Goal: Task Accomplishment & Management: Complete application form

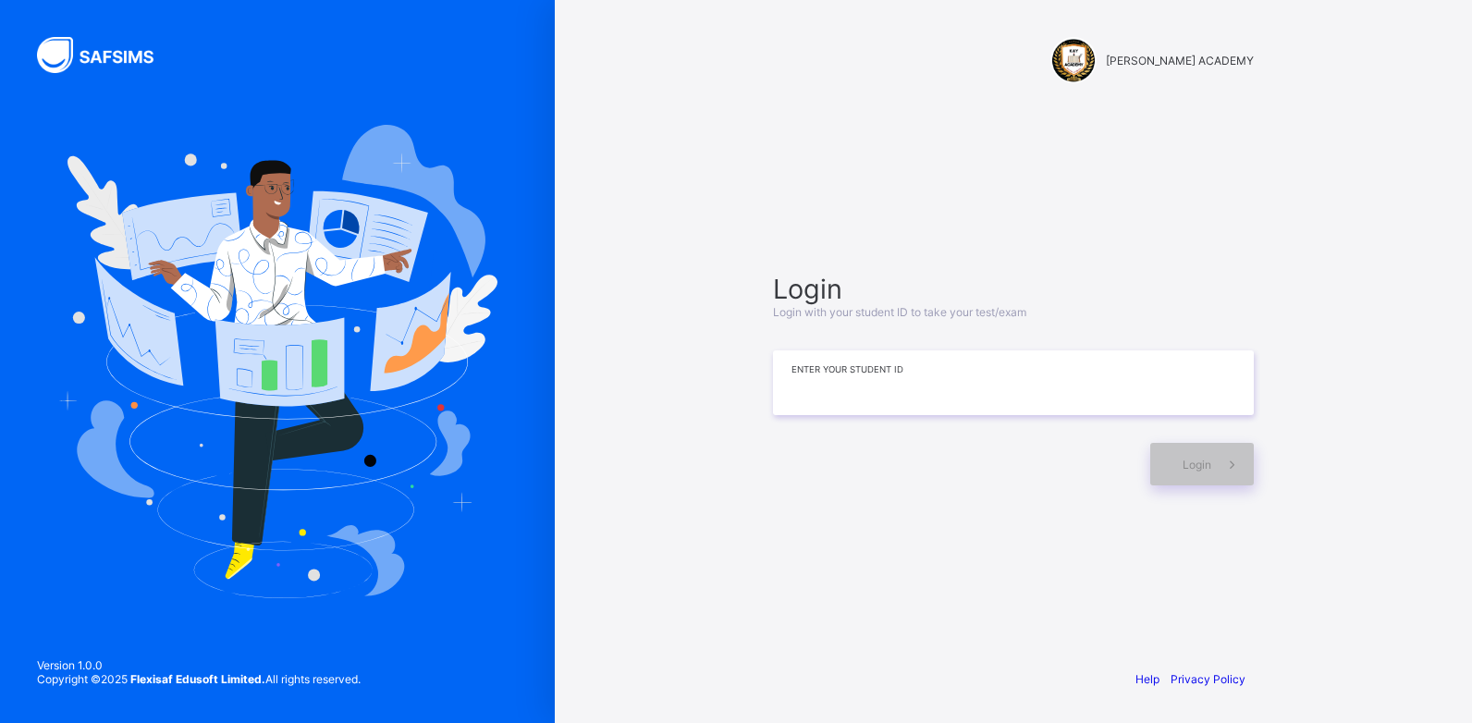
click at [822, 394] on input at bounding box center [1013, 382] width 481 height 65
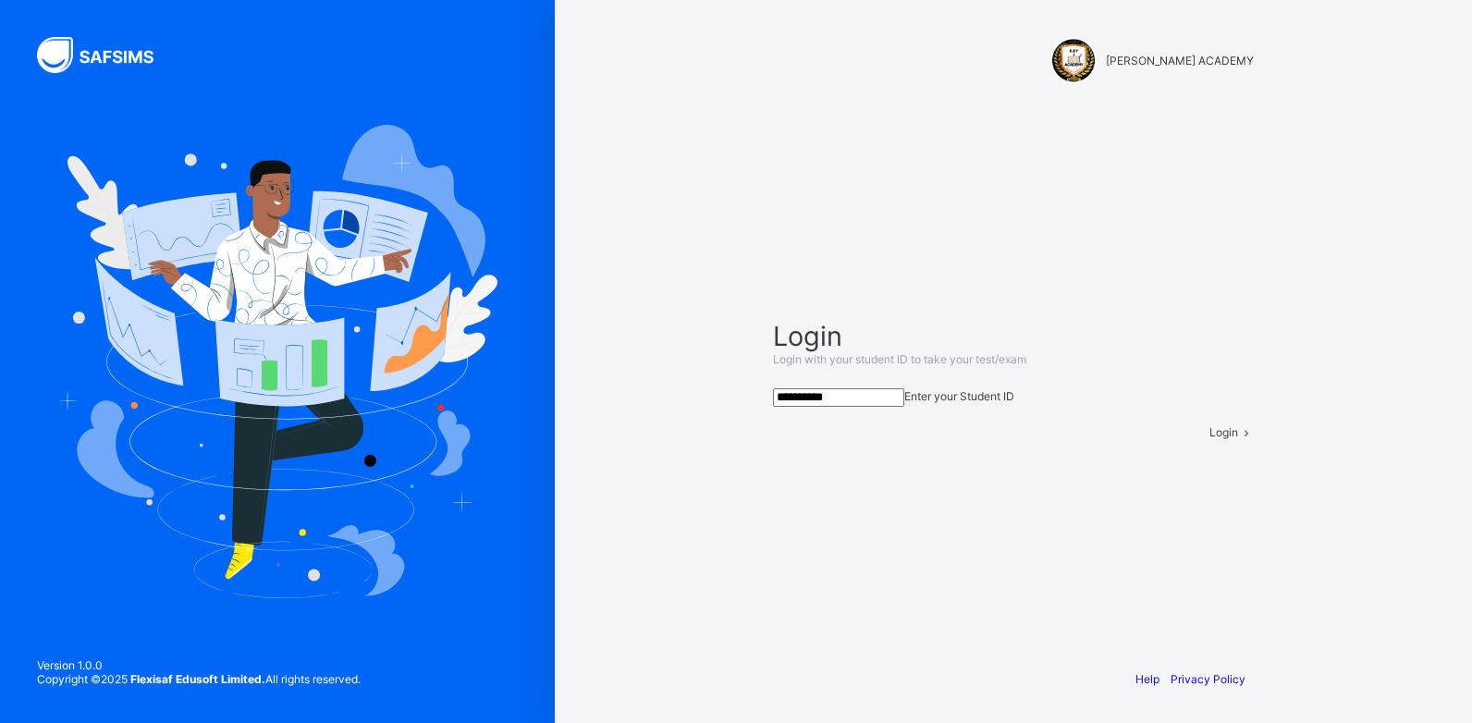
type input "**********"
click at [1210, 439] on span "Login" at bounding box center [1224, 432] width 29 height 14
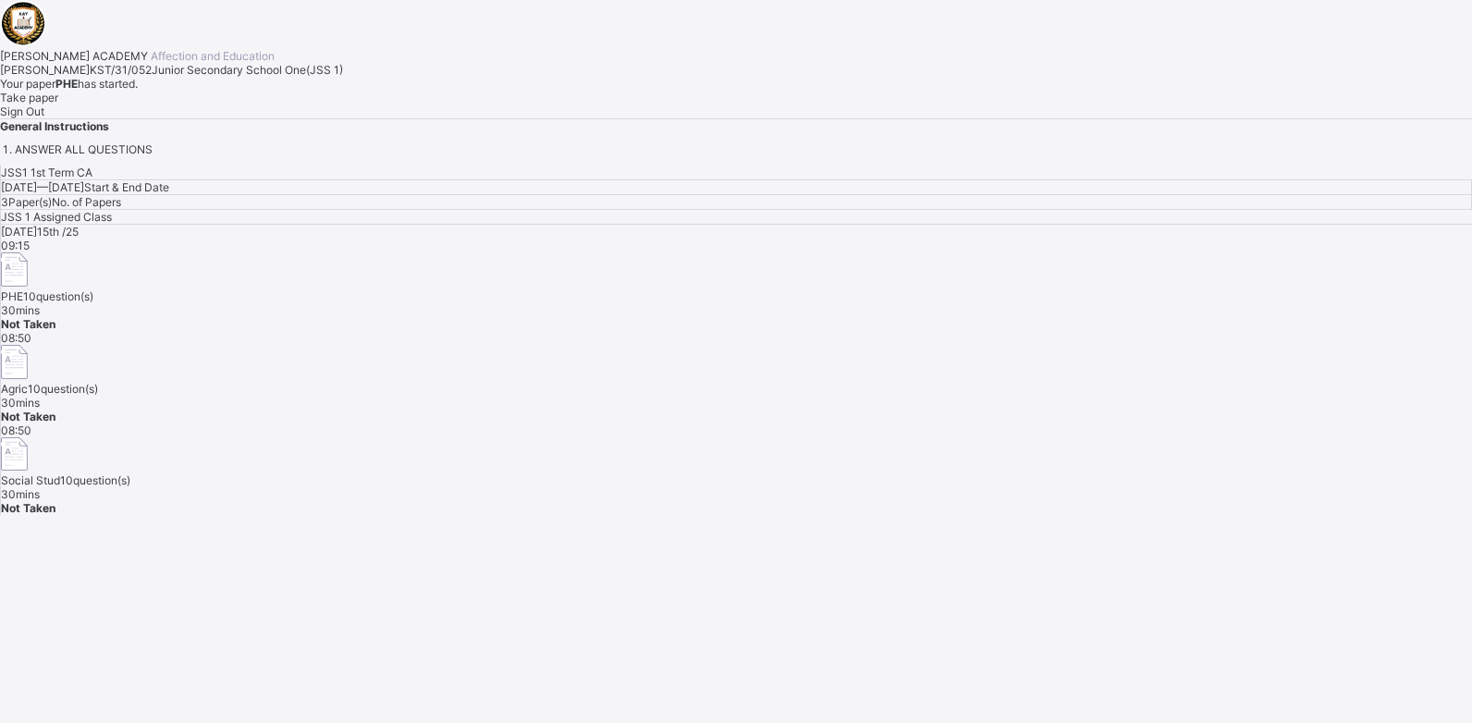
click at [44, 118] on span "Sign Out" at bounding box center [22, 111] width 44 height 14
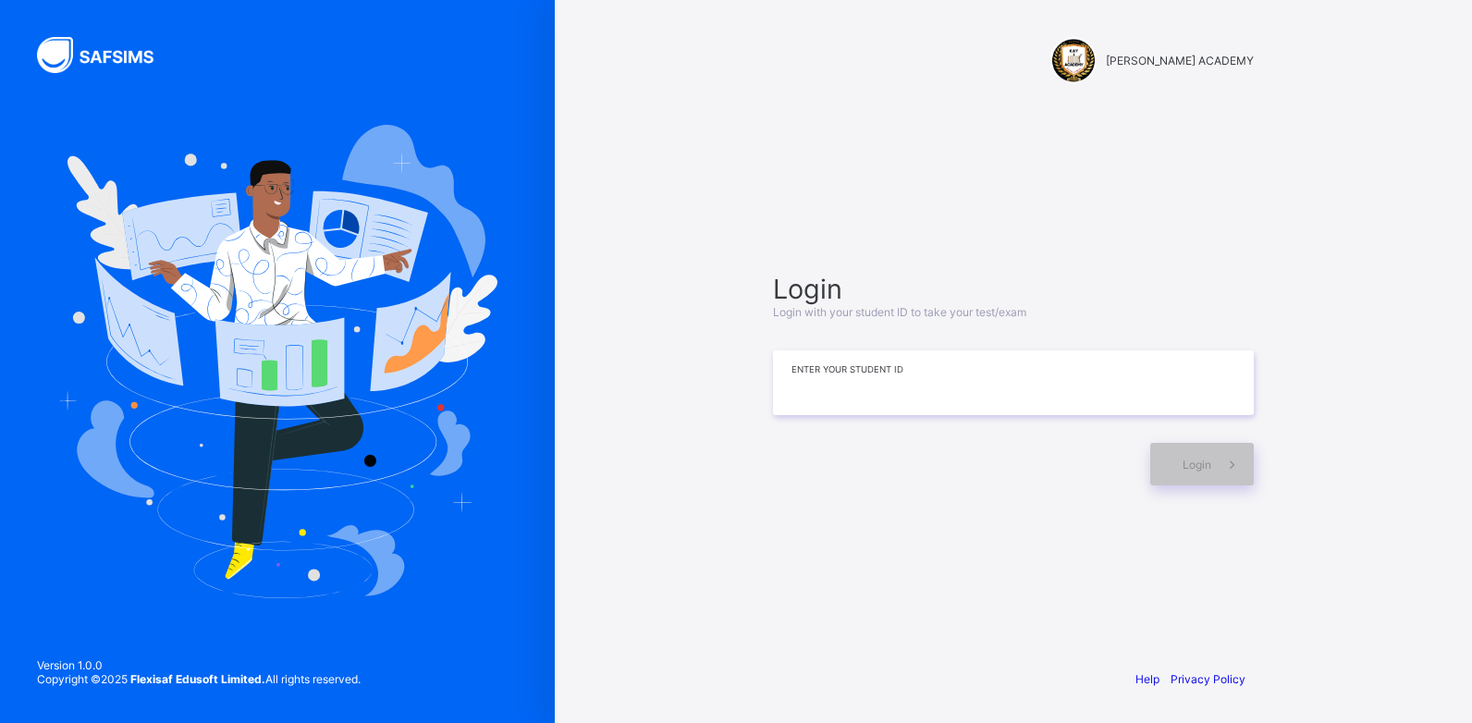
click at [793, 397] on input at bounding box center [1013, 382] width 481 height 65
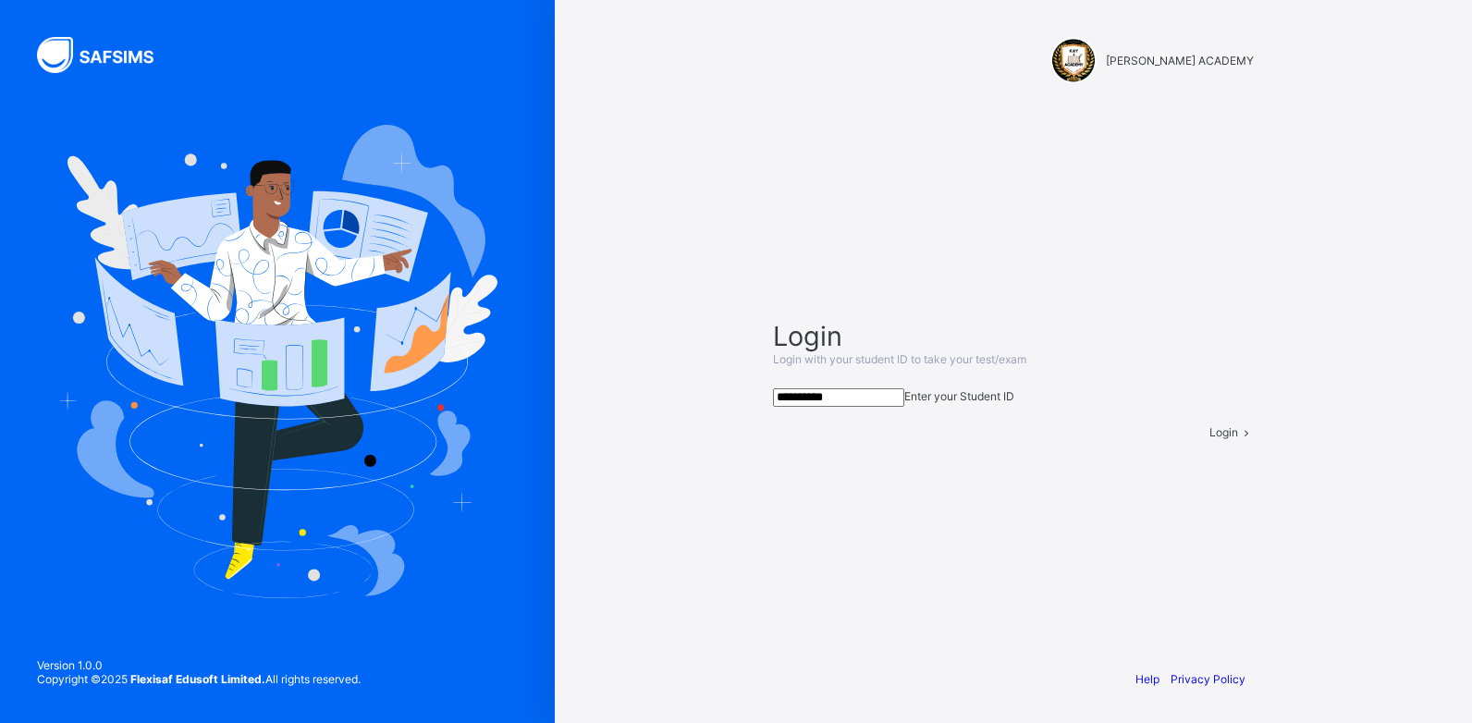
type input "**********"
click at [1210, 439] on div "Login" at bounding box center [1232, 432] width 44 height 14
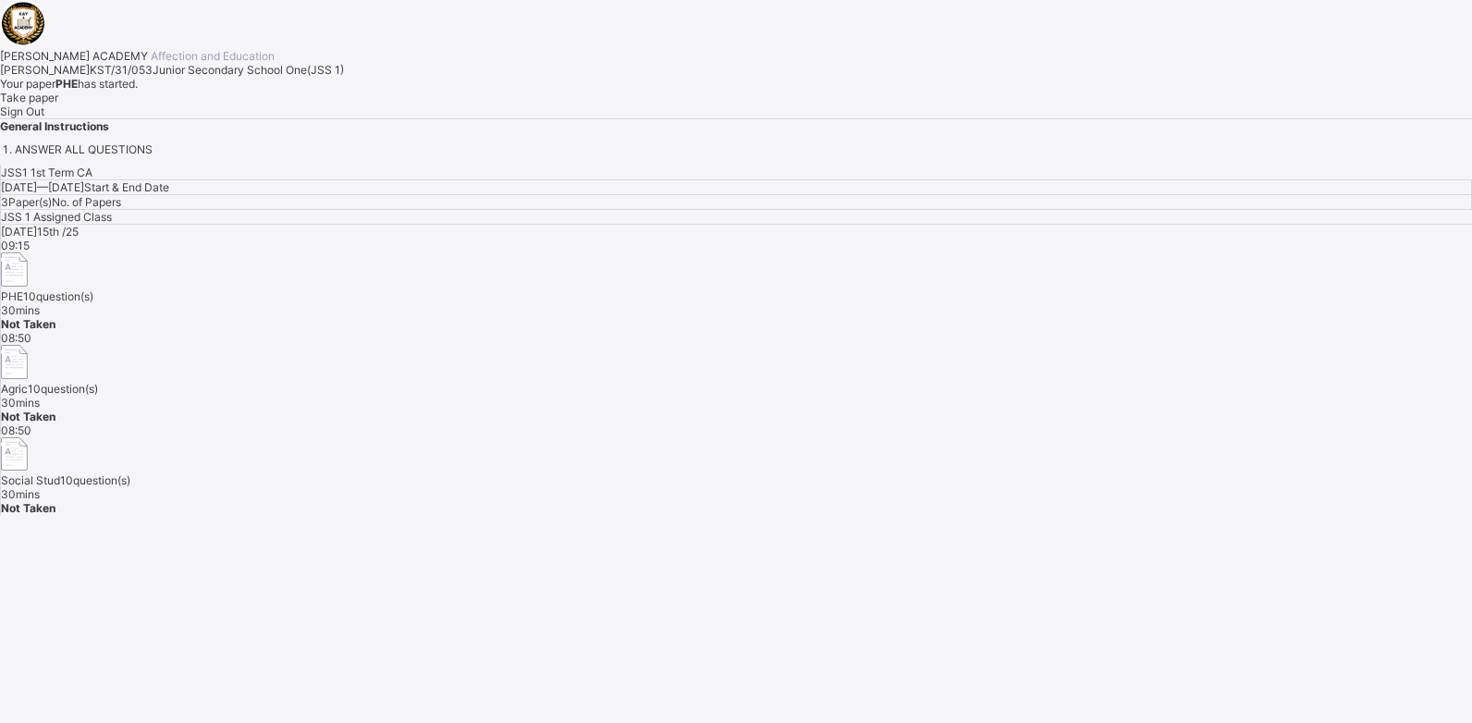
click at [58, 104] on span "Take paper" at bounding box center [29, 98] width 58 height 14
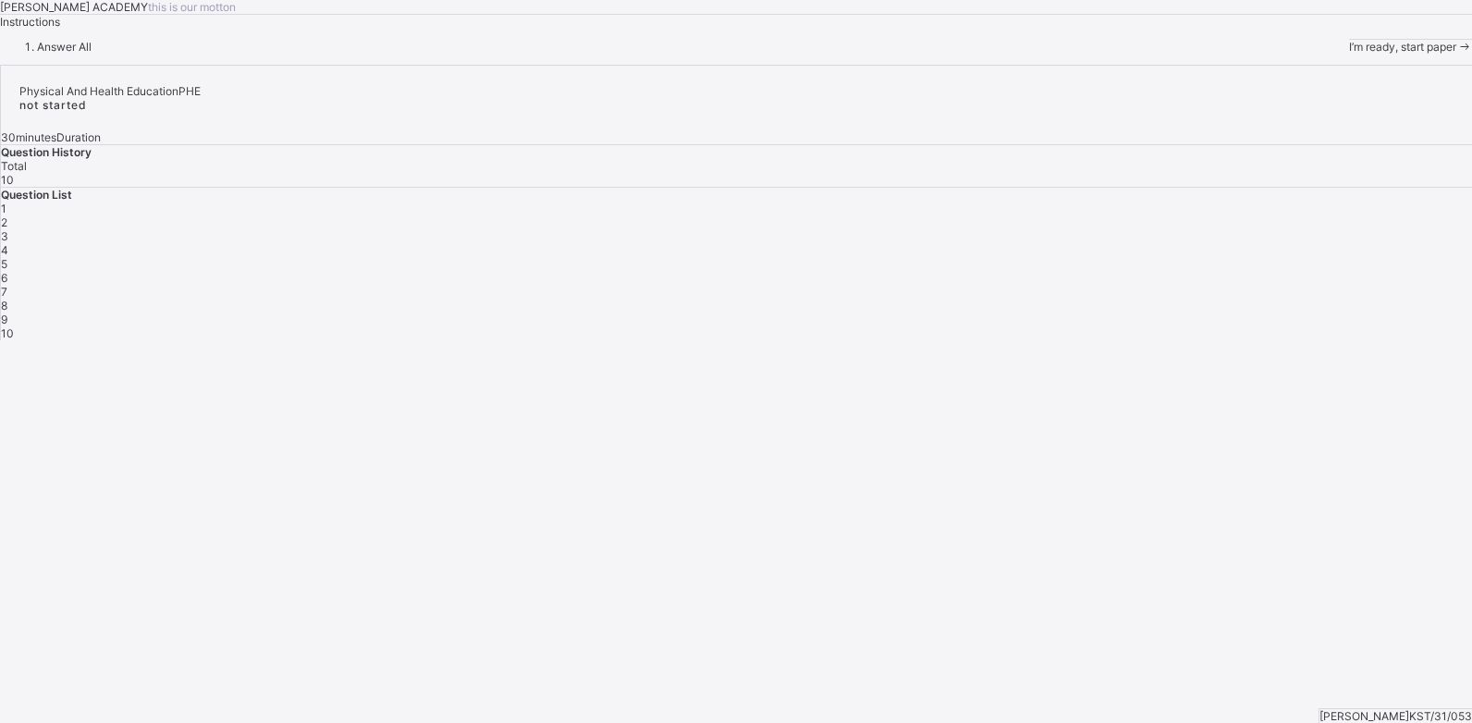
click at [1349, 54] on div "I’m ready, start paper" at bounding box center [1410, 47] width 123 height 14
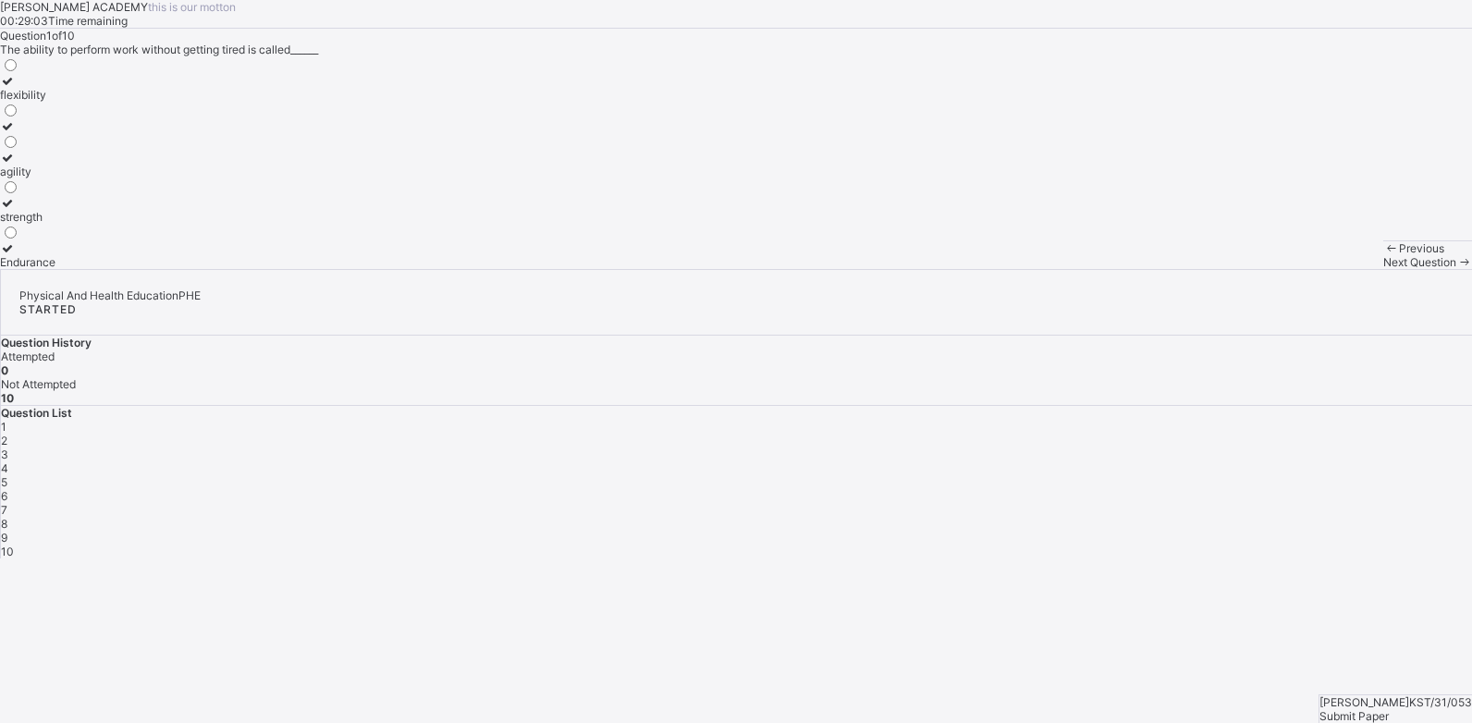
click at [55, 224] on div "strength" at bounding box center [27, 217] width 55 height 14
click at [55, 224] on label "strength" at bounding box center [27, 210] width 55 height 28
click at [55, 224] on div "strength" at bounding box center [27, 217] width 55 height 14
click at [951, 269] on div "Question 1 of 10 The ability to perform work without getting tired is called___…" at bounding box center [736, 149] width 1472 height 240
click at [1178, 406] on div "Question List 1 2 3 4 5 6 7 8 9 10" at bounding box center [736, 482] width 1471 height 153
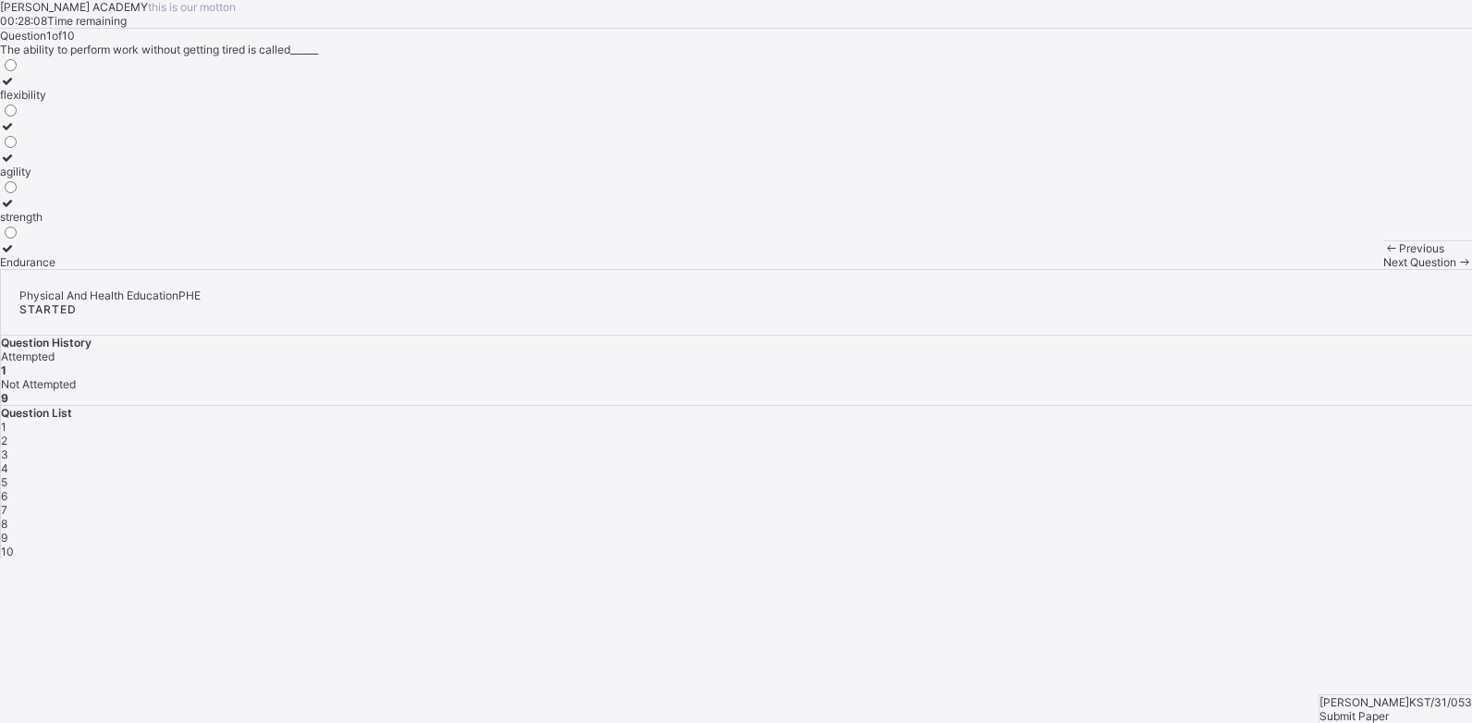
click at [1180, 434] on div "2" at bounding box center [736, 441] width 1471 height 14
click at [121, 224] on div "improves body strength" at bounding box center [60, 217] width 121 height 14
click at [1228, 448] on div "3" at bounding box center [736, 455] width 1471 height 14
click at [95, 147] on label "good health habits" at bounding box center [47, 133] width 95 height 28
click at [1276, 461] on div "4" at bounding box center [736, 468] width 1471 height 14
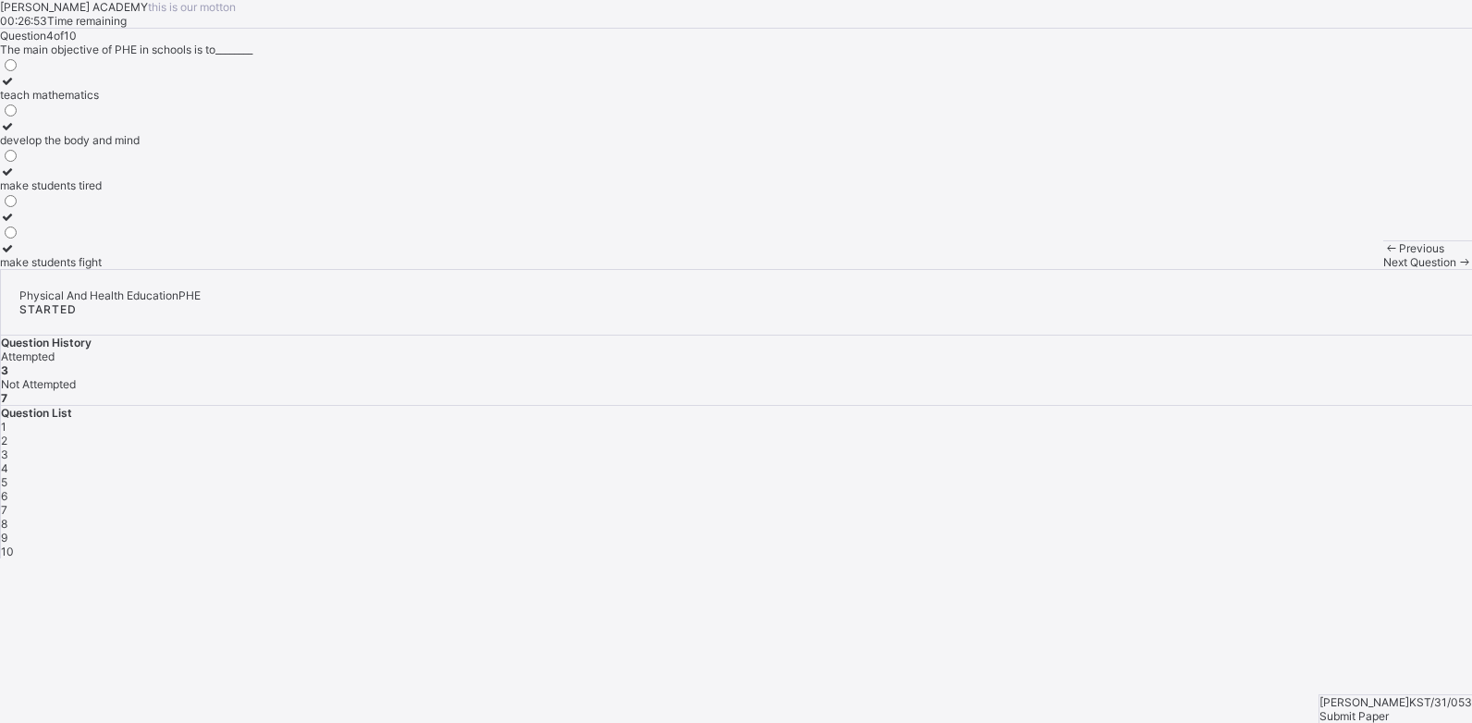
click at [140, 102] on label "teach mathematics" at bounding box center [70, 88] width 140 height 28
click at [7, 475] on span "5" at bounding box center [4, 482] width 6 height 14
click at [93, 269] on label "games and sports" at bounding box center [46, 255] width 93 height 28
click at [1374, 489] on div "6" at bounding box center [736, 496] width 1471 height 14
click at [161, 238] on div "Physical and Health Education" at bounding box center [80, 231] width 161 height 14
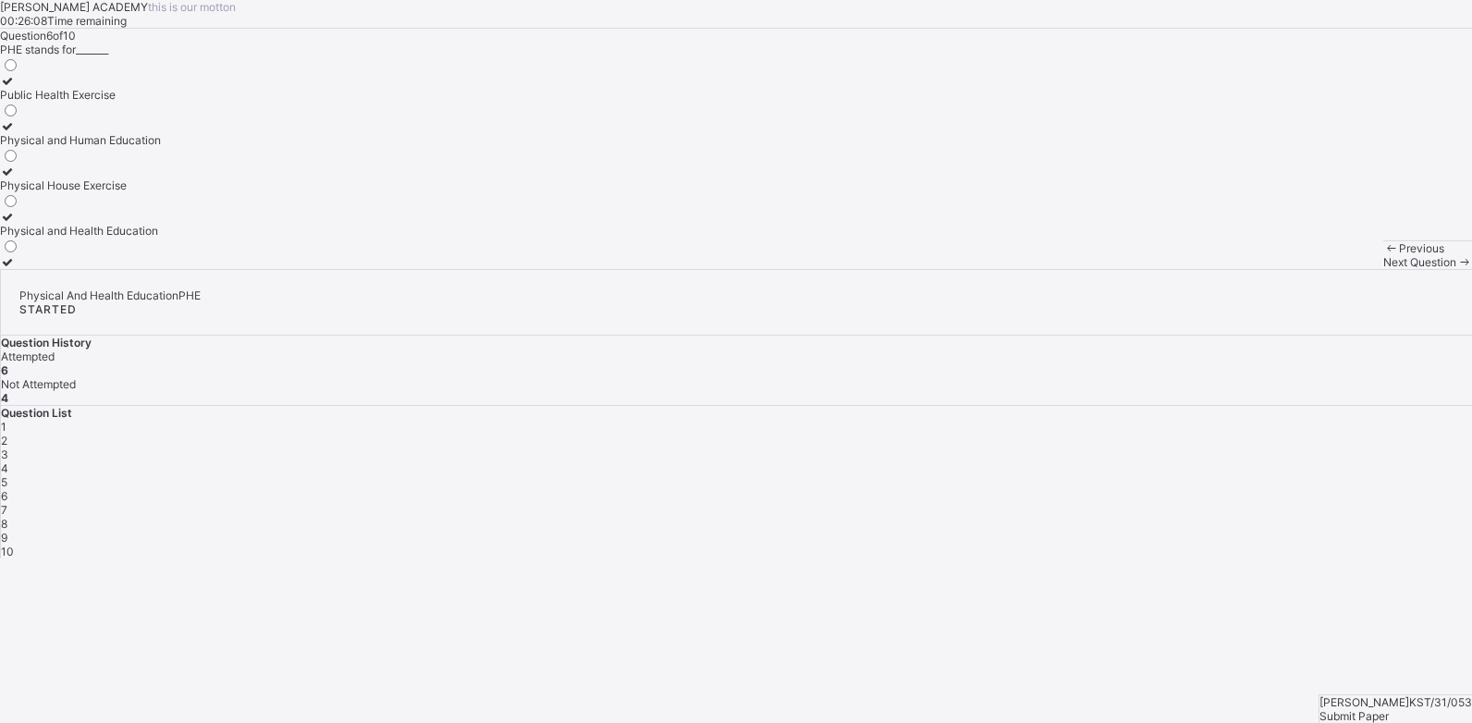
click at [1427, 503] on div "7" at bounding box center [736, 510] width 1471 height 14
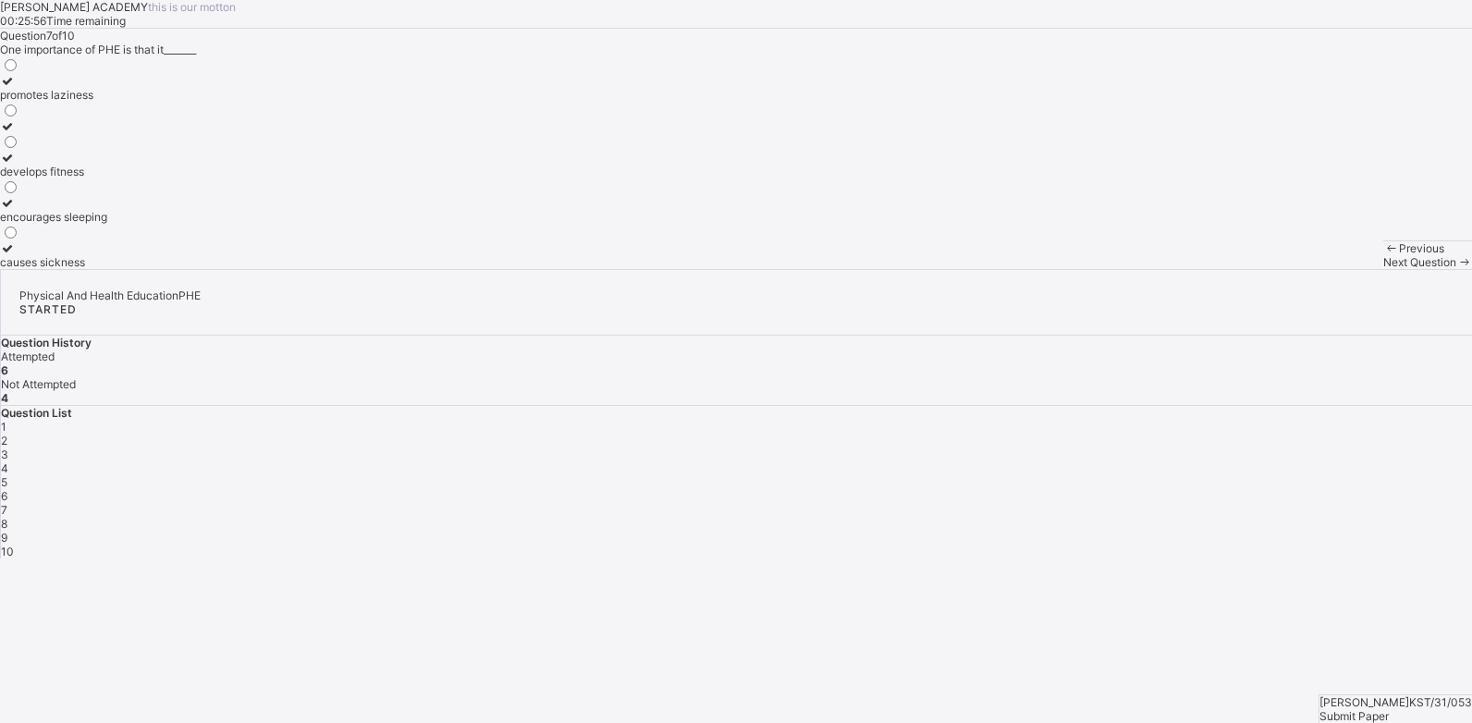
click at [107, 178] on div "develops fitness" at bounding box center [53, 172] width 107 height 14
drag, startPoint x: 1121, startPoint y: 438, endPoint x: 1131, endPoint y: 418, distance: 22.7
click at [1131, 418] on div "Question List 1 2 3 4 5 6 7 8 9 10" at bounding box center [736, 482] width 1471 height 153
click at [1131, 517] on div "8" at bounding box center [736, 524] width 1471 height 14
click at [139, 269] on div "cooperation and teamwork" at bounding box center [69, 262] width 139 height 14
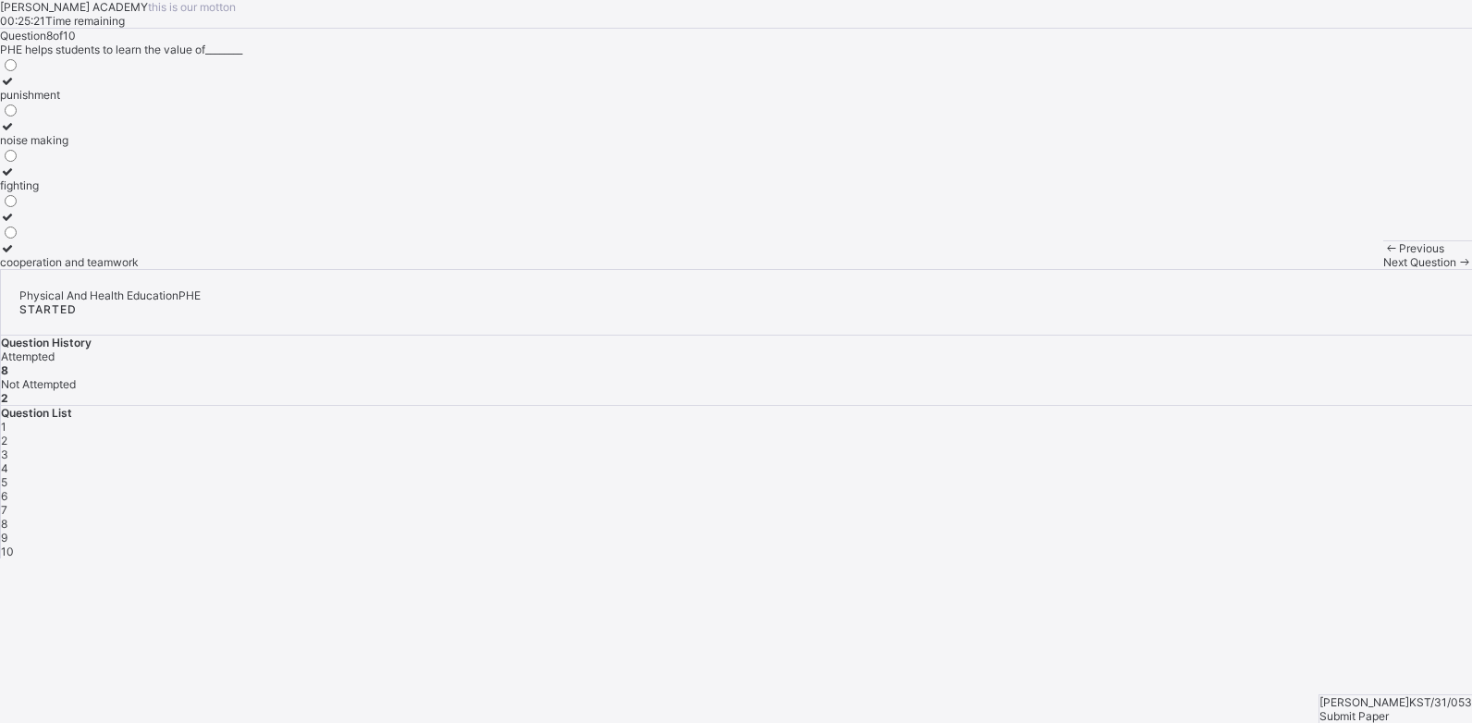
click at [1182, 531] on div "9" at bounding box center [736, 538] width 1471 height 14
click at [198, 147] on label "perform daily activities without fatique" at bounding box center [99, 133] width 198 height 28
click at [1230, 545] on div "10" at bounding box center [736, 552] width 1471 height 14
click at [101, 224] on label "get tired easily" at bounding box center [50, 210] width 101 height 28
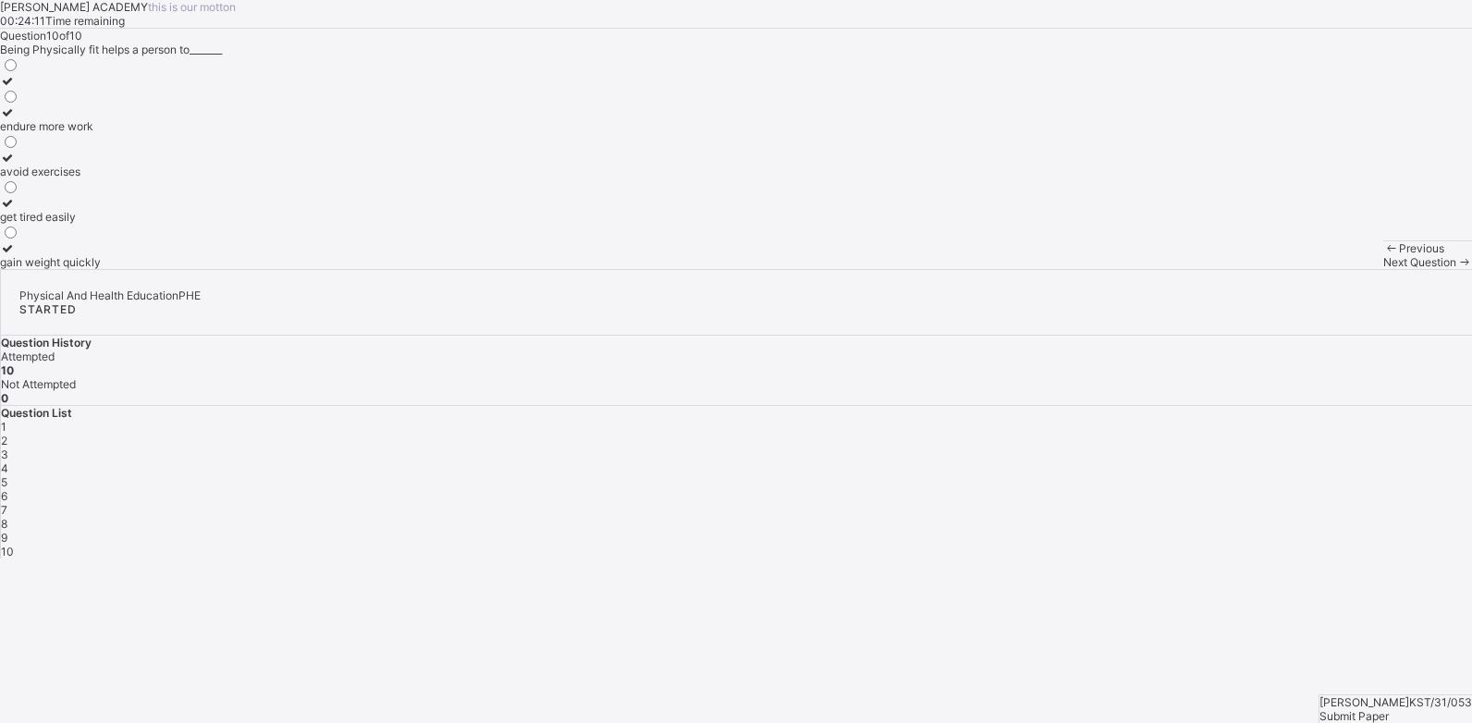
click at [101, 224] on div "get tired easily" at bounding box center [50, 217] width 101 height 14
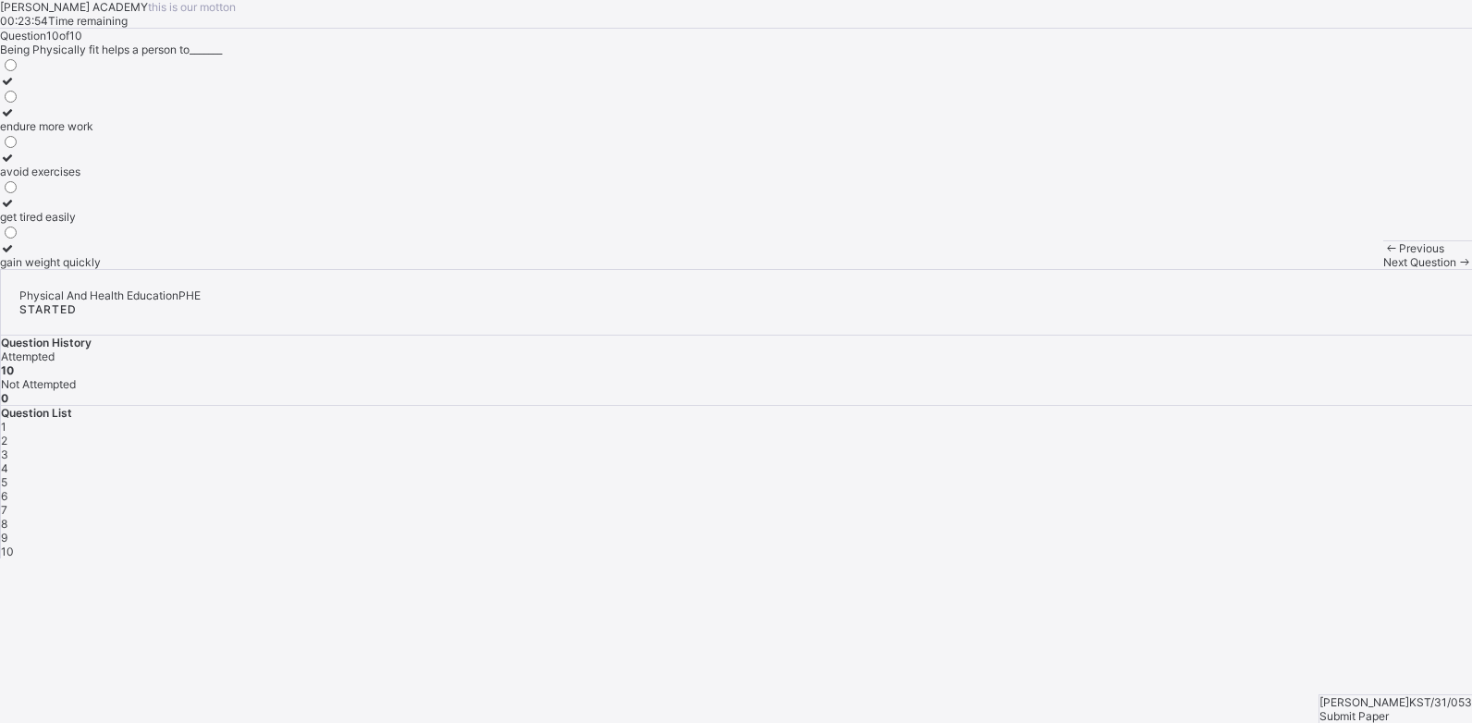
click at [1389, 709] on span "Submit Paper" at bounding box center [1354, 716] width 69 height 14
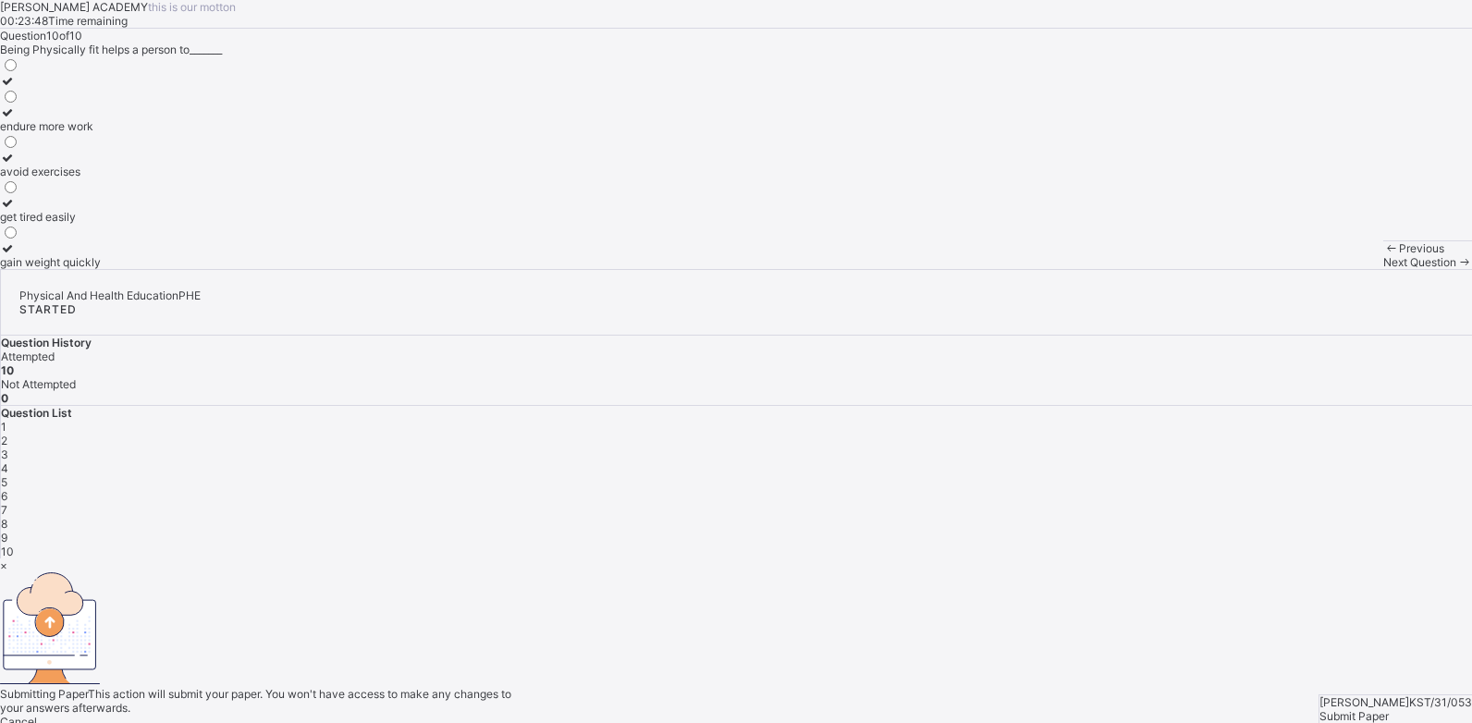
click at [767, 722] on div "Yes, Submit Paper" at bounding box center [736, 736] width 1472 height 14
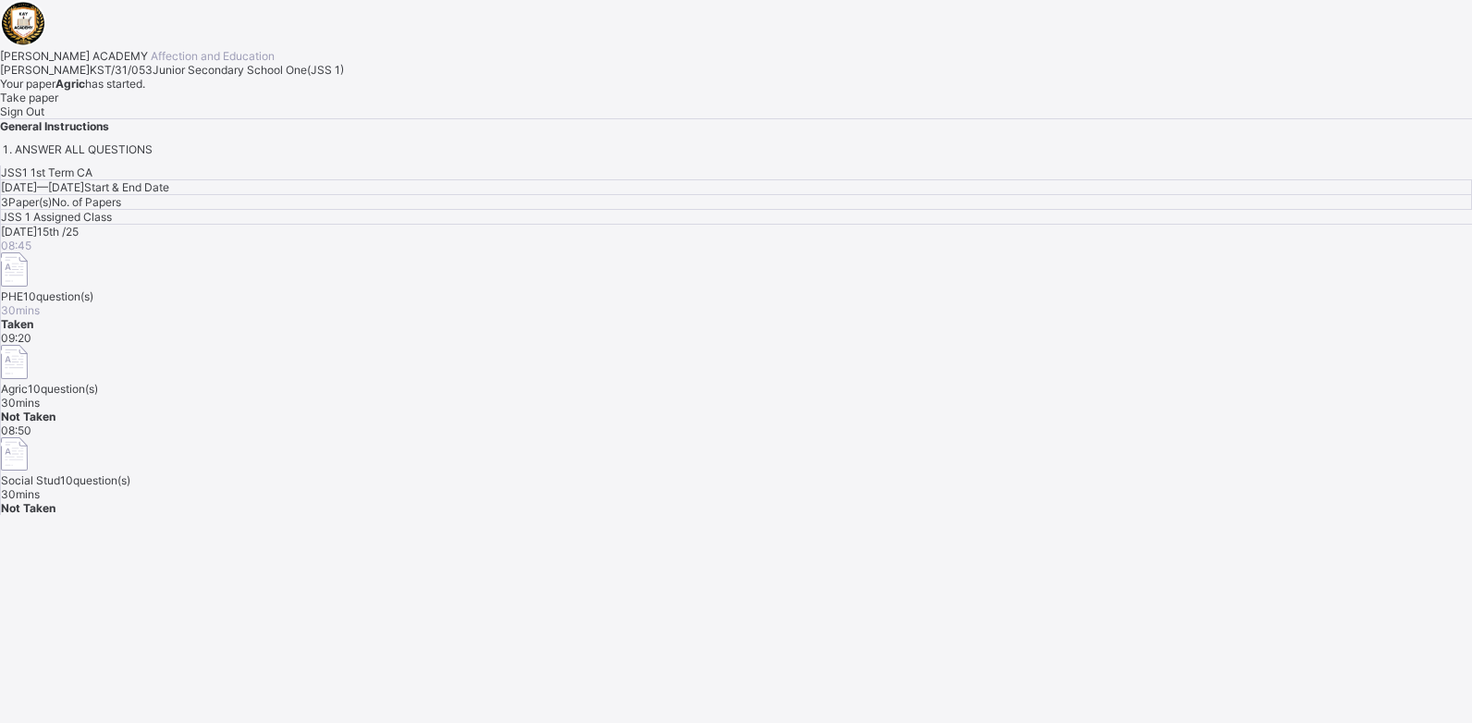
click at [58, 104] on span "Take paper" at bounding box center [29, 98] width 58 height 14
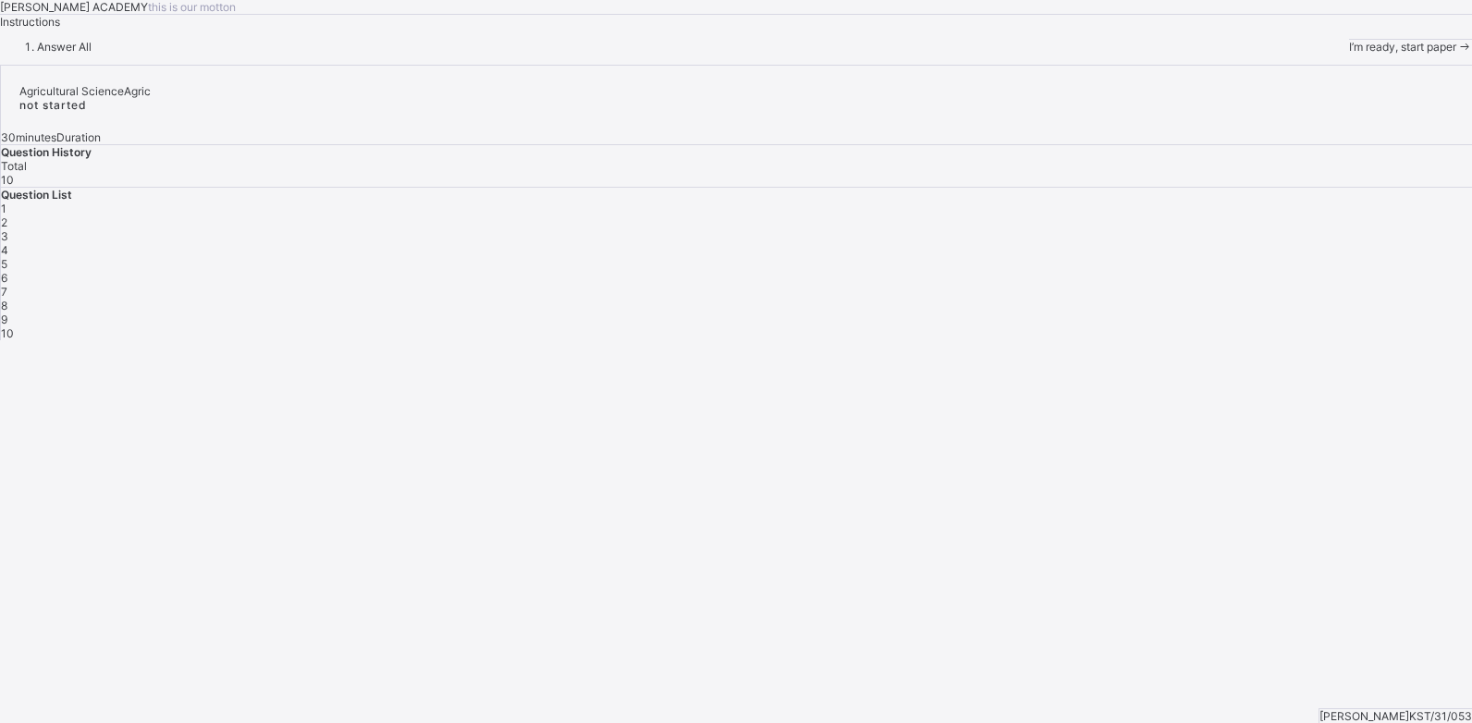
click at [1349, 54] on span "I’m ready, start paper" at bounding box center [1402, 47] width 107 height 14
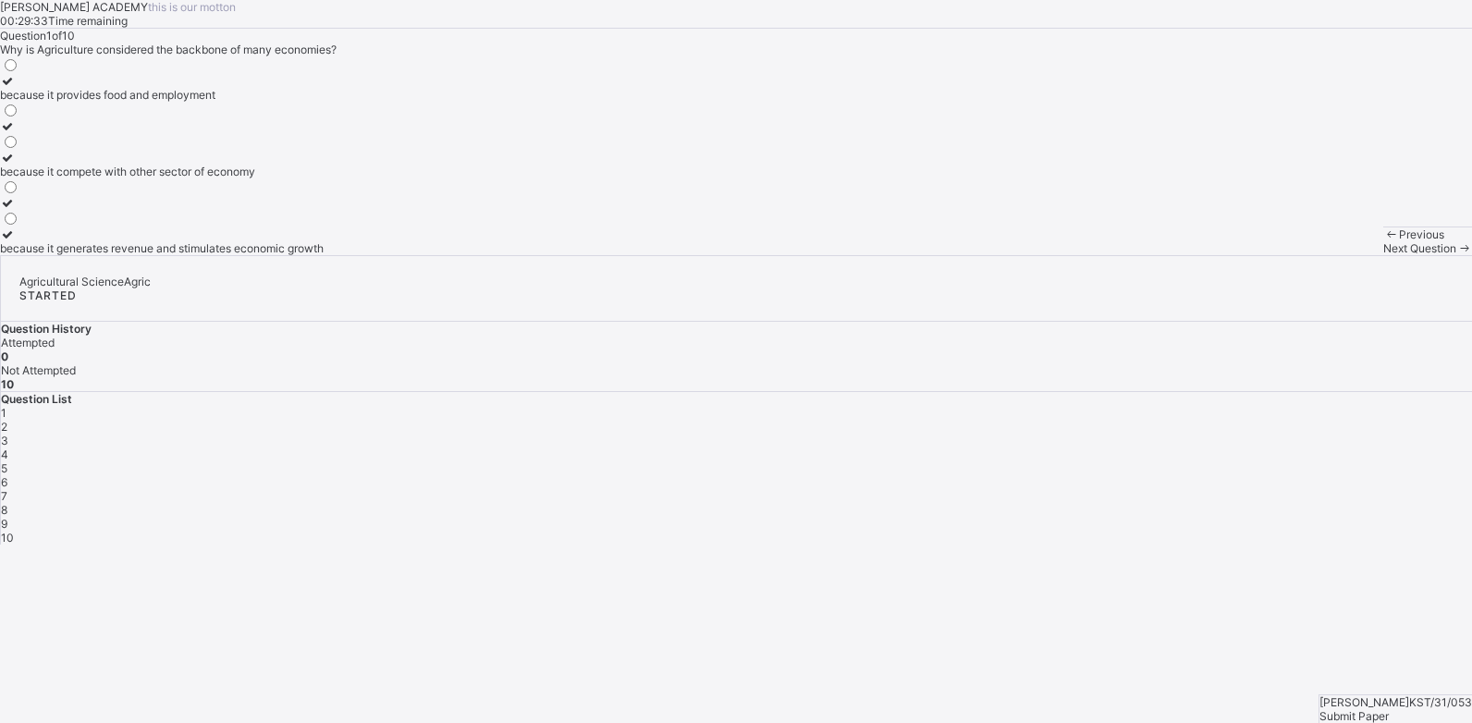
click at [234, 102] on label "because it provides food and employment" at bounding box center [162, 88] width 324 height 28
click at [1184, 420] on div "2" at bounding box center [736, 427] width 1471 height 14
click at [139, 255] on label "soil erosion" at bounding box center [69, 241] width 139 height 28
click at [1233, 434] on div "3" at bounding box center [736, 441] width 1471 height 14
click at [75, 102] on div "manufacturing" at bounding box center [37, 95] width 75 height 14
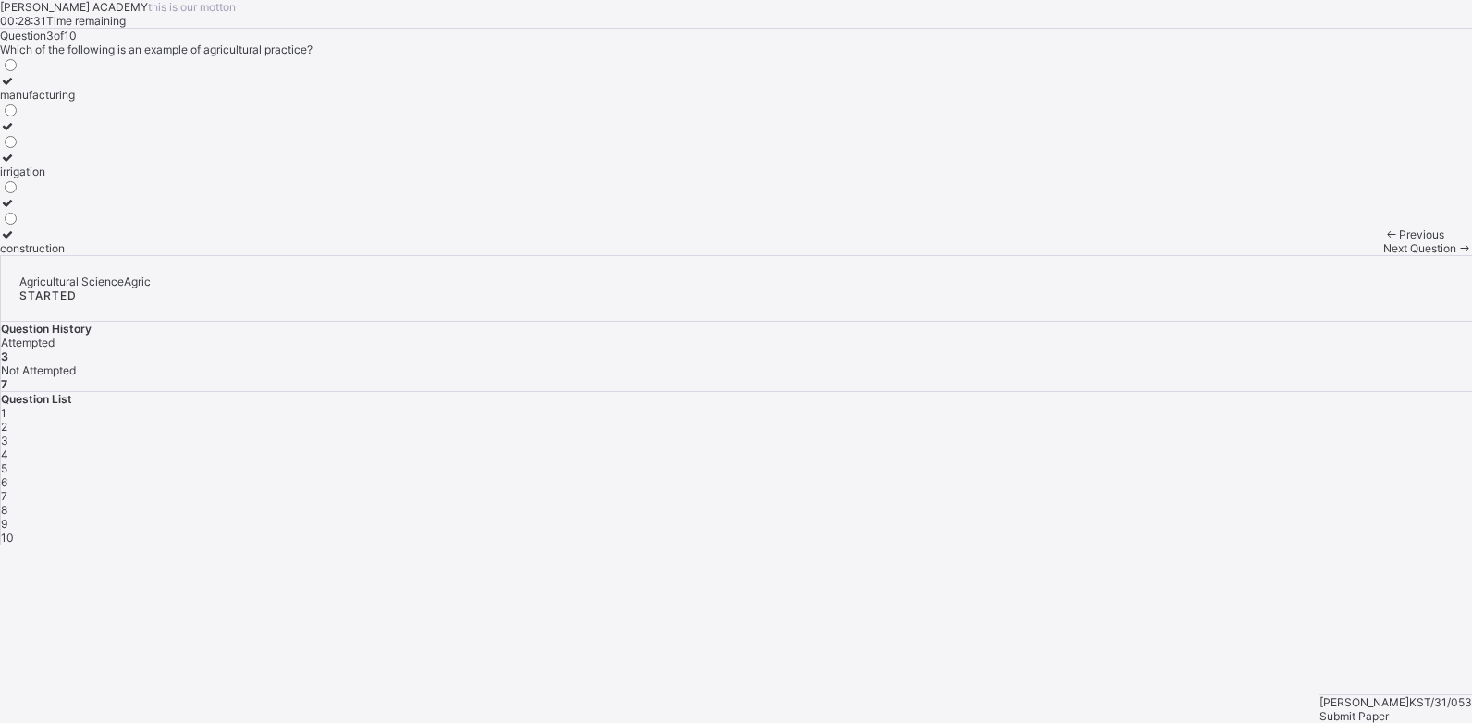
click at [1276, 448] on div "4" at bounding box center [736, 455] width 1471 height 14
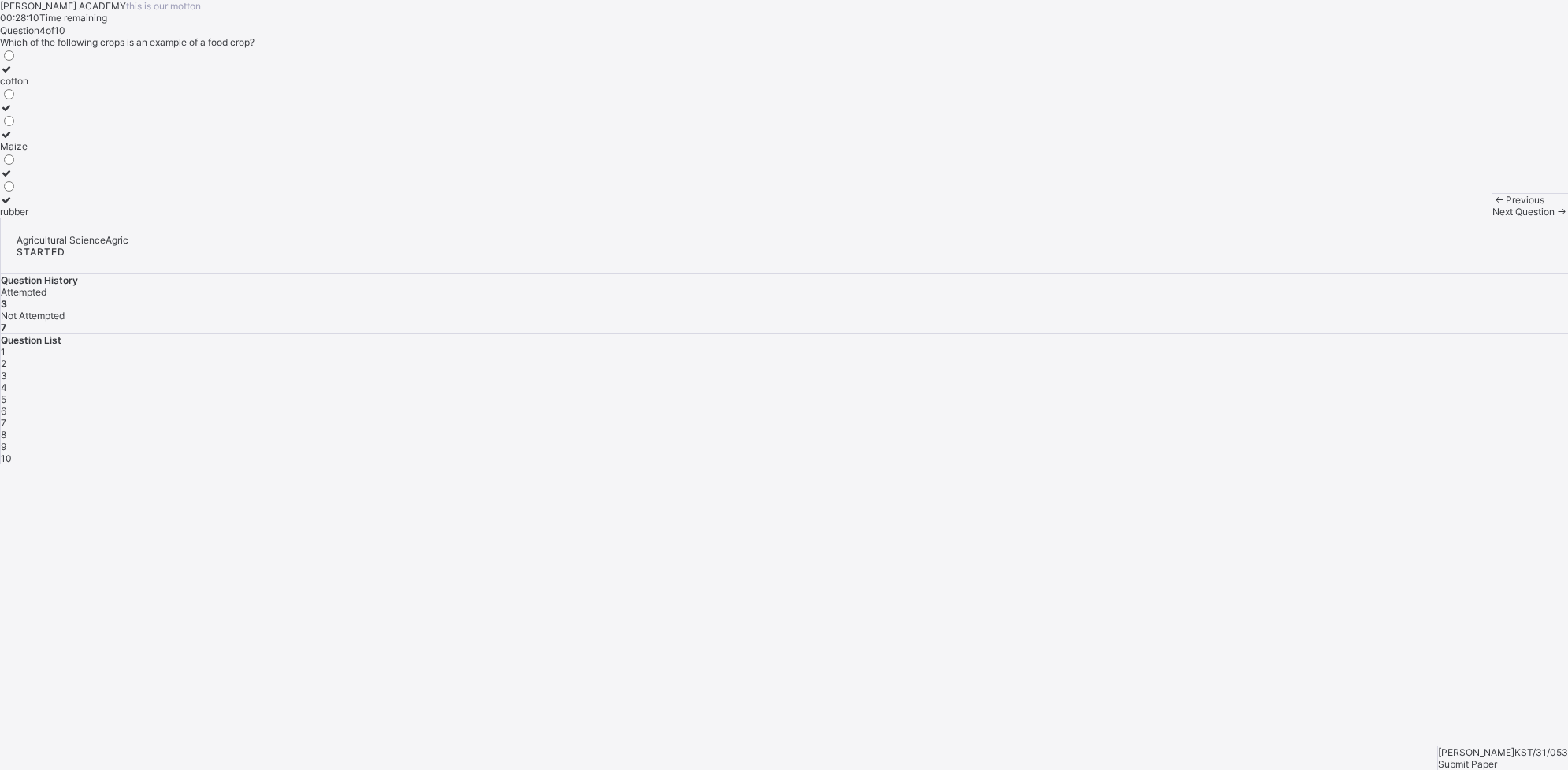
click at [28, 152] on label "Maize" at bounding box center [14, 141] width 28 height 24
click at [1254, 393] on div "5" at bounding box center [784, 399] width 1567 height 12
click at [162, 113] on div "providing raw materials for industries" at bounding box center [81, 107] width 162 height 12
click at [1254, 405] on div "6" at bounding box center [784, 411] width 1567 height 12
click at [205, 87] on label "it can have both positive and negative impacts" at bounding box center [102, 75] width 205 height 24
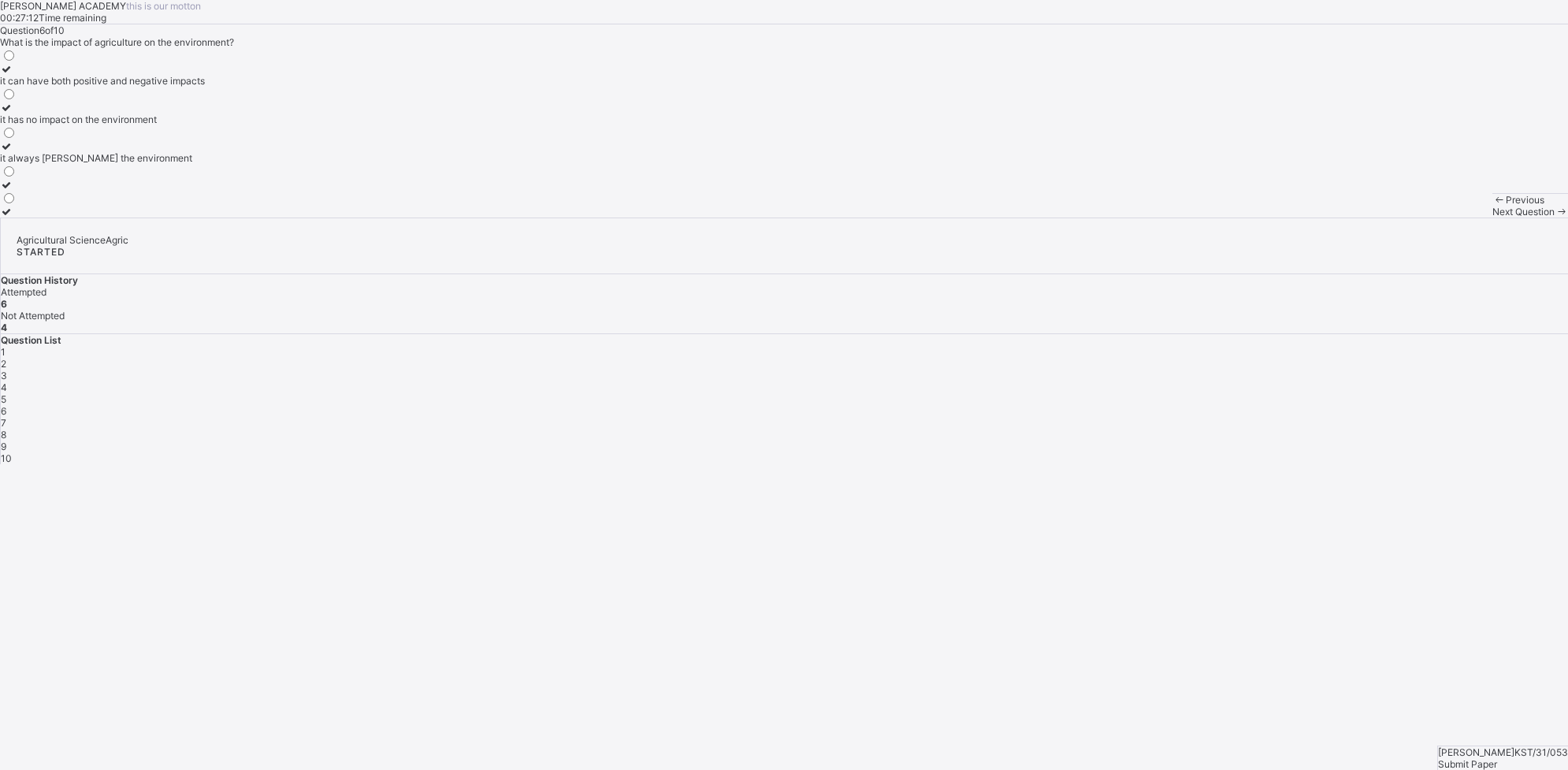
click at [1254, 417] on div "7" at bounding box center [784, 423] width 1567 height 12
click at [162, 217] on div "it increases food prices" at bounding box center [81, 211] width 162 height 12
click at [1254, 429] on div "8" at bounding box center [784, 435] width 1567 height 12
click at [172, 125] on label "providing food for the population" at bounding box center [86, 113] width 172 height 24
click at [1254, 441] on div "9" at bounding box center [784, 447] width 1567 height 12
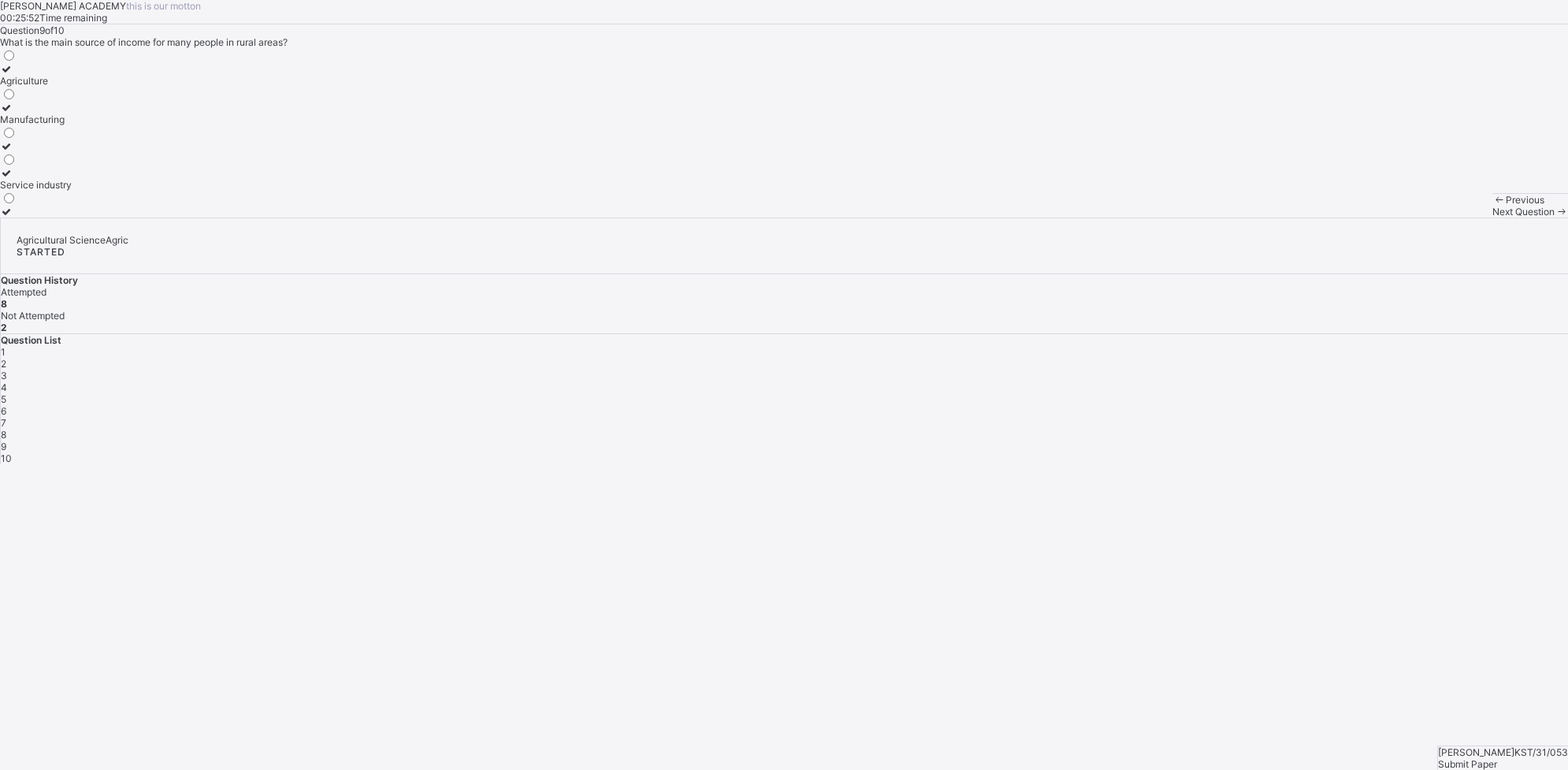
click at [72, 191] on label "Service industry" at bounding box center [36, 179] width 72 height 24
click at [1254, 453] on div "10" at bounding box center [784, 459] width 1567 height 12
click at [189, 217] on div "the cultivation crops and rearing of animals" at bounding box center [95, 211] width 189 height 12
click at [1254, 616] on div "Submit Paper" at bounding box center [1503, 765] width 130 height 12
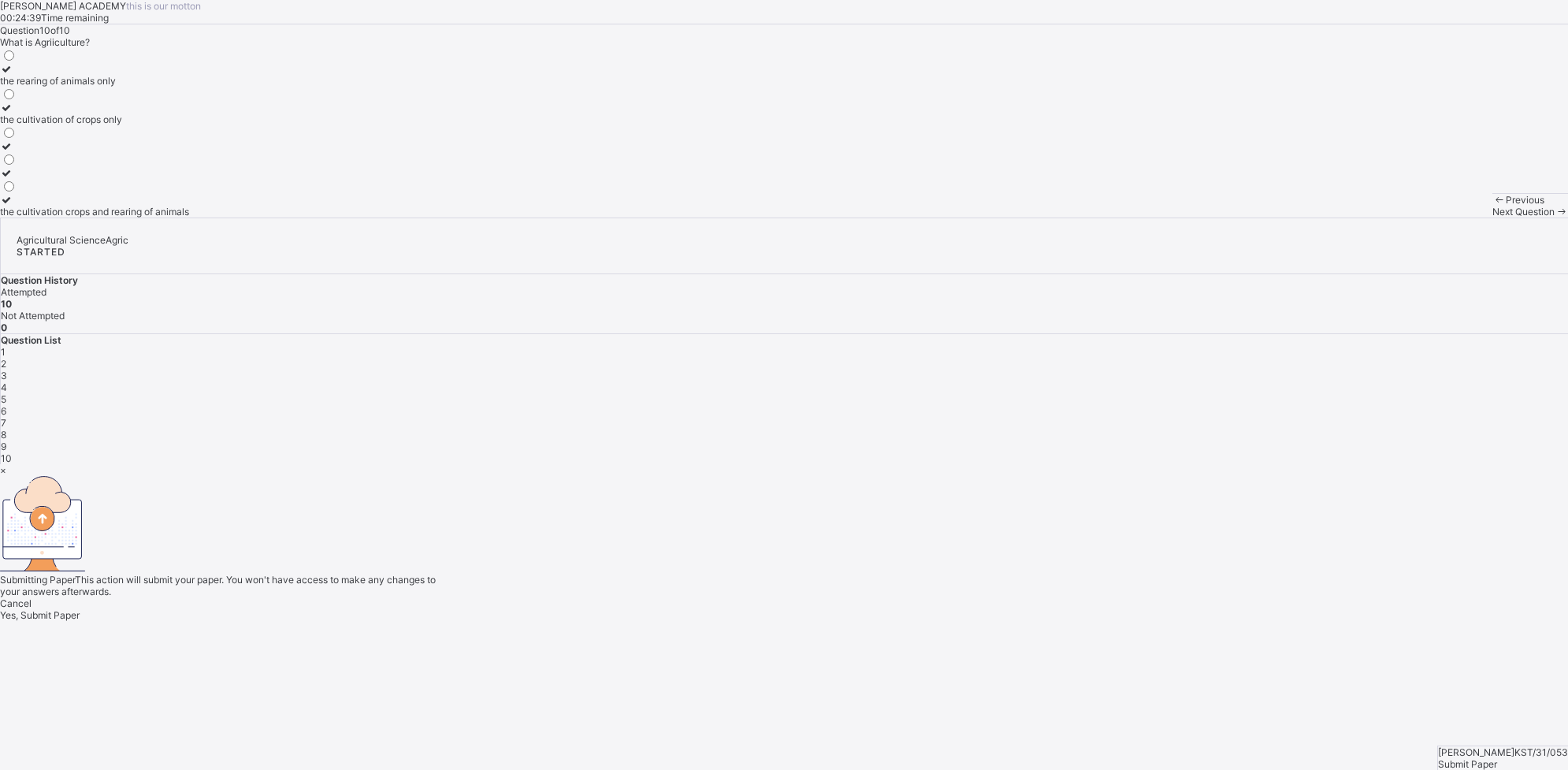
click at [816, 598] on div "Cancel Yes, Submit Paper" at bounding box center [784, 610] width 1568 height 24
click at [816, 610] on div "Yes, Submit Paper" at bounding box center [784, 616] width 1568 height 12
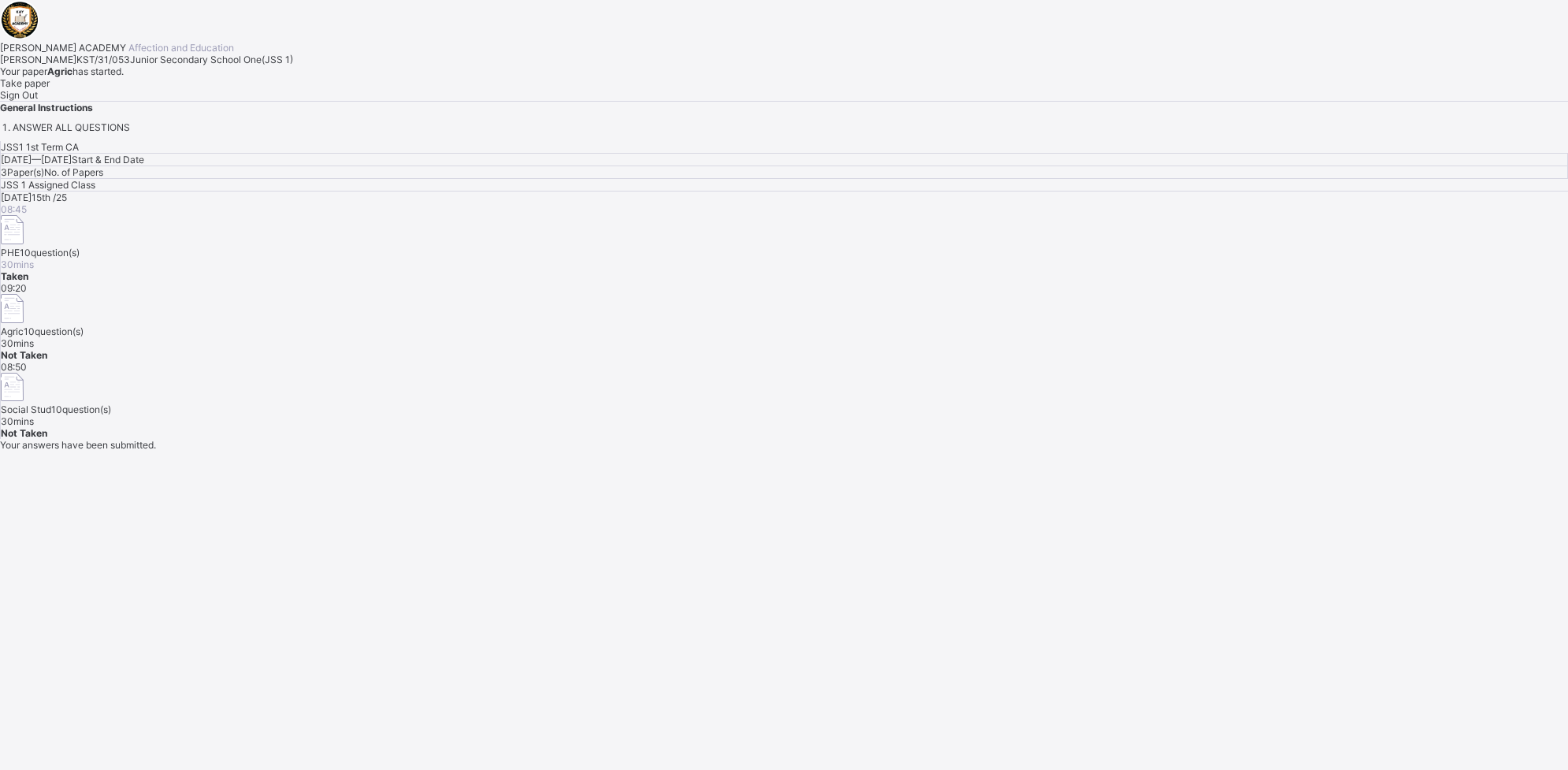
click at [816, 133] on div "[PERSON_NAME] ACADEMY Affection and Education [PERSON_NAME] KST/31/053 Junior S…" at bounding box center [784, 67] width 1568 height 133
click at [189, 89] on div "Take paper" at bounding box center [784, 84] width 1568 height 12
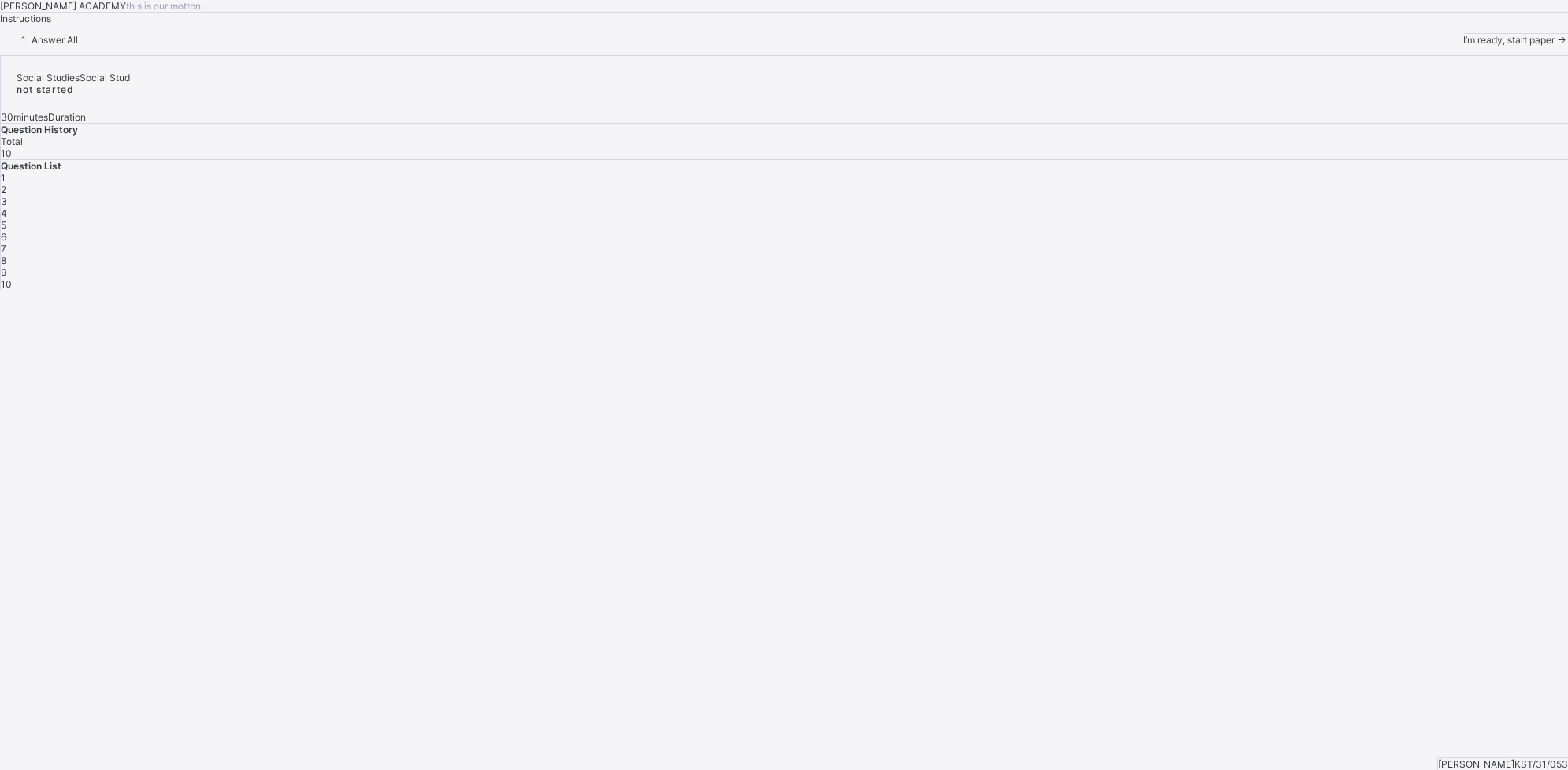
click at [1254, 46] on span "I’m ready, start paper" at bounding box center [1508, 40] width 91 height 12
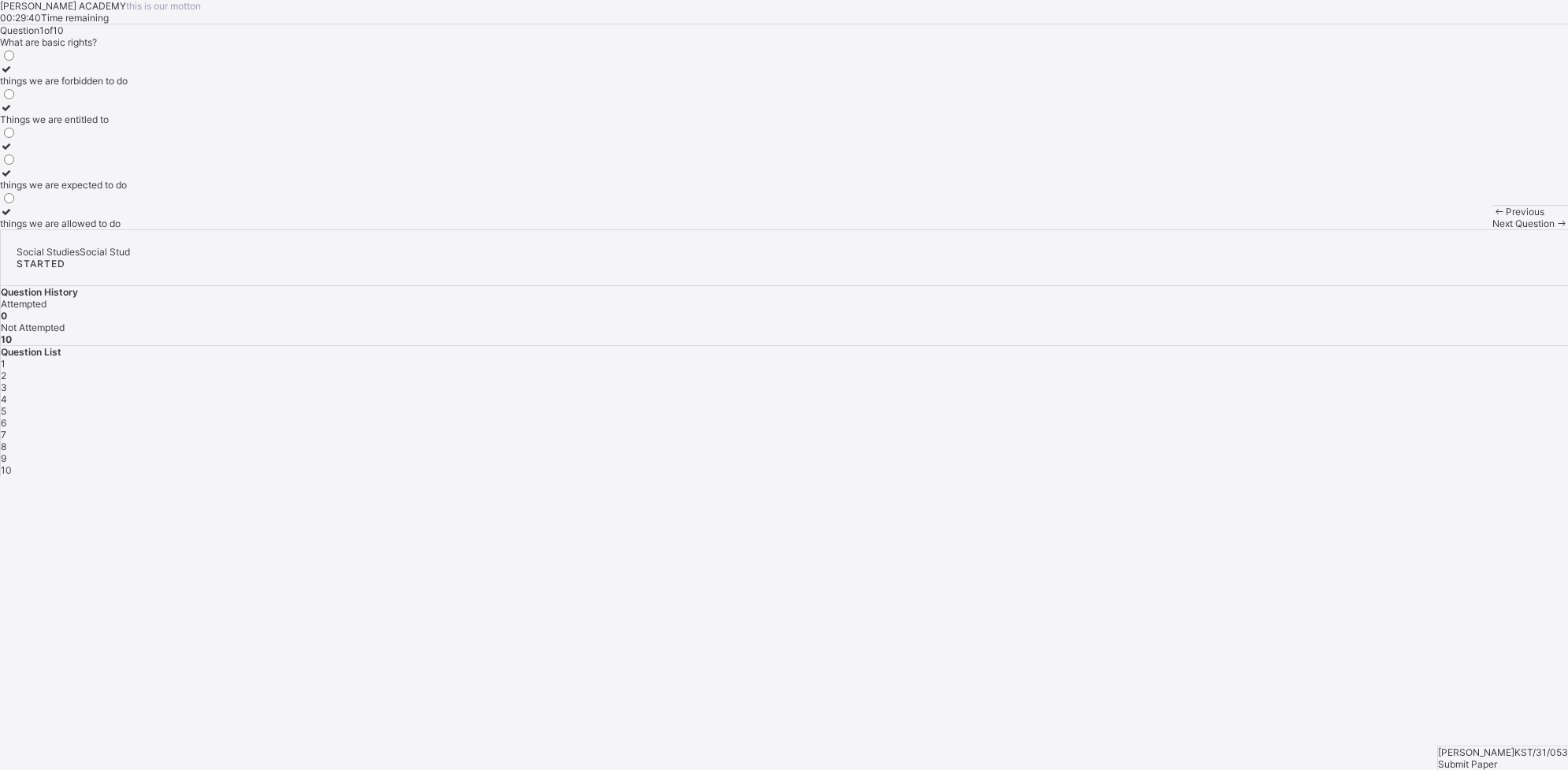
click at [128, 125] on div "Things we are entitled to" at bounding box center [64, 119] width 128 height 12
click at [1254, 358] on div "1 2 3 4 5 6 7 8 9 10" at bounding box center [784, 417] width 1567 height 119
click at [1254, 370] on div "2" at bounding box center [784, 376] width 1567 height 12
click at [111, 87] on div "taking care of our duties" at bounding box center [55, 81] width 111 height 12
click at [1254, 382] on div "3" at bounding box center [784, 388] width 1567 height 12
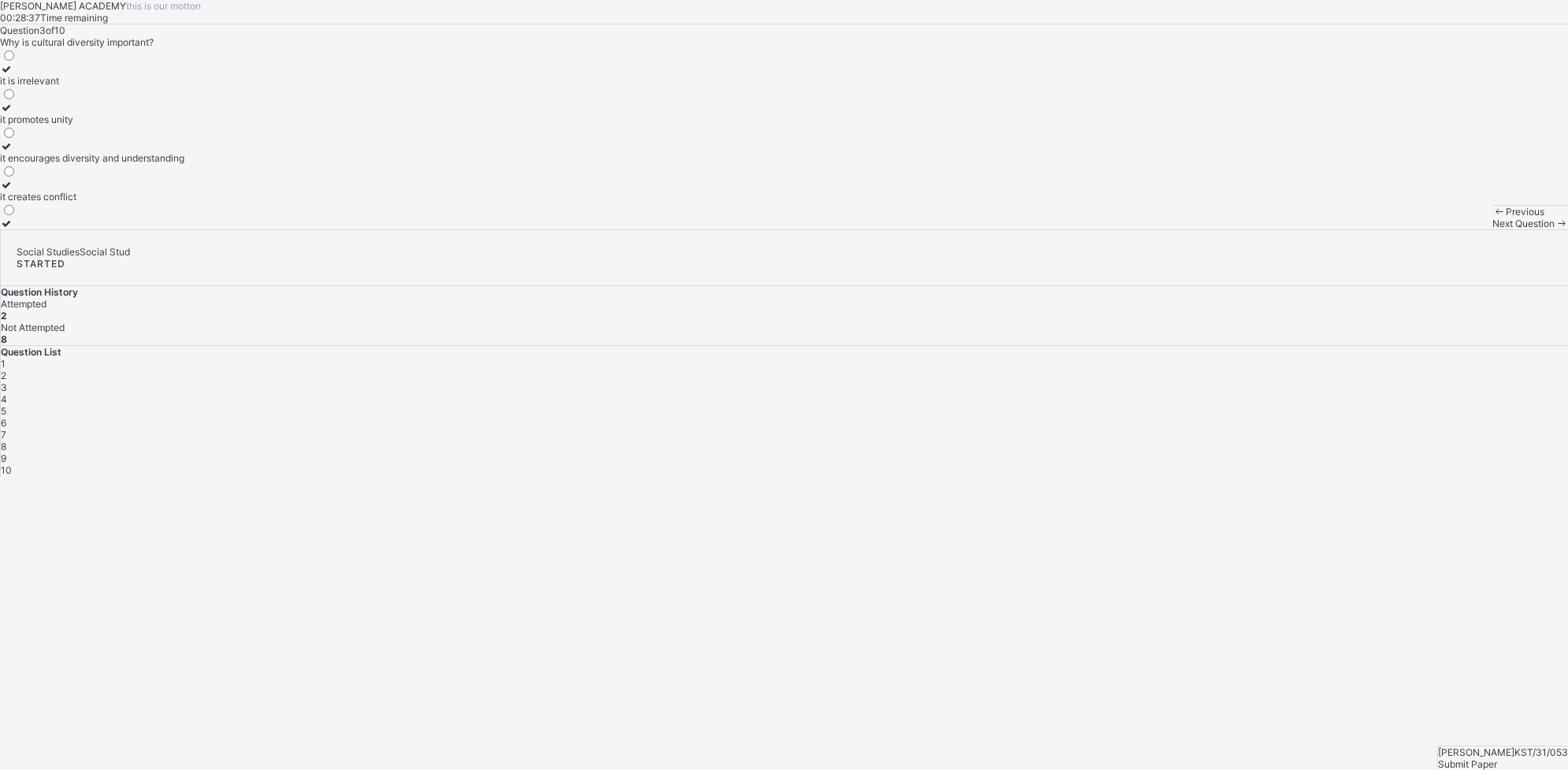
click at [184, 125] on label "it promotes unity" at bounding box center [92, 113] width 184 height 24
click at [7, 393] on span "4" at bounding box center [3, 399] width 6 height 12
click at [224, 87] on label "improving the quality of life of community members" at bounding box center [112, 75] width 224 height 24
click at [1254, 405] on div "5" at bounding box center [784, 411] width 1567 height 12
click at [263, 229] on label "it helps us understand human relationships and environment" at bounding box center [131, 217] width 263 height 24
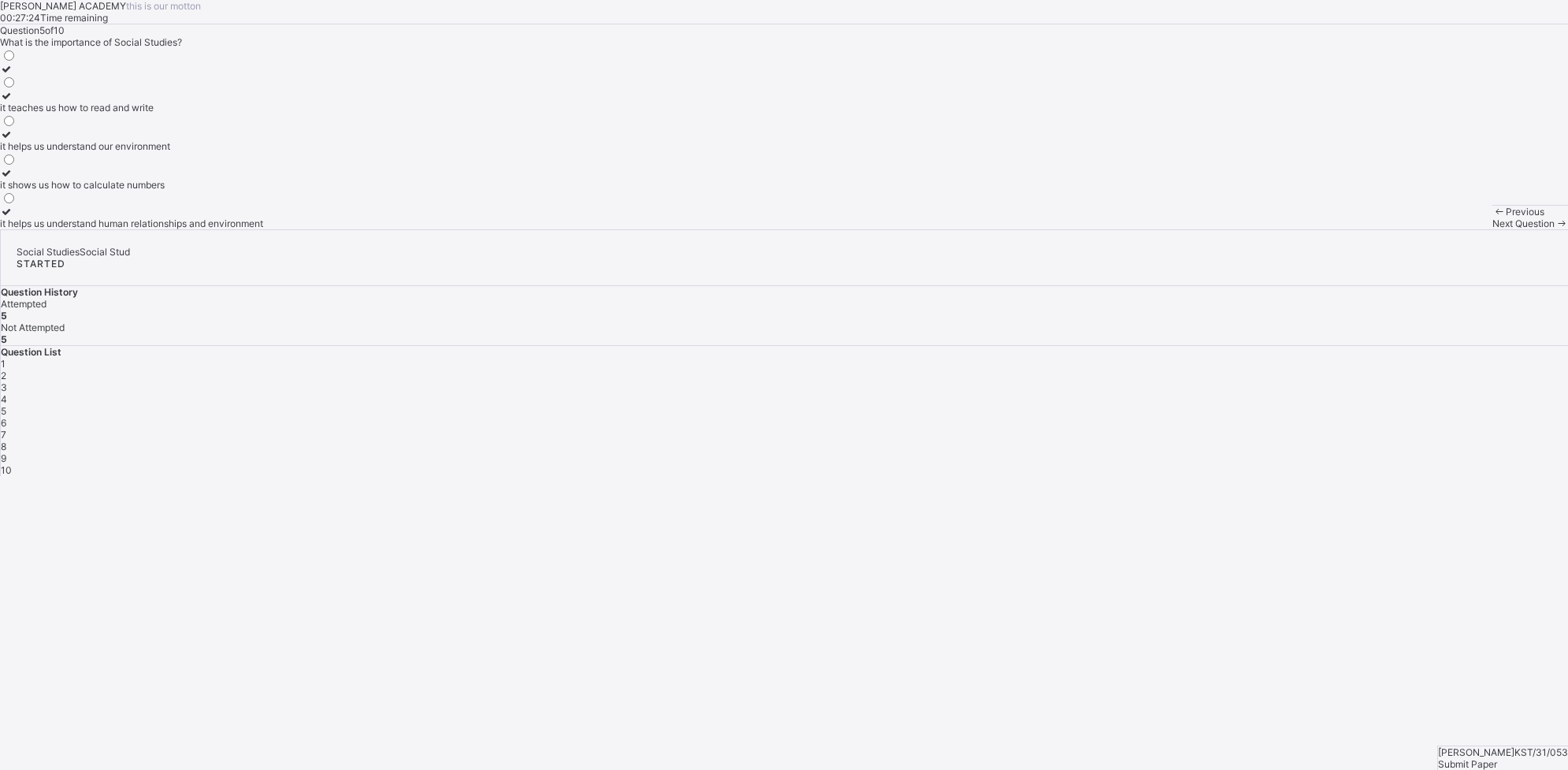
click at [1254, 417] on div "6" at bounding box center [784, 423] width 1567 height 12
click at [262, 152] on label "A subject that studies human relationships and environment" at bounding box center [130, 141] width 262 height 24
click at [1254, 429] on div "7" at bounding box center [784, 435] width 1567 height 12
click at [202, 152] on div "a group of people related by blood or marriage" at bounding box center [101, 147] width 202 height 12
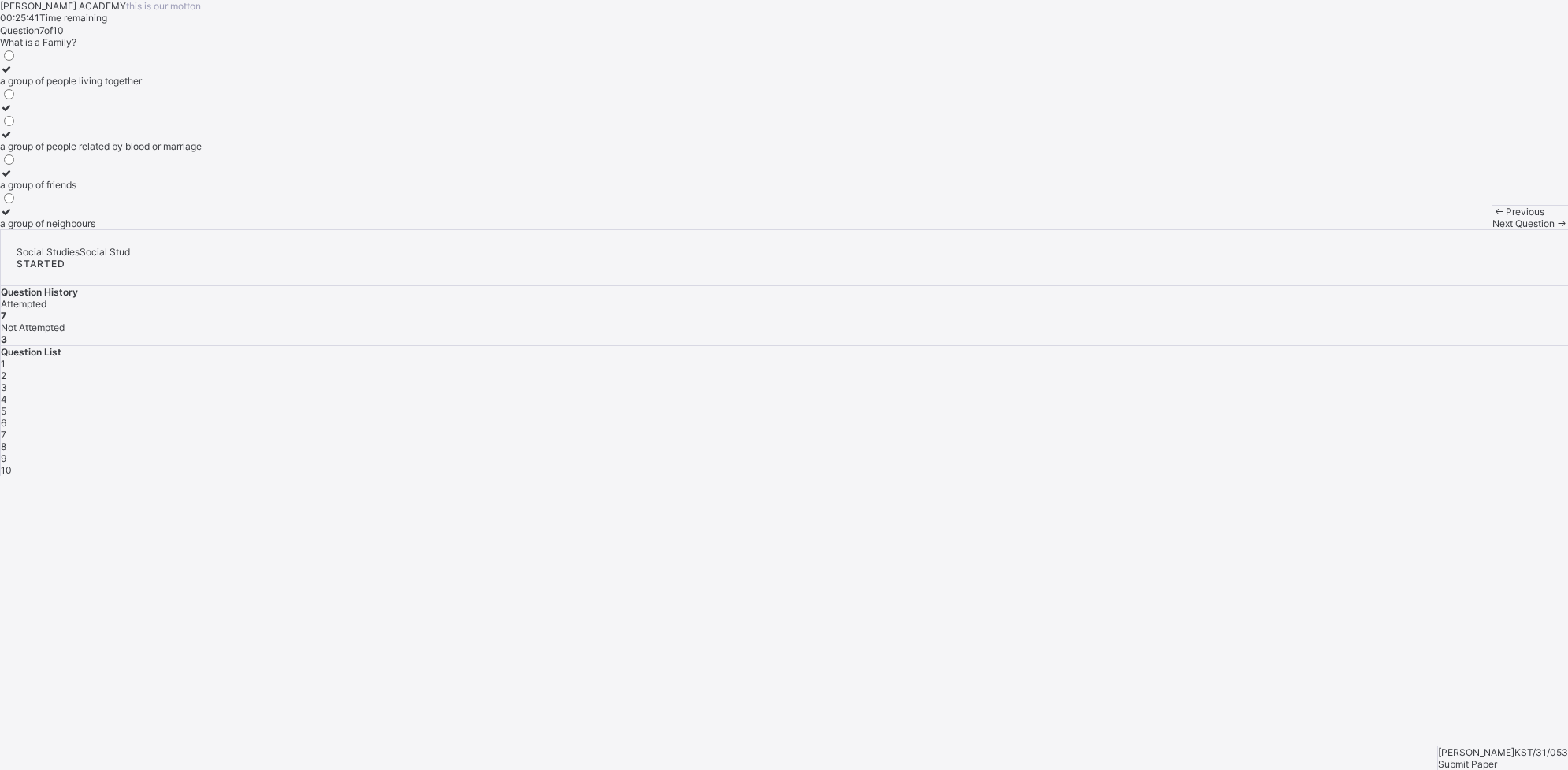
click at [1254, 441] on div "8" at bounding box center [784, 447] width 1567 height 12
click at [54, 229] on div "a tradition a way of life a language a custom" at bounding box center [26, 138] width 54 height 182
click at [54, 191] on label "a language" at bounding box center [26, 179] width 54 height 24
click at [1254, 453] on div "9" at bounding box center [784, 459] width 1567 height 12
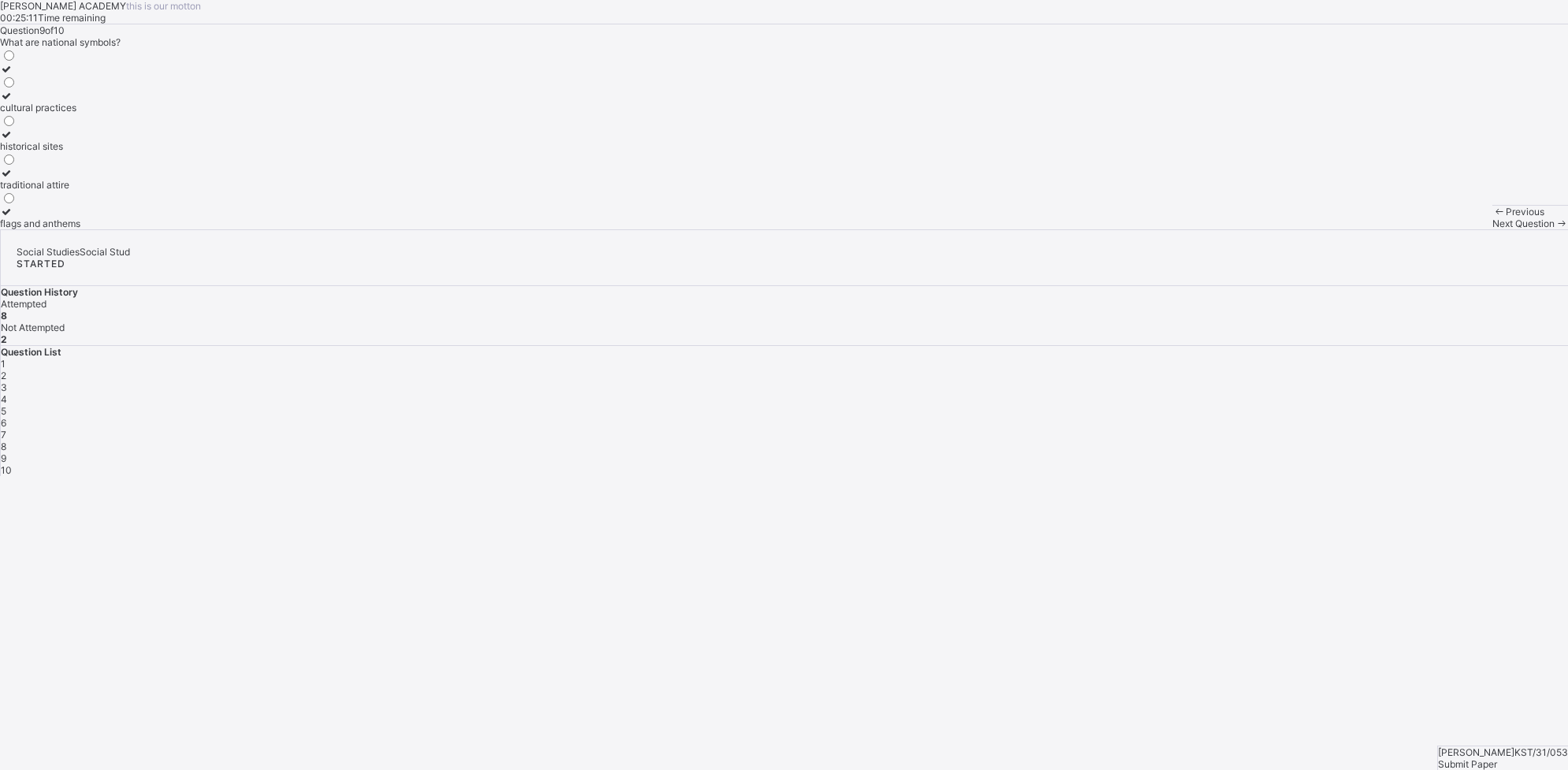
click at [80, 113] on label "cultural practices" at bounding box center [40, 101] width 80 height 24
click at [1254, 465] on div "10" at bounding box center [784, 471] width 1567 height 12
click at [122, 152] on div "giving orders" at bounding box center [61, 147] width 122 height 12
click at [1254, 616] on div "Submit Paper" at bounding box center [1503, 765] width 130 height 12
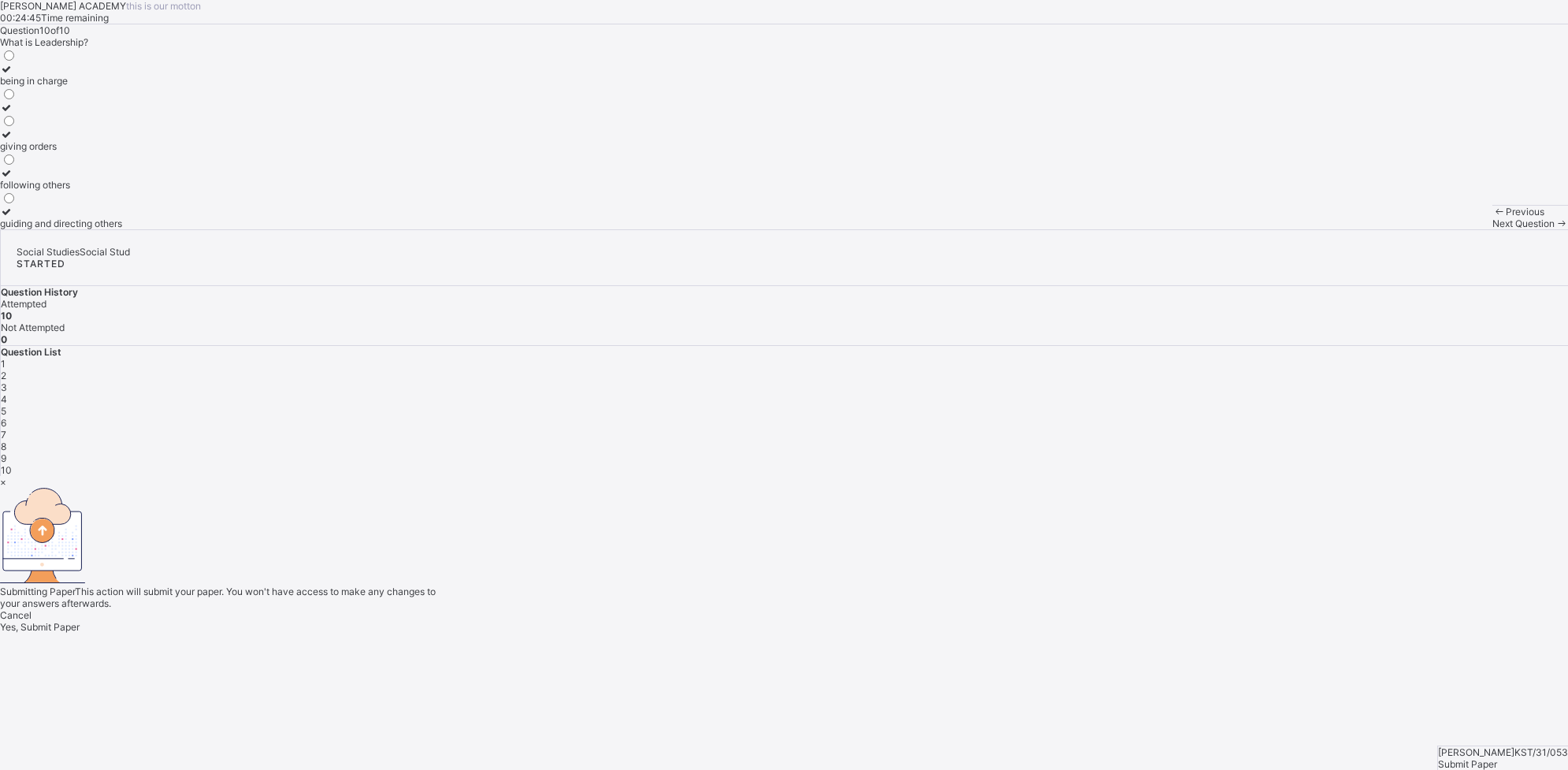
click at [804, 610] on div "Cancel Yes, Submit Paper" at bounding box center [784, 622] width 1568 height 24
click at [804, 616] on div "Yes, Submit Paper" at bounding box center [784, 628] width 1568 height 12
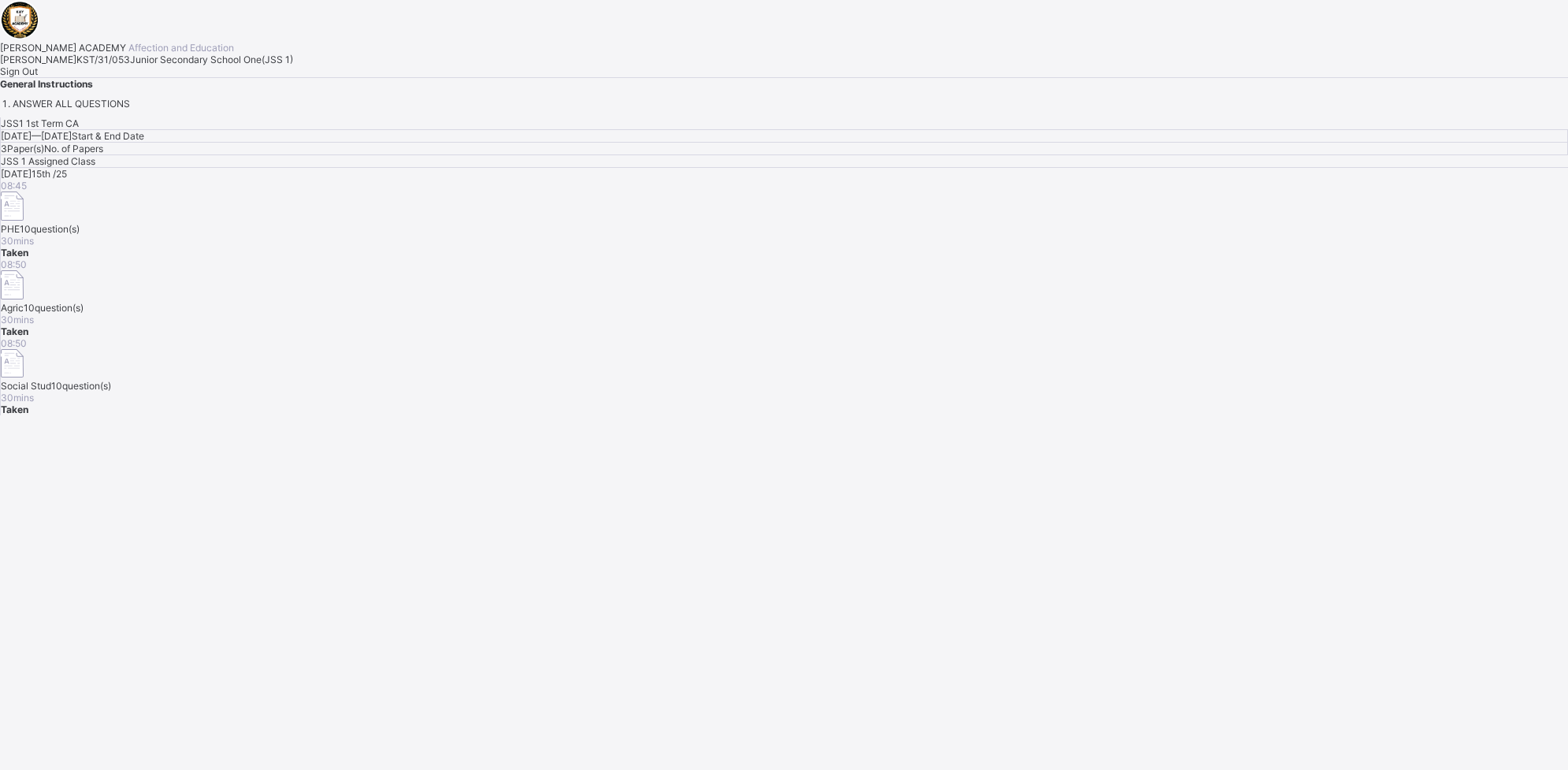
click at [213, 78] on div "Sign Out" at bounding box center [784, 72] width 1568 height 12
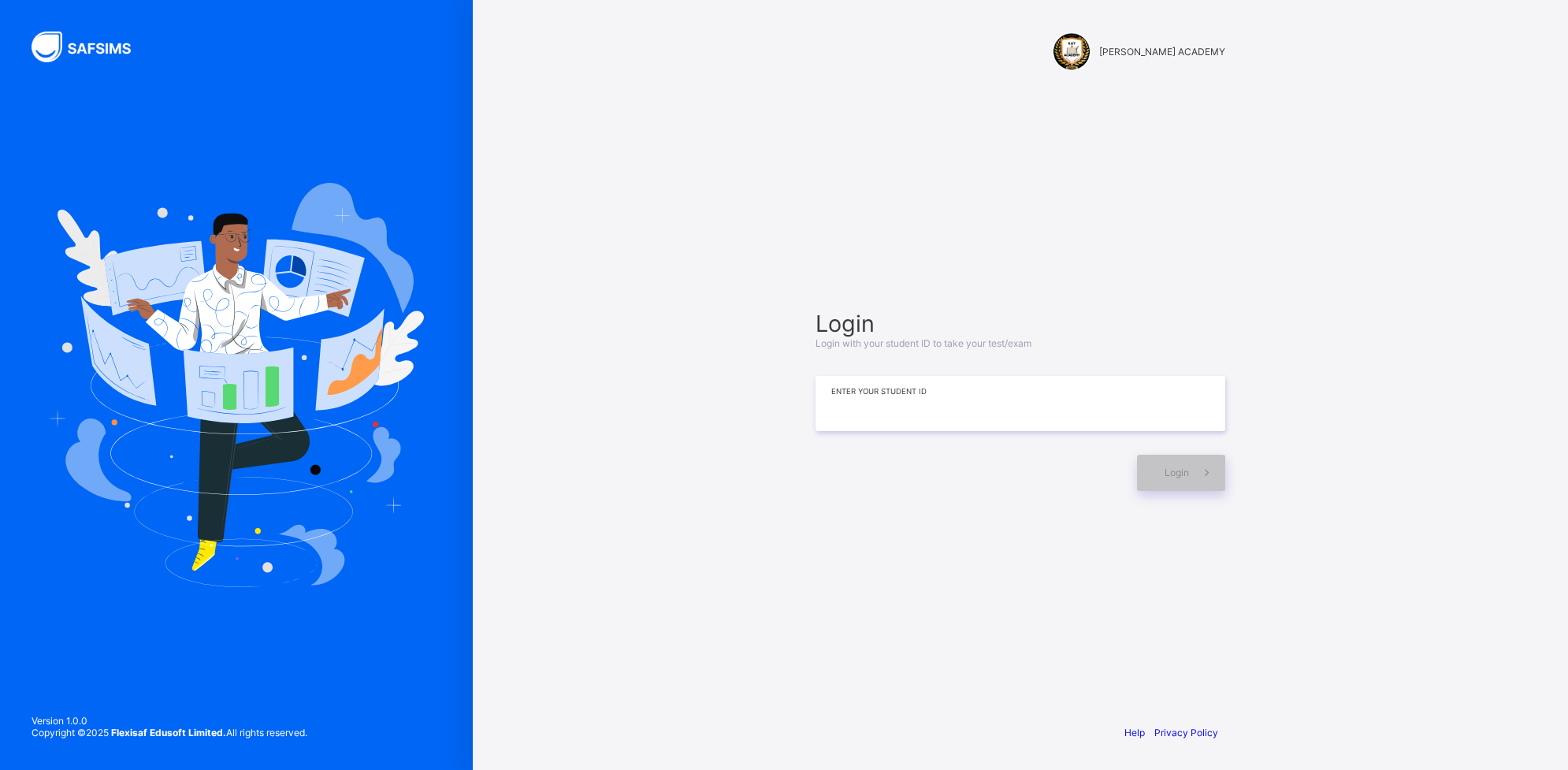
click at [880, 403] on input at bounding box center [1020, 403] width 410 height 55
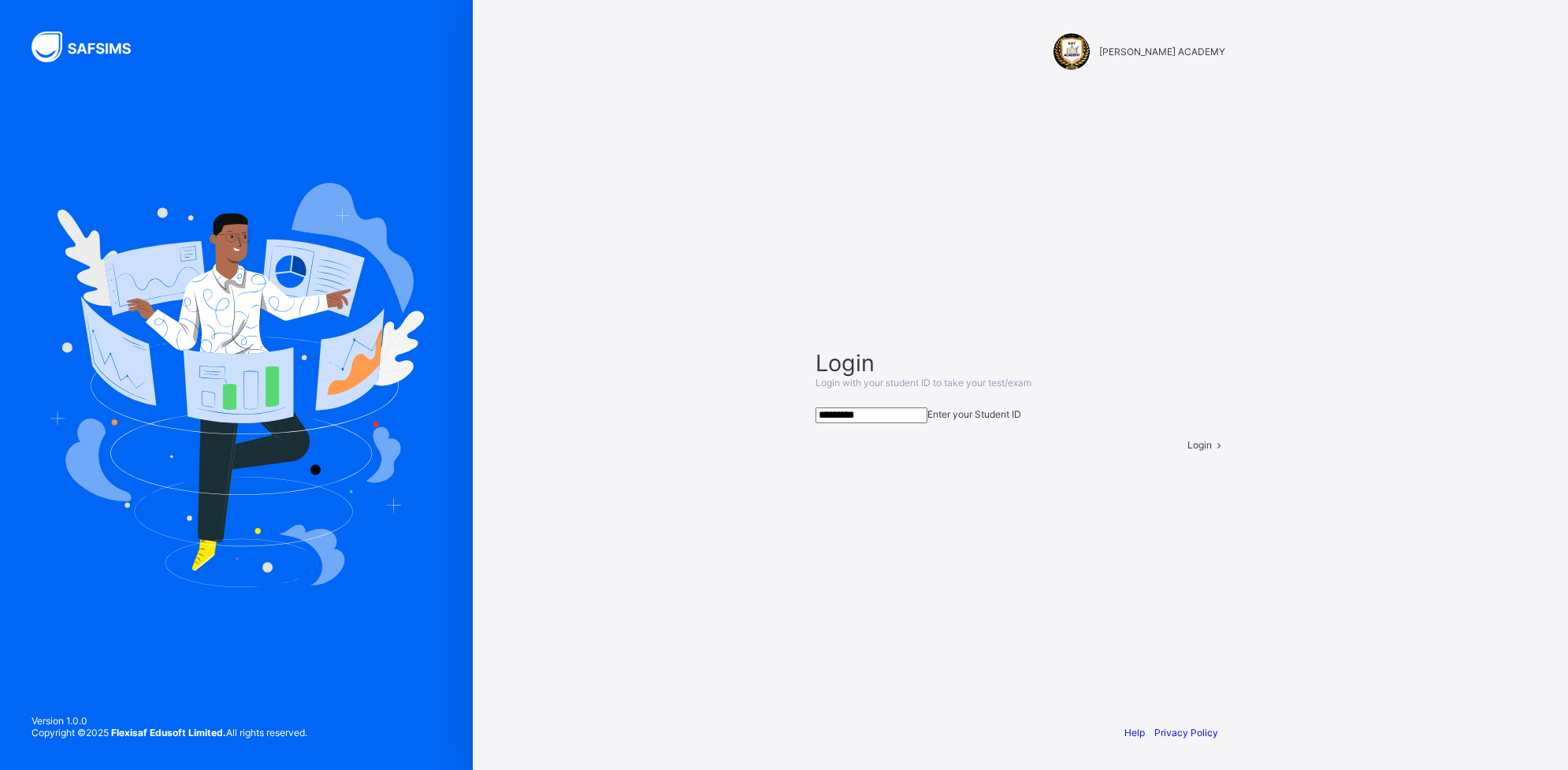
type input "*********"
click at [1188, 451] on div "Login" at bounding box center [1207, 445] width 37 height 12
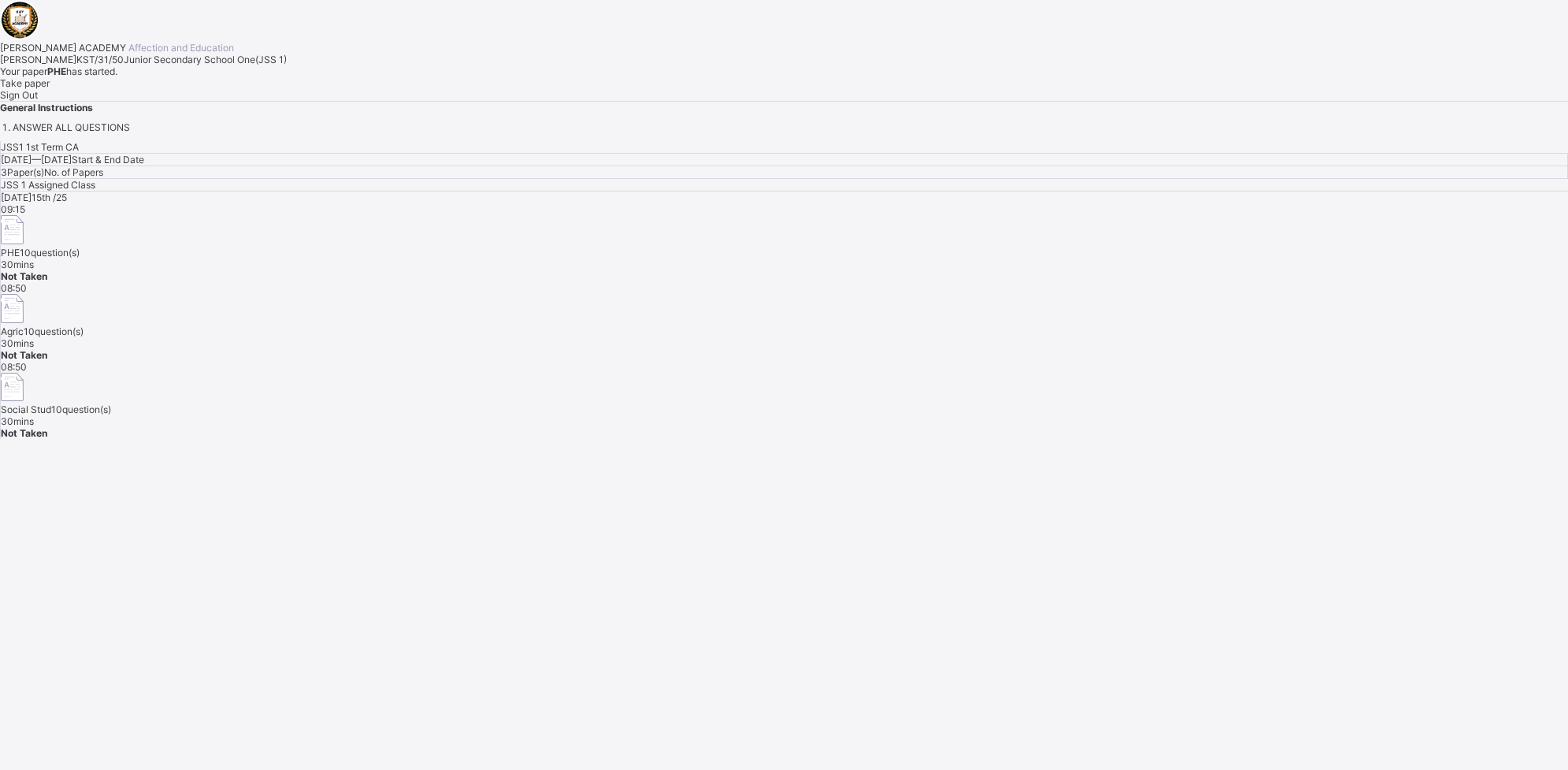
click at [1183, 439] on div "JSS1 1st Term CA [DATE] — [DATE] Start & End Date 3 Paper(s) No. of Papers JSS …" at bounding box center [784, 291] width 1568 height 298
click at [213, 89] on div "Take paper" at bounding box center [784, 84] width 1568 height 12
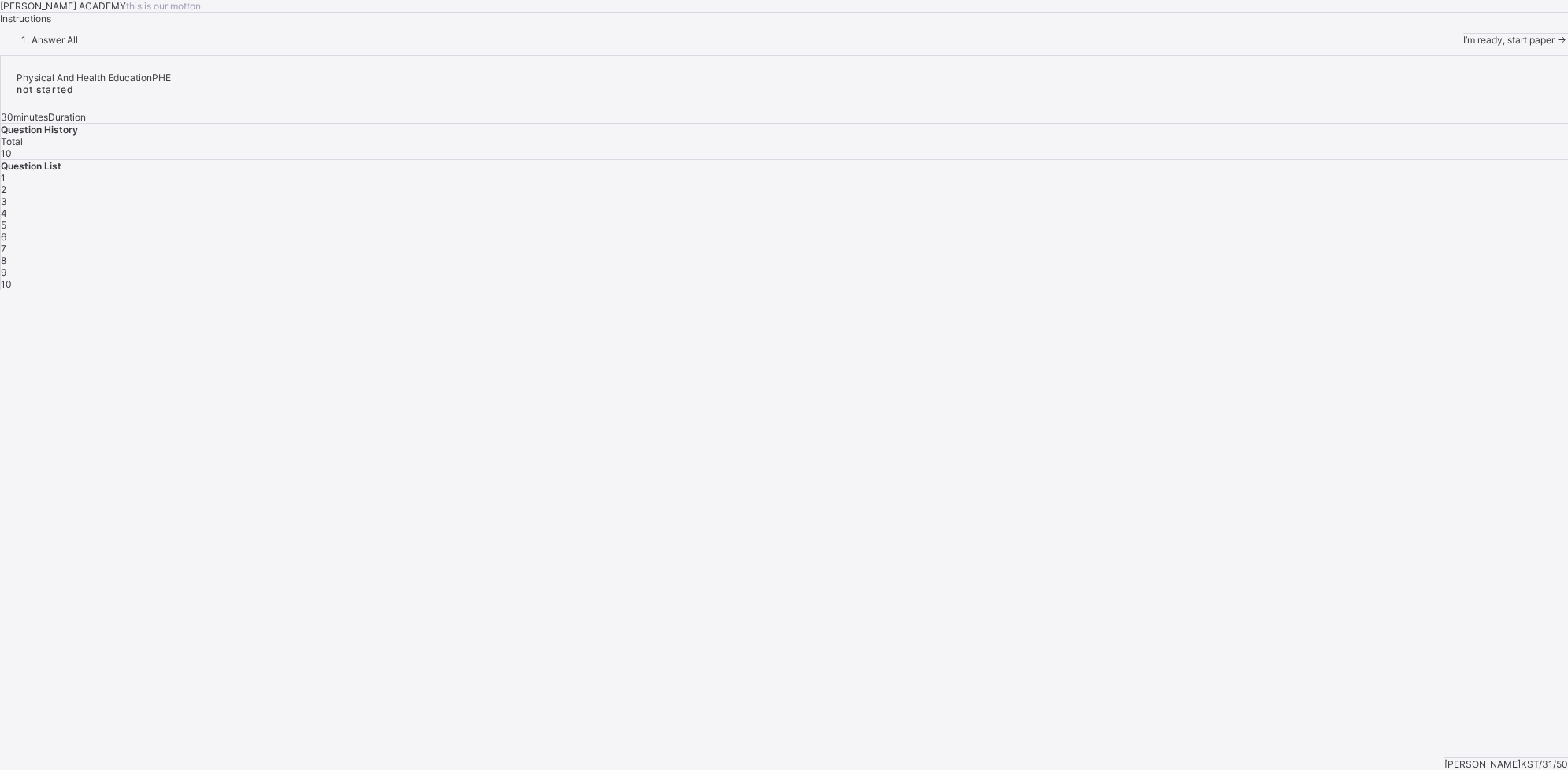
click at [1254, 46] on div "I’m ready, start paper" at bounding box center [1515, 40] width 105 height 12
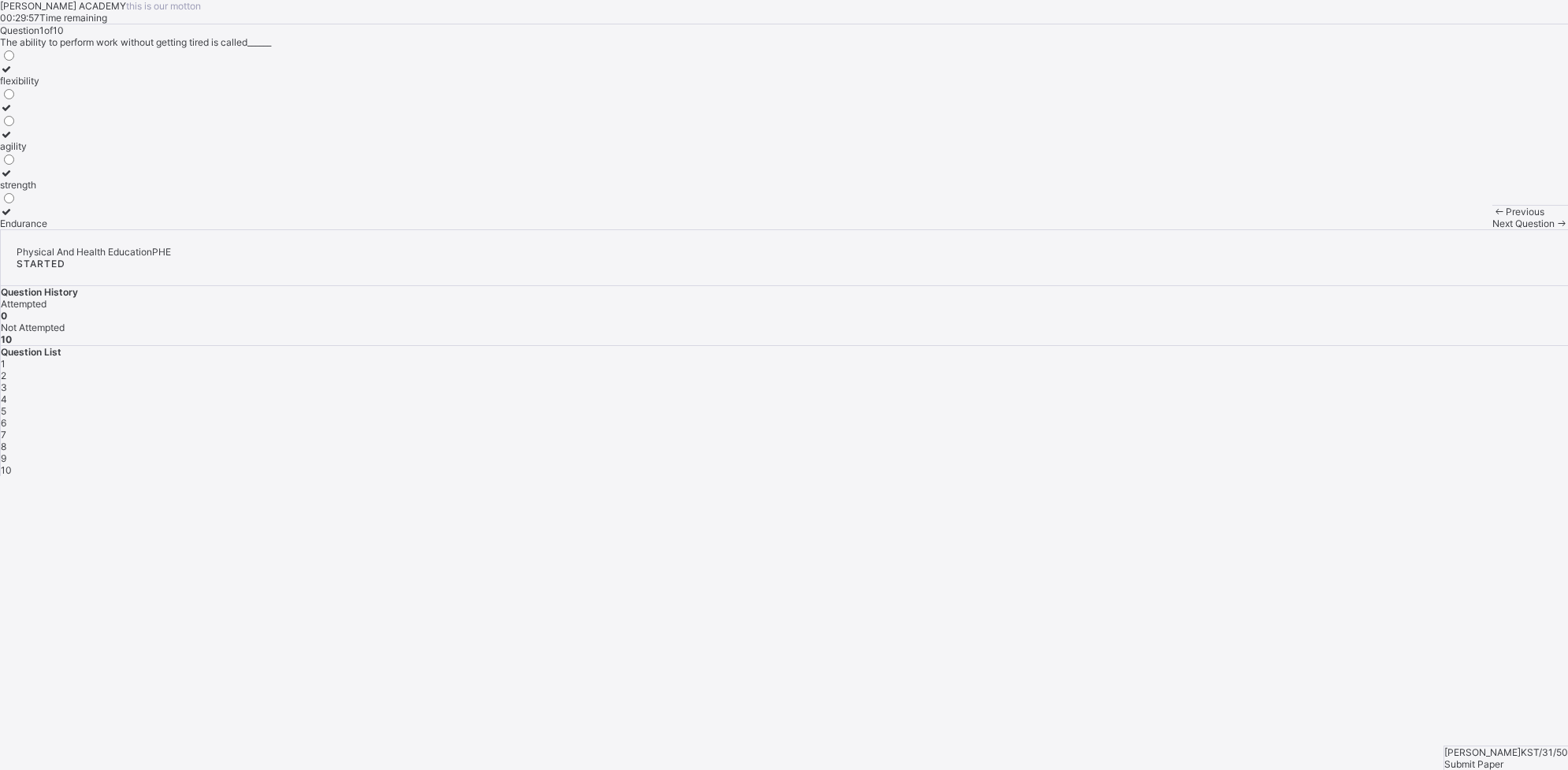
click at [47, 152] on div "agility" at bounding box center [23, 147] width 47 height 12
click at [1254, 358] on div "1" at bounding box center [784, 364] width 1567 height 12
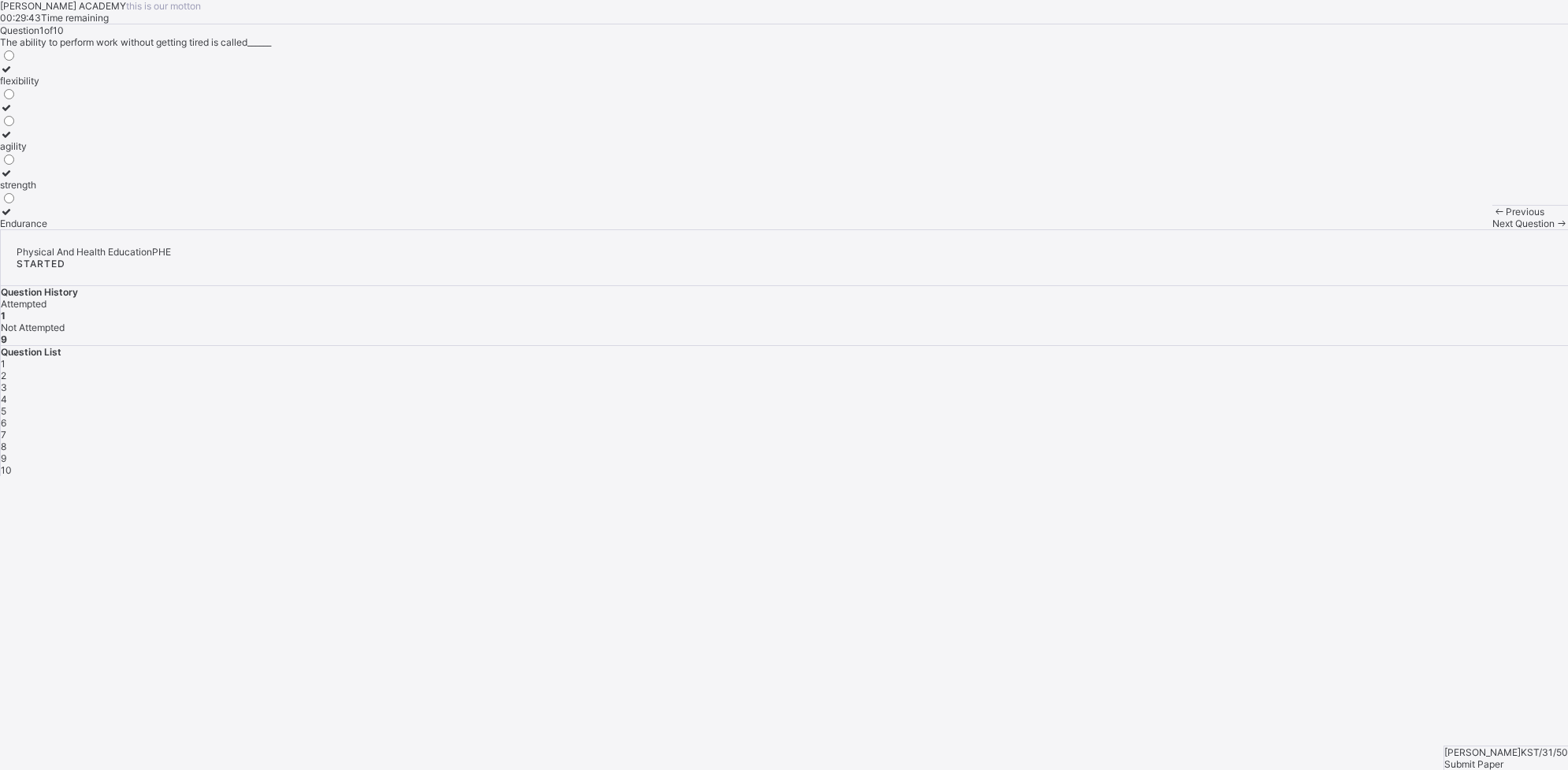
click at [928, 229] on div "Question 1 of 10 The ability to perform work without getting tired is called___…" at bounding box center [784, 127] width 1568 height 205
click at [1254, 229] on div "Next Question" at bounding box center [1530, 223] width 76 height 12
click at [103, 152] on label "reduces appetite" at bounding box center [51, 141] width 103 height 24
click at [1254, 229] on div "Previous Next Question" at bounding box center [1530, 217] width 76 height 25
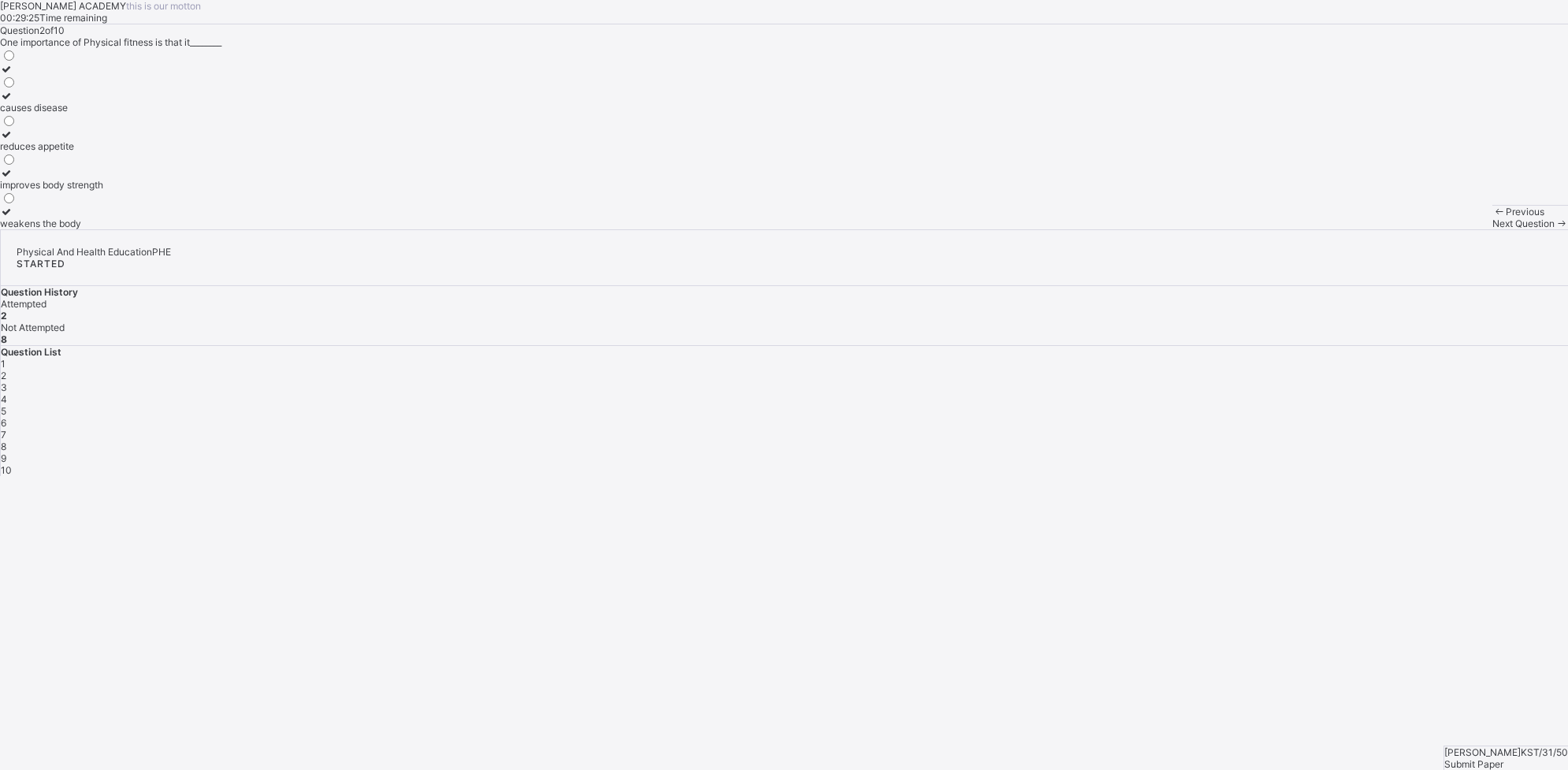
click at [1254, 229] on span "Next Question" at bounding box center [1523, 223] width 62 height 12
click at [81, 125] on div "good health habits" at bounding box center [40, 119] width 81 height 12
click at [1254, 229] on div "Next Question" at bounding box center [1530, 223] width 76 height 12
click at [119, 87] on label "teach mathematics" at bounding box center [60, 75] width 119 height 24
click at [119, 125] on label "develop the body and mind" at bounding box center [60, 113] width 119 height 24
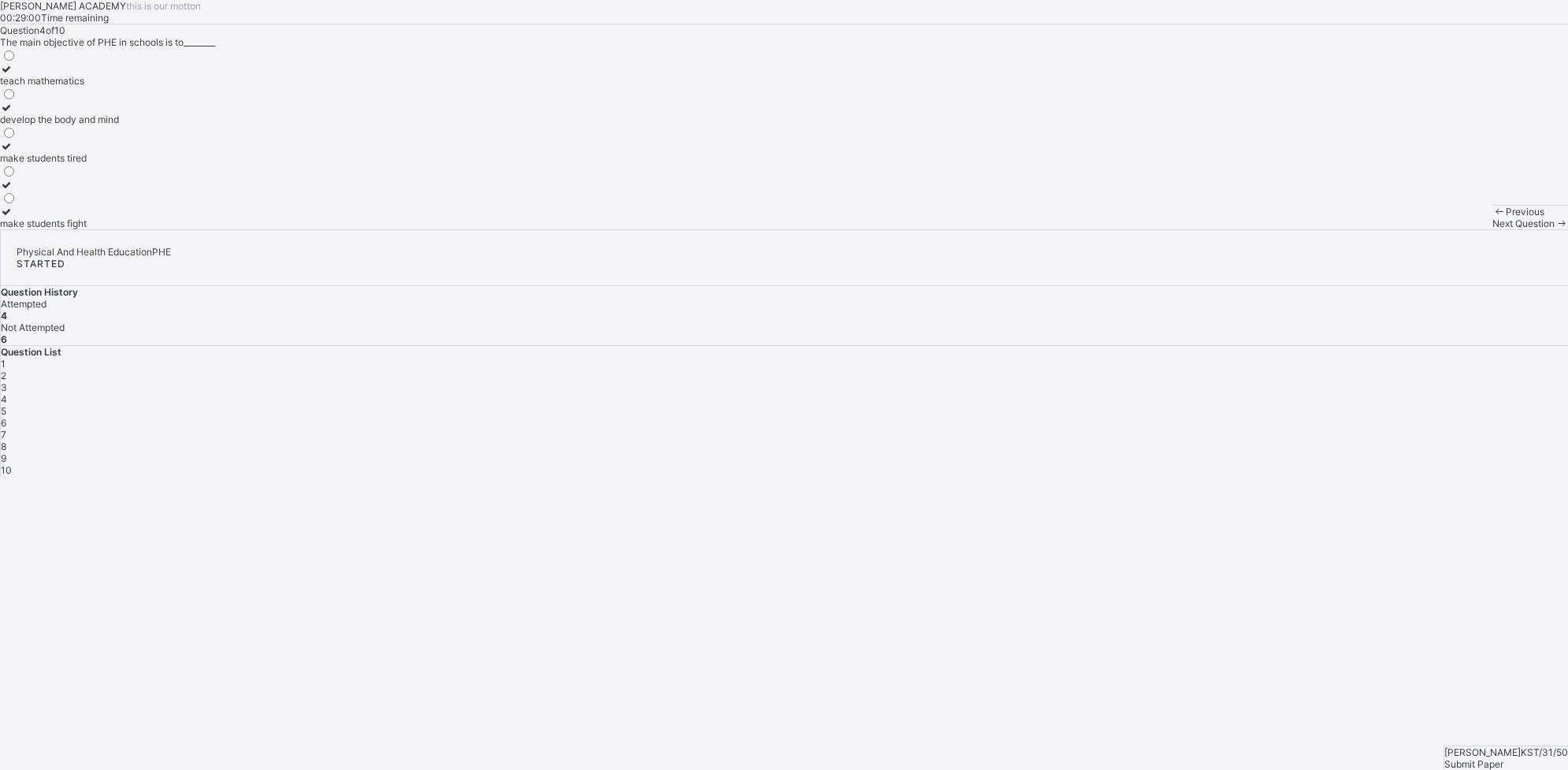
click at [1254, 229] on div "Next Question" at bounding box center [1530, 223] width 76 height 12
click at [79, 229] on label "games and sports" at bounding box center [39, 217] width 79 height 24
click at [1254, 229] on div "Previous Next Question" at bounding box center [1530, 217] width 76 height 25
click at [1254, 229] on div "Next Question" at bounding box center [1530, 223] width 76 height 12
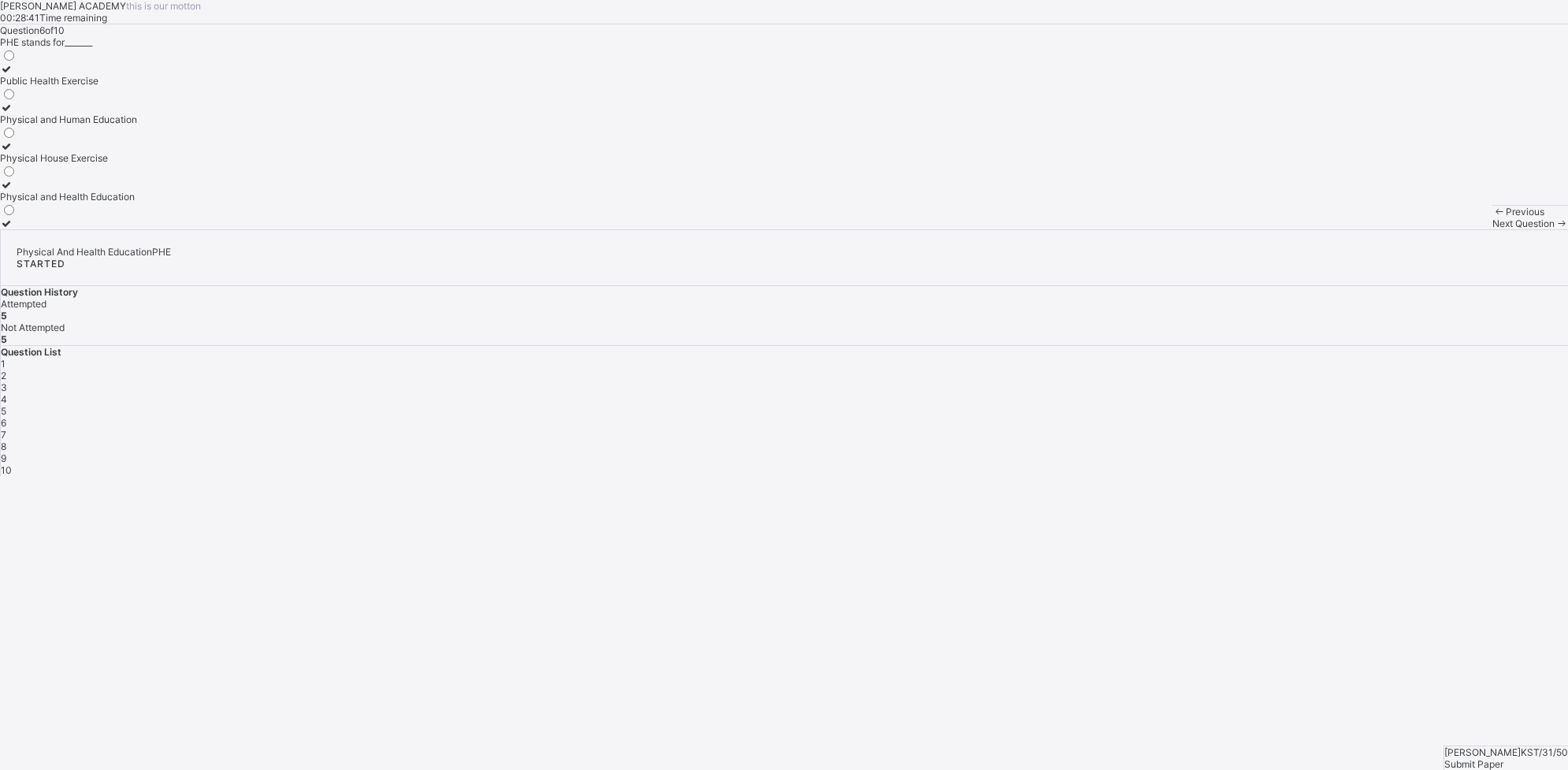
click at [137, 125] on label "Physical and Human Education" at bounding box center [68, 113] width 137 height 24
click at [1254, 229] on div "Next Question" at bounding box center [1530, 223] width 76 height 12
click at [91, 229] on div "causes sickness" at bounding box center [45, 223] width 91 height 12
click at [1254, 229] on div "Next Question" at bounding box center [1530, 223] width 76 height 12
click at [118, 87] on label "punishment" at bounding box center [59, 75] width 118 height 24
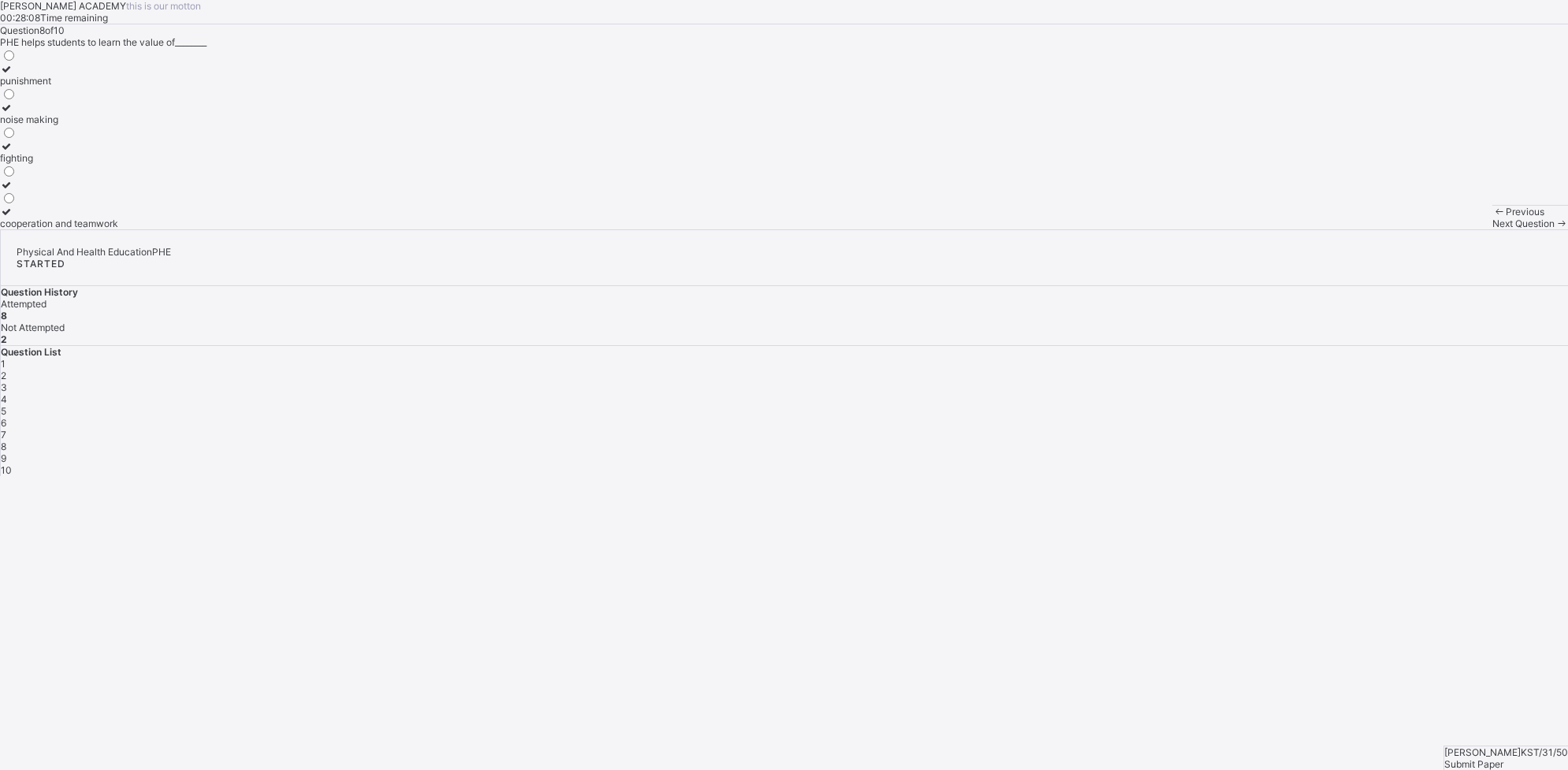
click at [118, 229] on label "cooperation and teamwork" at bounding box center [59, 217] width 118 height 24
click at [1254, 229] on div "Next Question" at bounding box center [1530, 223] width 76 height 12
click at [86, 191] on div "get tired easily" at bounding box center [43, 185] width 86 height 12
click at [1254, 229] on div "Previous Next Question" at bounding box center [1530, 217] width 76 height 25
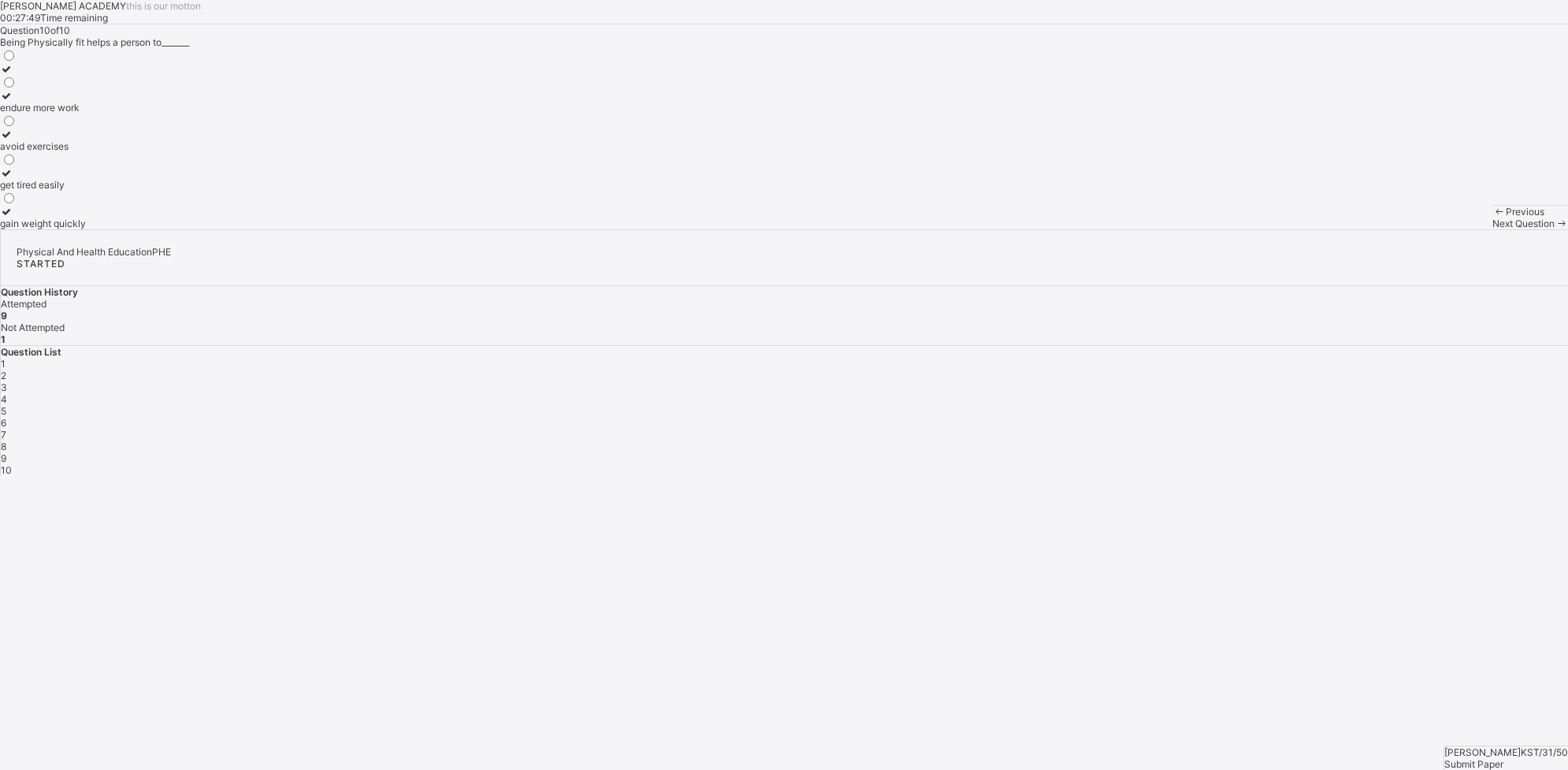
click at [1254, 217] on span "Previous" at bounding box center [1525, 211] width 38 height 12
click at [151, 125] on div "perform daily activities without fatique" at bounding box center [84, 119] width 169 height 12
click at [1254, 229] on div "Next Question" at bounding box center [1530, 223] width 76 height 12
click at [86, 152] on div "avoid exercises" at bounding box center [43, 147] width 86 height 12
click at [1254, 616] on div "Submit Paper" at bounding box center [1506, 765] width 124 height 12
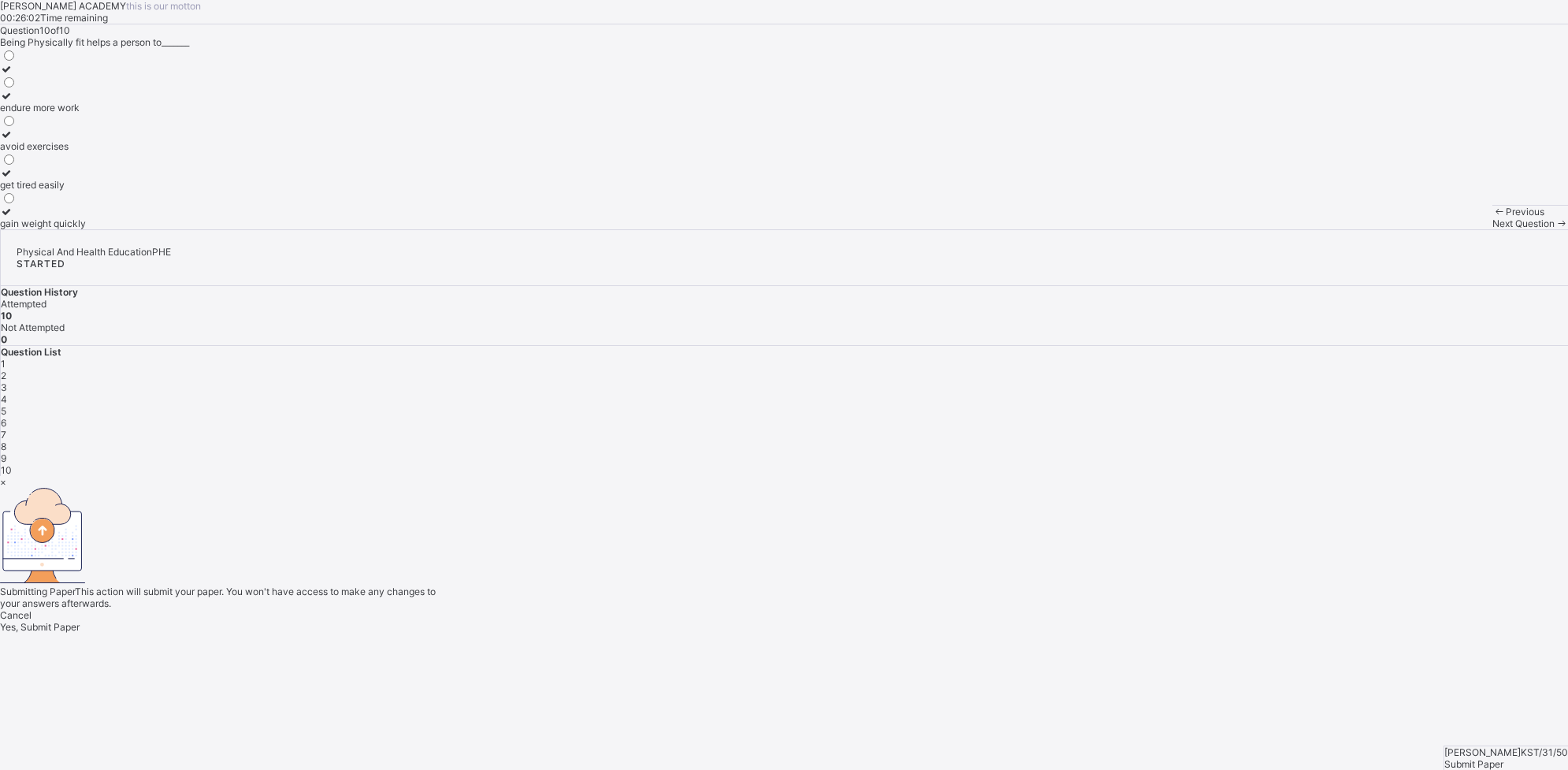
click at [833, 616] on div "Yes, Submit Paper" at bounding box center [784, 628] width 1568 height 12
click at [797, 616] on div "Yes, Submit Paper" at bounding box center [784, 628] width 1568 height 12
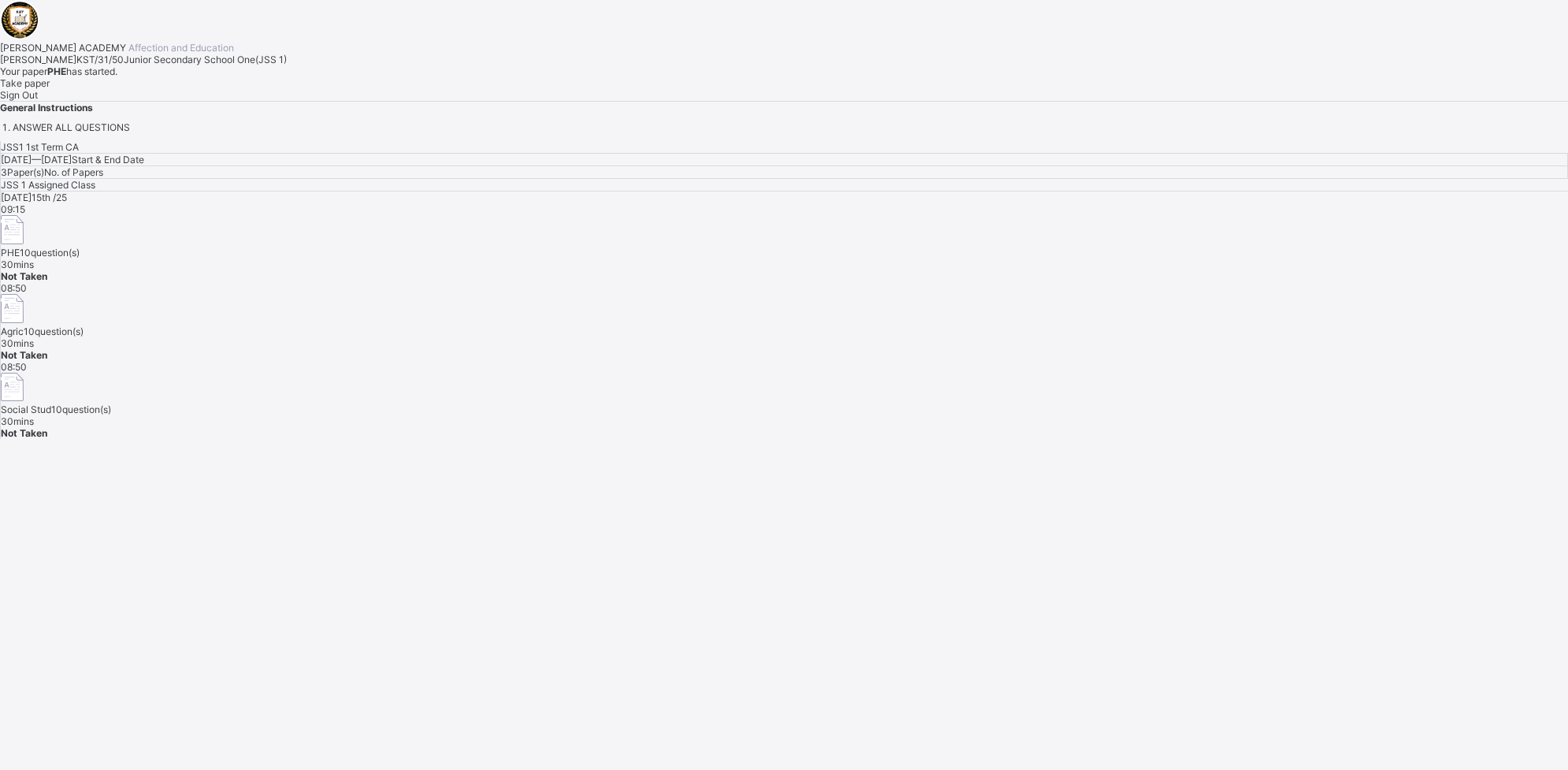
click at [176, 89] on div "Take paper" at bounding box center [784, 84] width 1568 height 12
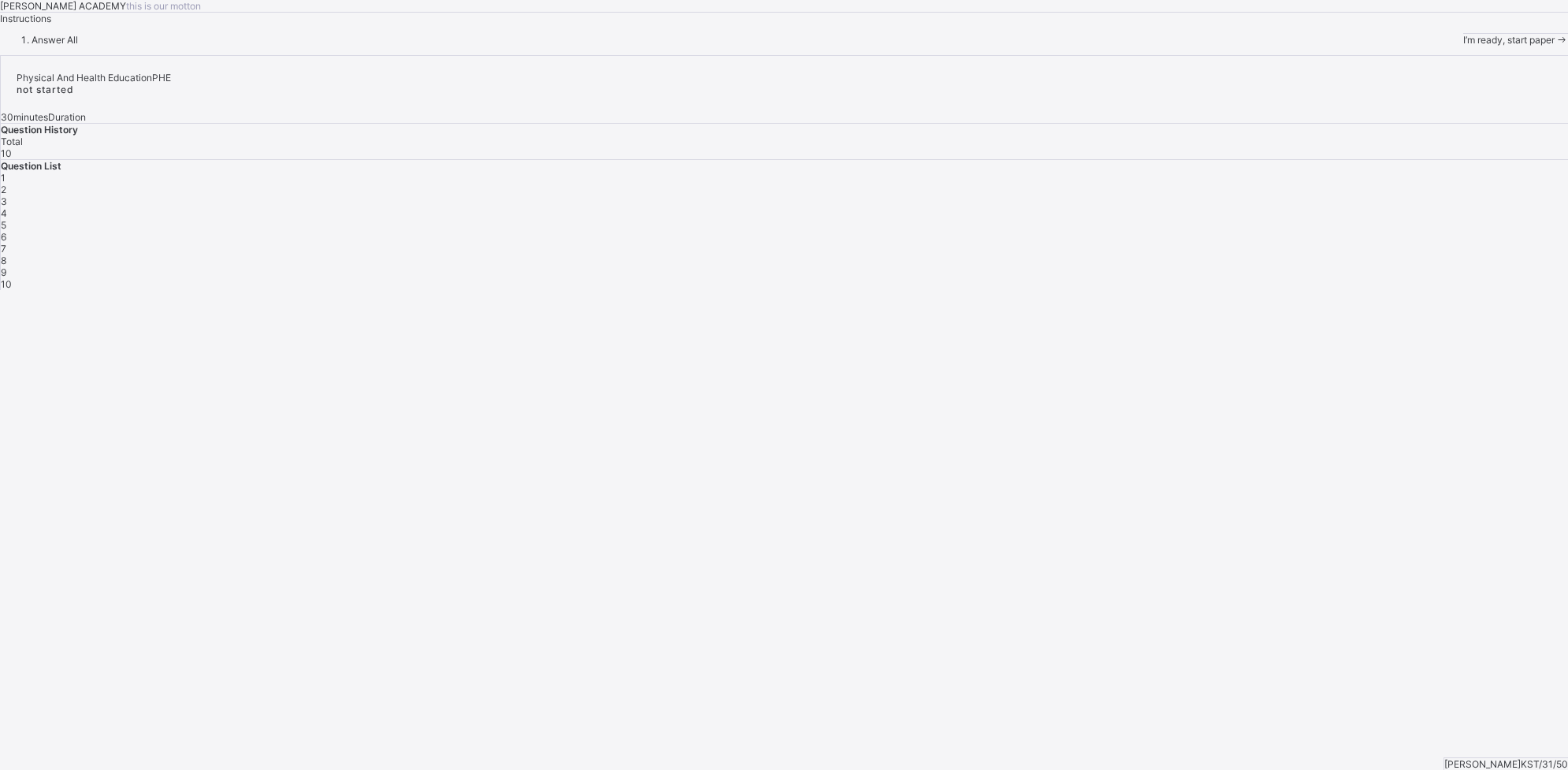
click at [1254, 46] on div "I’m ready, start paper" at bounding box center [1515, 40] width 105 height 12
click at [1254, 37] on div "Previous Next Question" at bounding box center [1530, 24] width 76 height 25
click at [1254, 37] on div "Next Question" at bounding box center [1530, 31] width 76 height 12
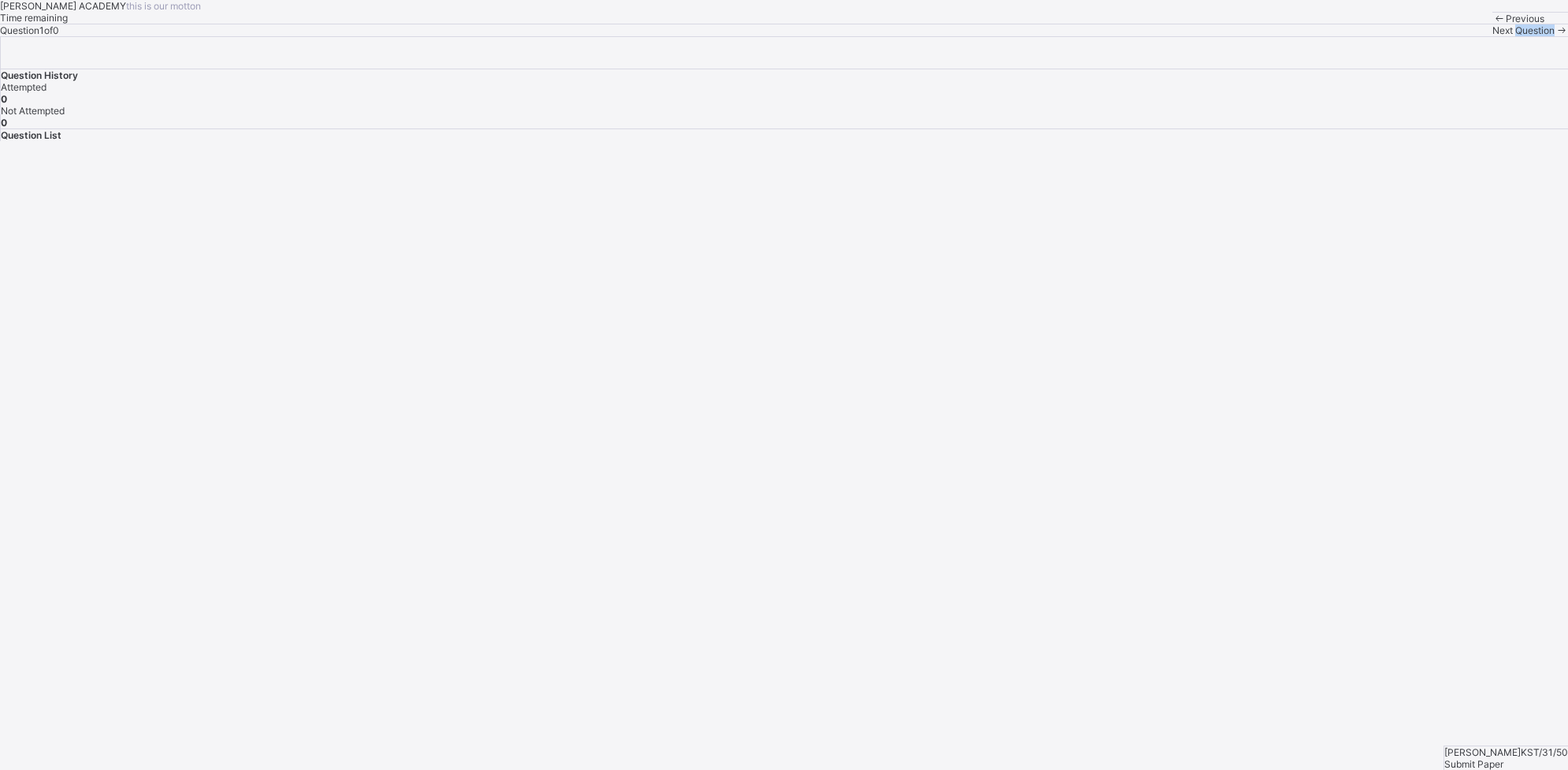
click at [1254, 37] on div "Next Question" at bounding box center [1530, 31] width 76 height 12
click at [1254, 37] on span at bounding box center [1561, 31] width 14 height 12
click at [1254, 616] on div "[PERSON_NAME] KST/31/50 Submit Paper" at bounding box center [1506, 758] width 124 height 25
click at [1254, 616] on span "Submit Paper" at bounding box center [1473, 765] width 59 height 12
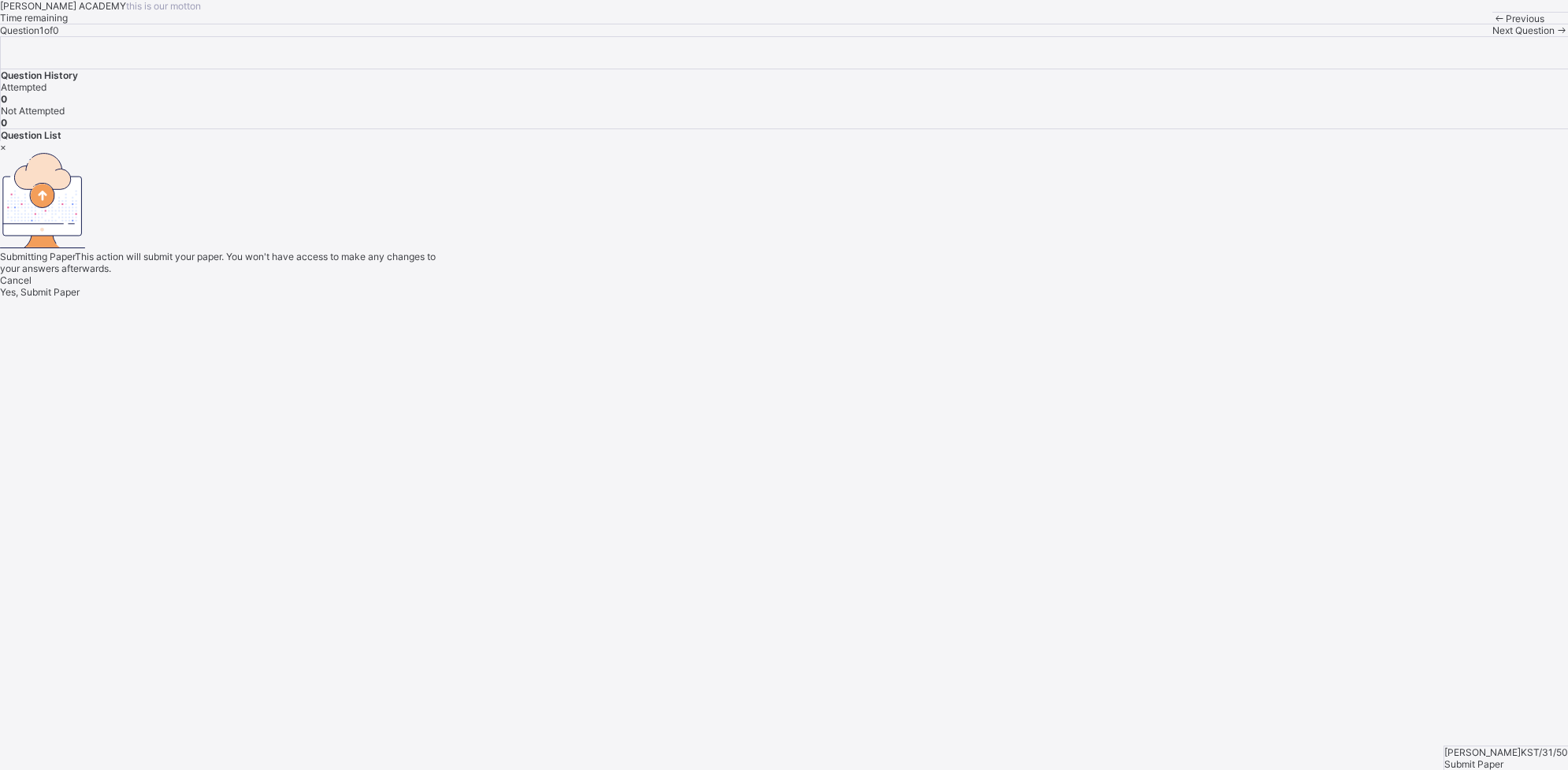
click at [808, 298] on div "Yes, Submit Paper" at bounding box center [784, 292] width 1568 height 12
click at [79, 298] on span "Yes, Submit Paper" at bounding box center [39, 292] width 79 height 12
click at [1031, 153] on div "×" at bounding box center [784, 148] width 1568 height 12
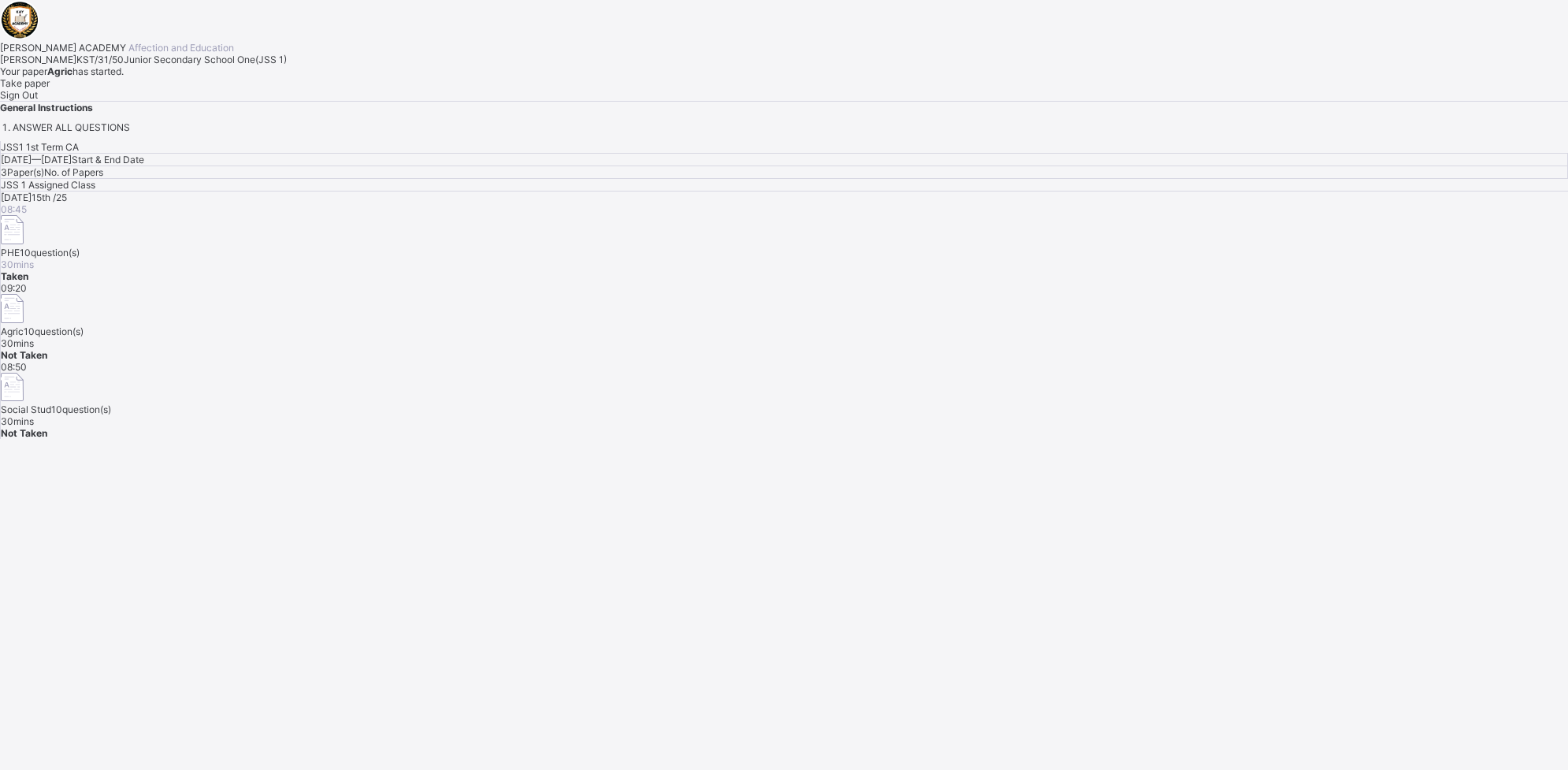
click at [49, 89] on span "Take paper" at bounding box center [25, 84] width 49 height 12
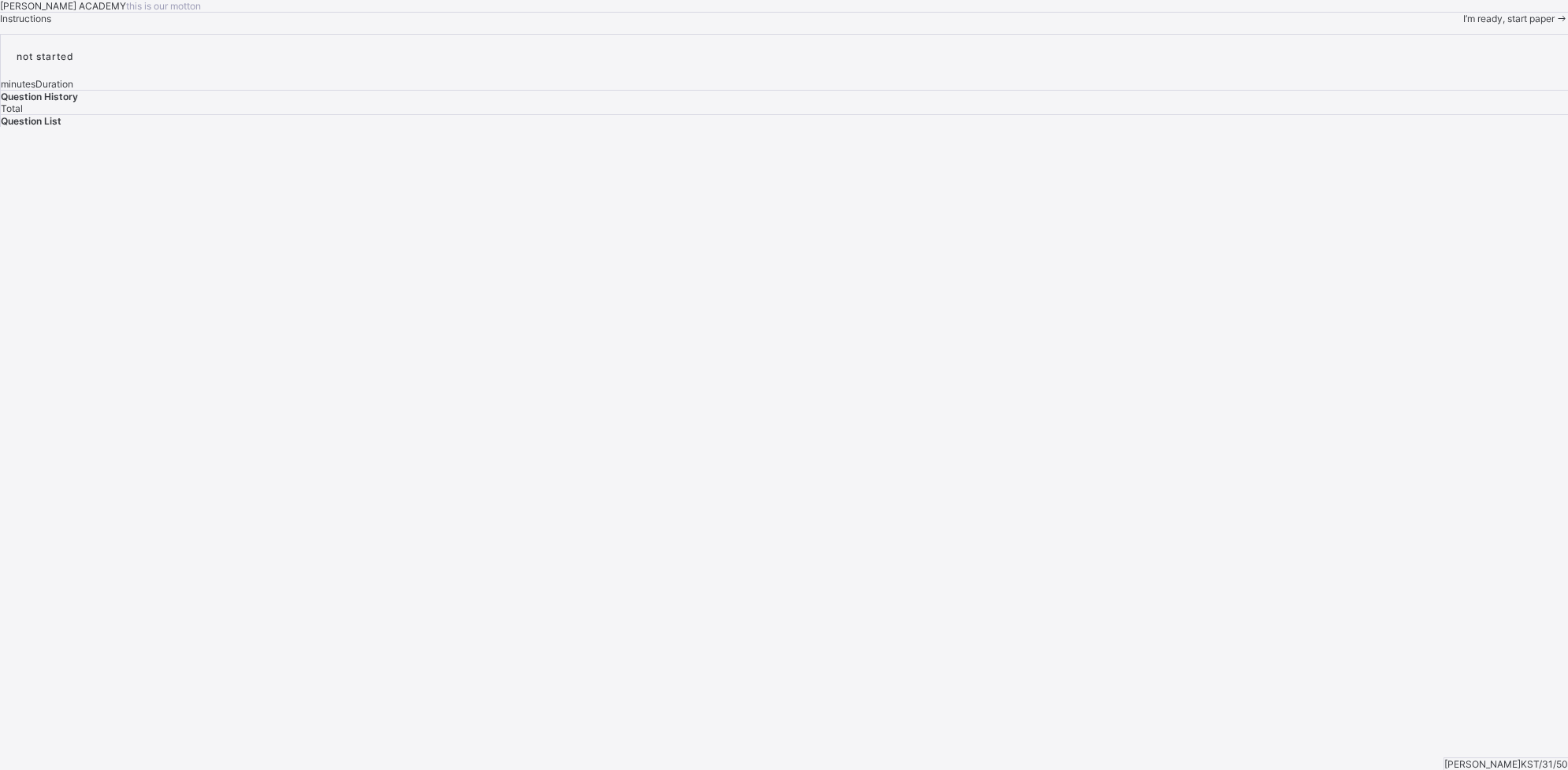
click at [198, 25] on div "[PERSON_NAME] ACADEMY this is our [PERSON_NAME] Instructions I’m ready, start p…" at bounding box center [784, 12] width 1568 height 25
click at [1254, 46] on div "I’m ready, start paper" at bounding box center [1515, 40] width 105 height 12
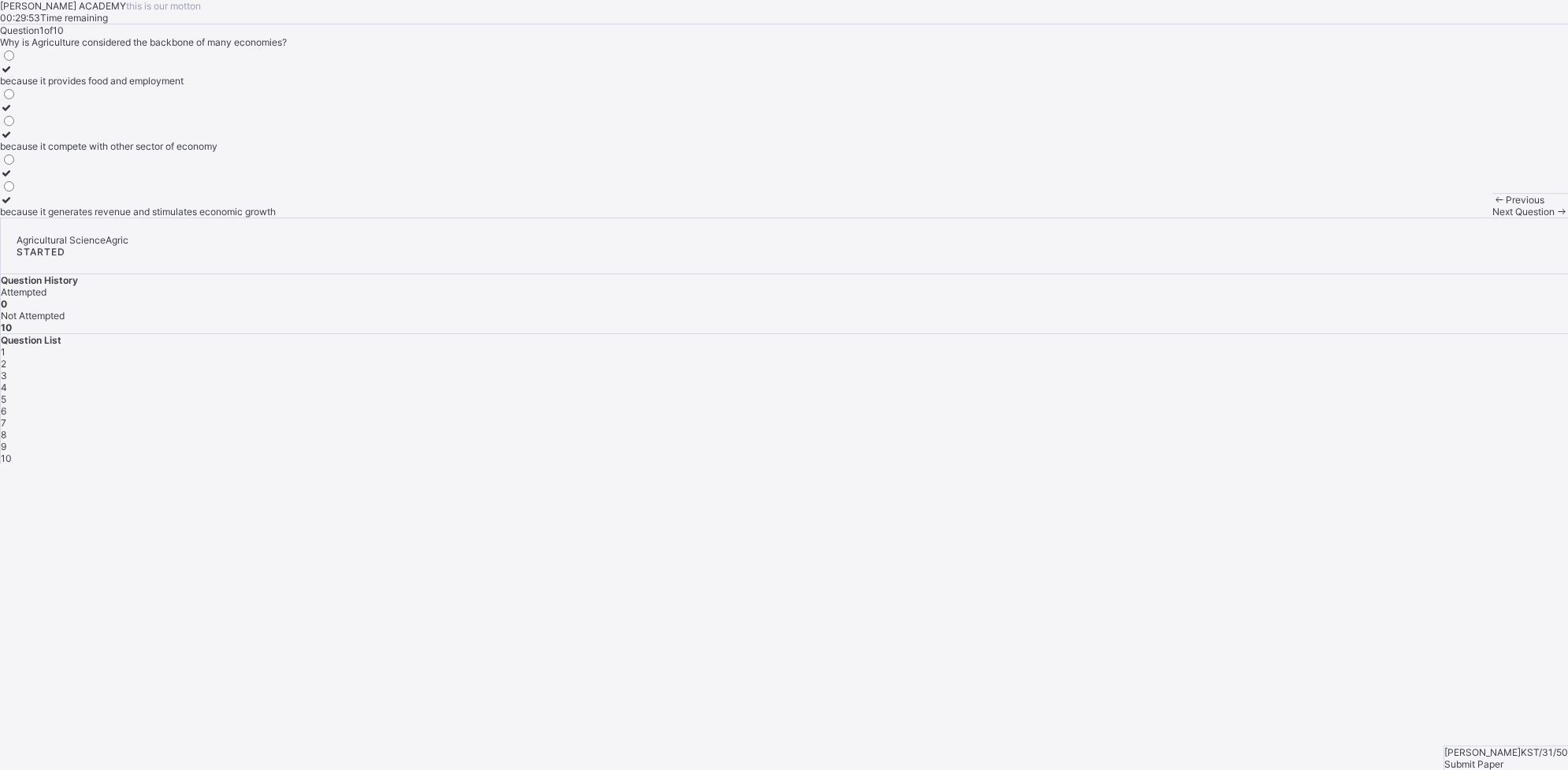
click at [276, 152] on div "because it compete with other sector of economy" at bounding box center [138, 147] width 276 height 12
click at [1254, 217] on div "Next Question" at bounding box center [1530, 211] width 76 height 12
click at [118, 87] on label "environmental degradation" at bounding box center [59, 75] width 118 height 24
click at [1254, 217] on div "Next Question" at bounding box center [1530, 211] width 76 height 12
click at [64, 87] on label "manufacturing" at bounding box center [32, 75] width 64 height 24
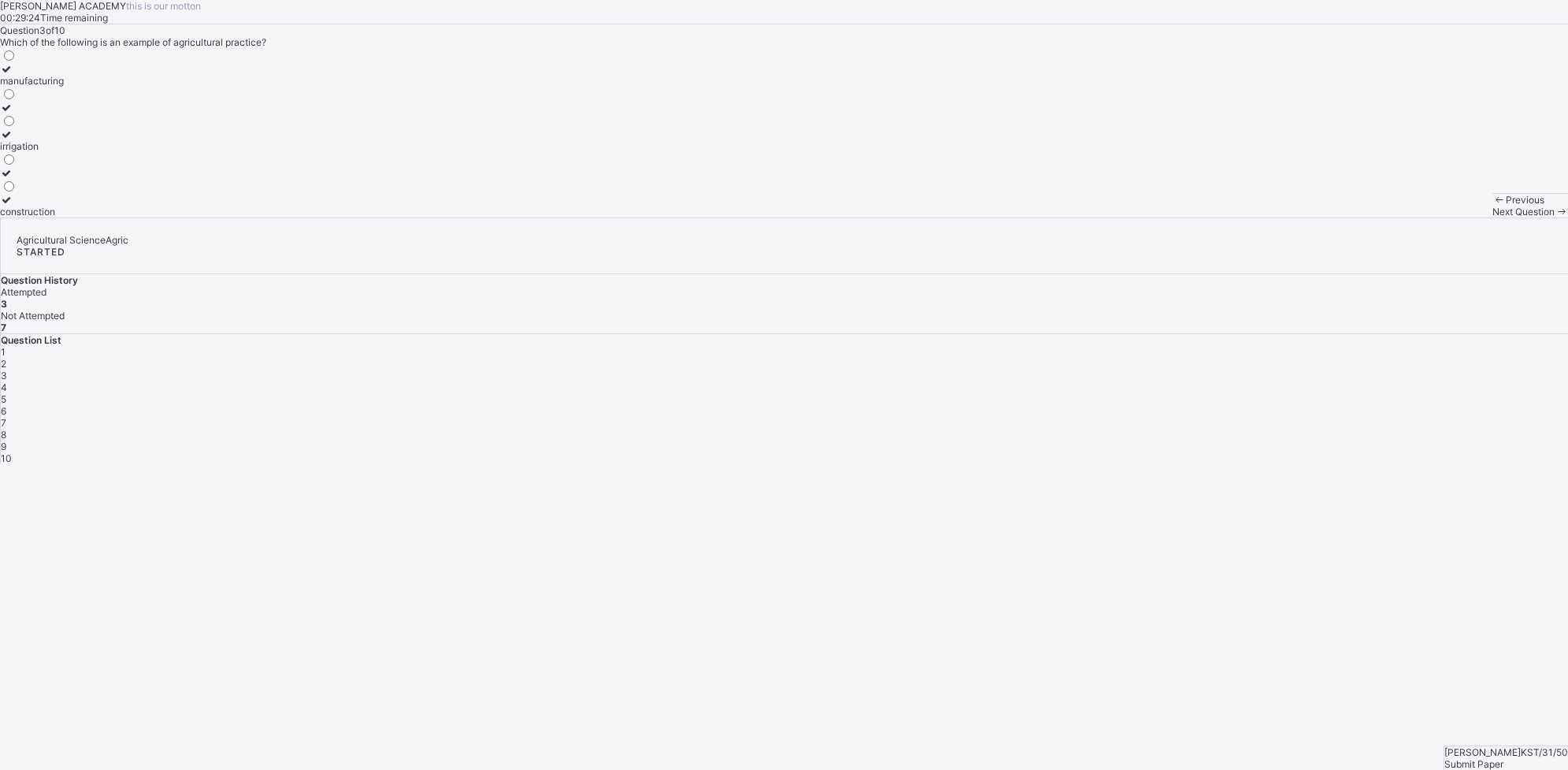
click at [64, 217] on label "construction" at bounding box center [32, 206] width 64 height 24
click at [1254, 217] on div "Next Question" at bounding box center [1530, 211] width 76 height 12
click at [28, 152] on label "Maize" at bounding box center [14, 141] width 28 height 24
click at [1254, 217] on div "Next Question" at bounding box center [1530, 211] width 76 height 12
click at [162, 152] on div "providing of food" at bounding box center [81, 147] width 162 height 12
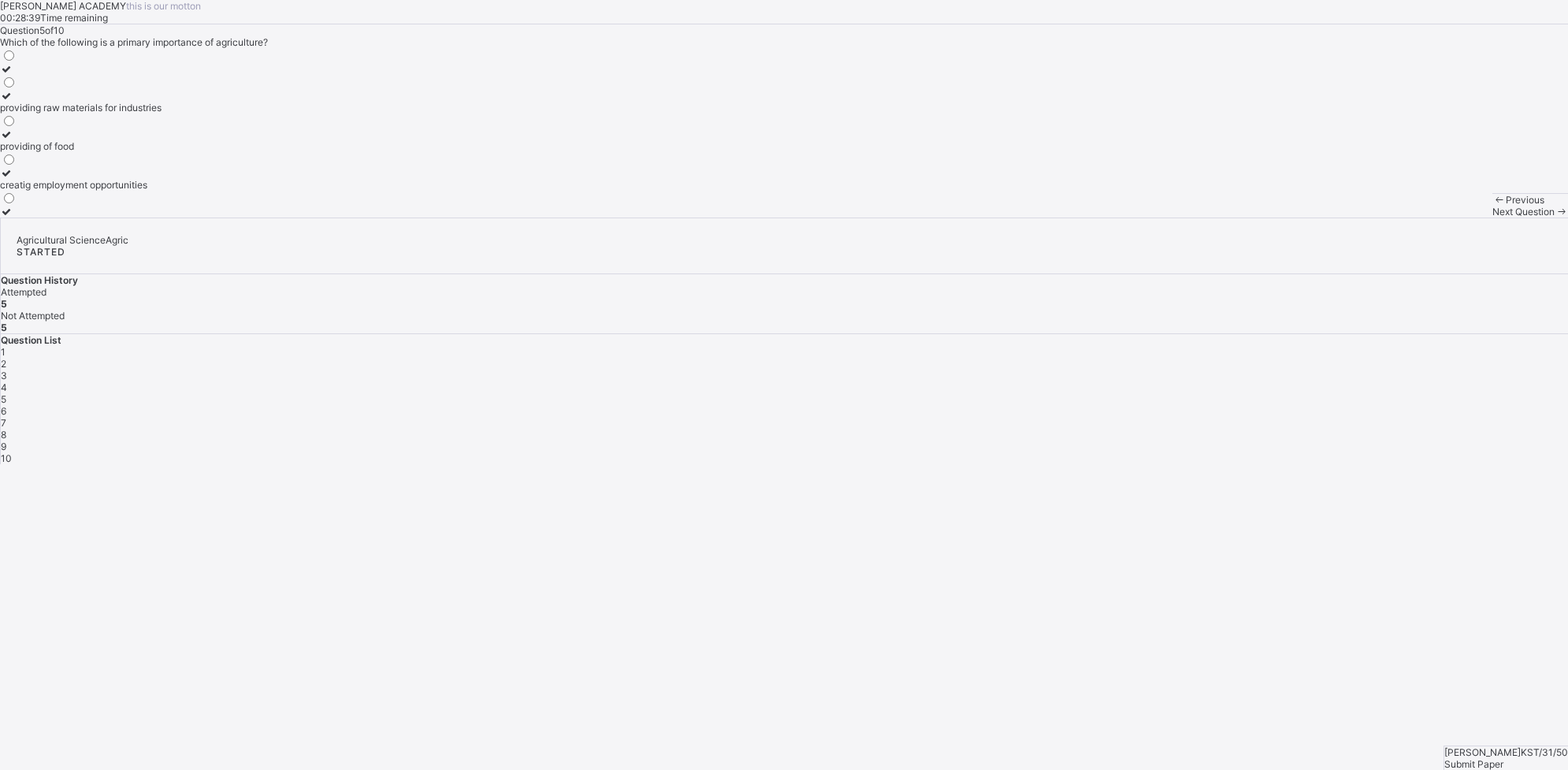
click at [1254, 217] on div "Next Question" at bounding box center [1530, 211] width 76 height 12
click at [205, 87] on div "it can have both positive and negative impacts" at bounding box center [102, 81] width 205 height 12
click at [1254, 217] on div "Next Question" at bounding box center [1530, 211] width 76 height 12
click at [162, 87] on div "it provides employment opportunities" at bounding box center [81, 81] width 162 height 12
click at [162, 217] on label "it increases food prices" at bounding box center [81, 206] width 162 height 24
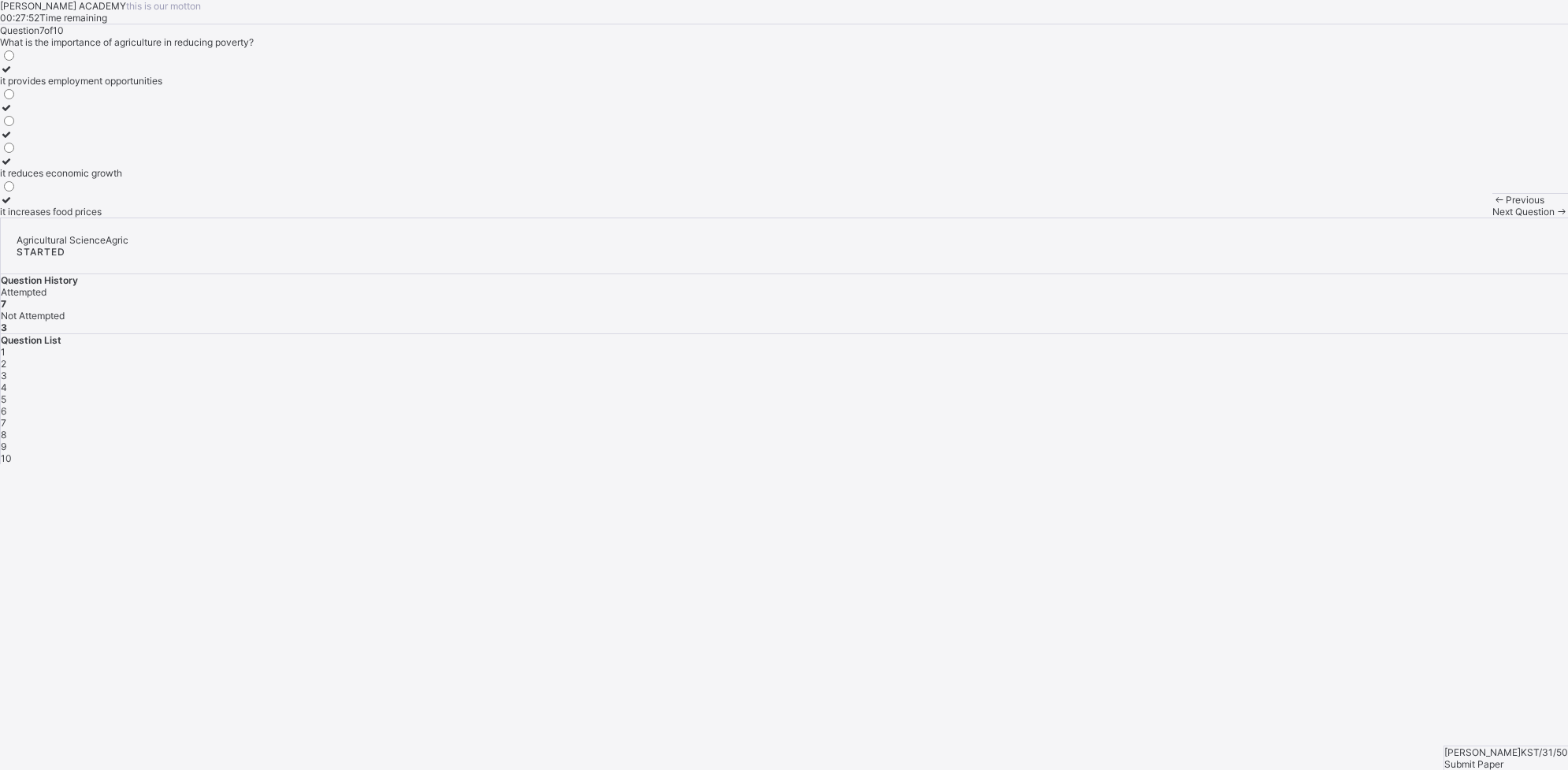
click at [1254, 217] on div "Next Question" at bounding box center [1530, 211] width 76 height 12
click at [172, 217] on div "none of the above" at bounding box center [86, 211] width 172 height 12
click at [172, 125] on div "providing food for the population" at bounding box center [86, 119] width 172 height 12
click at [172, 87] on label "generating revenue for the government" at bounding box center [86, 75] width 172 height 24
click at [1254, 217] on div "Next Question" at bounding box center [1530, 211] width 76 height 12
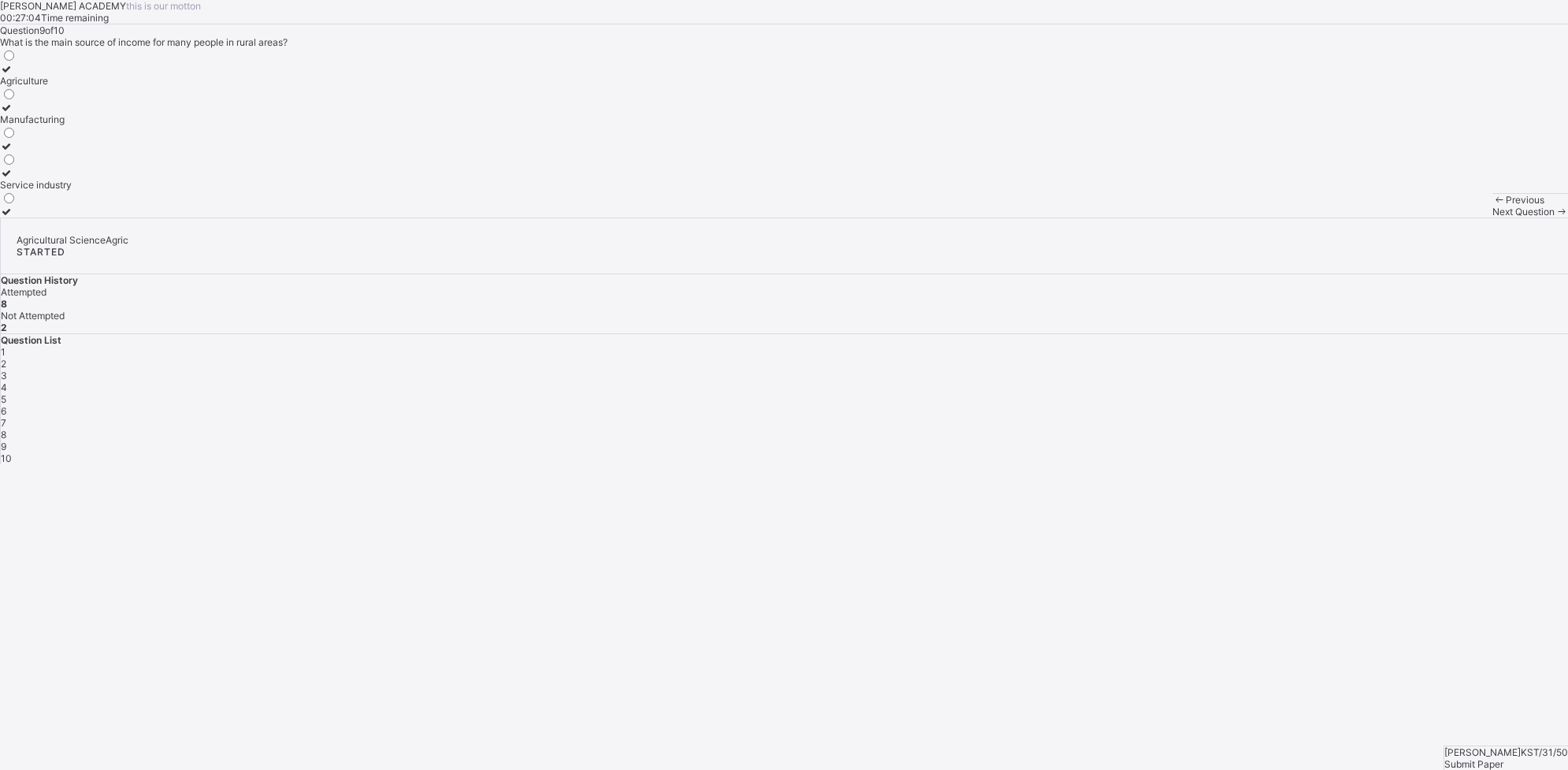
click at [72, 87] on div "Agriculture" at bounding box center [36, 81] width 72 height 12
click at [1254, 217] on div "Next Question" at bounding box center [1530, 211] width 76 height 12
click at [1254, 616] on div "Submit Paper" at bounding box center [1506, 765] width 124 height 12
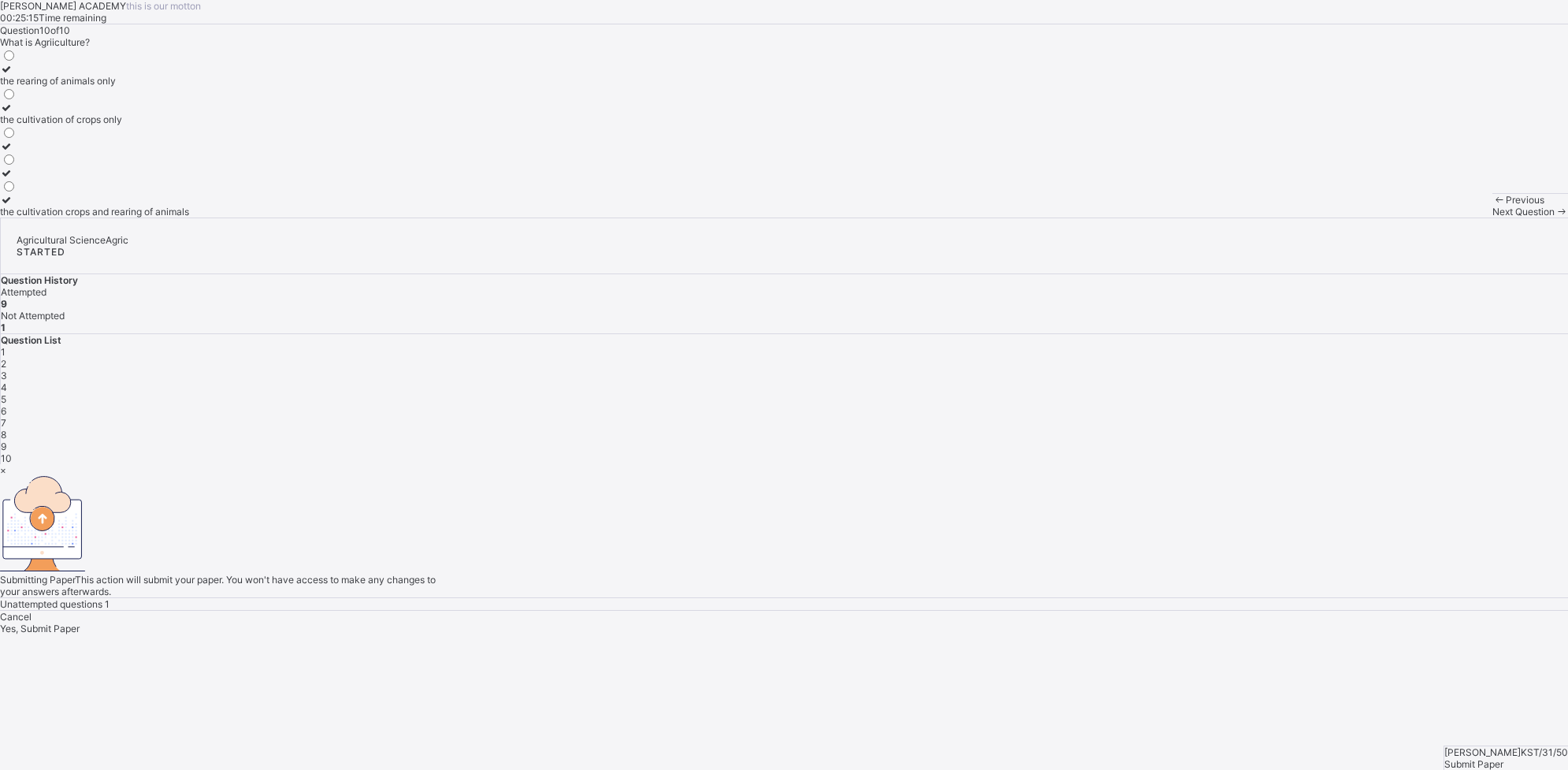
click at [818, 616] on div "Yes, Submit Paper" at bounding box center [784, 629] width 1568 height 12
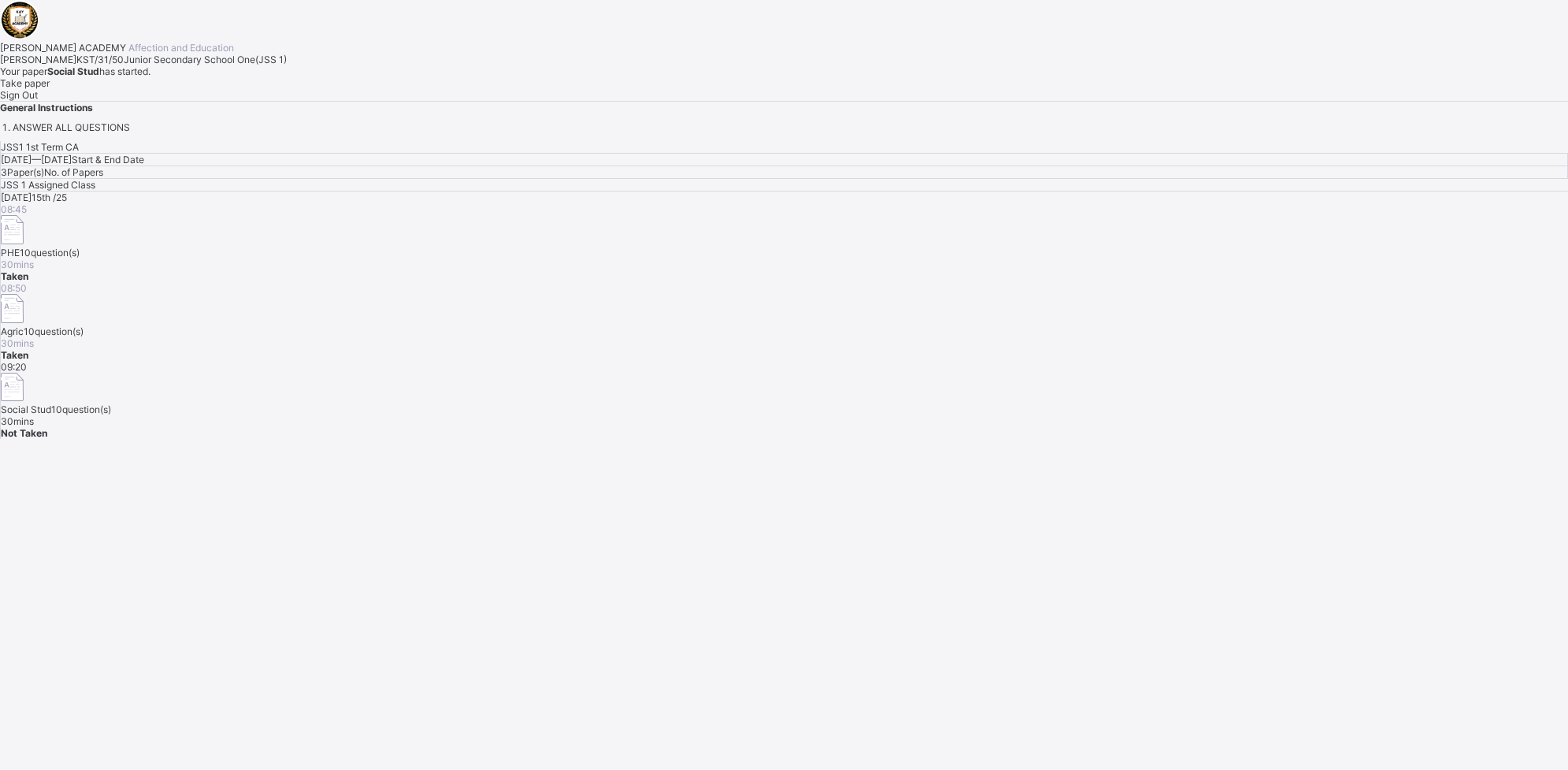
click at [177, 89] on div "Take paper" at bounding box center [784, 84] width 1568 height 12
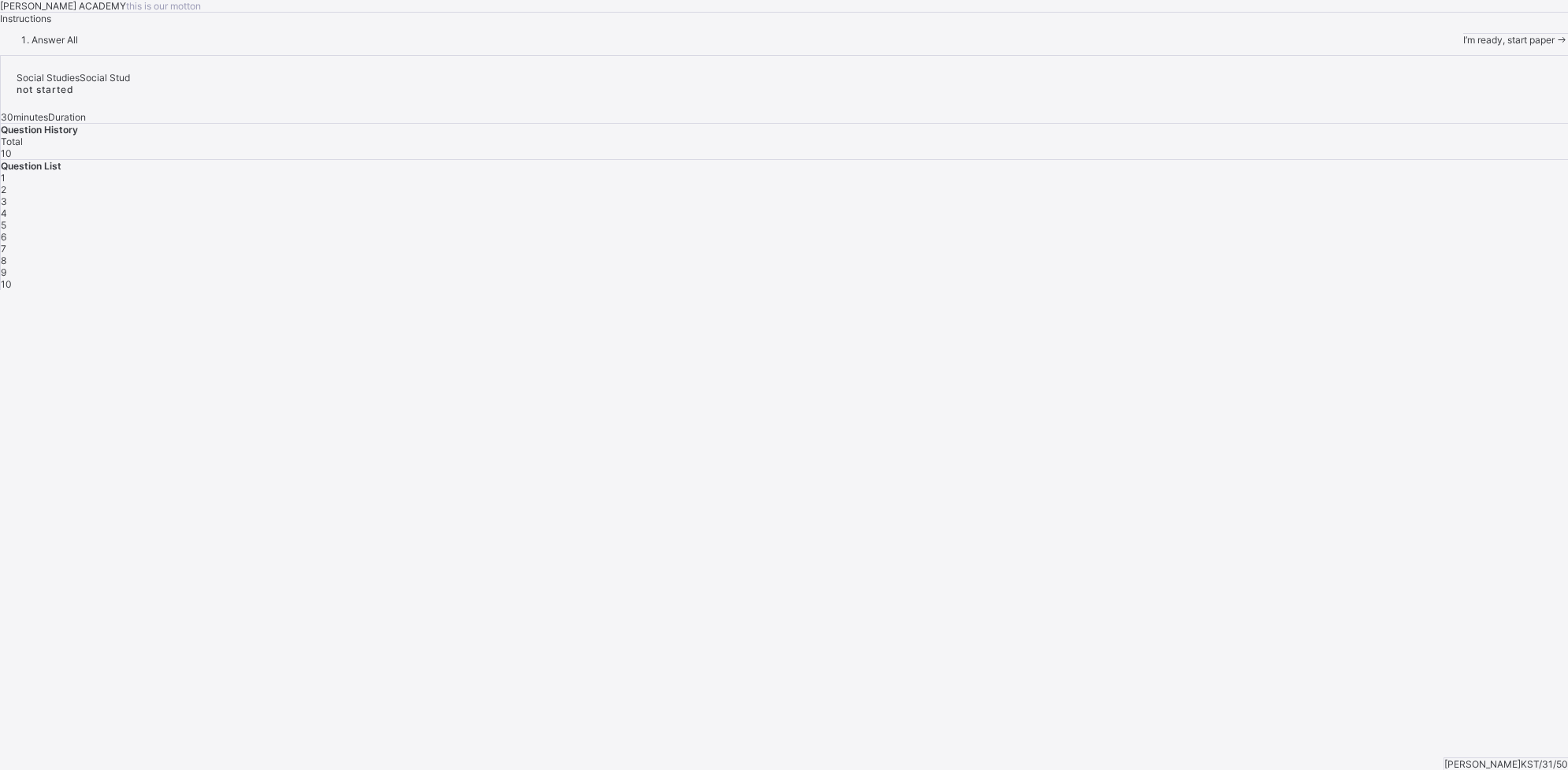
click at [1254, 46] on div "I’m ready, start paper" at bounding box center [1515, 40] width 105 height 12
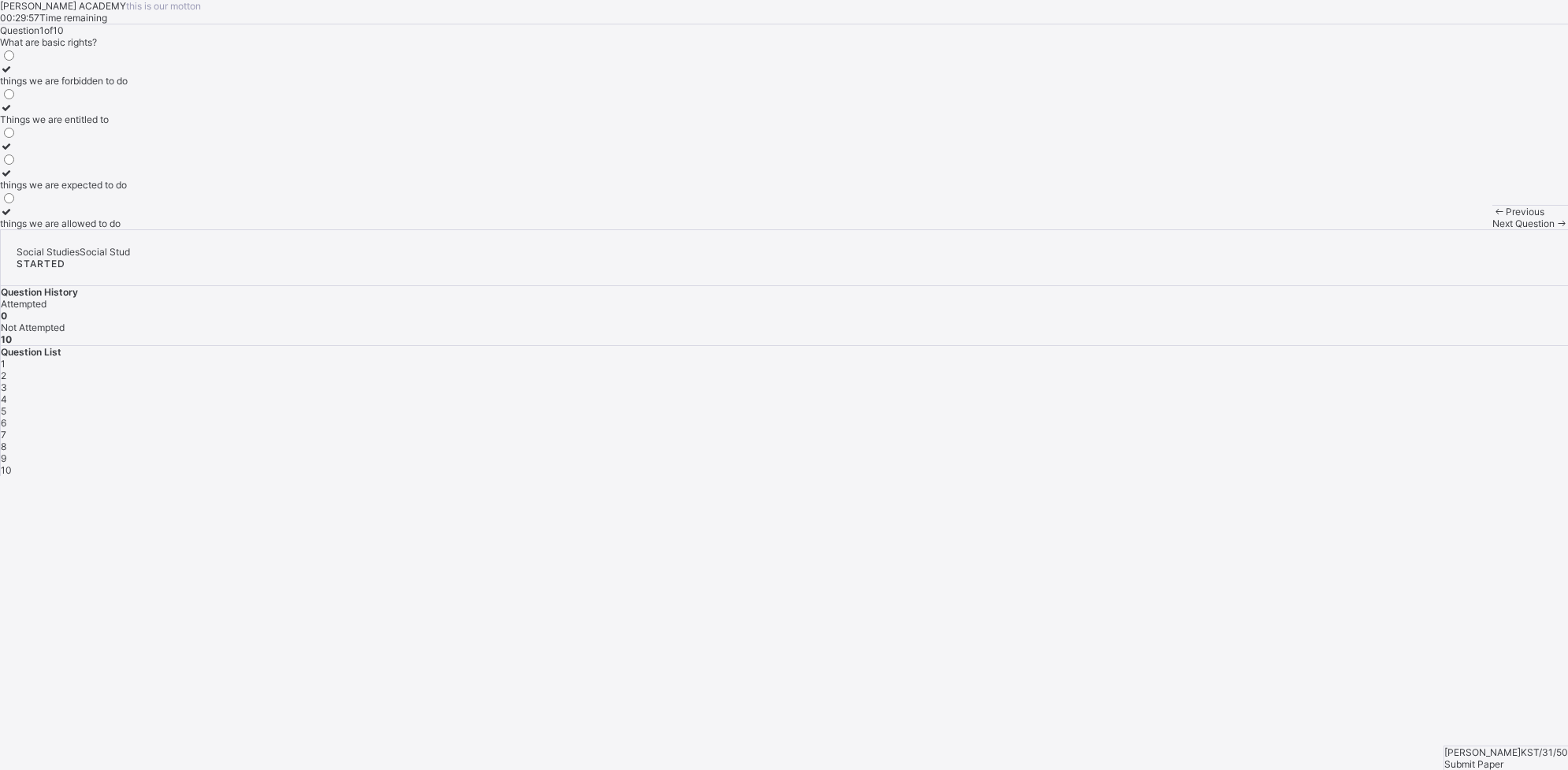
click at [1254, 229] on span "Next Question" at bounding box center [1523, 223] width 62 height 12
click at [111, 229] on div "doing what ever we want" at bounding box center [55, 223] width 111 height 12
click at [1254, 229] on div "Next Question" at bounding box center [1530, 223] width 76 height 12
click at [184, 164] on label "it encourages diversity and understanding" at bounding box center [92, 153] width 184 height 24
click at [1254, 229] on div "Next Question" at bounding box center [1530, 223] width 76 height 12
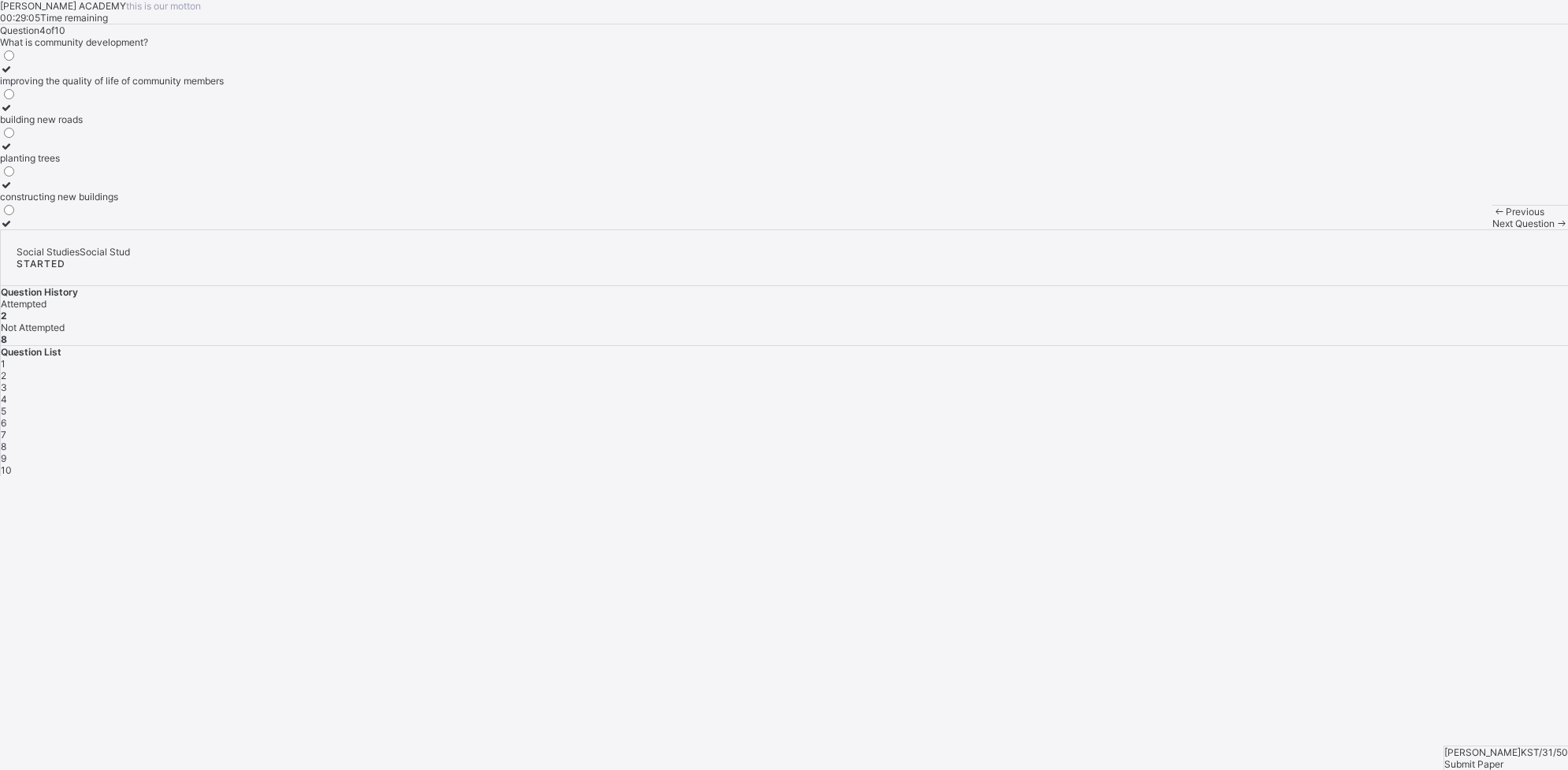
click at [224, 87] on div "improving the quality of life of community members" at bounding box center [112, 81] width 224 height 12
click at [1254, 229] on div "Next Question" at bounding box center [1530, 223] width 76 height 12
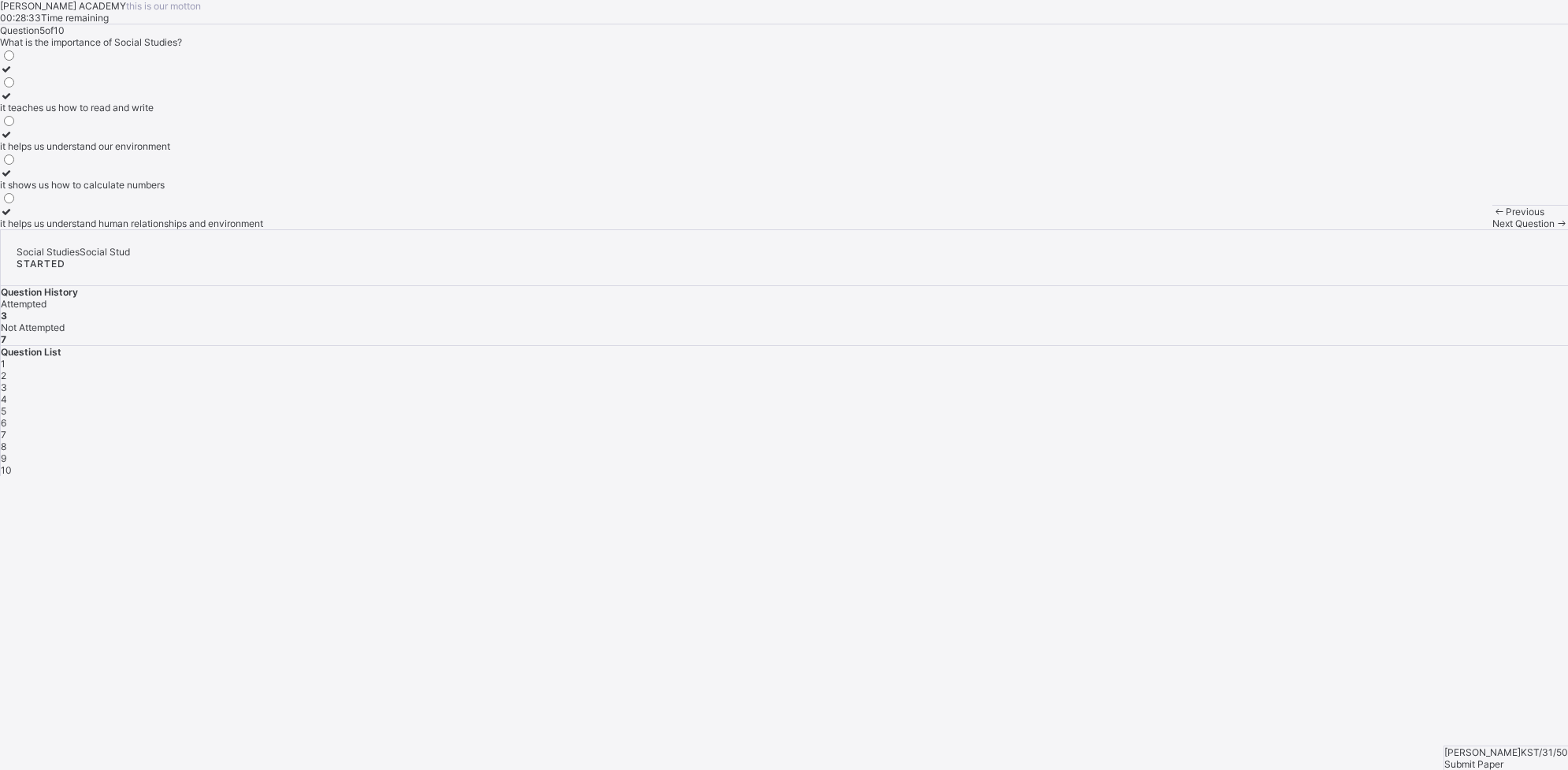
click at [263, 229] on label "it helps us understand human relationships and environment" at bounding box center [131, 217] width 263 height 24
click at [1254, 229] on div "Next Question" at bounding box center [1530, 223] width 76 height 12
click at [262, 206] on div "a subject that focuses on science and technology A subject that studies human r…" at bounding box center [130, 138] width 262 height 182
click at [262, 87] on label "a subject that focuses on science and technology" at bounding box center [130, 75] width 262 height 24
click at [1254, 229] on div "Next Question" at bounding box center [1530, 223] width 76 height 12
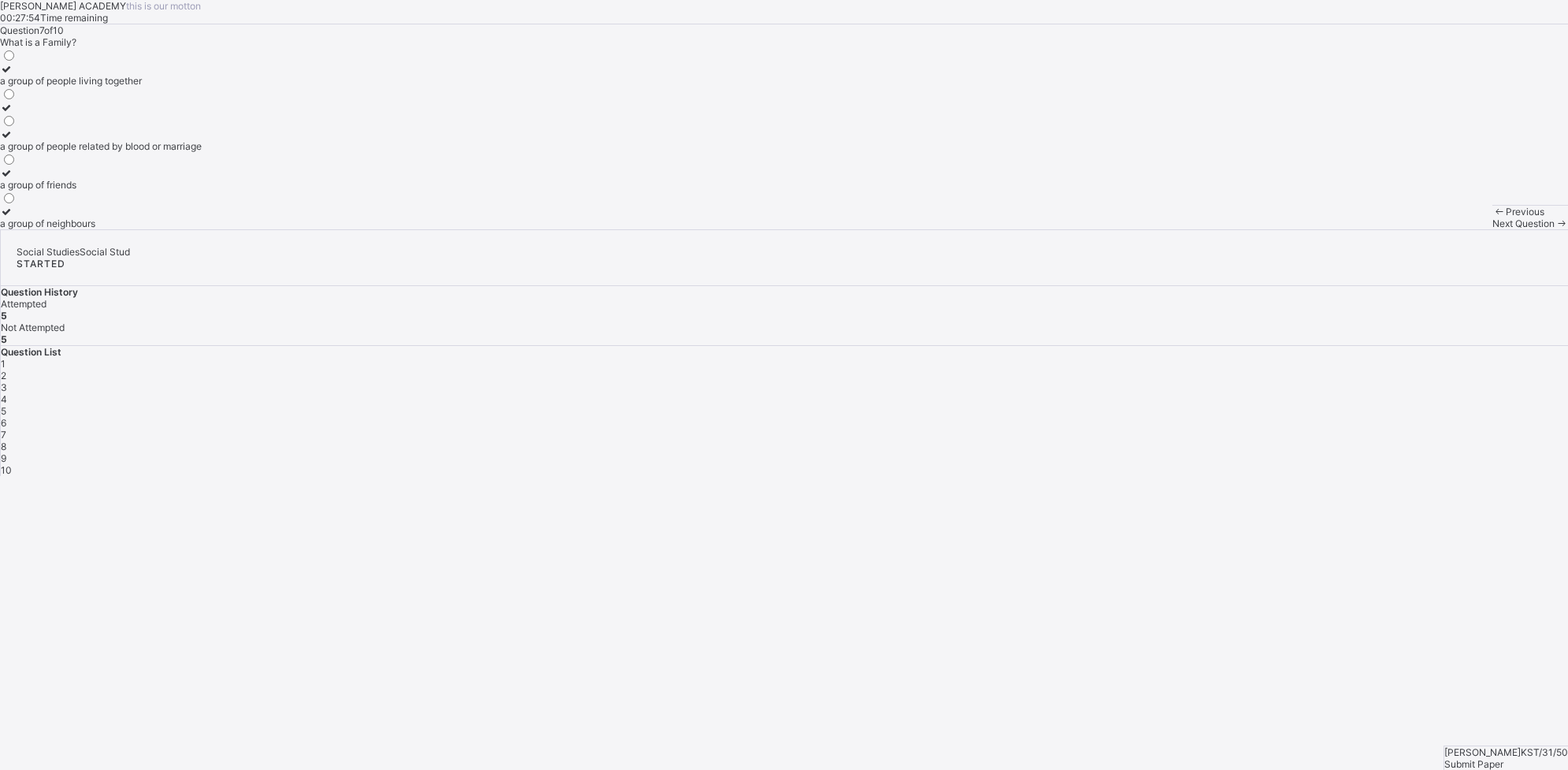
click at [202, 152] on div "a group of people related by blood or marriage" at bounding box center [101, 147] width 202 height 12
click at [333, 201] on div "Question 7 of 10 What is a Family? a group of people living together a group of…" at bounding box center [784, 127] width 1568 height 205
click at [202, 87] on label "a group of people living together" at bounding box center [101, 75] width 202 height 24
click at [202, 152] on div "a group of people related by blood or marriage" at bounding box center [101, 147] width 202 height 12
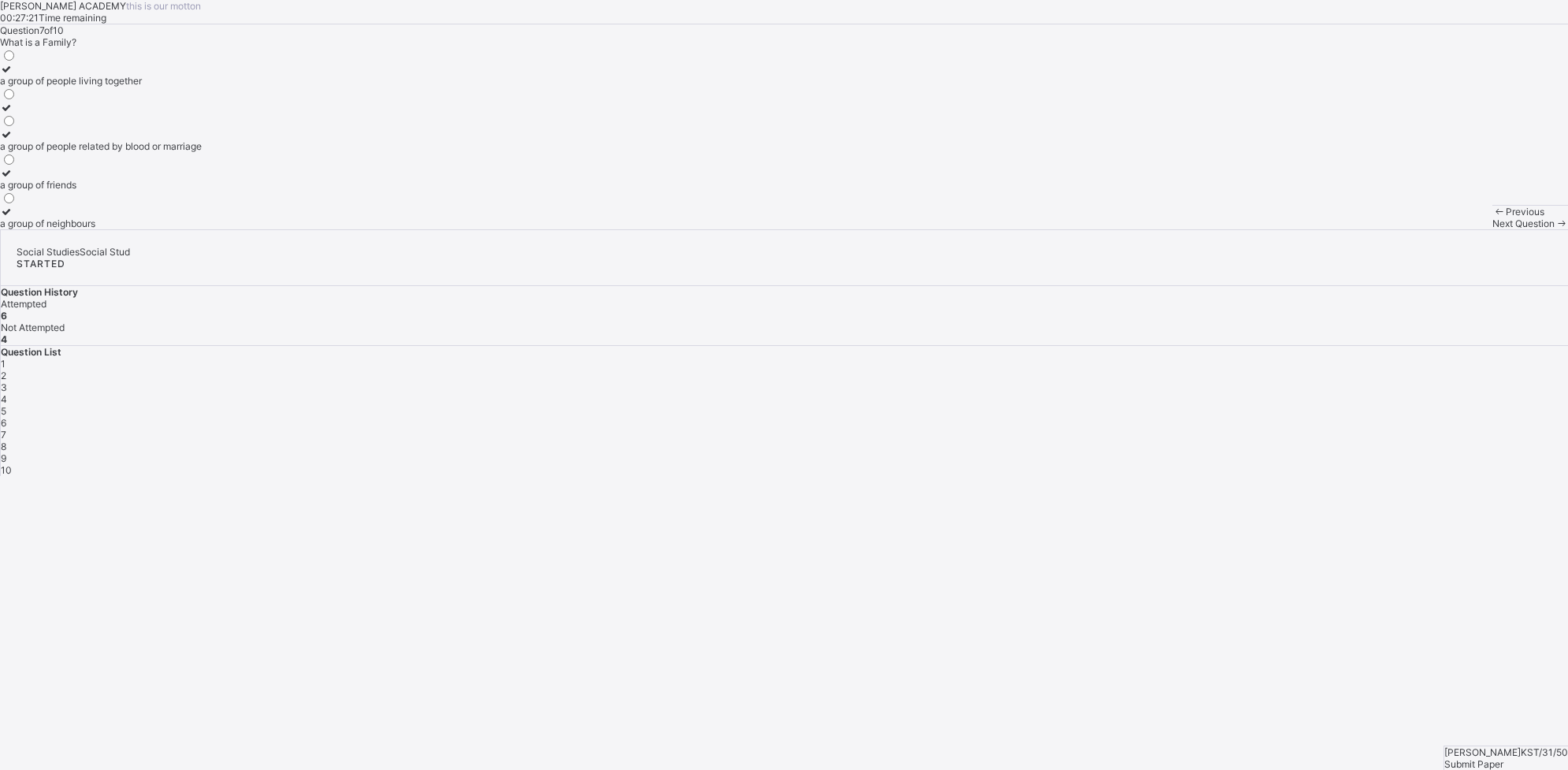
click at [1254, 229] on div "Next Question" at bounding box center [1530, 223] width 76 height 12
click at [1254, 229] on div "Previous Next Question" at bounding box center [1530, 217] width 76 height 25
click at [1254, 229] on span "Next Question" at bounding box center [1523, 223] width 62 height 12
click at [80, 191] on label "traditional attire" at bounding box center [40, 179] width 80 height 24
click at [1254, 229] on div "Next Question" at bounding box center [1530, 223] width 76 height 12
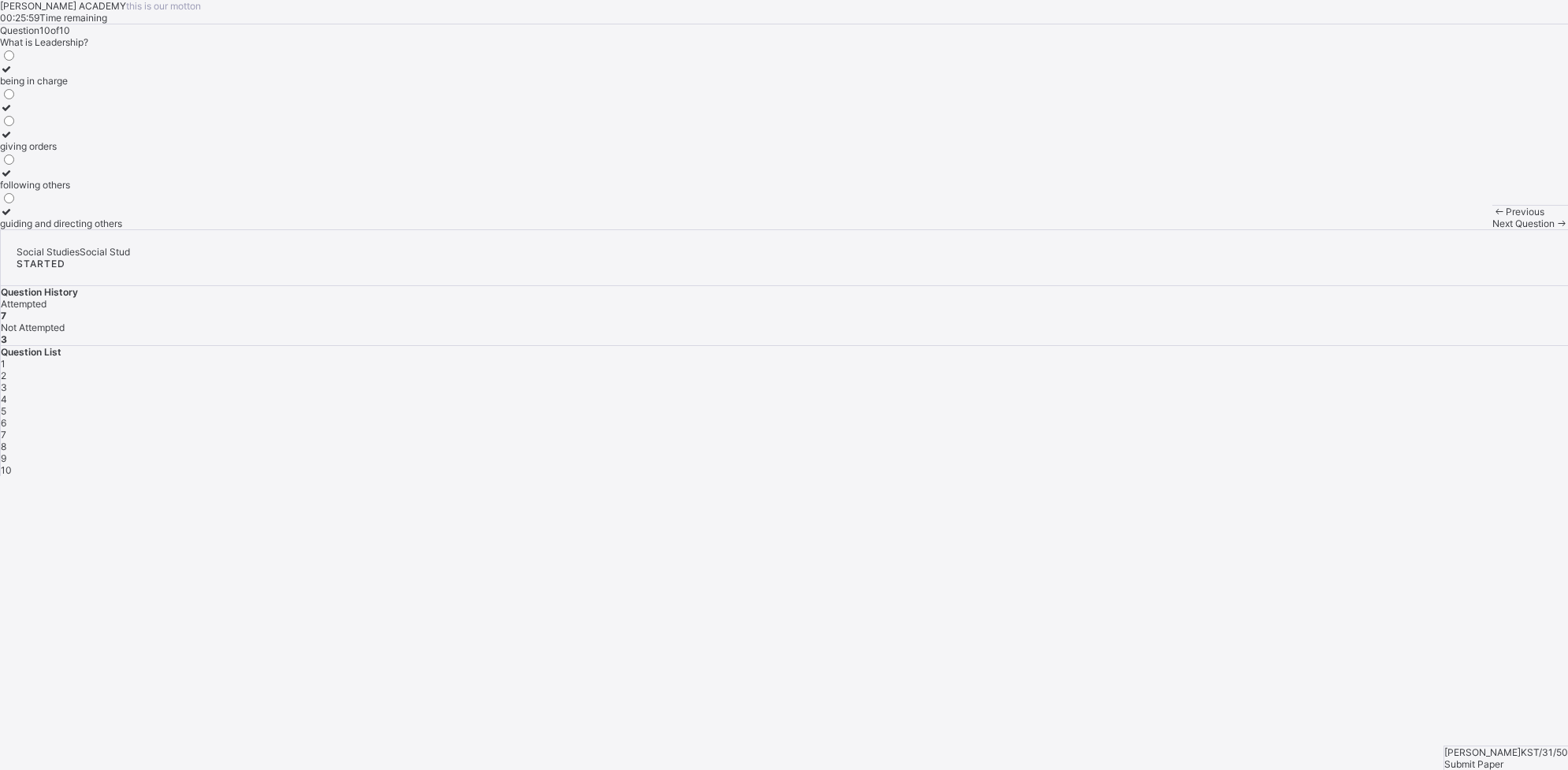
click at [122, 191] on label "following others" at bounding box center [61, 179] width 122 height 24
click at [1254, 229] on div "Previous Next Question" at bounding box center [1530, 217] width 76 height 25
click at [122, 191] on div "following others" at bounding box center [61, 185] width 122 height 12
click at [249, 229] on div "[PERSON_NAME] ACADEMY this is our [PERSON_NAME] 00:25:51 Time remaining Questio…" at bounding box center [784, 114] width 1568 height 229
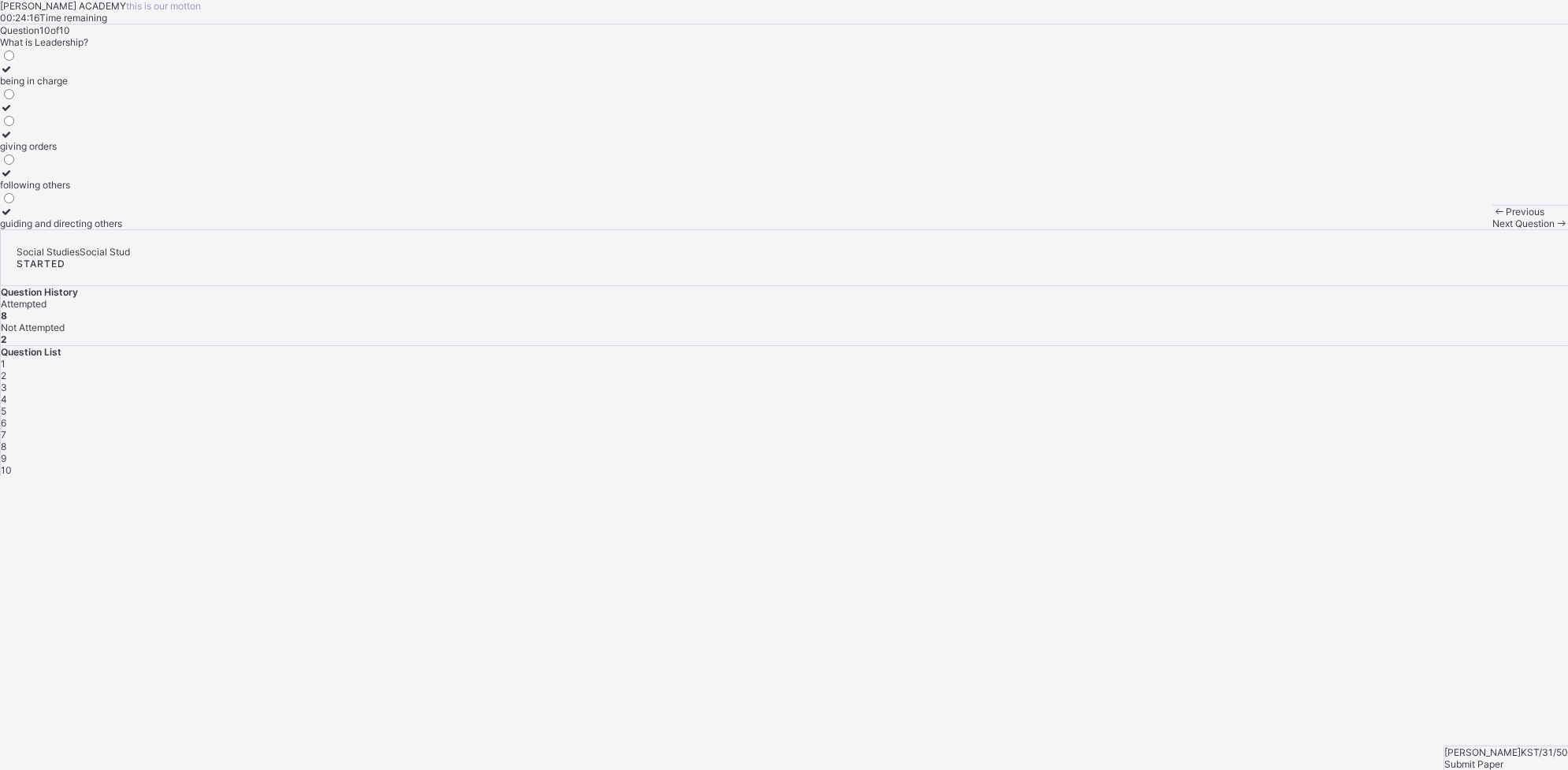
click at [1254, 358] on div "1" at bounding box center [784, 364] width 1567 height 12
click at [128, 87] on label "things we are forbidden to do" at bounding box center [64, 75] width 128 height 24
click at [1254, 229] on div "Next Question" at bounding box center [1530, 223] width 76 height 12
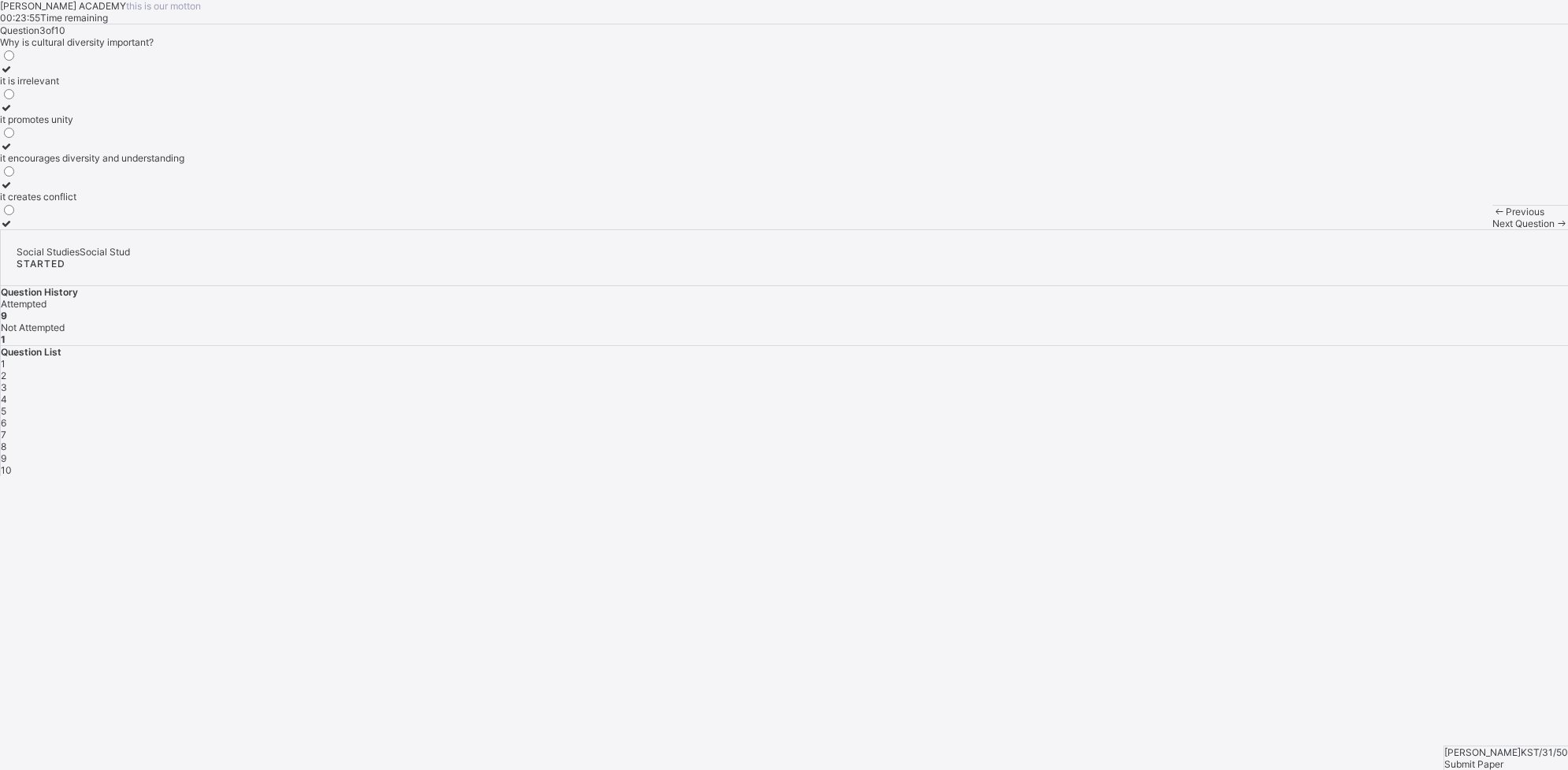
click at [184, 87] on div "it is irrelevant" at bounding box center [92, 81] width 184 height 12
click at [184, 203] on label "it creates conflict" at bounding box center [92, 191] width 184 height 24
click at [184, 164] on label "it encourages diversity and understanding" at bounding box center [92, 153] width 184 height 24
click at [1254, 229] on div "Next Question" at bounding box center [1530, 223] width 76 height 12
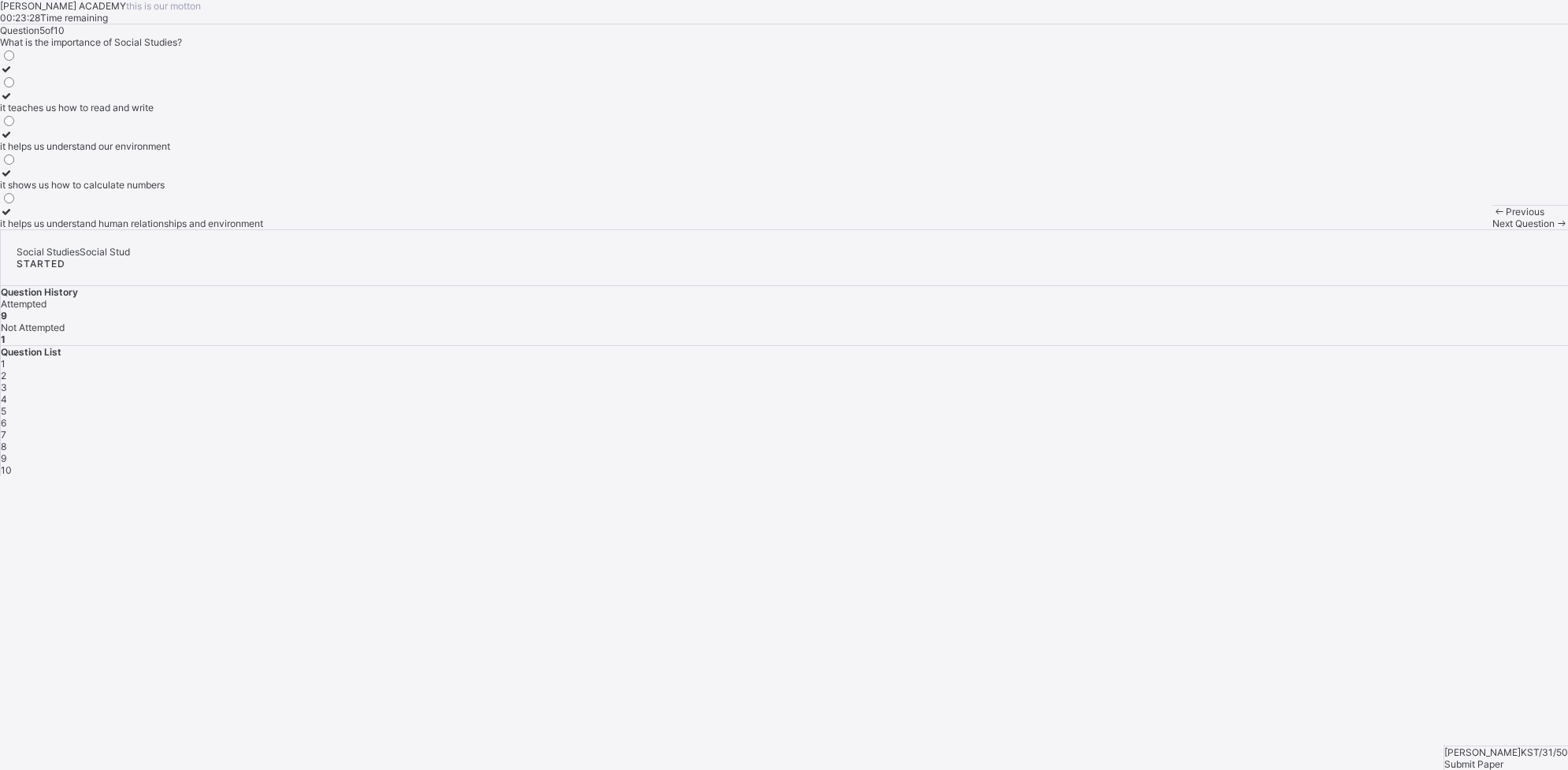
click at [263, 152] on div "it helps us understand our environment" at bounding box center [131, 147] width 263 height 12
click at [263, 191] on div "it shows us how to calculate numbers" at bounding box center [131, 185] width 263 height 12
click at [263, 113] on label "it teaches us how to read and write" at bounding box center [131, 101] width 263 height 24
click at [1254, 229] on div "Next Question" at bounding box center [1530, 223] width 76 height 12
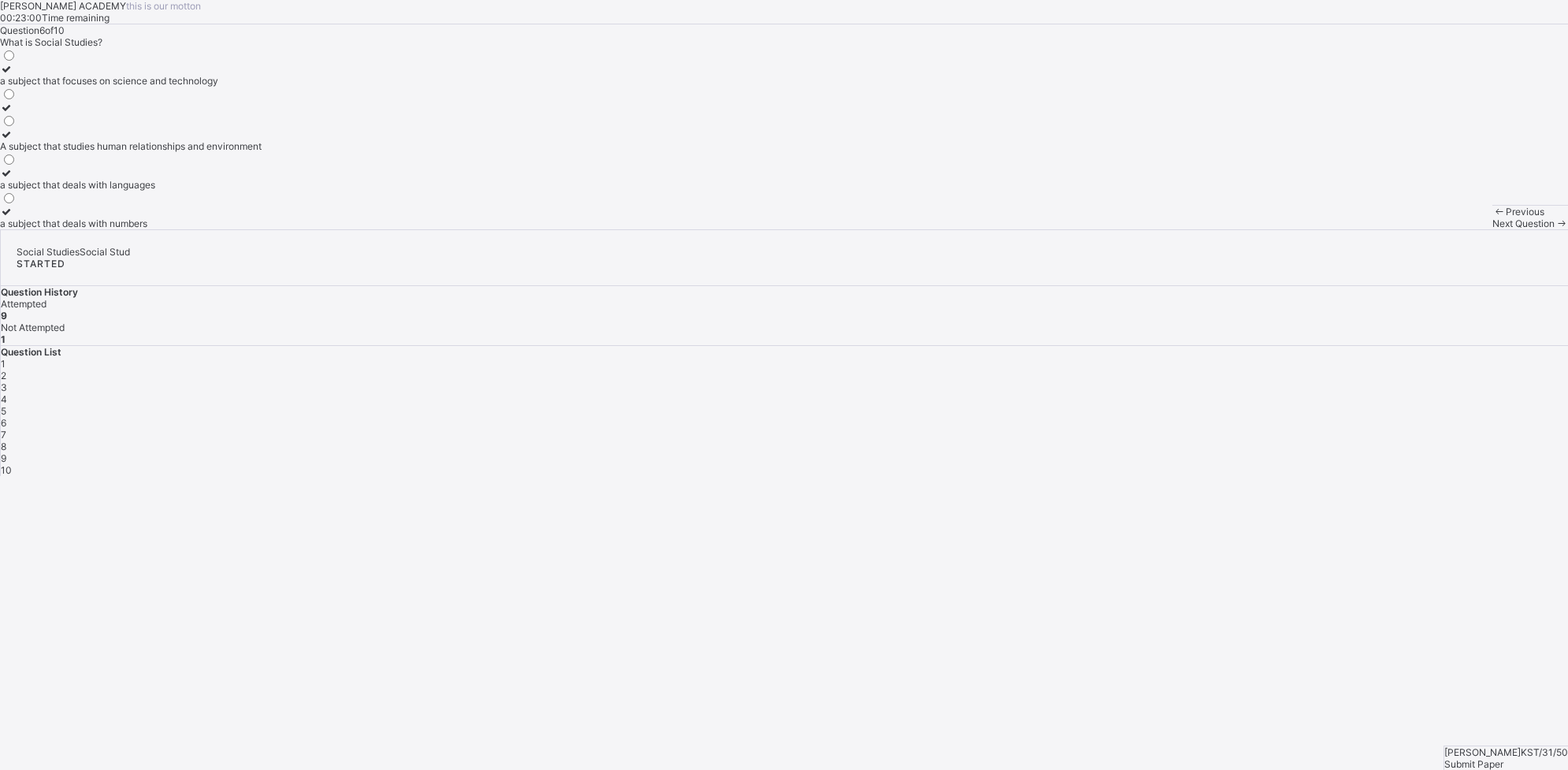
click at [262, 152] on label "A subject that studies human relationships and environment" at bounding box center [130, 141] width 262 height 24
click at [1254, 229] on div "Next Question" at bounding box center [1530, 223] width 76 height 12
click at [202, 191] on div "a group of friends" at bounding box center [101, 185] width 202 height 12
click at [202, 152] on div "a group of people related by blood or marriage" at bounding box center [101, 147] width 202 height 12
click at [1254, 229] on div "Next Question" at bounding box center [1530, 223] width 76 height 12
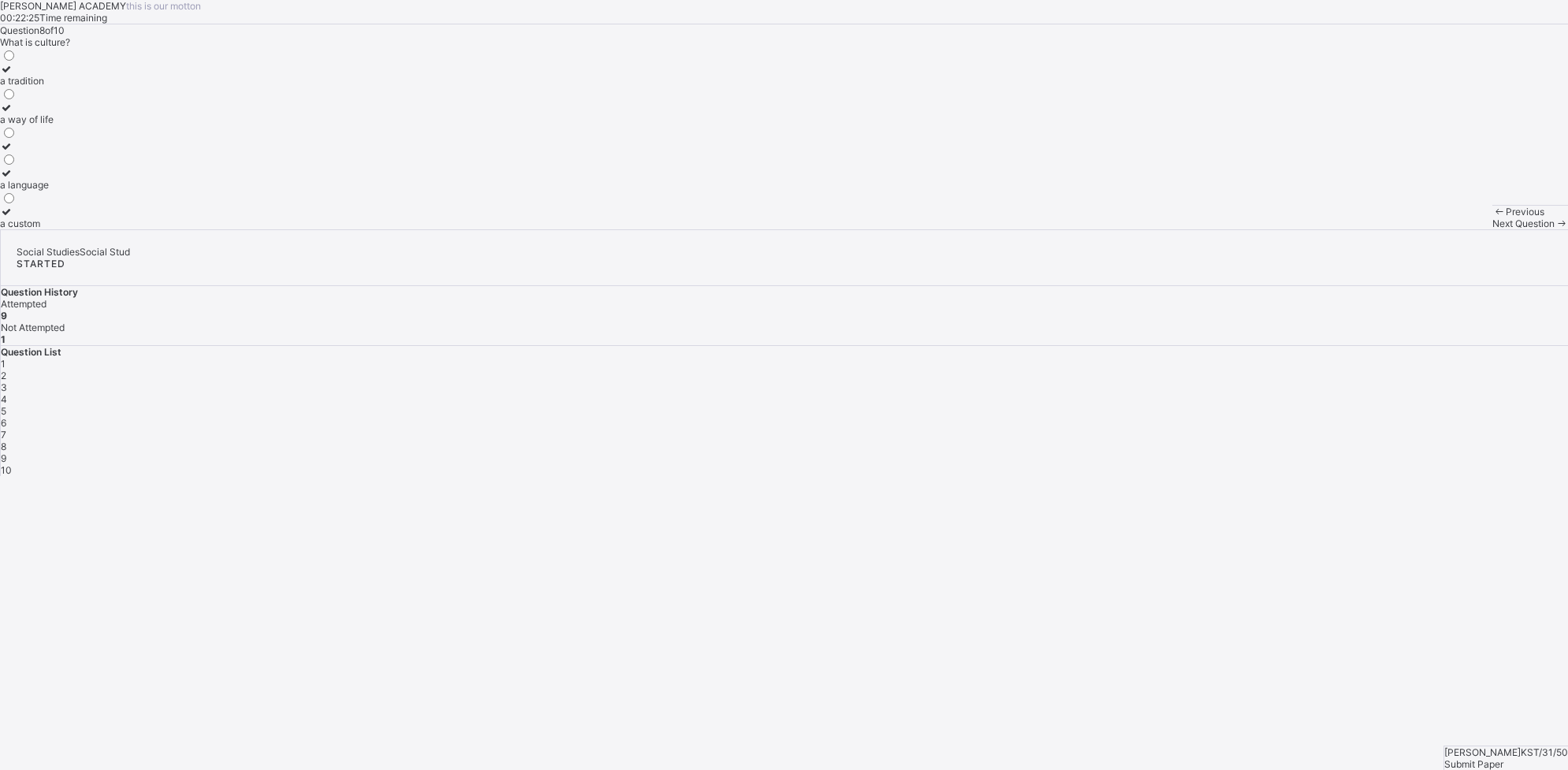
click at [54, 191] on div "a language" at bounding box center [26, 185] width 54 height 12
click at [1254, 229] on div "Next Question" at bounding box center [1530, 223] width 76 height 12
click at [80, 113] on div "cultural practices" at bounding box center [40, 107] width 80 height 12
click at [1254, 229] on div "Next Question" at bounding box center [1530, 223] width 76 height 12
click at [1254, 616] on div "Submit Paper" at bounding box center [1506, 765] width 124 height 12
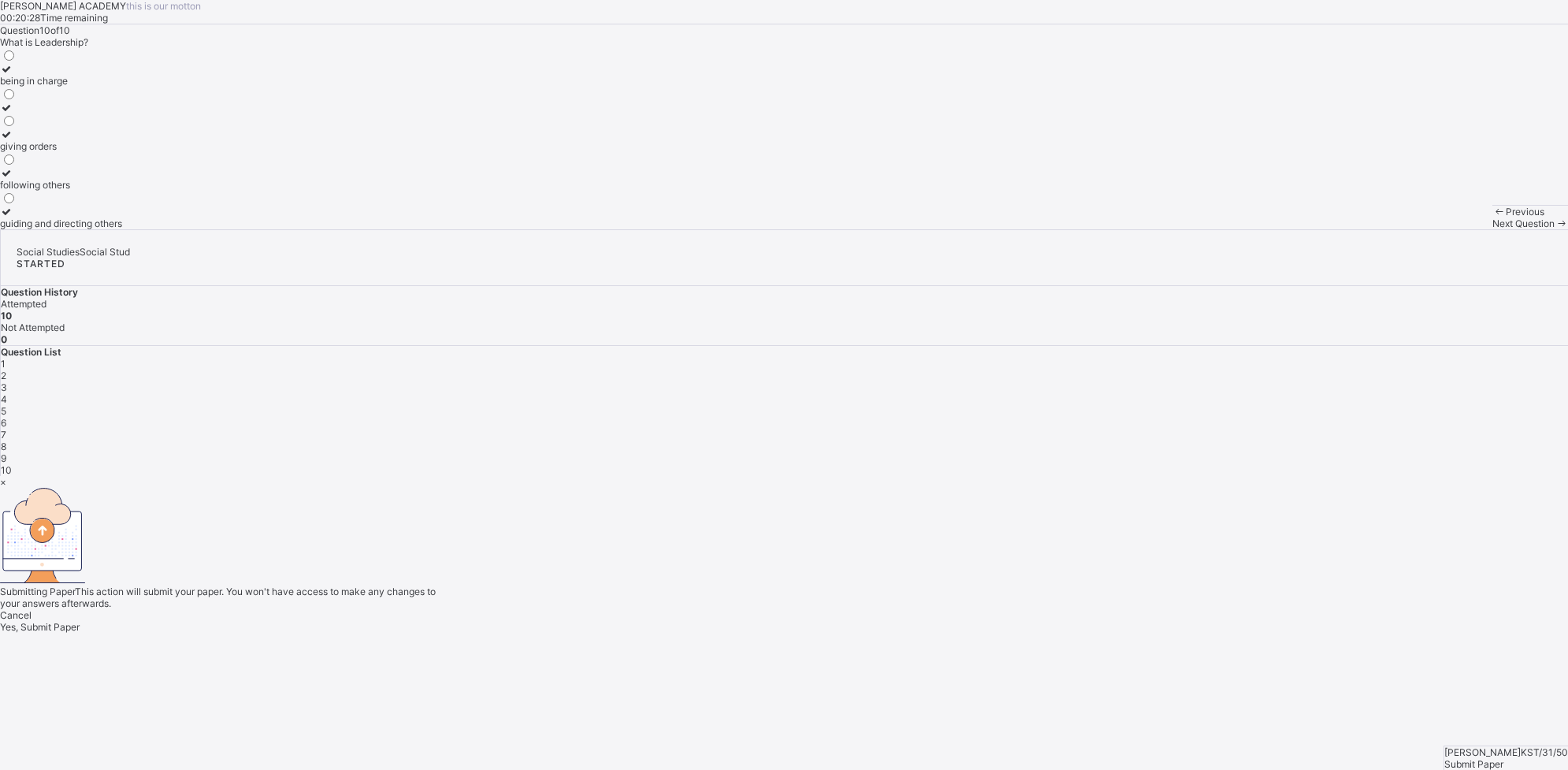
click at [804, 616] on div "Yes, Submit Paper" at bounding box center [784, 628] width 1568 height 12
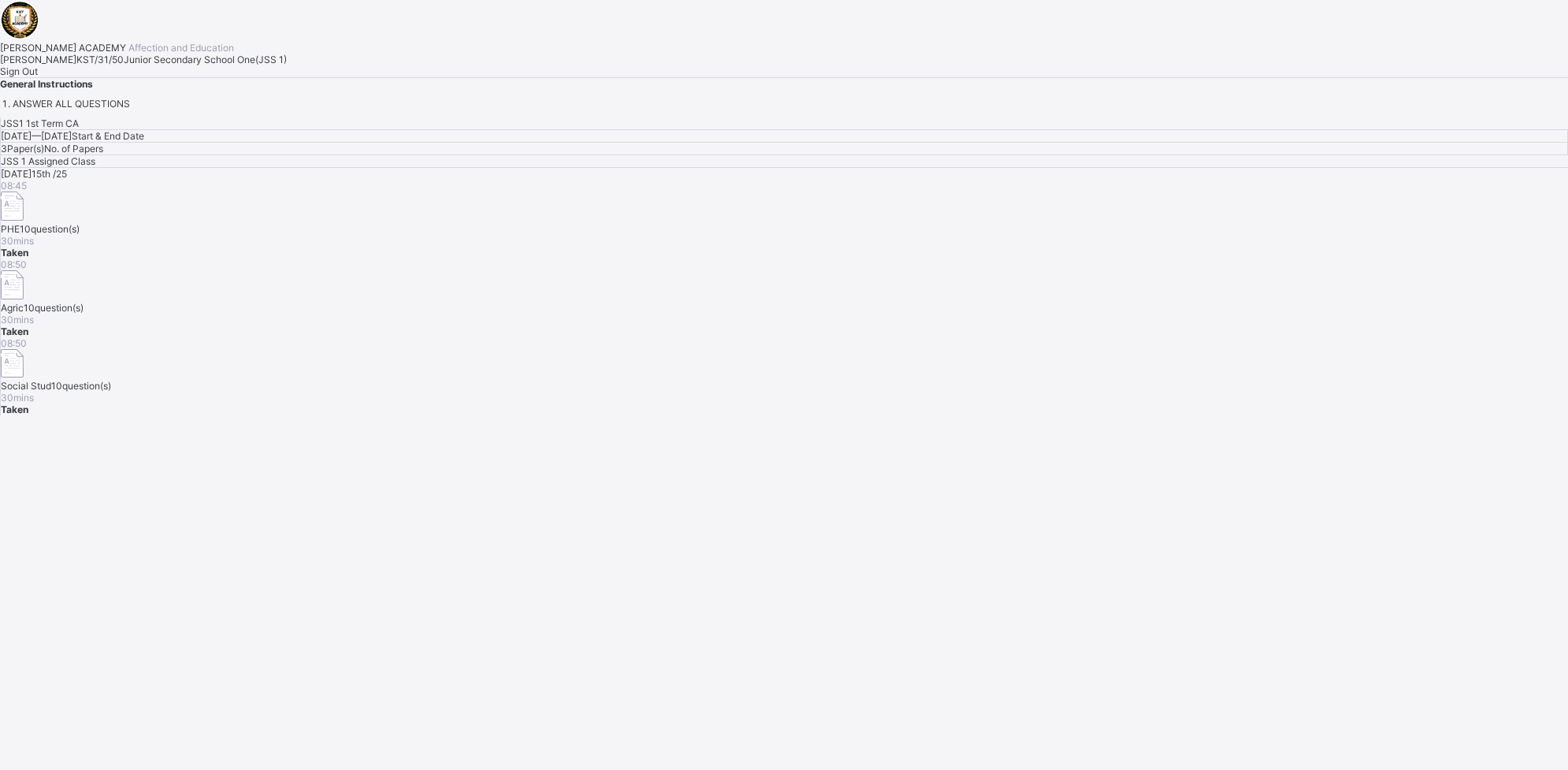
click at [217, 78] on div "Sign Out" at bounding box center [784, 72] width 1568 height 12
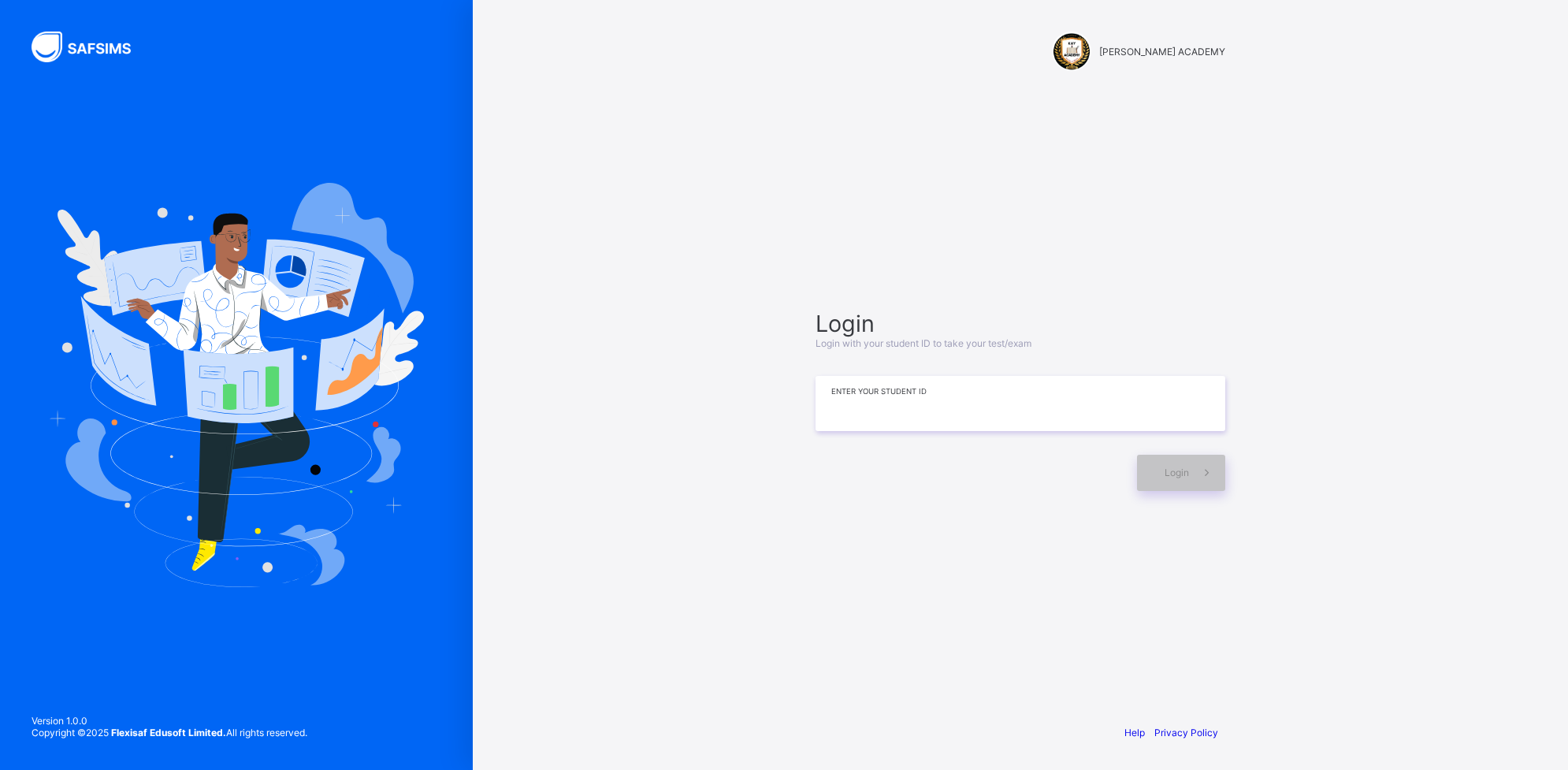
drag, startPoint x: 798, startPoint y: 404, endPoint x: 856, endPoint y: 404, distance: 58.0
click at [856, 404] on div "[PERSON_NAME] ACADEMY Login Login with your student ID to take your test/exam E…" at bounding box center [1020, 385] width 473 height 770
click at [856, 404] on input at bounding box center [1020, 403] width 410 height 55
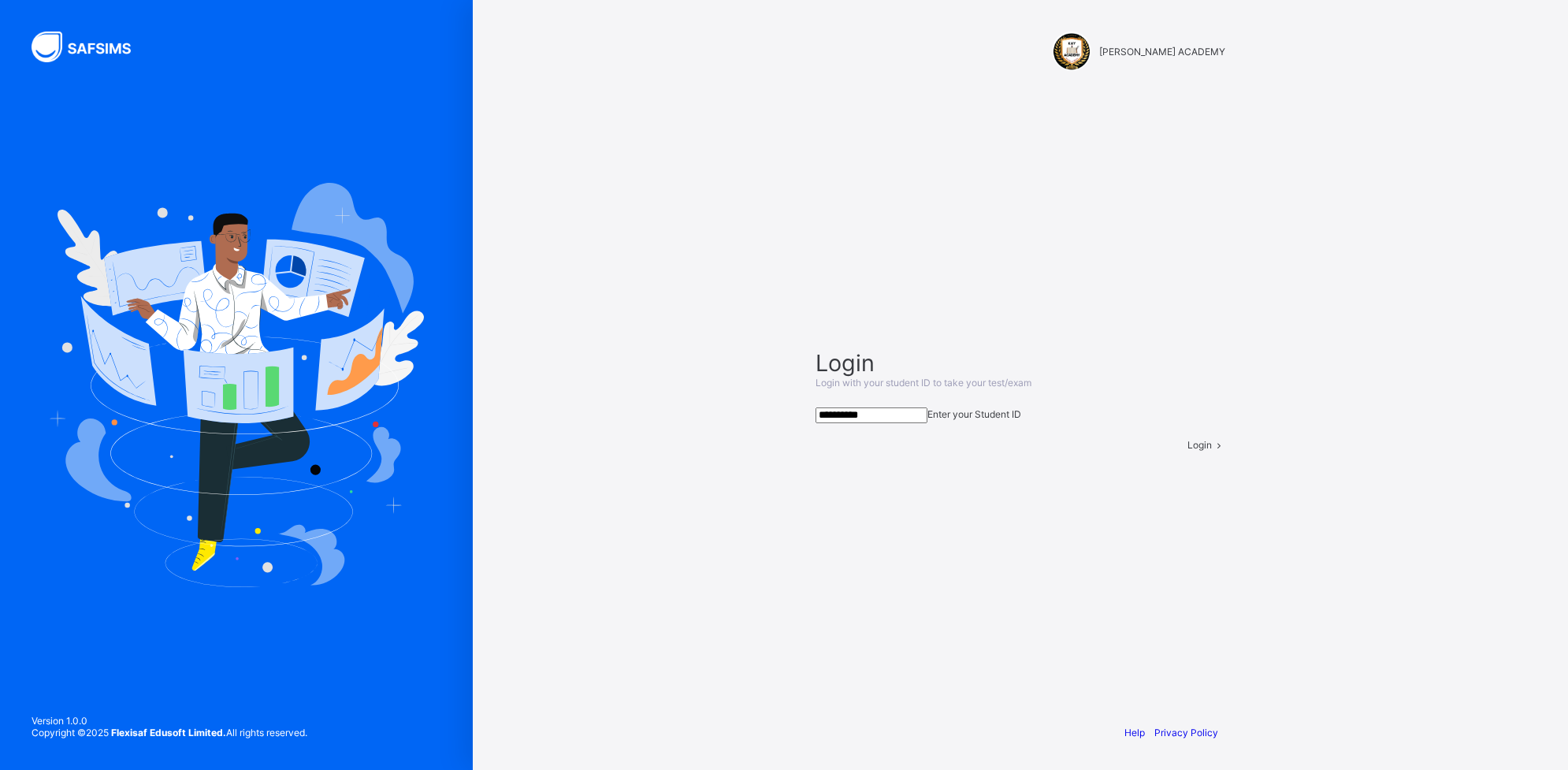
type input "**********"
click at [1188, 451] on div "Login" at bounding box center [1207, 445] width 37 height 12
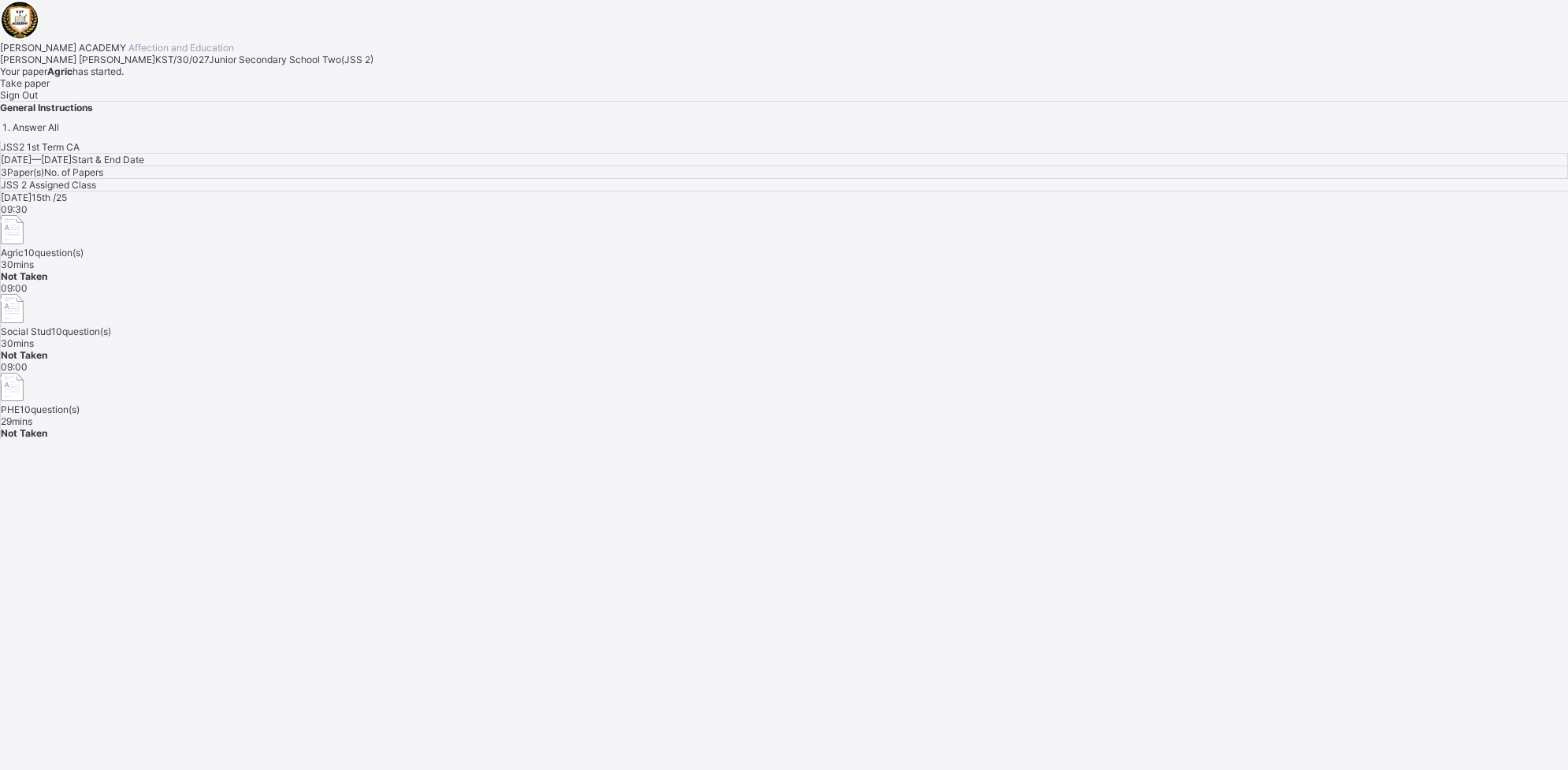
click at [1254, 391] on html "[PERSON_NAME] ACADEMY Affection and Education [PERSON_NAME] [PERSON_NAME] KST/3…" at bounding box center [784, 385] width 1568 height 770
click at [179, 89] on div "Take paper" at bounding box center [784, 84] width 1568 height 12
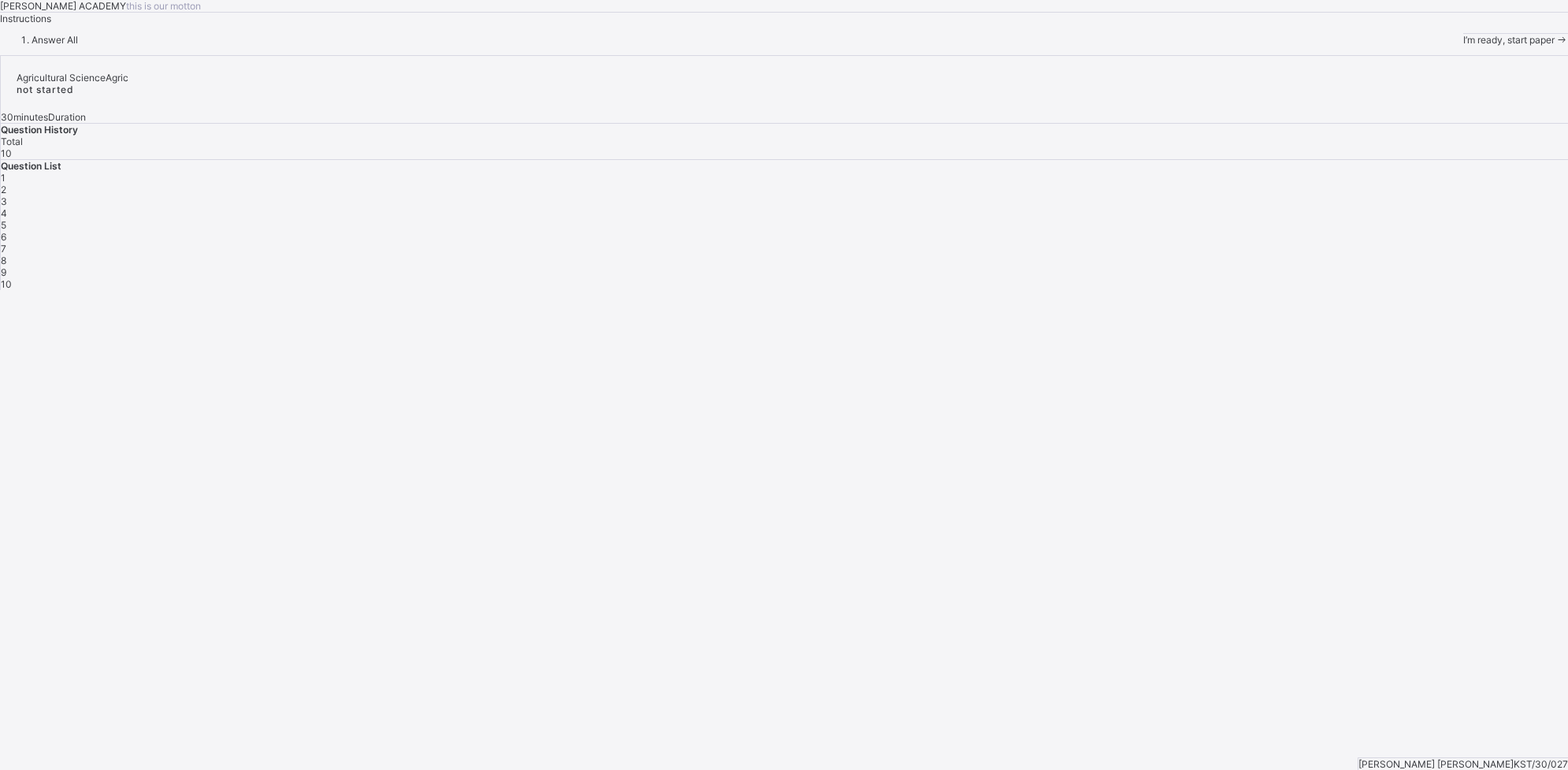
click at [1254, 46] on div "I’m ready, start paper" at bounding box center [1515, 40] width 105 height 12
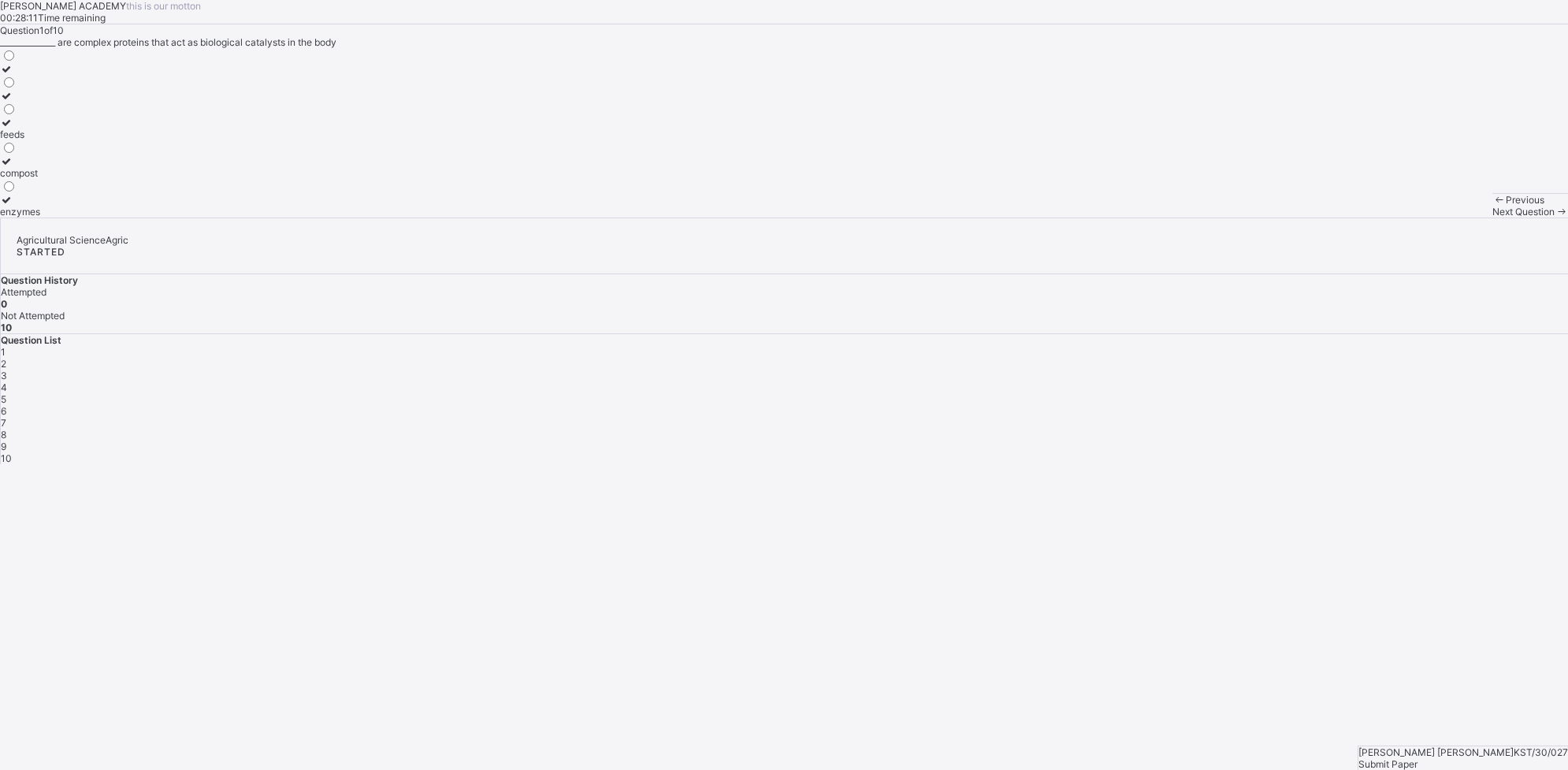
click at [40, 141] on div "feeds" at bounding box center [20, 135] width 40 height 12
click at [1254, 217] on span "Next Question" at bounding box center [1523, 211] width 62 height 12
click at [43, 217] on div "coal tar" at bounding box center [21, 211] width 43 height 12
click at [1254, 217] on div "Next Question" at bounding box center [1530, 211] width 76 height 12
click at [25, 125] on div "canal" at bounding box center [12, 119] width 25 height 12
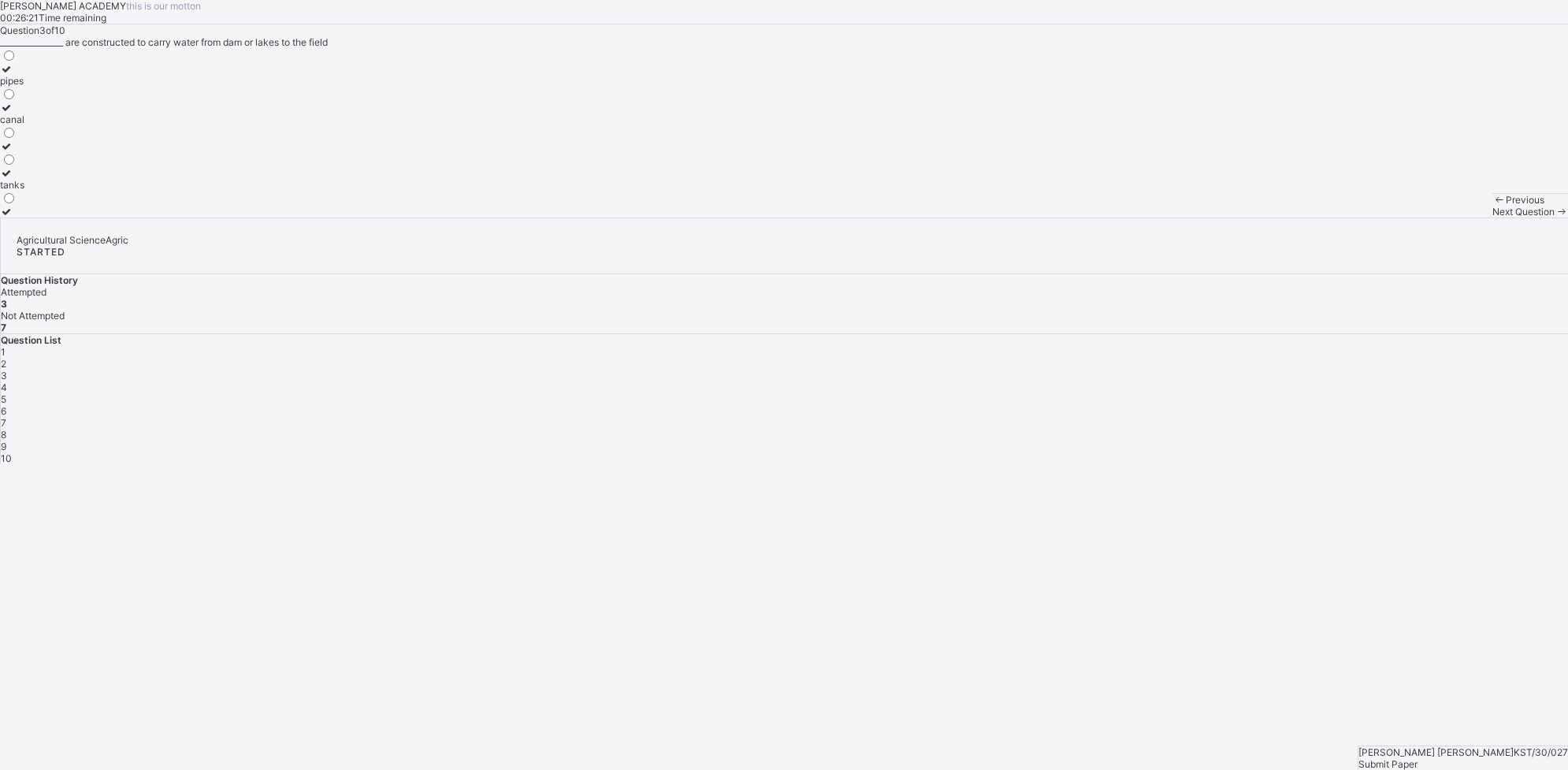
click at [1254, 217] on div "Next Question" at bounding box center [1530, 211] width 76 height 12
drag, startPoint x: 1148, startPoint y: 731, endPoint x: 877, endPoint y: 657, distance: 280.9
click at [877, 217] on div "[PERSON_NAME] ACADEMY this is our [PERSON_NAME] 00:25:38 Time remaining Questio…" at bounding box center [784, 108] width 1568 height 217
click at [55, 125] on label "water" at bounding box center [27, 113] width 55 height 24
click at [1254, 217] on span "Next Question" at bounding box center [1523, 211] width 62 height 12
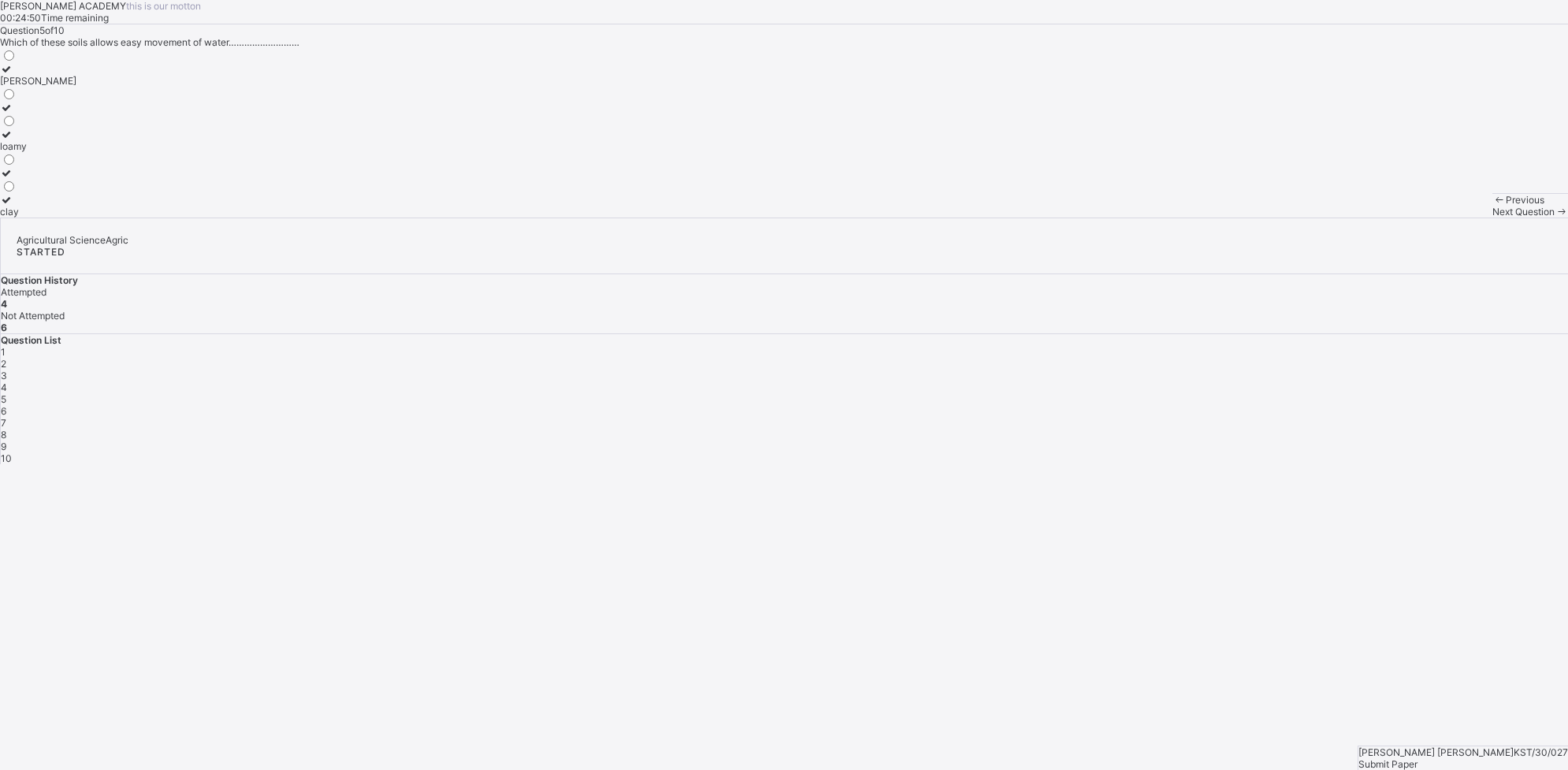
click at [1254, 217] on span "Next Question" at bounding box center [1523, 211] width 62 height 12
click at [23, 113] on label "soil" at bounding box center [11, 101] width 23 height 24
click at [1254, 217] on div "Next Question" at bounding box center [1530, 211] width 76 height 12
click at [57, 152] on div "soil profile" at bounding box center [28, 147] width 57 height 12
click at [1254, 217] on span "Next Question" at bounding box center [1523, 211] width 62 height 12
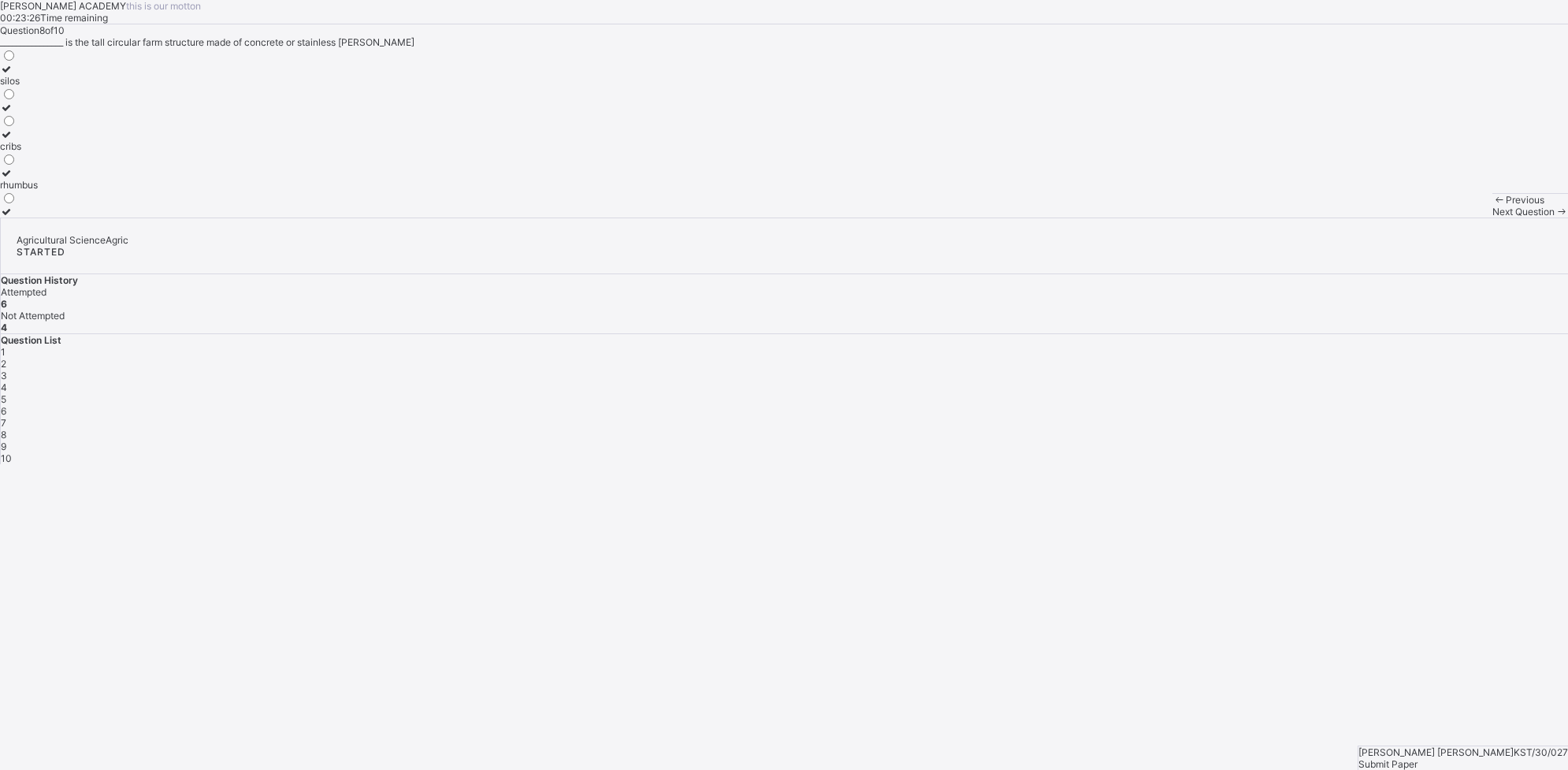
click at [37, 87] on div "silos" at bounding box center [19, 81] width 37 height 12
click at [1254, 217] on span "Next Question" at bounding box center [1523, 211] width 62 height 12
click at [75, 152] on div "animal dip" at bounding box center [37, 147] width 75 height 12
click at [1254, 217] on span "Next Question" at bounding box center [1523, 211] width 62 height 12
click at [1254, 206] on span "Previous" at bounding box center [1525, 200] width 38 height 12
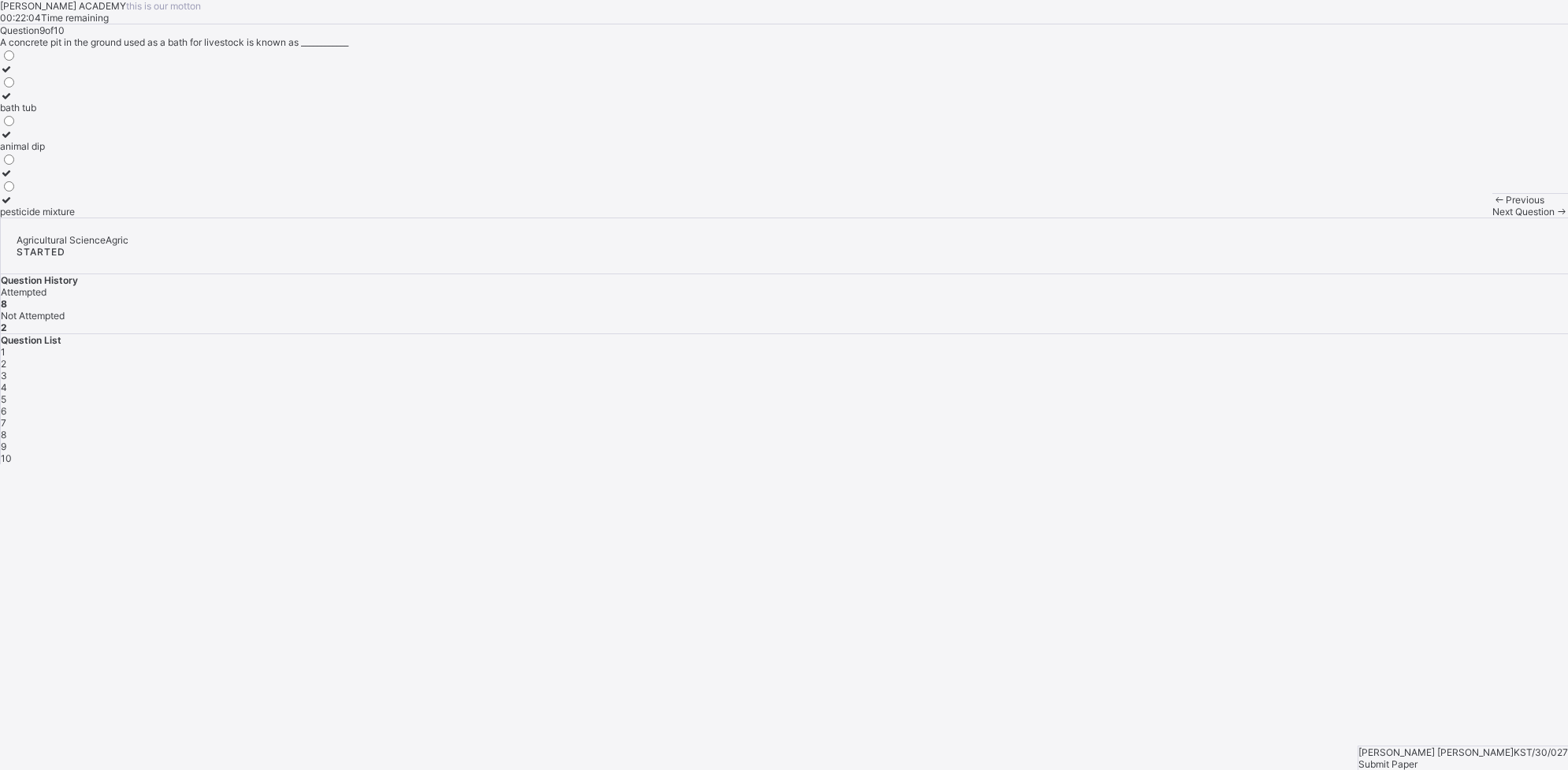
click at [1254, 206] on span "Previous" at bounding box center [1525, 200] width 38 height 12
click at [77, 217] on div "clay" at bounding box center [38, 211] width 77 height 12
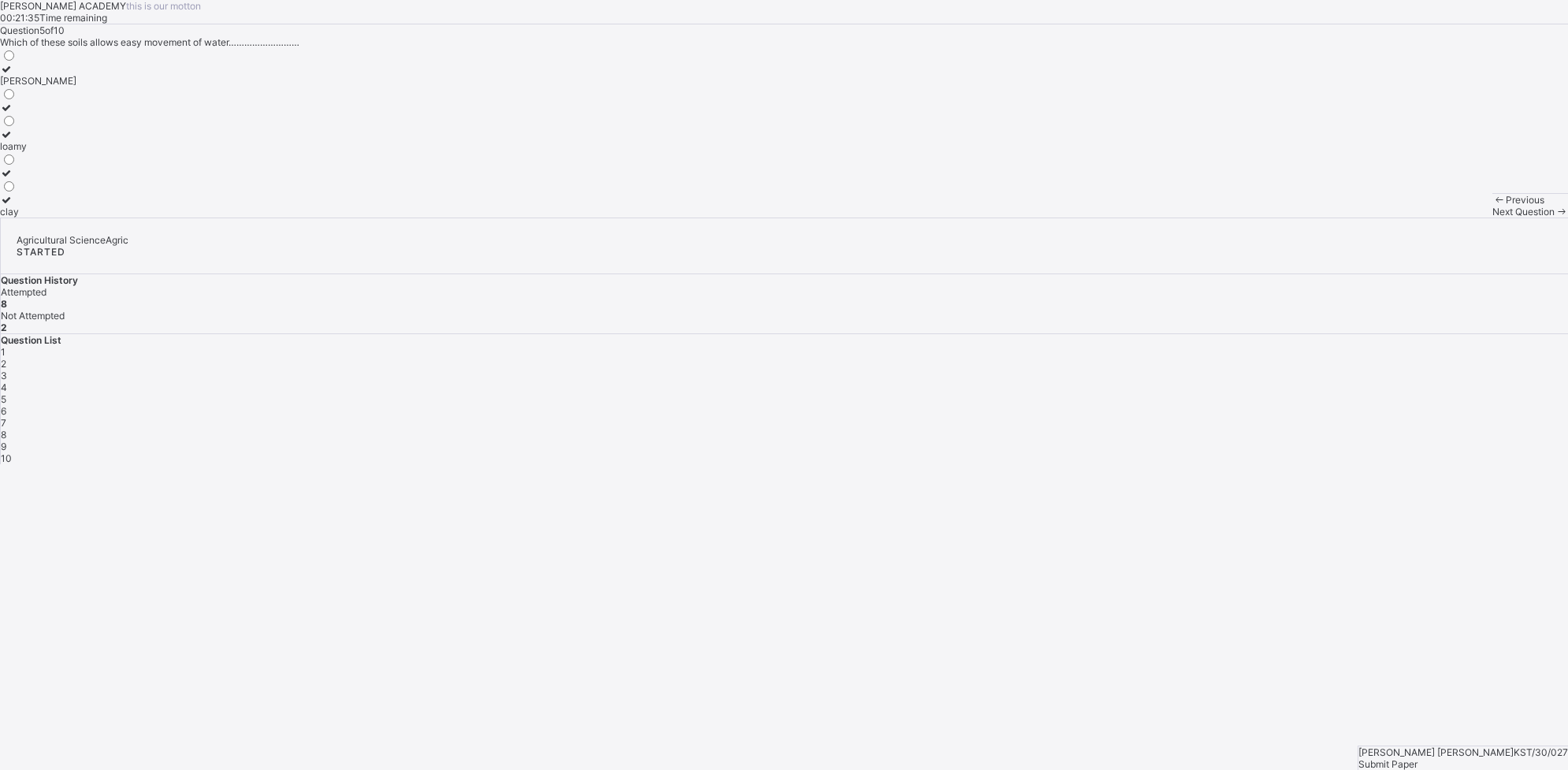
click at [1254, 206] on span "Previous" at bounding box center [1525, 200] width 38 height 12
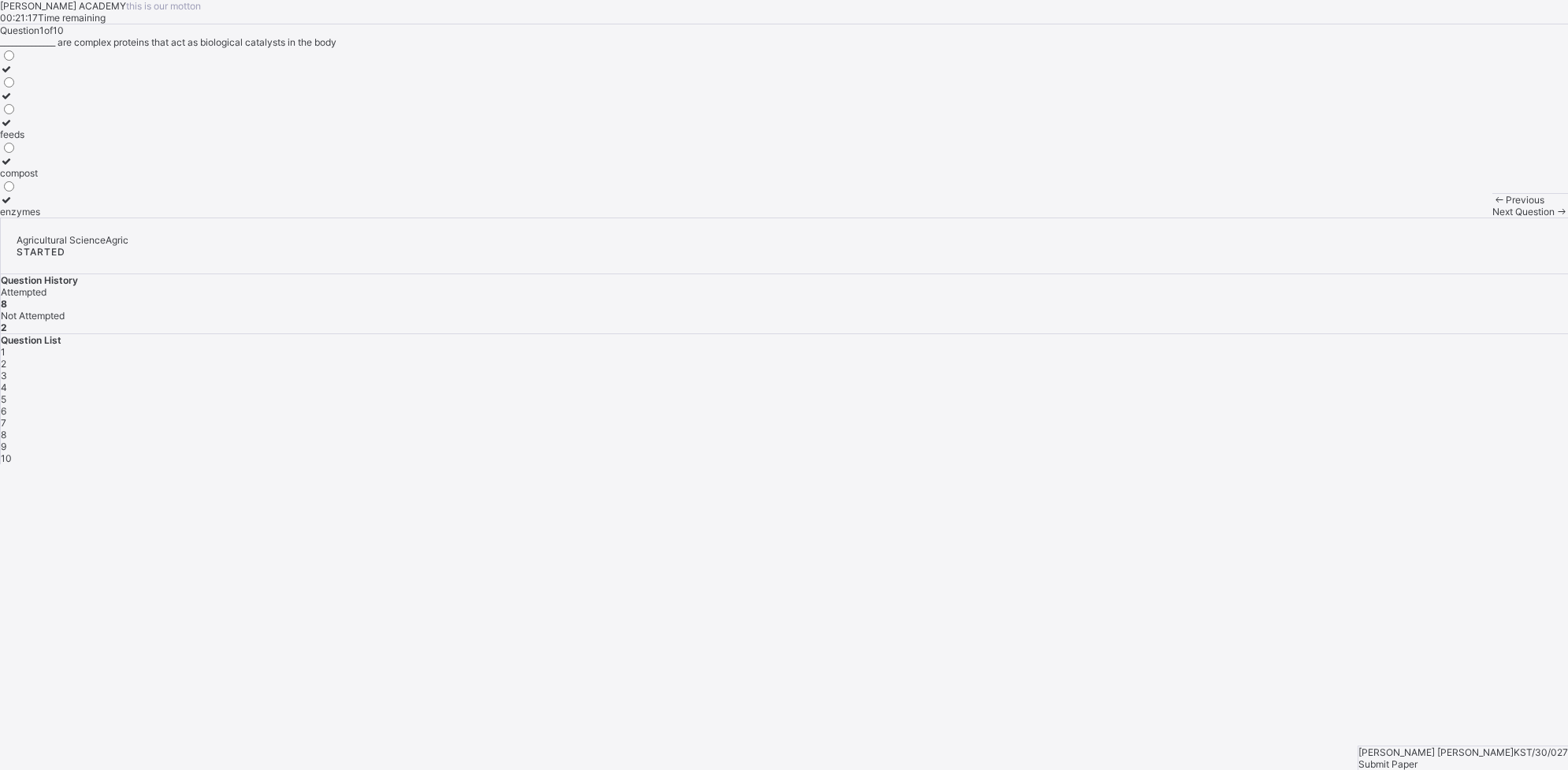
click at [1254, 217] on span "Next Question" at bounding box center [1523, 211] width 62 height 12
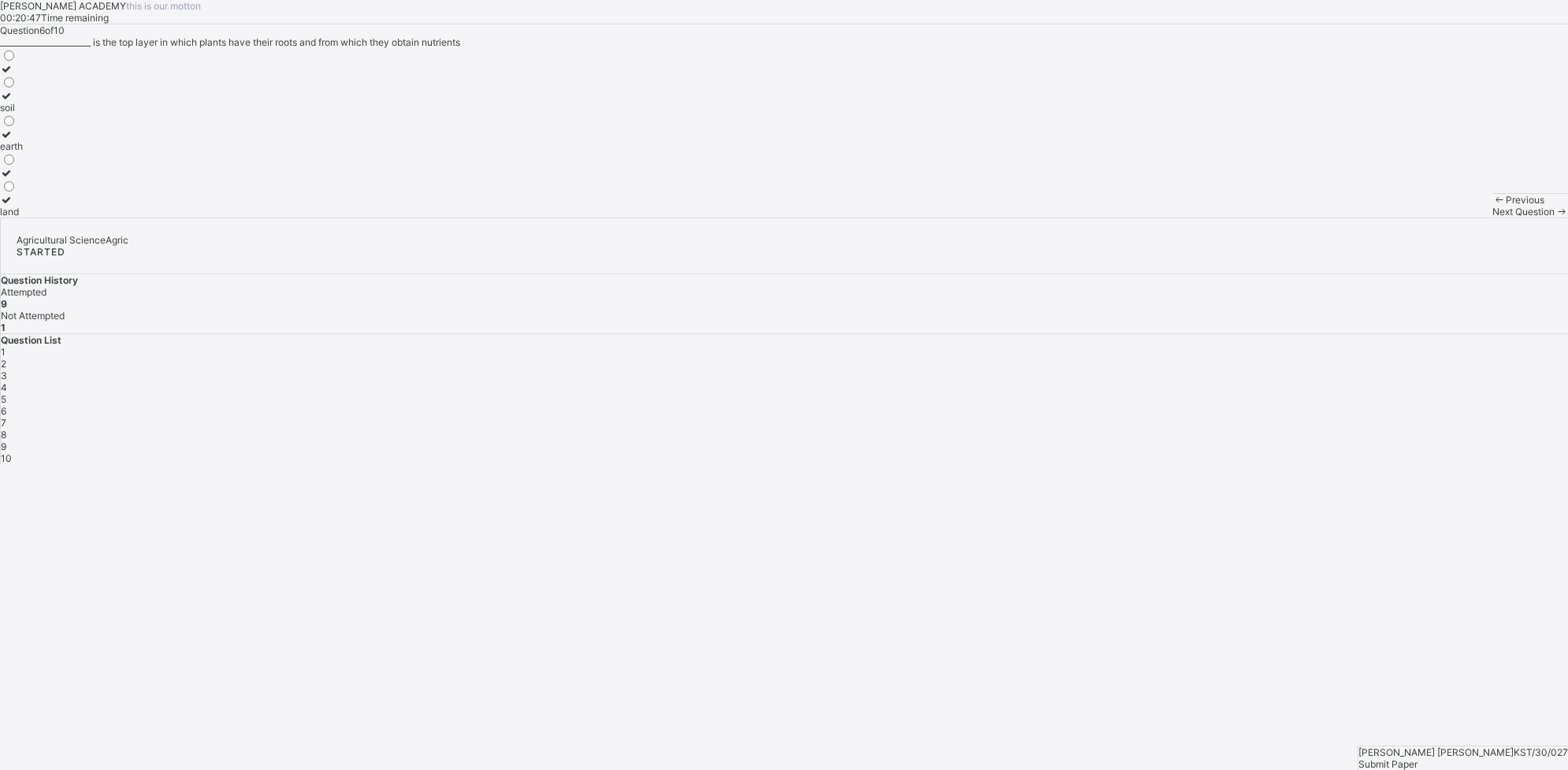
click at [1254, 217] on span "Next Question" at bounding box center [1523, 211] width 62 height 12
click at [57, 113] on div "water supply" at bounding box center [28, 107] width 57 height 12
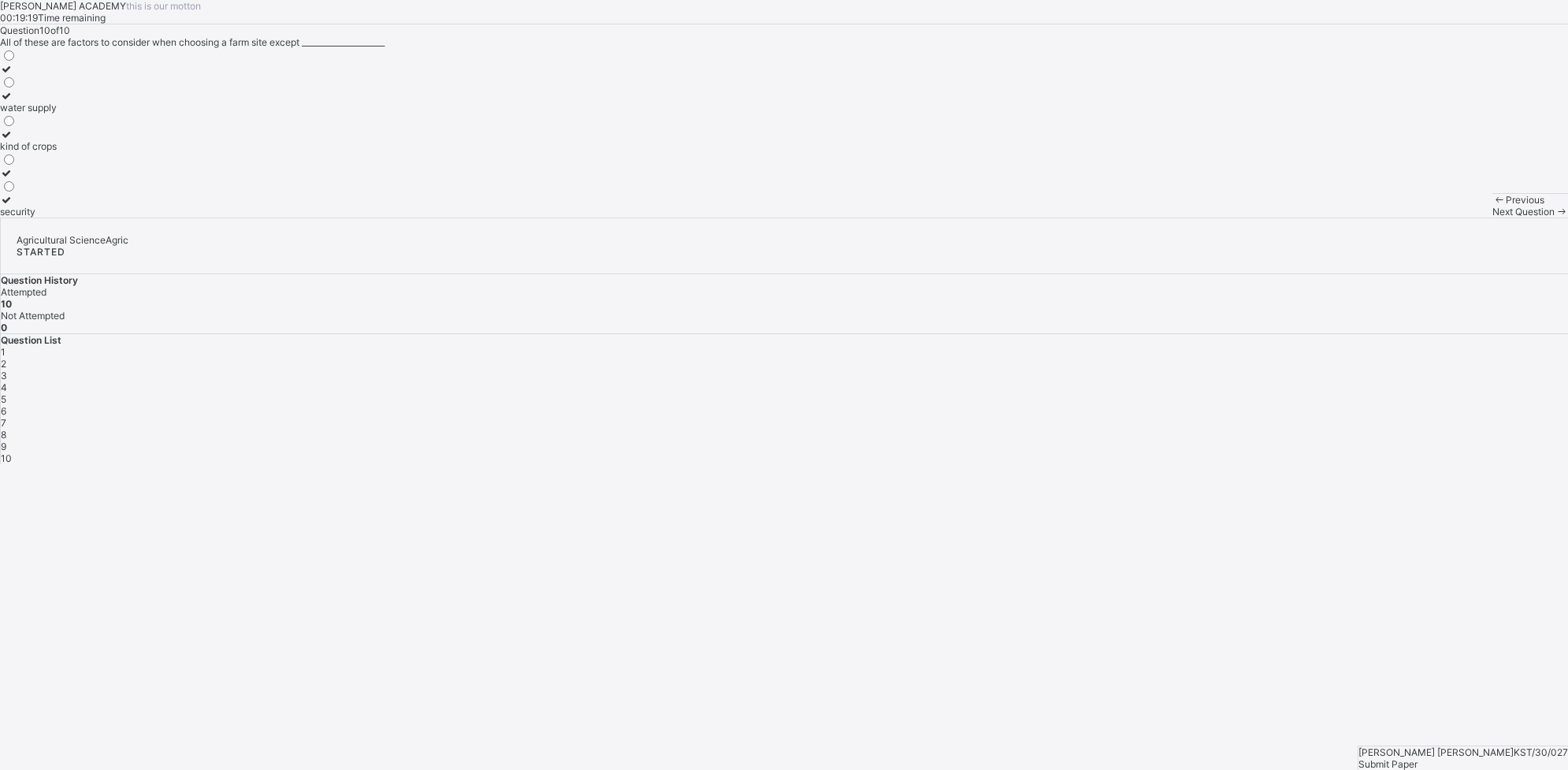
click at [1254, 217] on div "Previous Next Question" at bounding box center [1530, 206] width 76 height 25
click at [1254, 206] on div "Previous" at bounding box center [1530, 200] width 76 height 12
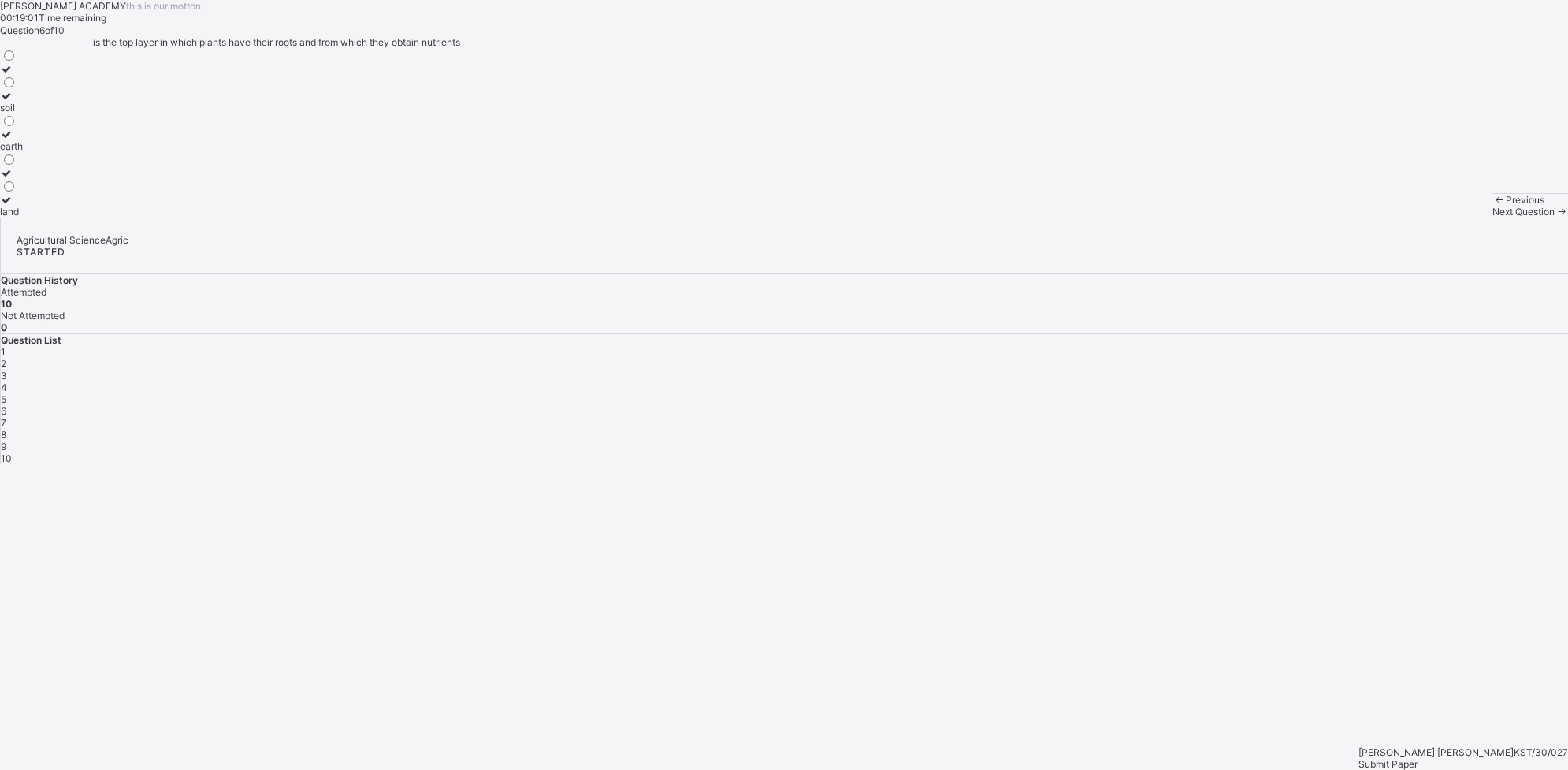
click at [1254, 206] on div "Previous" at bounding box center [1530, 200] width 76 height 12
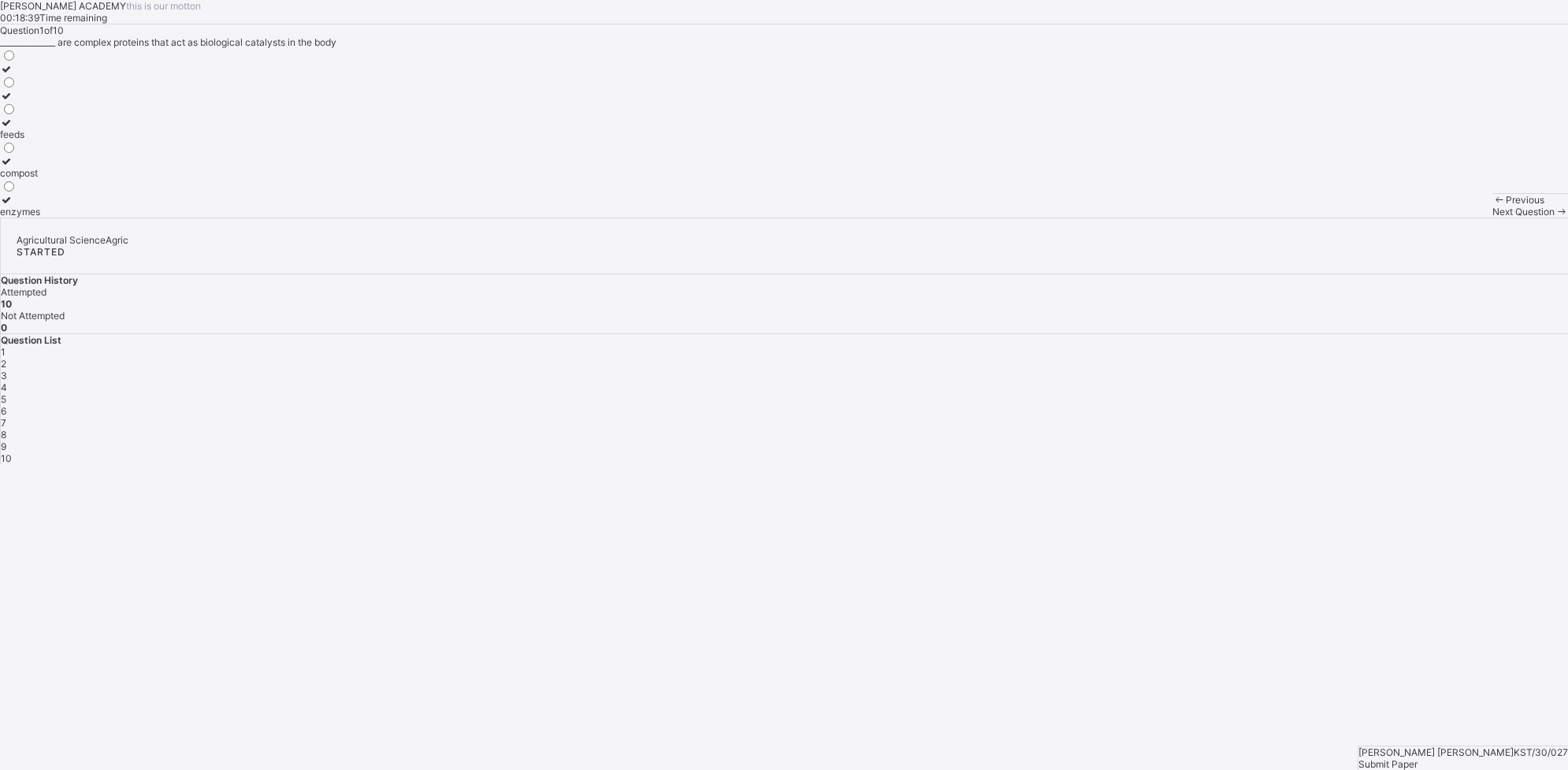
click at [1254, 217] on div "Next Question" at bounding box center [1530, 211] width 76 height 12
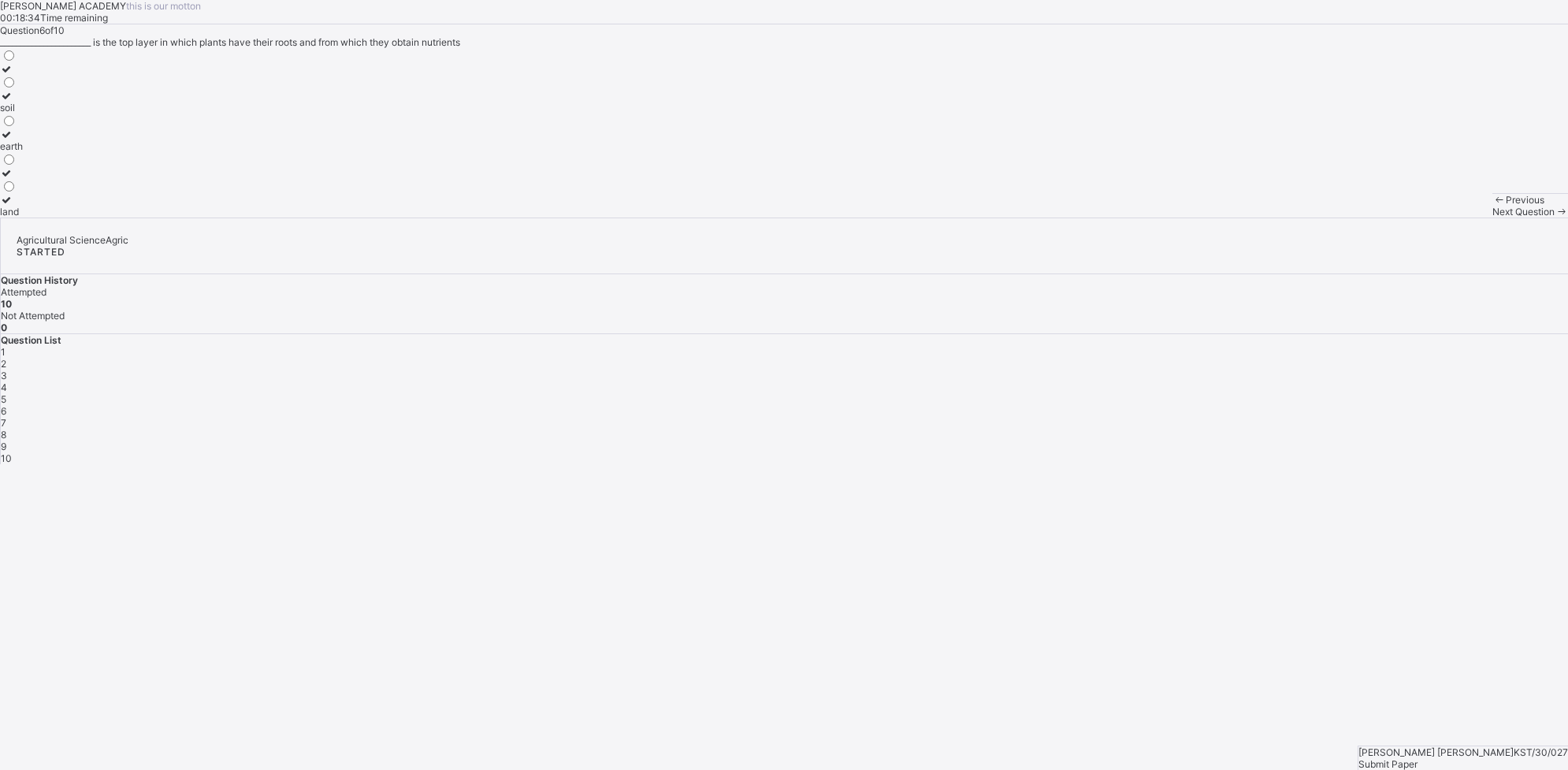
click at [1254, 217] on div "Next Question" at bounding box center [1530, 211] width 76 height 12
click at [1254, 616] on div "[PERSON_NAME] [PERSON_NAME] KST/30/027 Submit Paper" at bounding box center [1462, 758] width 210 height 25
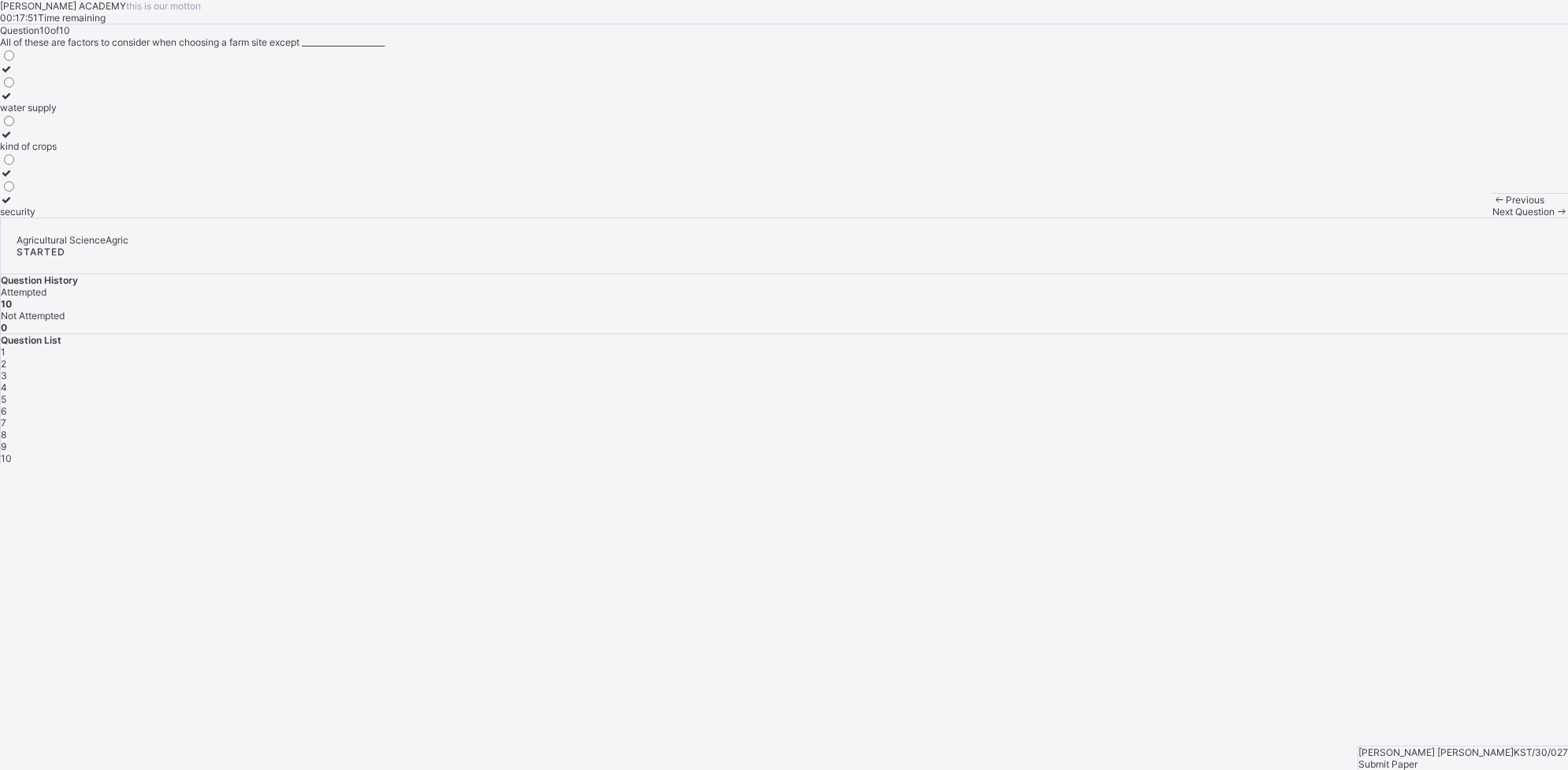
click at [1254, 616] on div "Submit Paper" at bounding box center [1463, 765] width 210 height 12
click at [804, 610] on div "Yes, Submit Paper" at bounding box center [784, 616] width 1568 height 12
click at [804, 610] on div "Yes, Submit Paper" at bounding box center [784, 616] width 1568 height 12
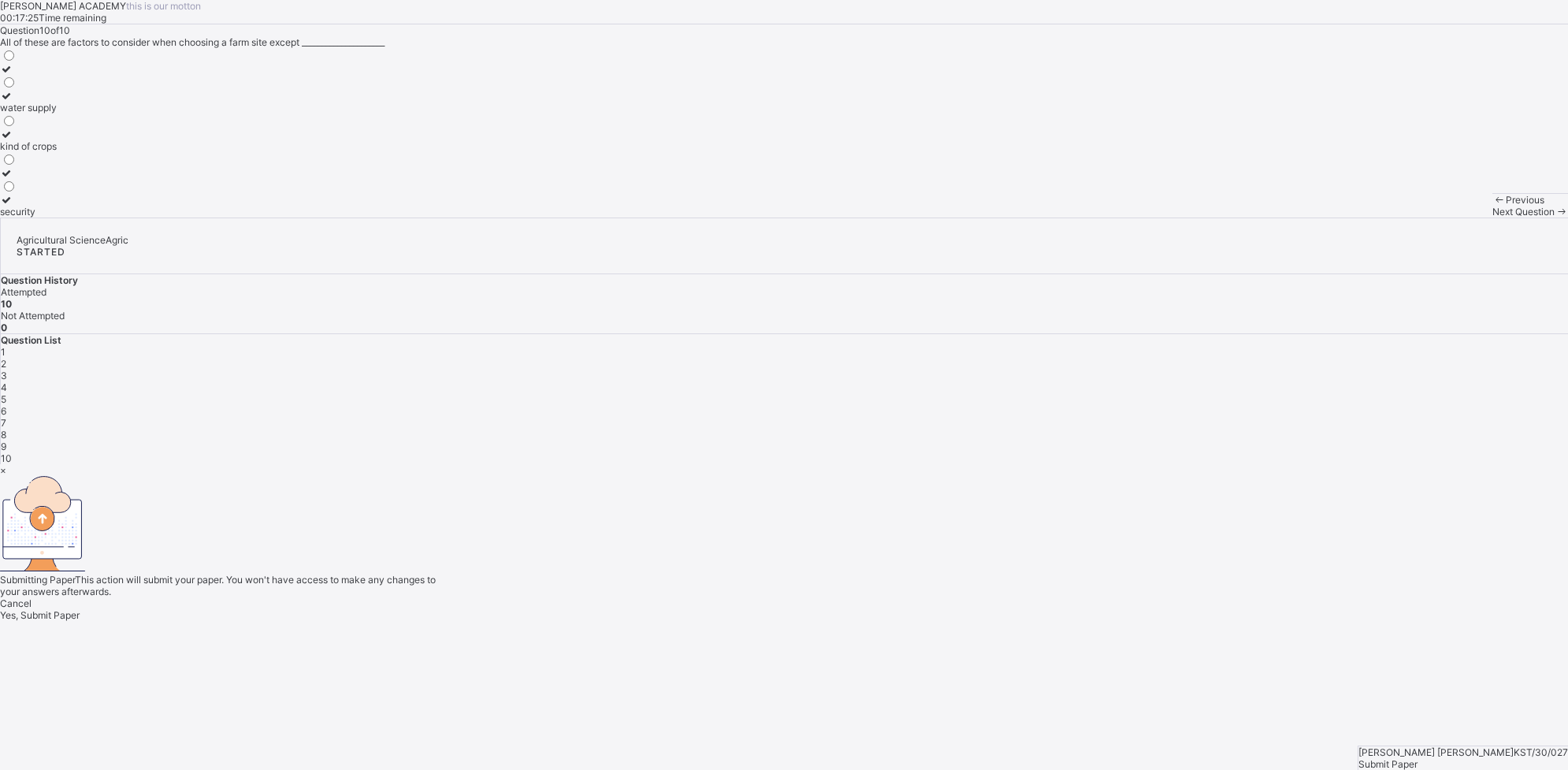
click at [804, 610] on div "Yes, Submit Paper" at bounding box center [784, 616] width 1568 height 12
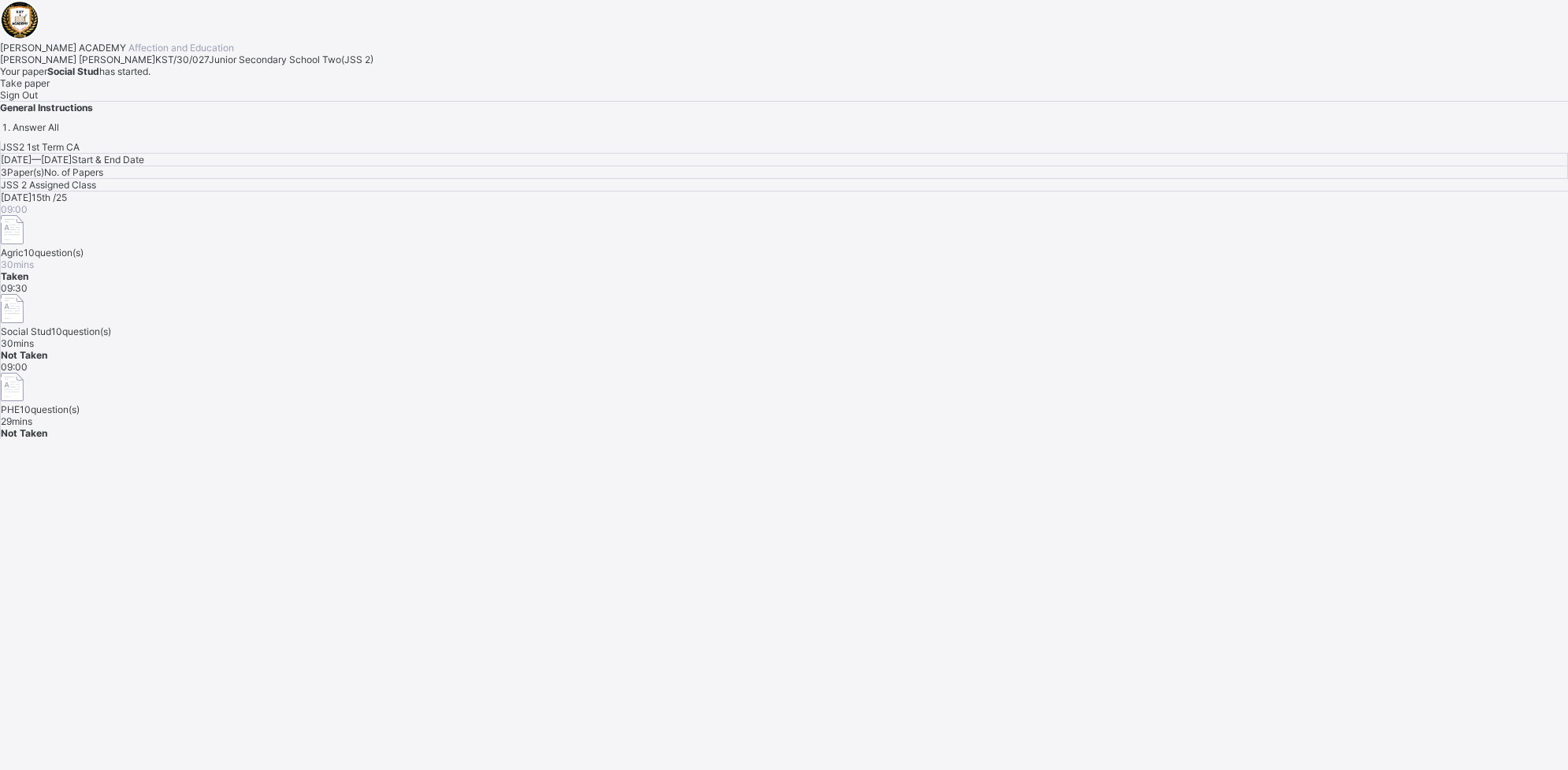
click at [49, 89] on span "Take paper" at bounding box center [25, 84] width 49 height 12
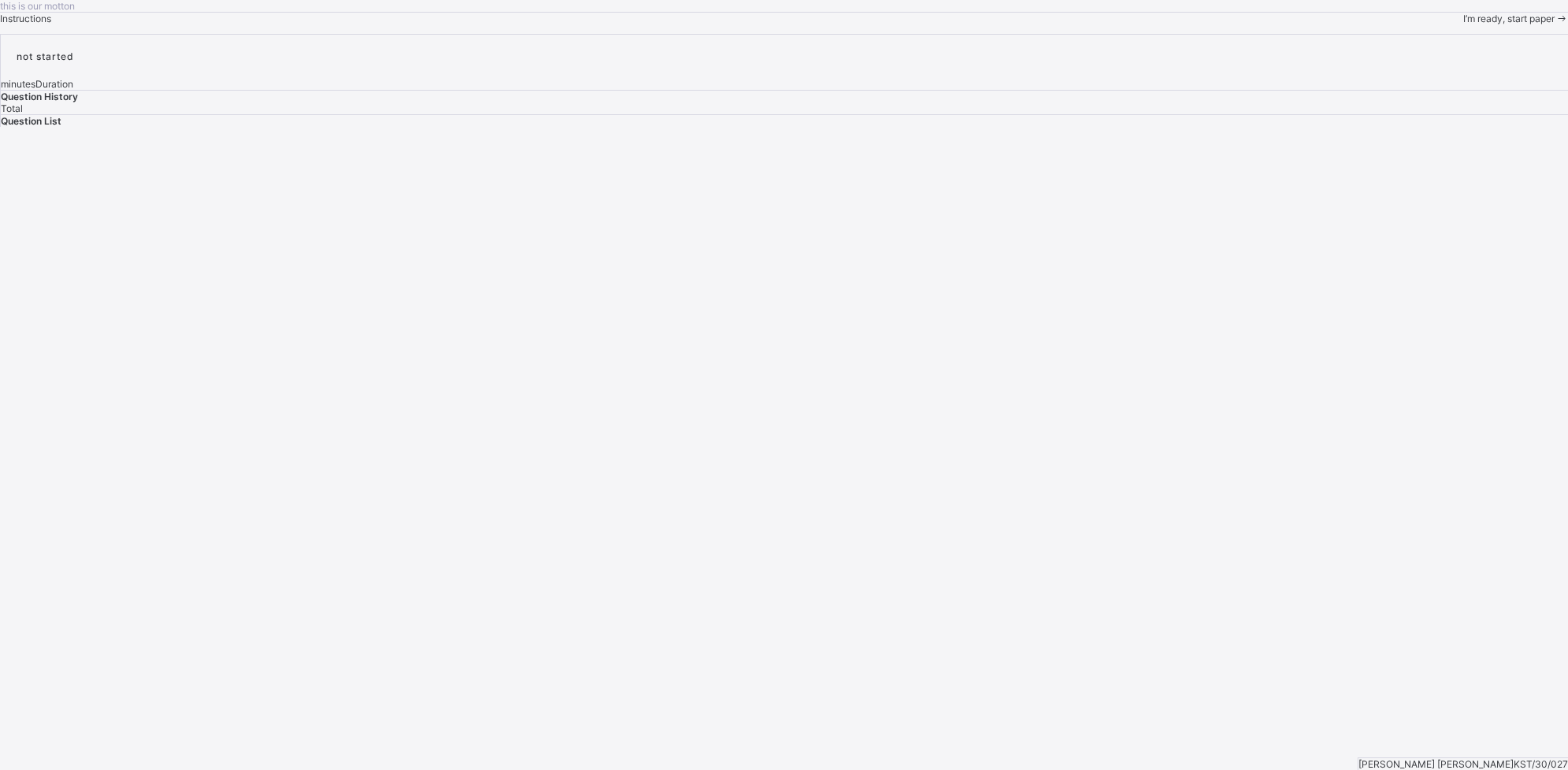
click at [1254, 25] on span "I’m ready, start paper" at bounding box center [1508, 19] width 91 height 12
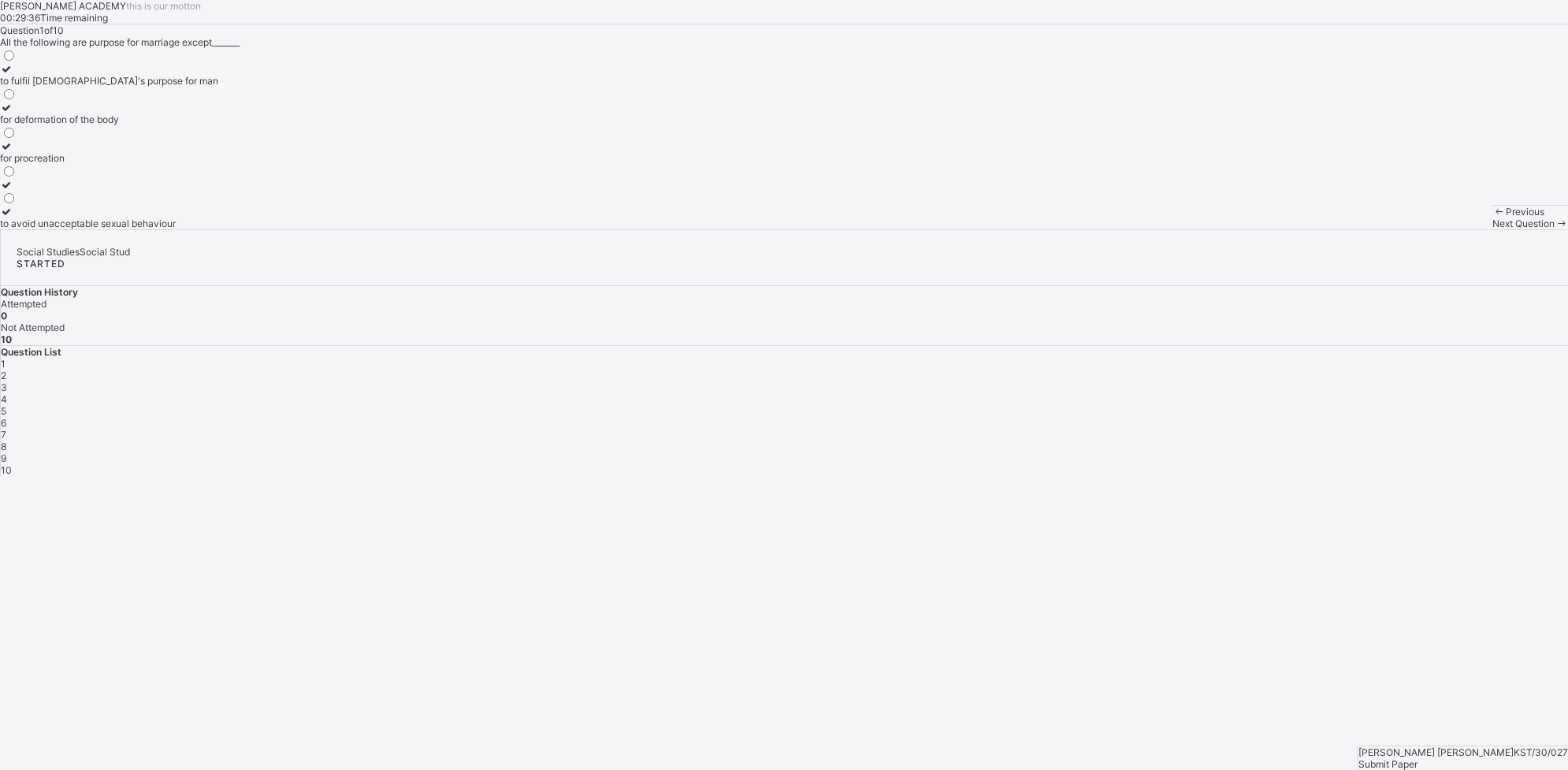
click at [218, 125] on div "for deformation of the body" at bounding box center [109, 119] width 218 height 12
click at [1254, 229] on span "Next Question" at bounding box center [1523, 223] width 62 height 12
click at [16, 87] on div "2" at bounding box center [8, 81] width 16 height 12
click at [1254, 229] on div "Next Question" at bounding box center [1530, 223] width 76 height 12
click at [33, 229] on div "latin" at bounding box center [16, 223] width 33 height 12
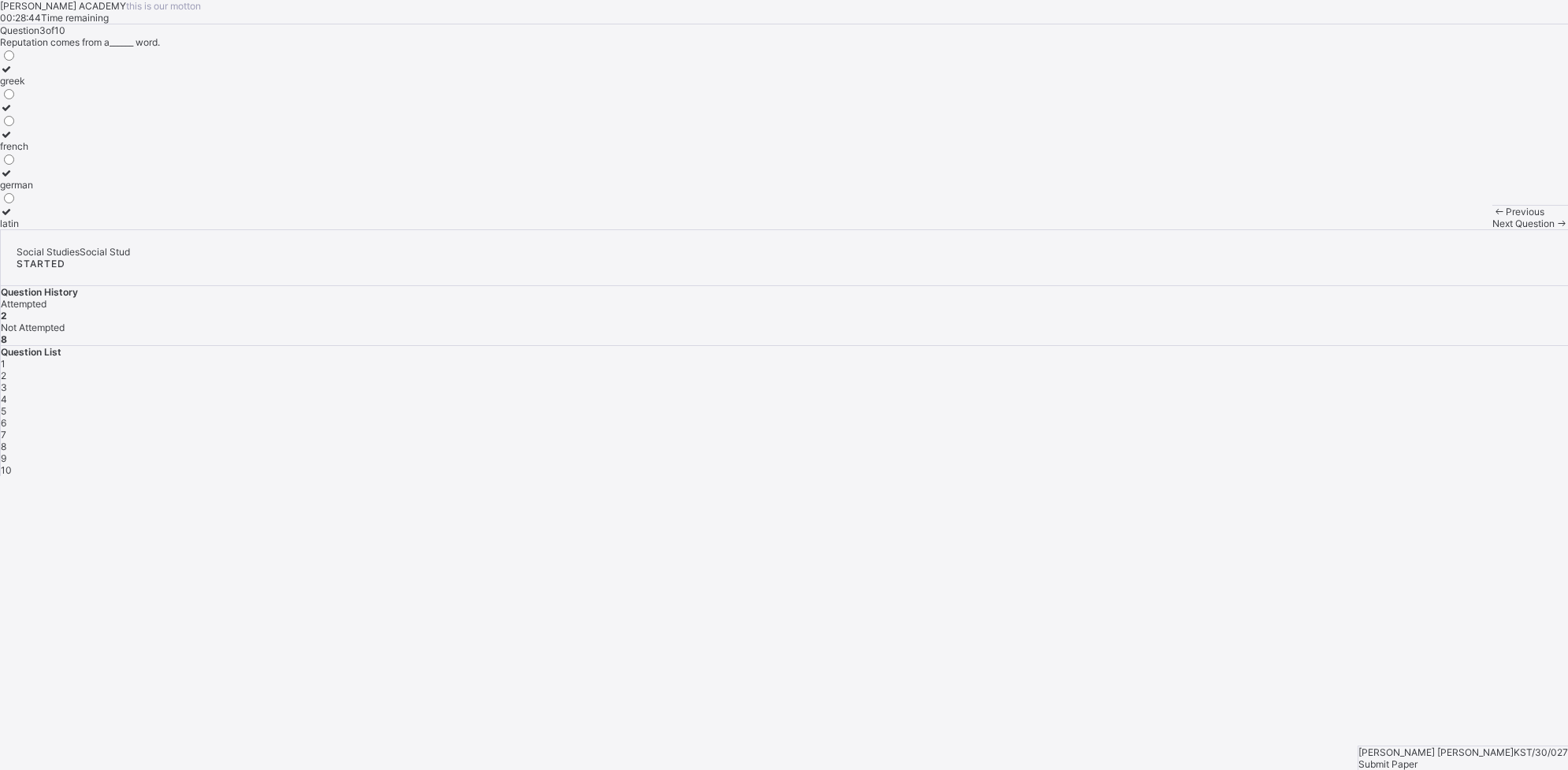
click at [33, 152] on label "french" at bounding box center [16, 141] width 33 height 24
click at [33, 229] on label "latin" at bounding box center [16, 217] width 33 height 24
click at [1254, 229] on span at bounding box center [1561, 223] width 14 height 12
click at [83, 87] on div "nuclear family" at bounding box center [41, 81] width 83 height 12
click at [1254, 229] on span at bounding box center [1561, 223] width 14 height 12
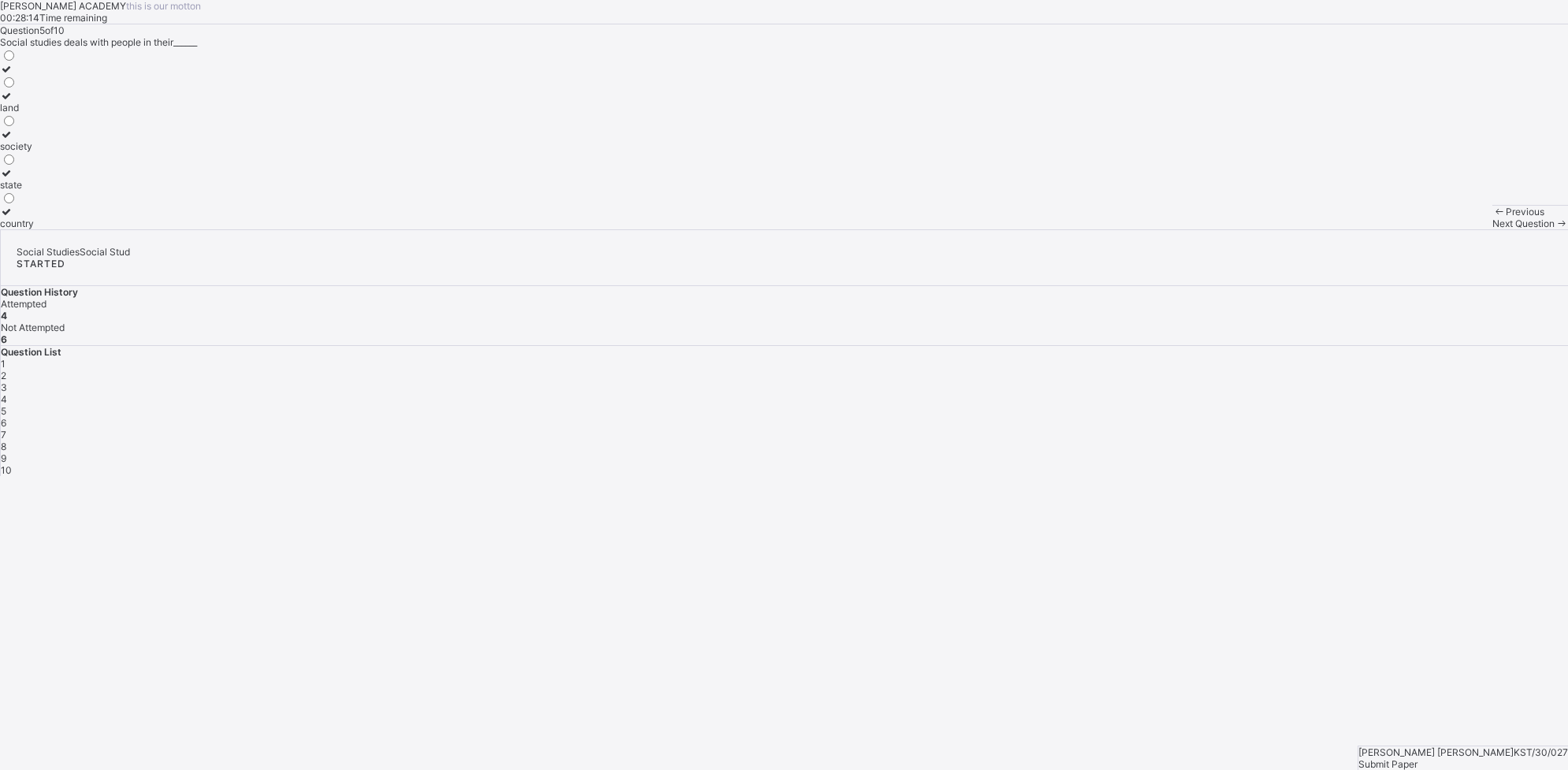
click at [34, 152] on div "society" at bounding box center [17, 147] width 34 height 12
click at [1254, 229] on div "Next Question" at bounding box center [1530, 223] width 76 height 12
click at [158, 191] on div "corruption and favouritism" at bounding box center [78, 185] width 158 height 12
click at [1254, 229] on span "Next Question" at bounding box center [1523, 223] width 62 height 12
click at [16, 229] on div "3" at bounding box center [8, 223] width 16 height 12
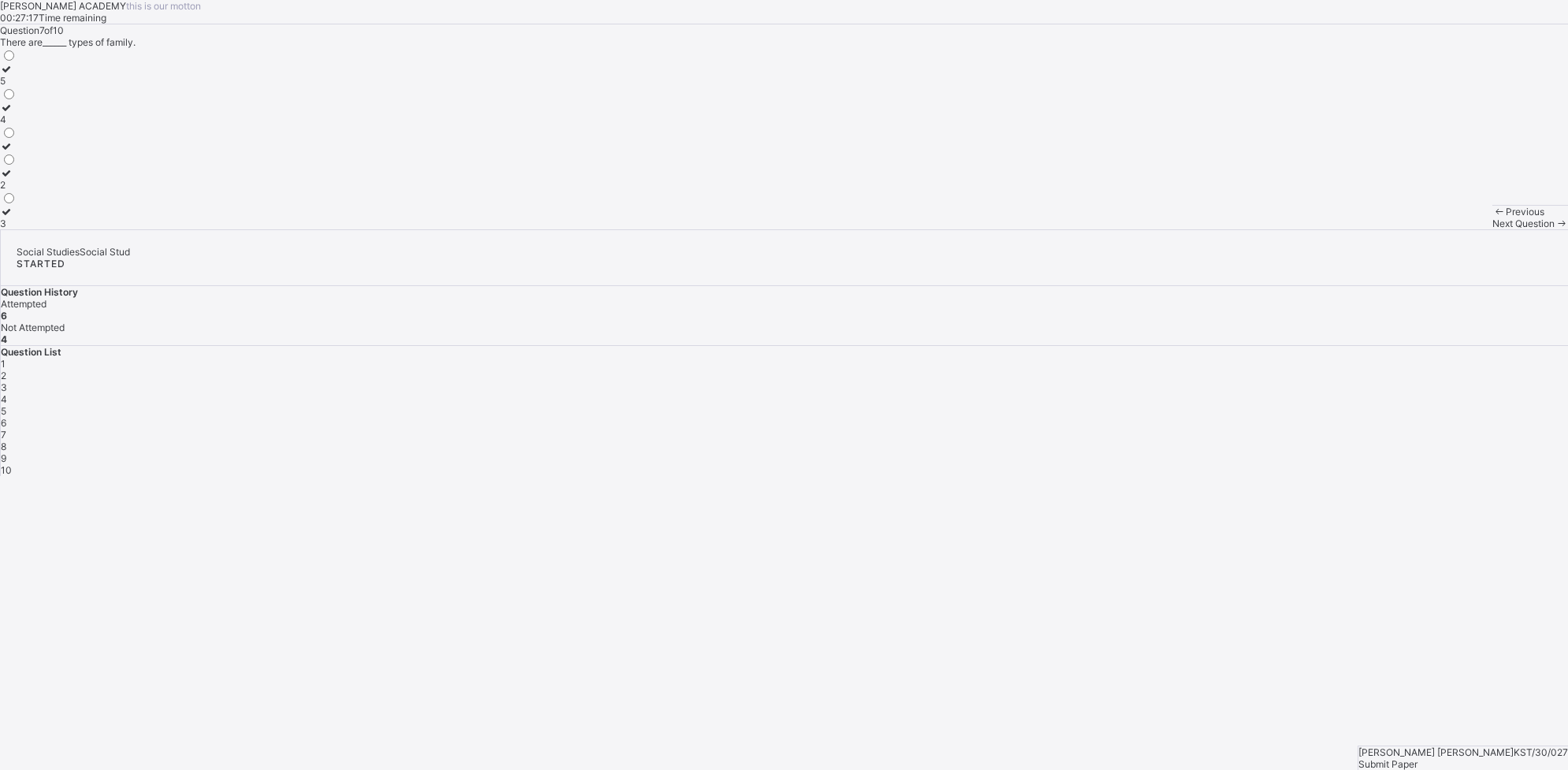
click at [1254, 229] on span "Next Question" at bounding box center [1523, 223] width 62 height 12
click at [45, 113] on div "labouring" at bounding box center [22, 107] width 45 height 12
click at [1254, 229] on span "Next Question" at bounding box center [1523, 223] width 62 height 12
click at [1254, 217] on span "Previous" at bounding box center [1525, 211] width 38 height 12
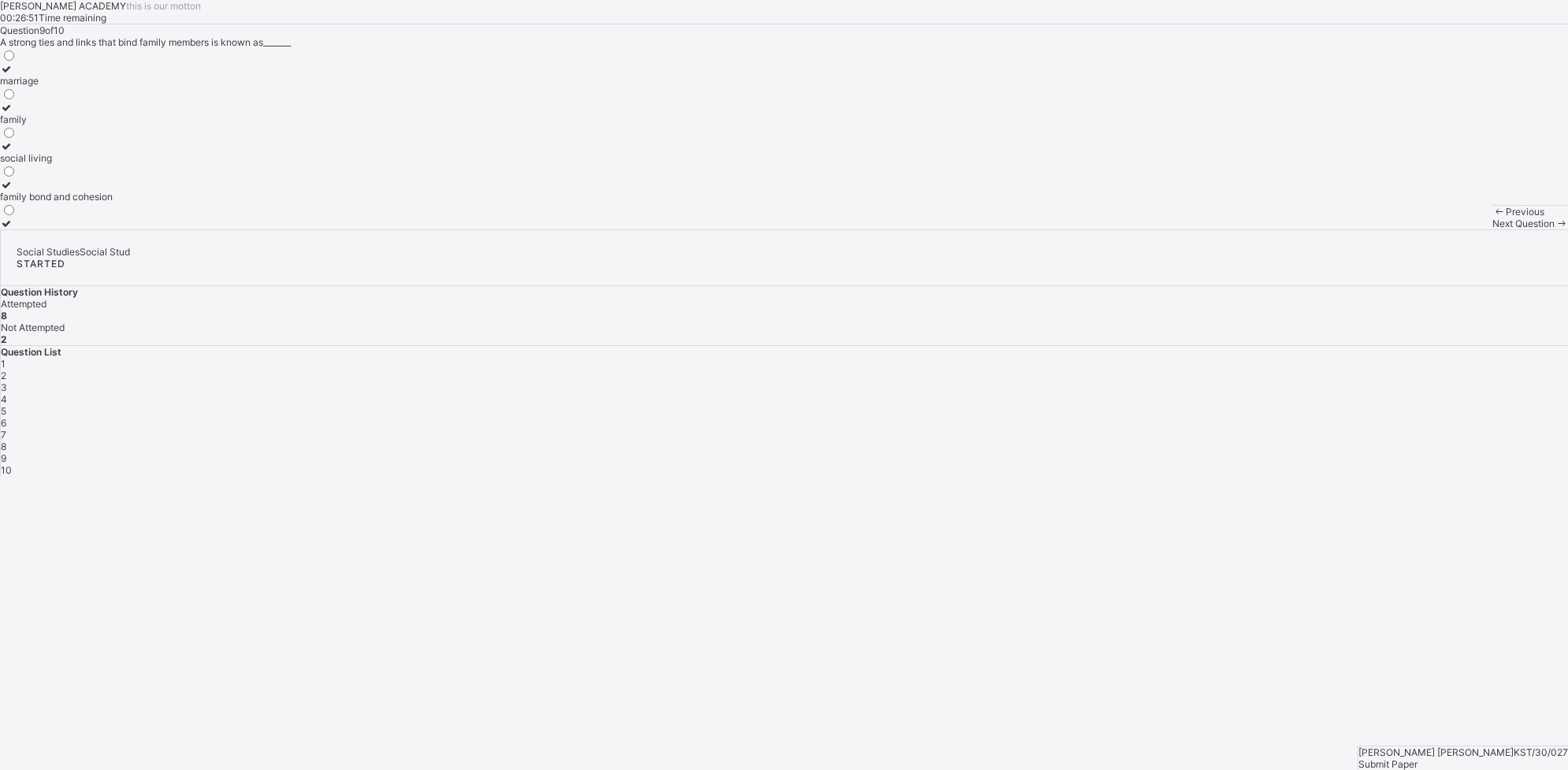
click at [1254, 217] on span "Previous" at bounding box center [1525, 211] width 38 height 12
click at [1254, 229] on div "Next Question" at bounding box center [1530, 223] width 76 height 12
click at [112, 203] on div "family bond and cohesion" at bounding box center [56, 197] width 112 height 12
click at [1254, 229] on span "Next Question" at bounding box center [1523, 223] width 62 height 12
click at [88, 125] on div "customary marriage" at bounding box center [43, 119] width 88 height 12
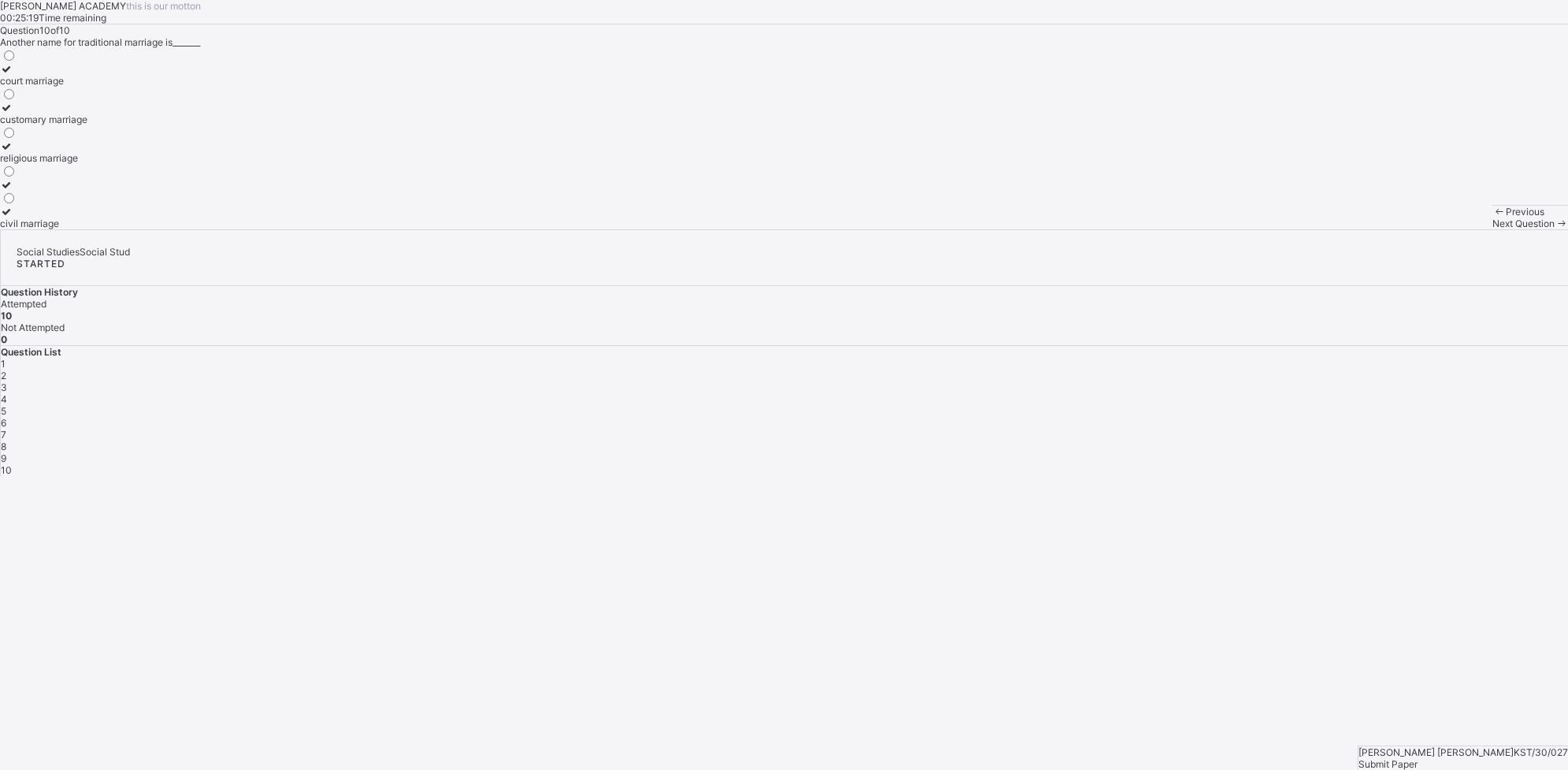
click at [1254, 217] on div "Previous" at bounding box center [1530, 211] width 76 height 12
click at [1254, 217] on span "Previous" at bounding box center [1525, 211] width 38 height 12
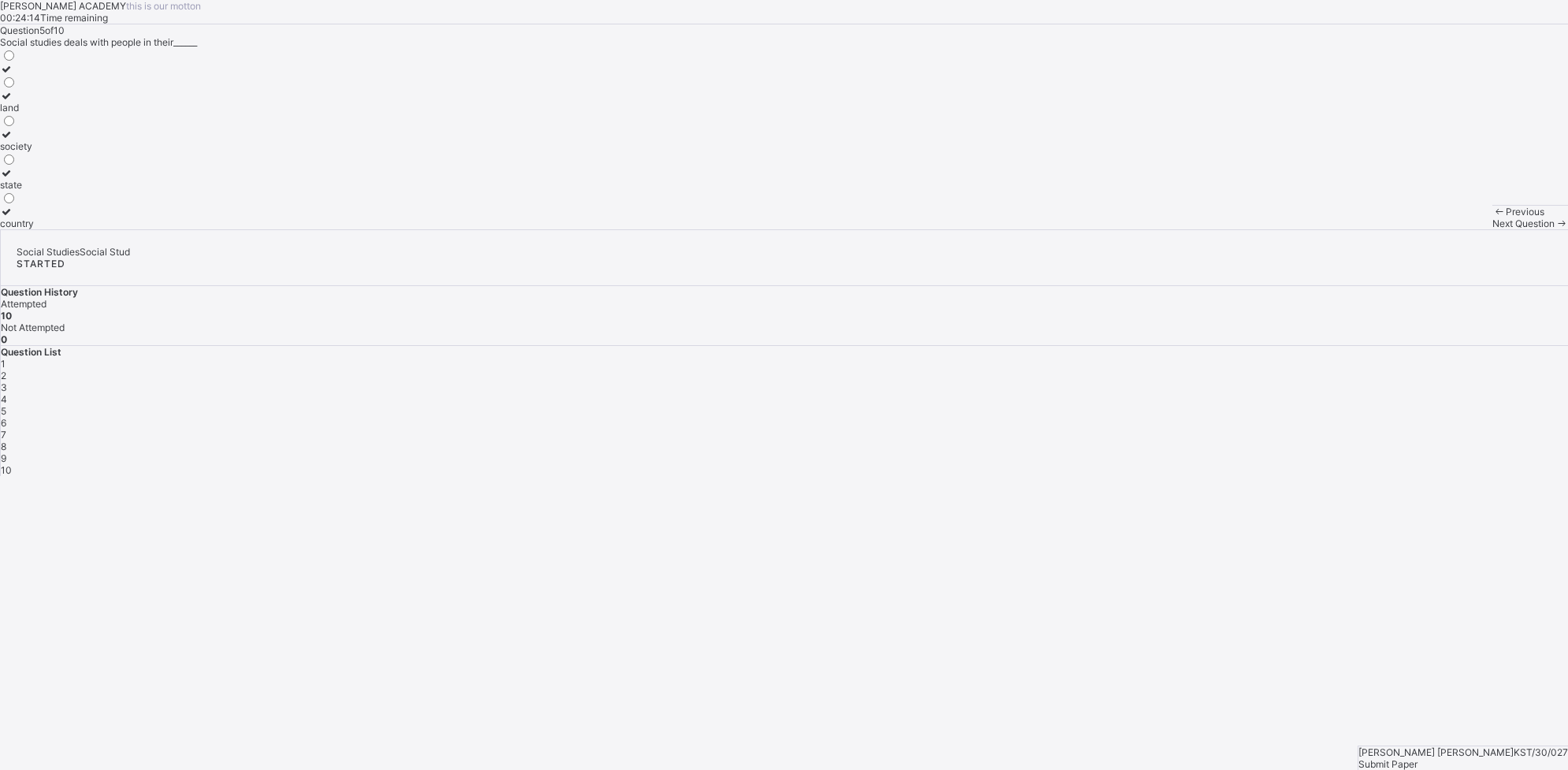
click at [1254, 217] on span "Previous" at bounding box center [1525, 211] width 38 height 12
click at [33, 229] on label "latin" at bounding box center [16, 217] width 33 height 24
click at [1254, 217] on span "Previous" at bounding box center [1525, 211] width 38 height 12
click at [1254, 217] on div "Previous" at bounding box center [1530, 211] width 76 height 12
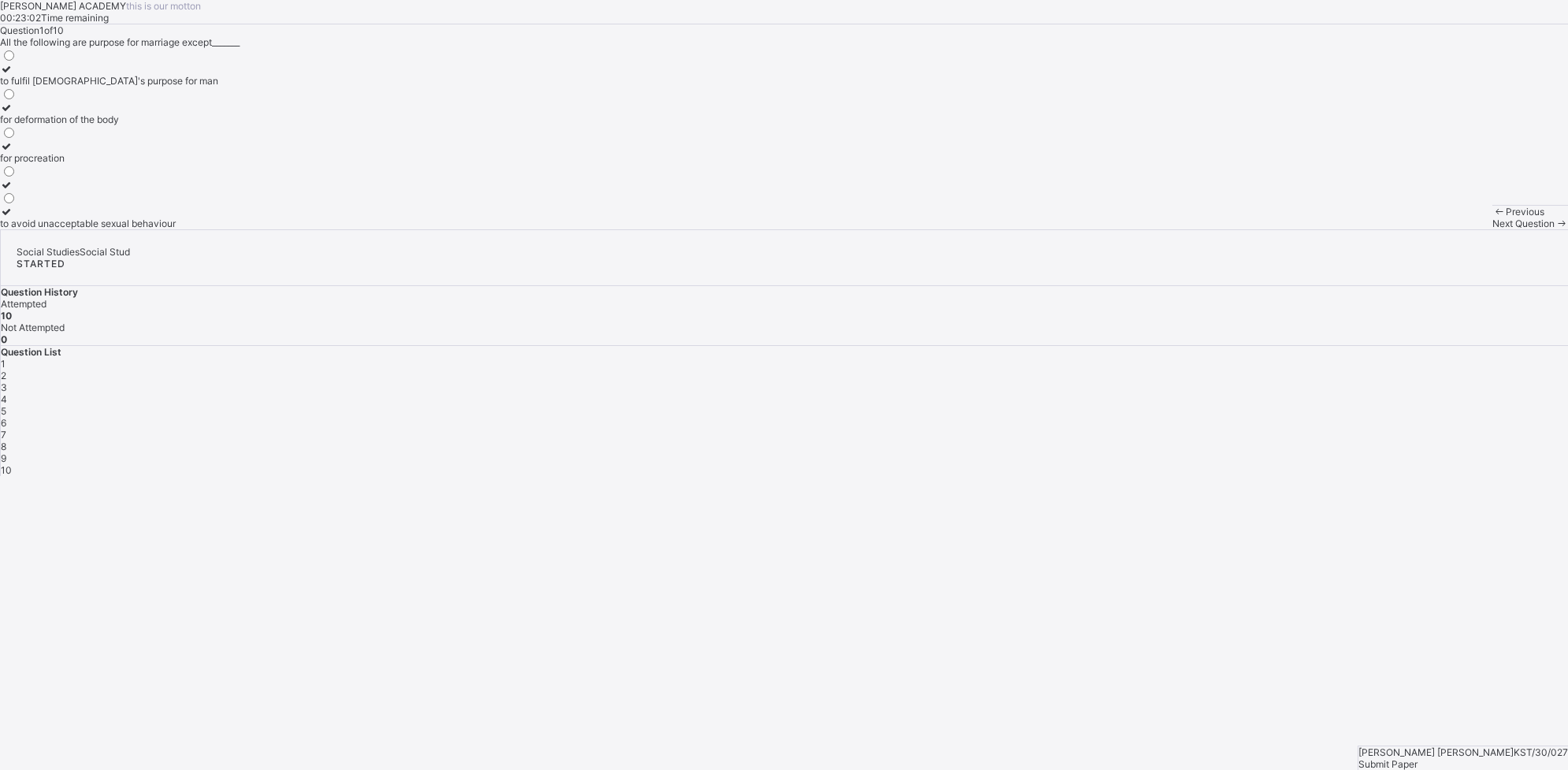
click at [1254, 217] on span "Previous" at bounding box center [1525, 211] width 38 height 12
click at [1254, 229] on div "Next Question" at bounding box center [1530, 223] width 76 height 12
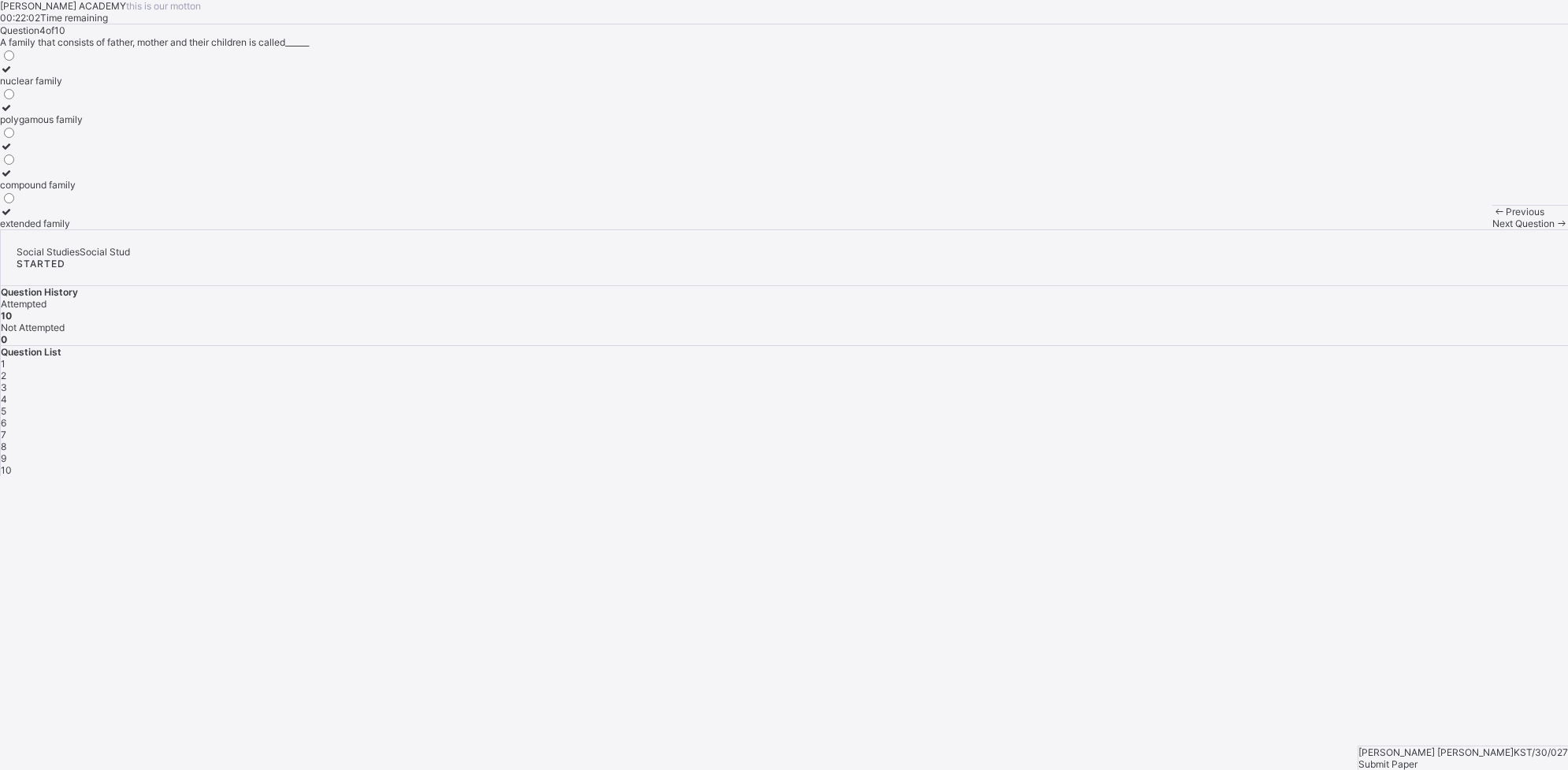
drag, startPoint x: 1155, startPoint y: 731, endPoint x: 1030, endPoint y: 402, distance: 351.9
click at [1030, 229] on div "Question 4 of 10 A family that consists of father, mother and their children is…" at bounding box center [784, 127] width 1568 height 205
click at [1254, 229] on div "Next Question" at bounding box center [1530, 223] width 76 height 12
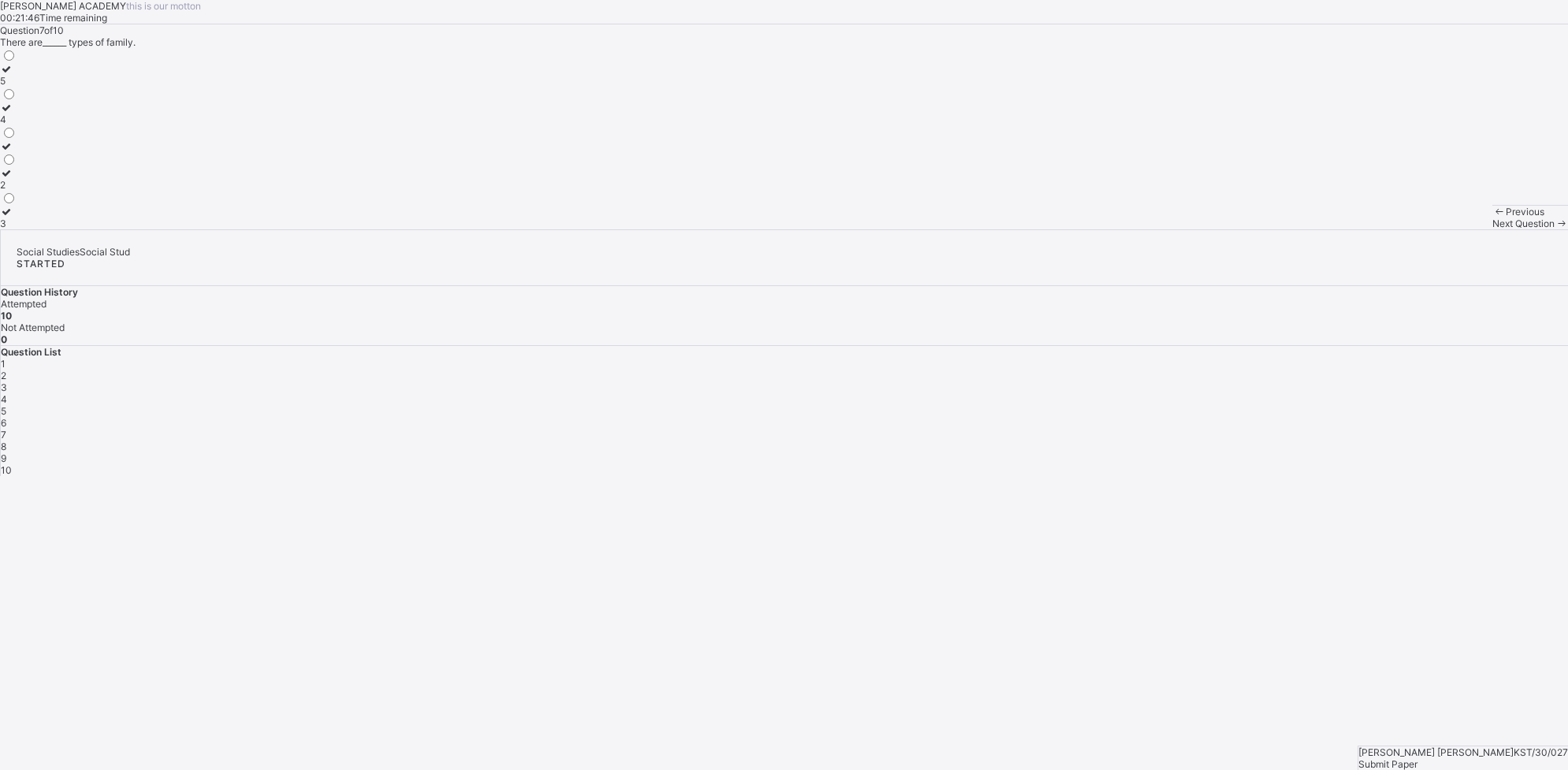
click at [1254, 229] on div "Next Question" at bounding box center [1530, 223] width 76 height 12
click at [1254, 217] on span at bounding box center [1499, 211] width 14 height 12
click at [1254, 229] on span "Next Question" at bounding box center [1523, 223] width 62 height 12
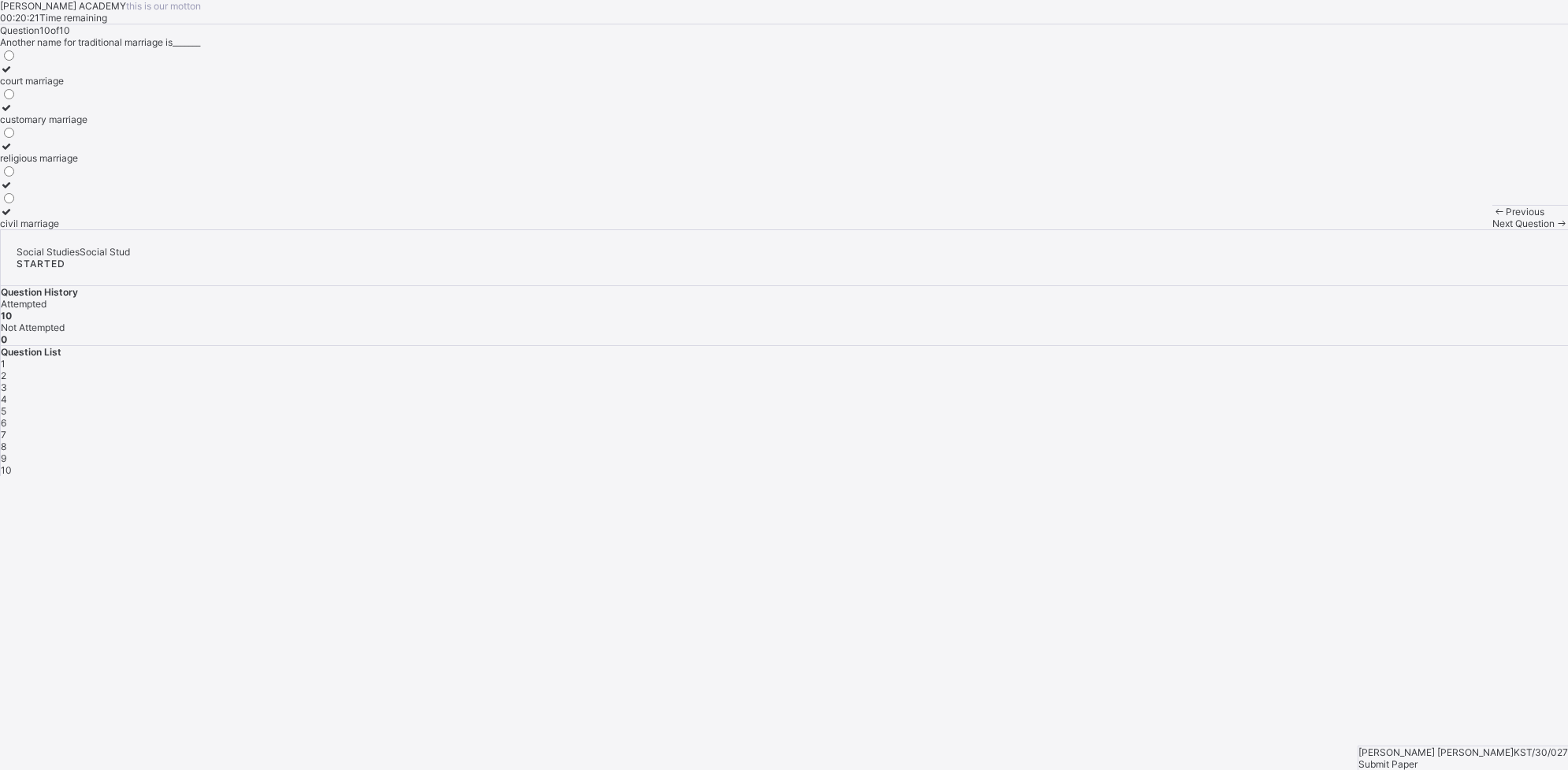
click at [1254, 616] on div "Submit Paper" at bounding box center [1463, 765] width 210 height 12
click at [837, 610] on div "Cancel Yes, Submit Paper" at bounding box center [784, 622] width 1568 height 24
click at [79, 616] on span "Yes, Submit Paper" at bounding box center [39, 628] width 79 height 12
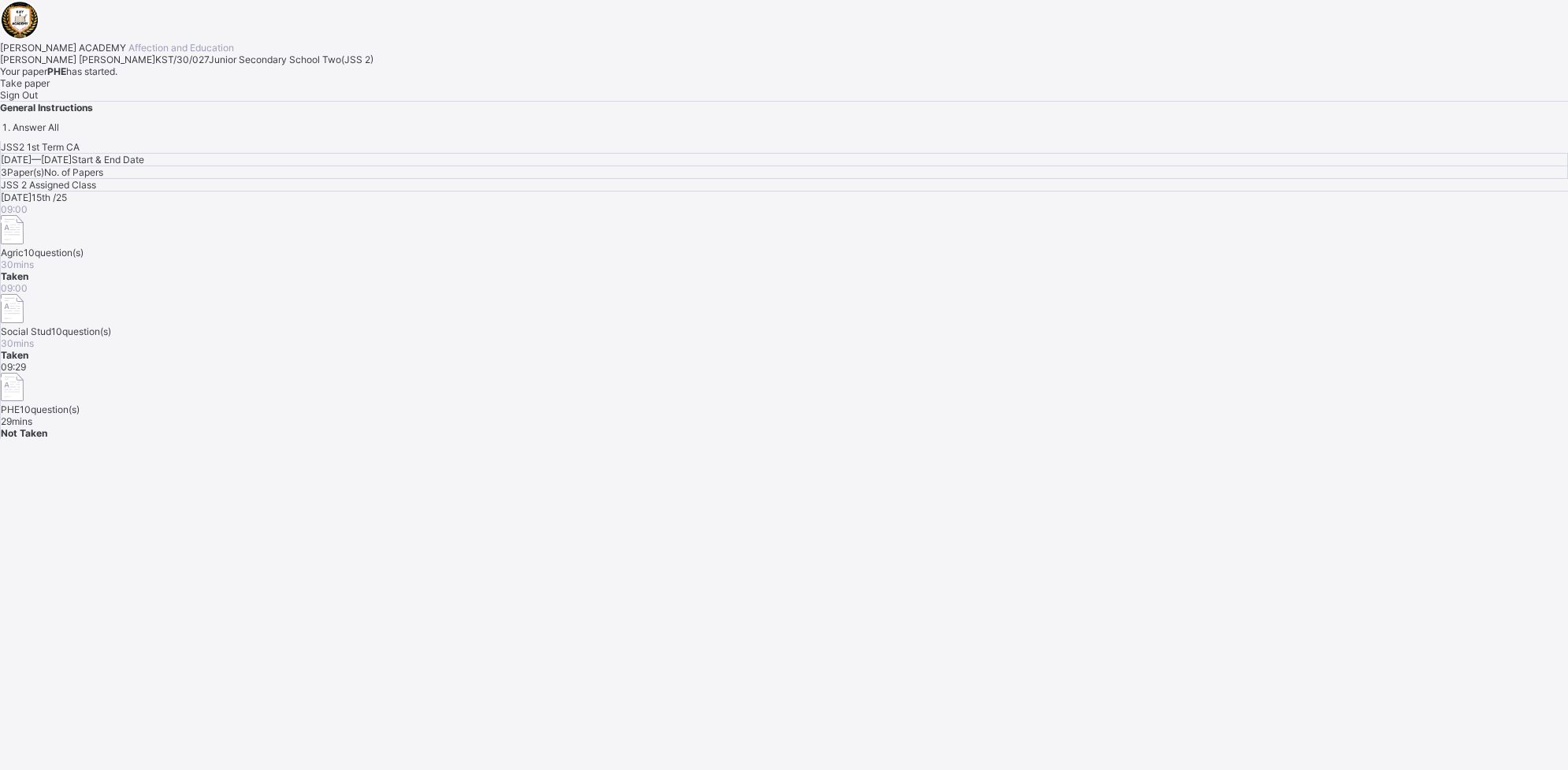
click at [49, 89] on span "Take paper" at bounding box center [25, 84] width 49 height 12
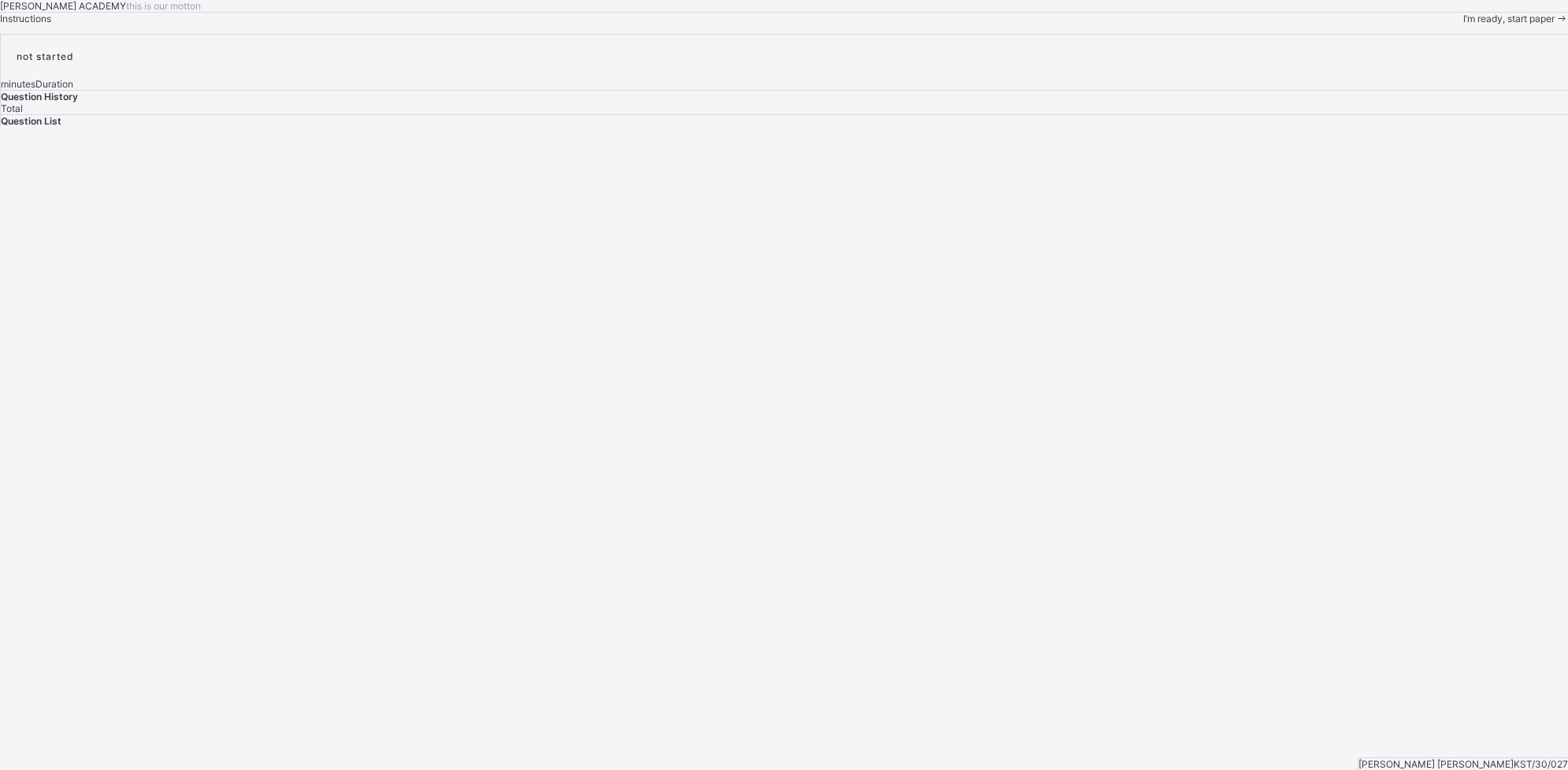
click at [1254, 25] on div "I’m ready, start paper" at bounding box center [1515, 19] width 105 height 12
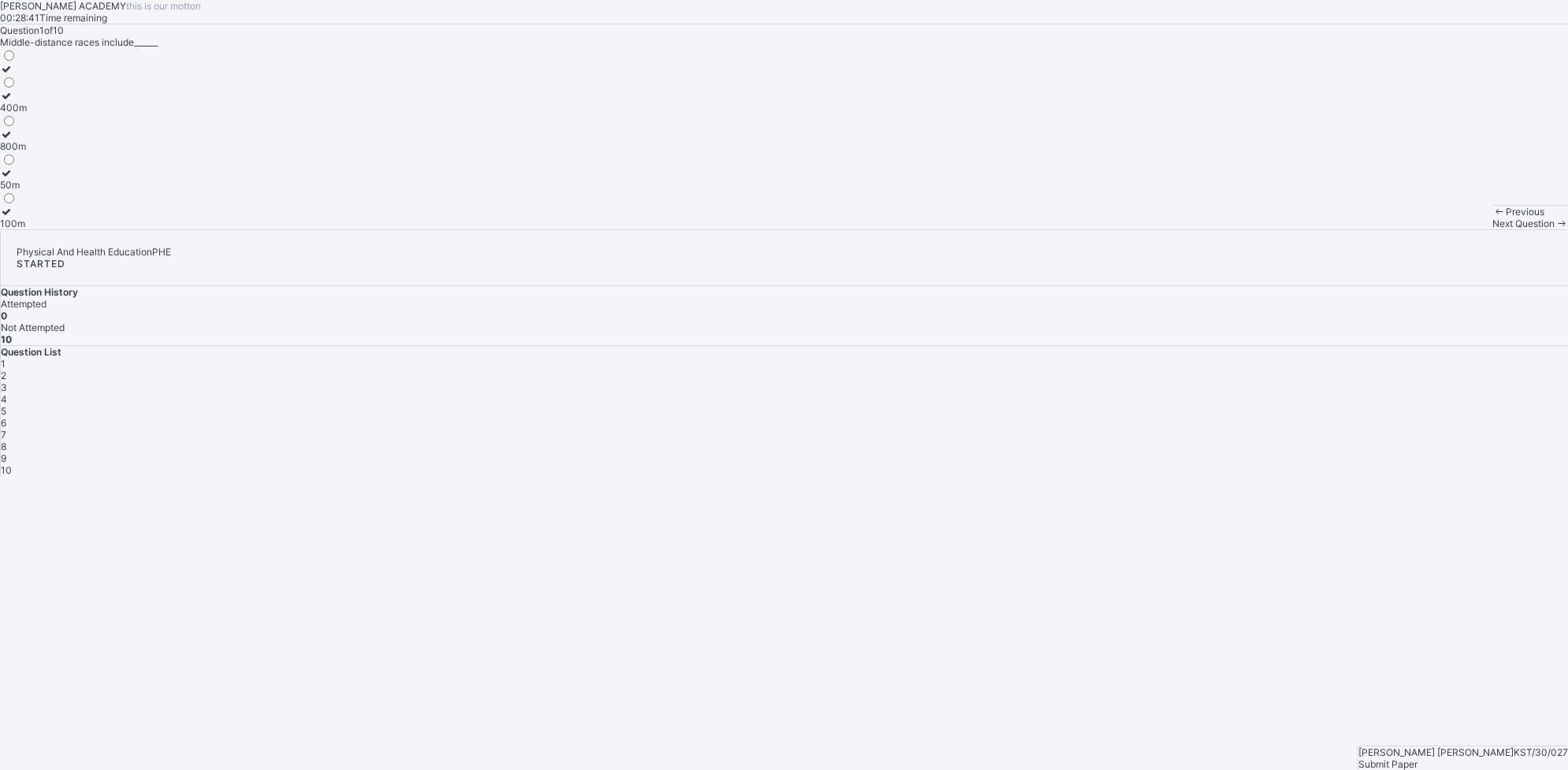
click at [26, 152] on div "800m" at bounding box center [13, 147] width 26 height 12
click at [1254, 229] on span "Next Question" at bounding box center [1523, 223] width 62 height 12
click at [31, 229] on div "Yoruba" at bounding box center [15, 223] width 31 height 12
click at [1254, 229] on span at bounding box center [1561, 223] width 14 height 12
drag, startPoint x: 320, startPoint y: 423, endPoint x: 228, endPoint y: 501, distance: 120.6
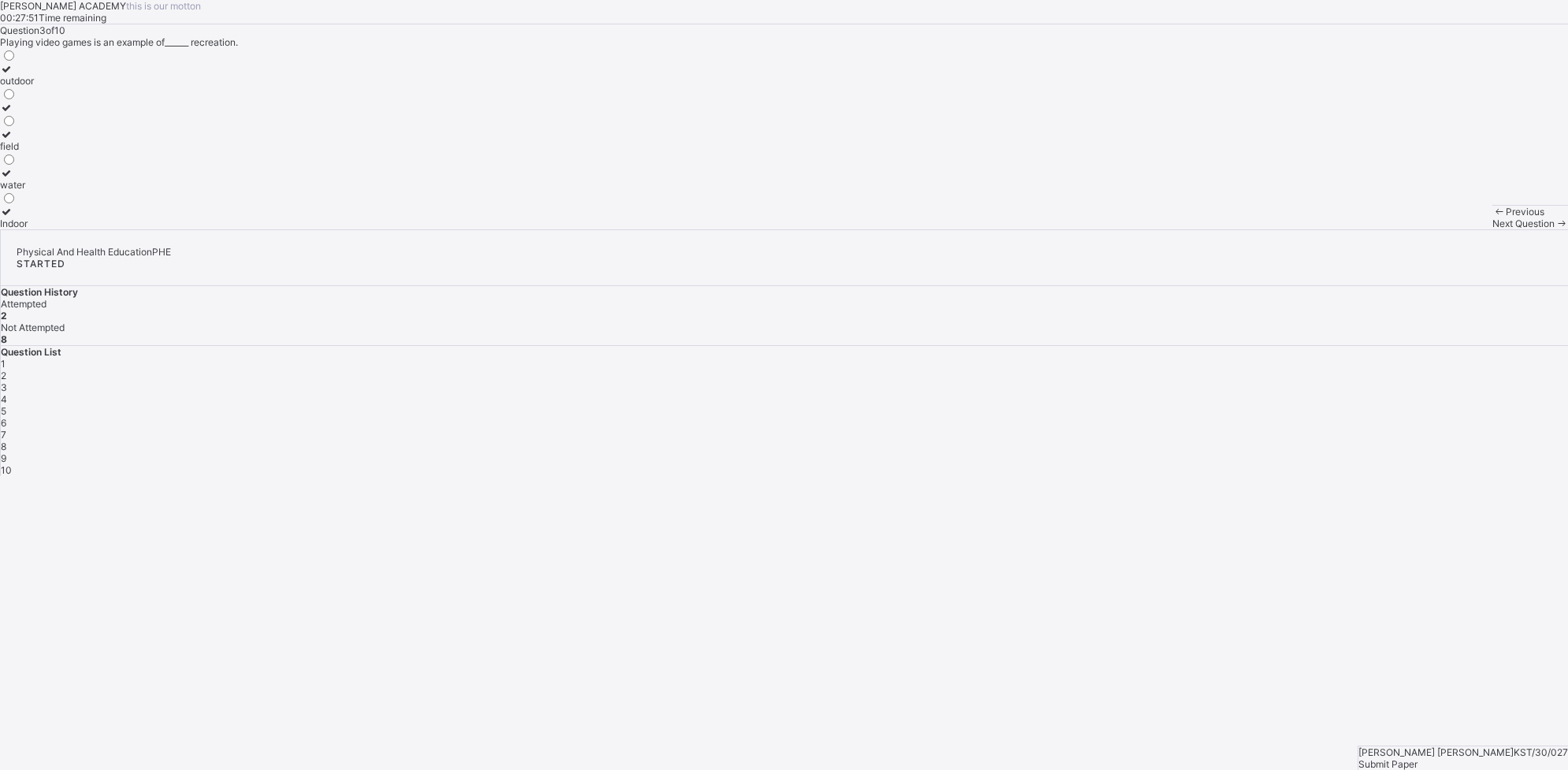
click at [228, 229] on div "[PERSON_NAME] ACADEMY this is our [PERSON_NAME] 00:27:51 Time remaining Questio…" at bounding box center [784, 114] width 1568 height 229
click at [34, 229] on label "Indoor" at bounding box center [17, 217] width 34 height 24
click at [1254, 229] on div "Next Question" at bounding box center [1530, 223] width 76 height 12
click at [34, 87] on div "outdoor" at bounding box center [17, 81] width 34 height 12
click at [1254, 229] on div "Previous Next Question" at bounding box center [1530, 217] width 76 height 25
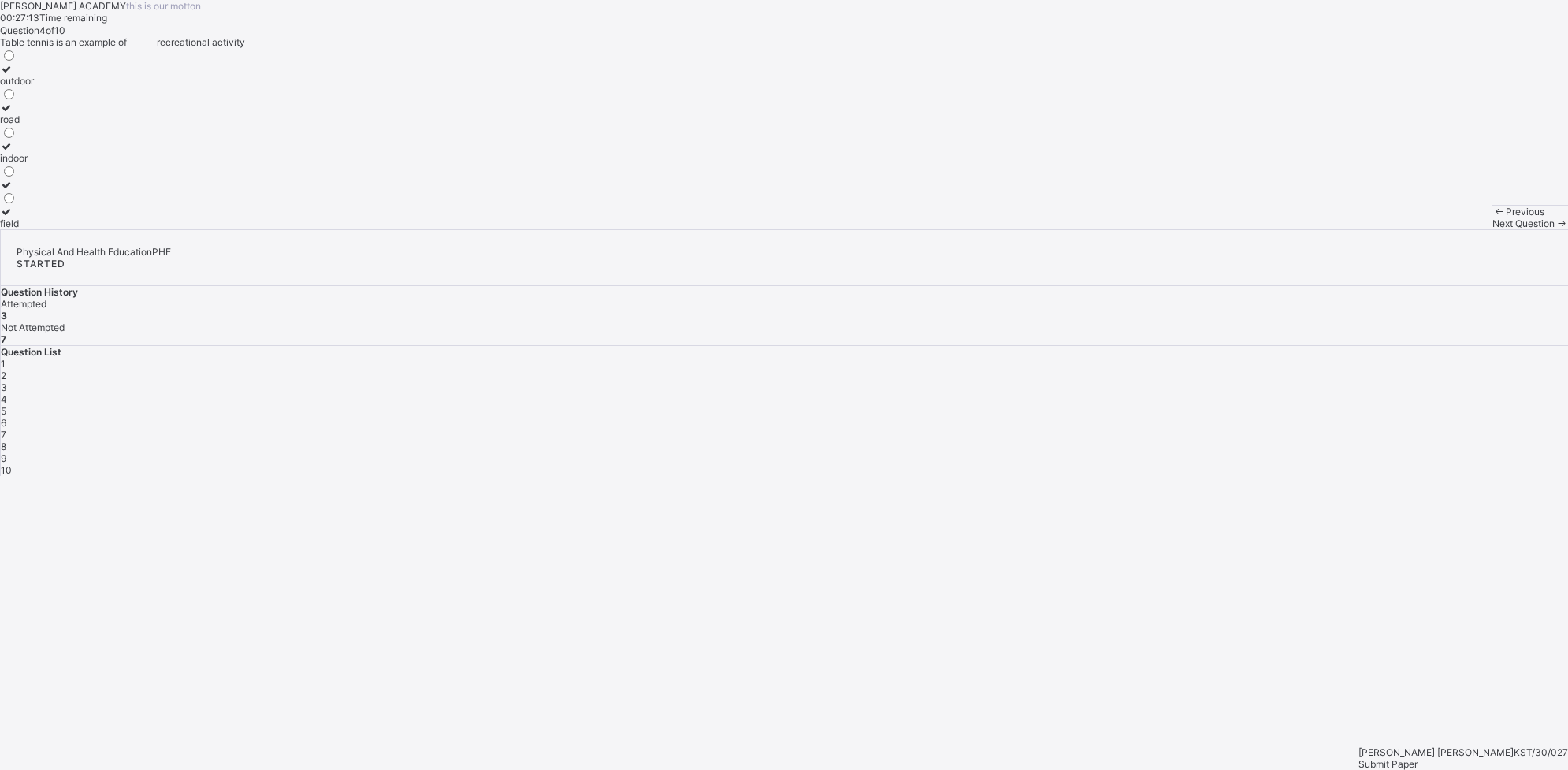
click at [1254, 229] on div "Previous Next Question" at bounding box center [1530, 217] width 76 height 25
click at [1254, 229] on span "Next Question" at bounding box center [1523, 223] width 62 height 12
click at [85, 229] on div "time free from work" at bounding box center [43, 223] width 85 height 12
click at [1254, 229] on span "Next Question" at bounding box center [1523, 223] width 62 height 12
click at [135, 113] on div "activities done during free time" at bounding box center [67, 107] width 135 height 12
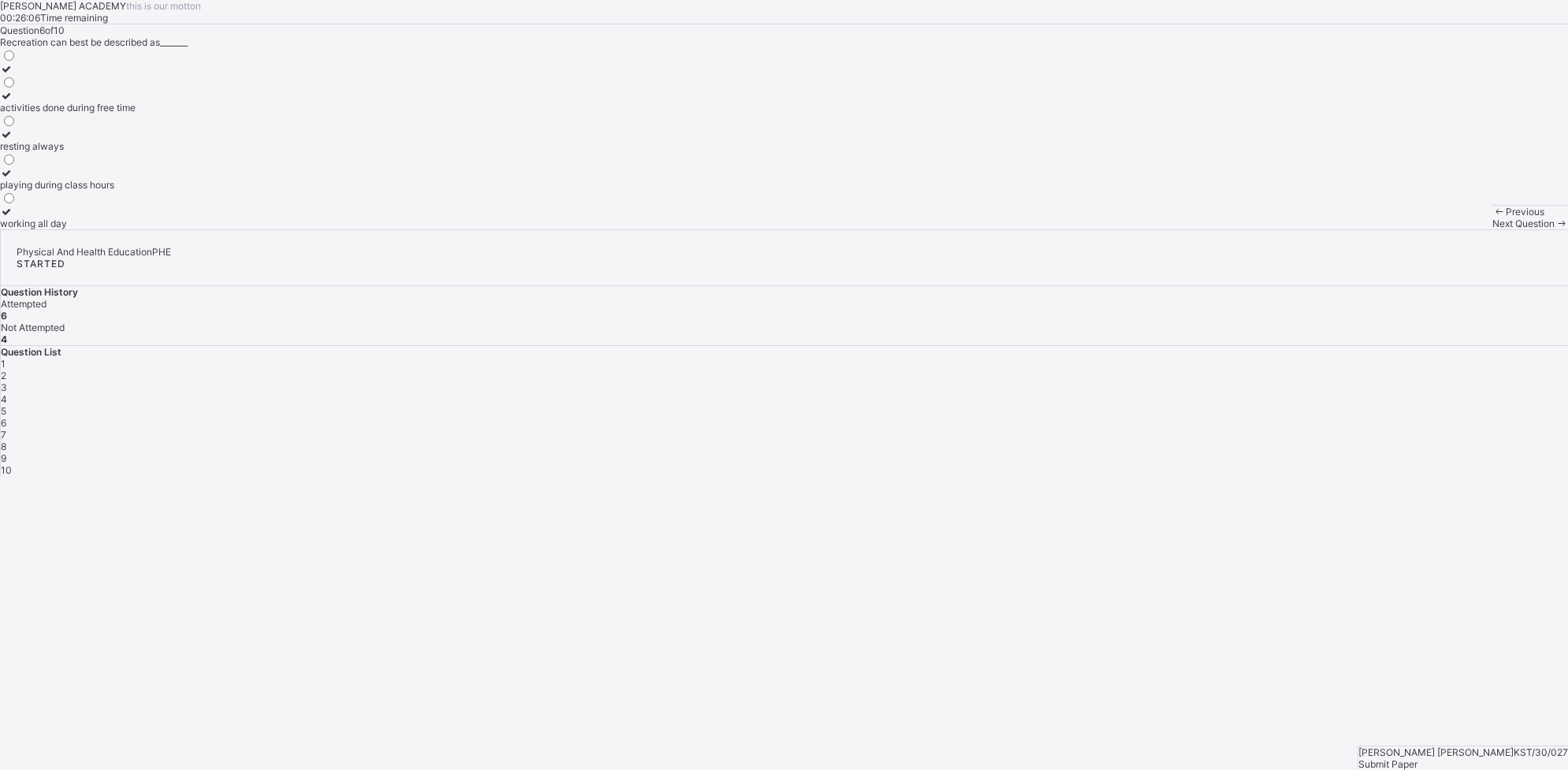
click at [1254, 229] on span "Next Question" at bounding box center [1523, 223] width 62 height 12
click at [114, 125] on div "refresh the body and mind" at bounding box center [57, 119] width 114 height 12
click at [1254, 229] on span at bounding box center [1561, 223] width 14 height 12
click at [31, 229] on label "Igbo" at bounding box center [15, 217] width 31 height 24
click at [1254, 229] on div "Next Question" at bounding box center [1530, 223] width 76 height 12
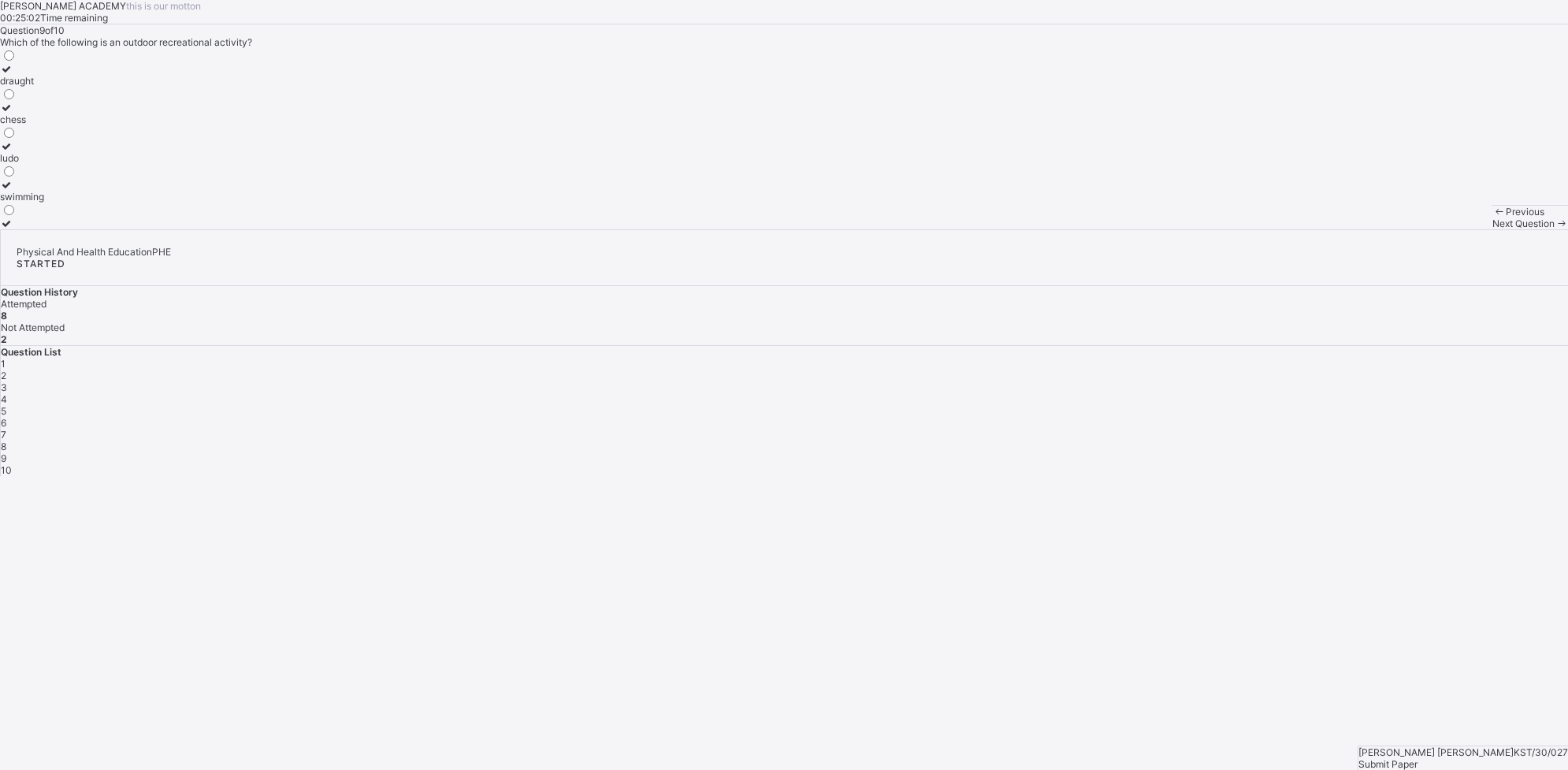
click at [44, 203] on div "swimming" at bounding box center [22, 197] width 44 height 12
click at [1254, 229] on span "Next Question" at bounding box center [1523, 223] width 62 height 12
click at [69, 191] on div "promote culture" at bounding box center [34, 185] width 69 height 12
click at [1254, 217] on span "Previous" at bounding box center [1525, 211] width 38 height 12
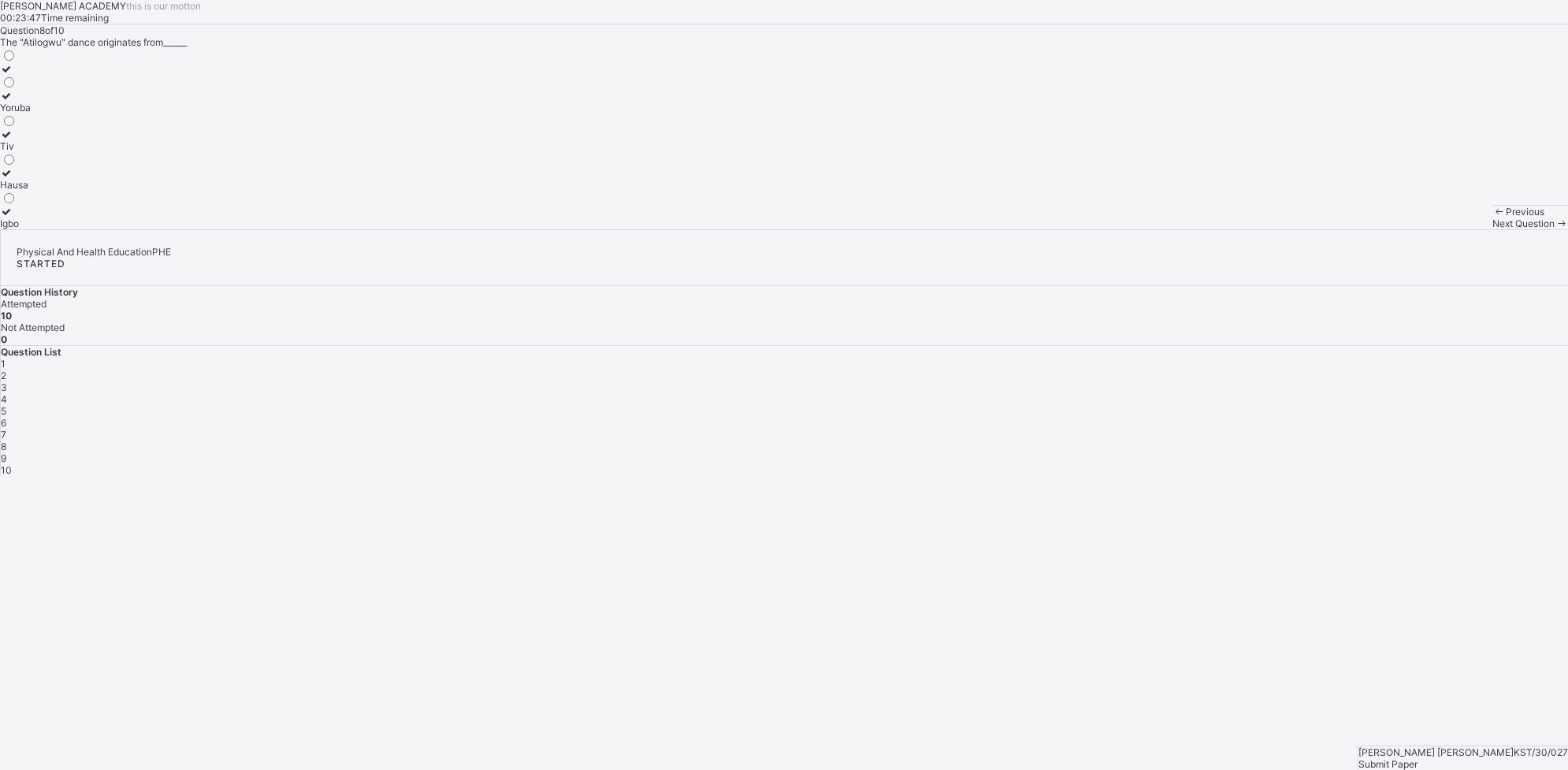
click at [1254, 217] on span "Previous" at bounding box center [1525, 211] width 38 height 12
drag, startPoint x: 103, startPoint y: 738, endPoint x: 447, endPoint y: 680, distance: 348.9
click at [447, 229] on div "[PERSON_NAME] ACADEMY this is our [PERSON_NAME] 00:23:17 Time remaining Questio…" at bounding box center [784, 114] width 1568 height 229
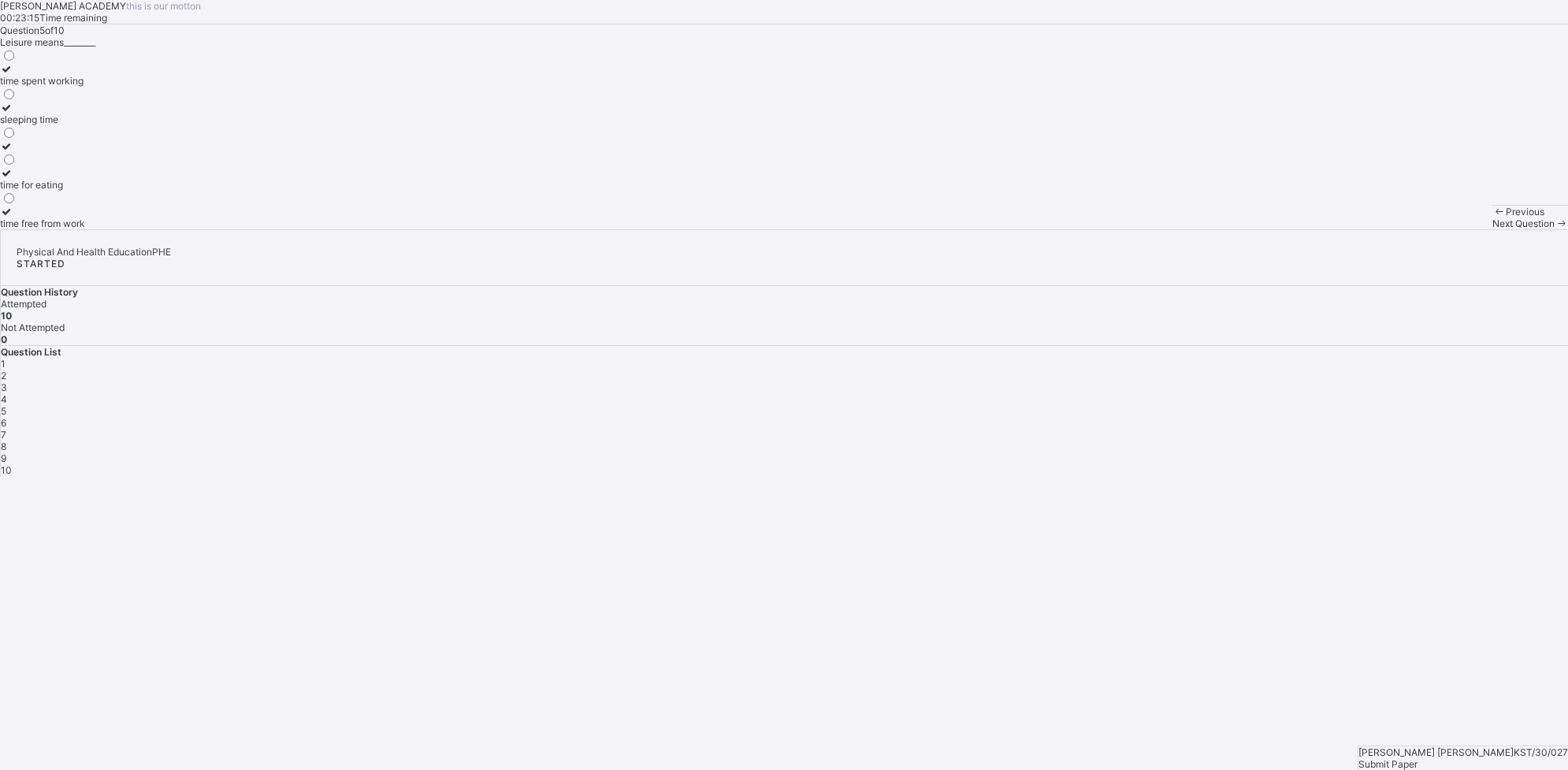
click at [1254, 217] on span "Previous" at bounding box center [1525, 211] width 38 height 12
click at [1254, 229] on div "Next Question" at bounding box center [1530, 223] width 76 height 12
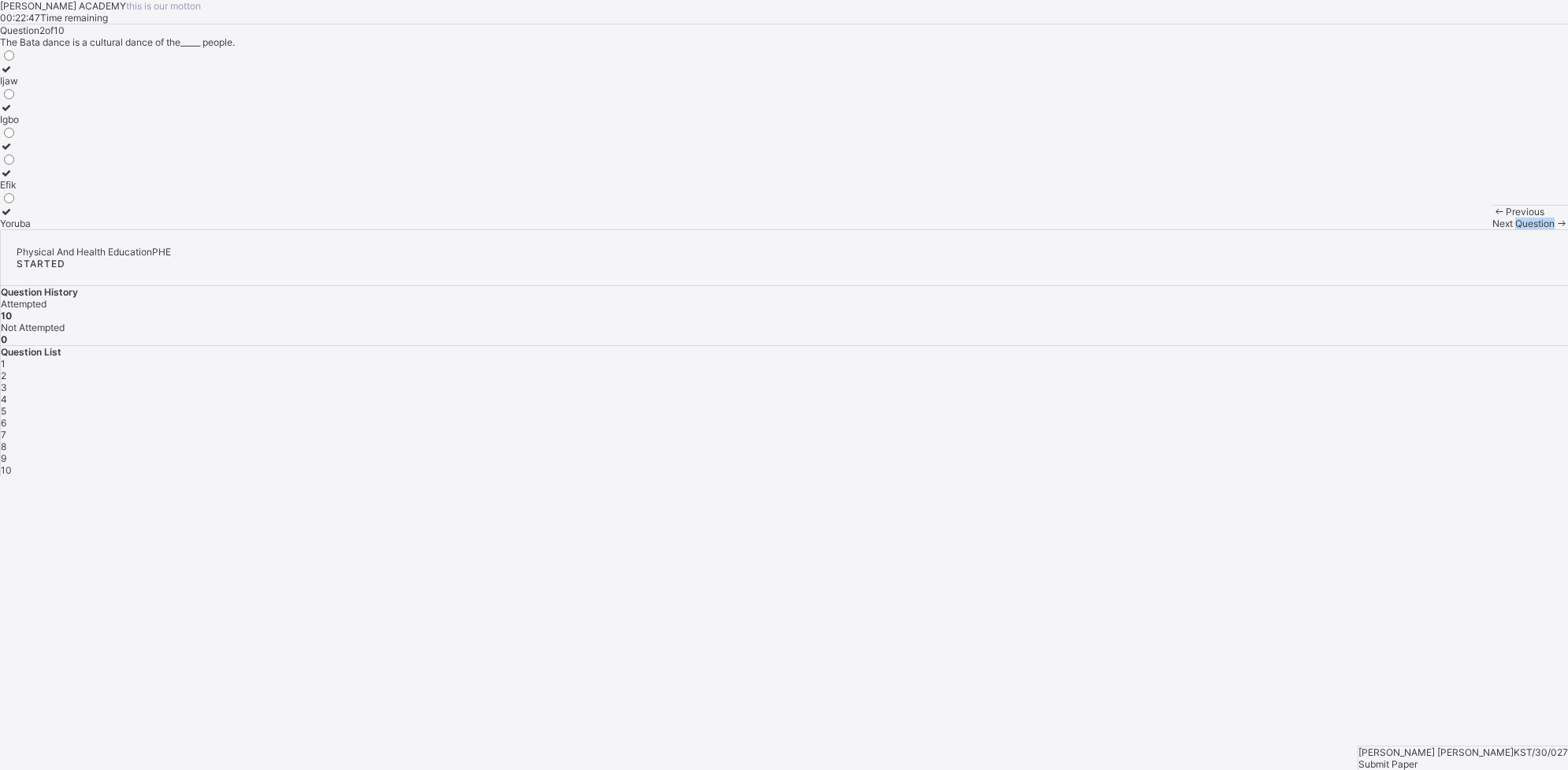
click at [1254, 229] on div "Next Question" at bounding box center [1530, 223] width 76 height 12
drag, startPoint x: 1135, startPoint y: 732, endPoint x: 1051, endPoint y: 707, distance: 87.6
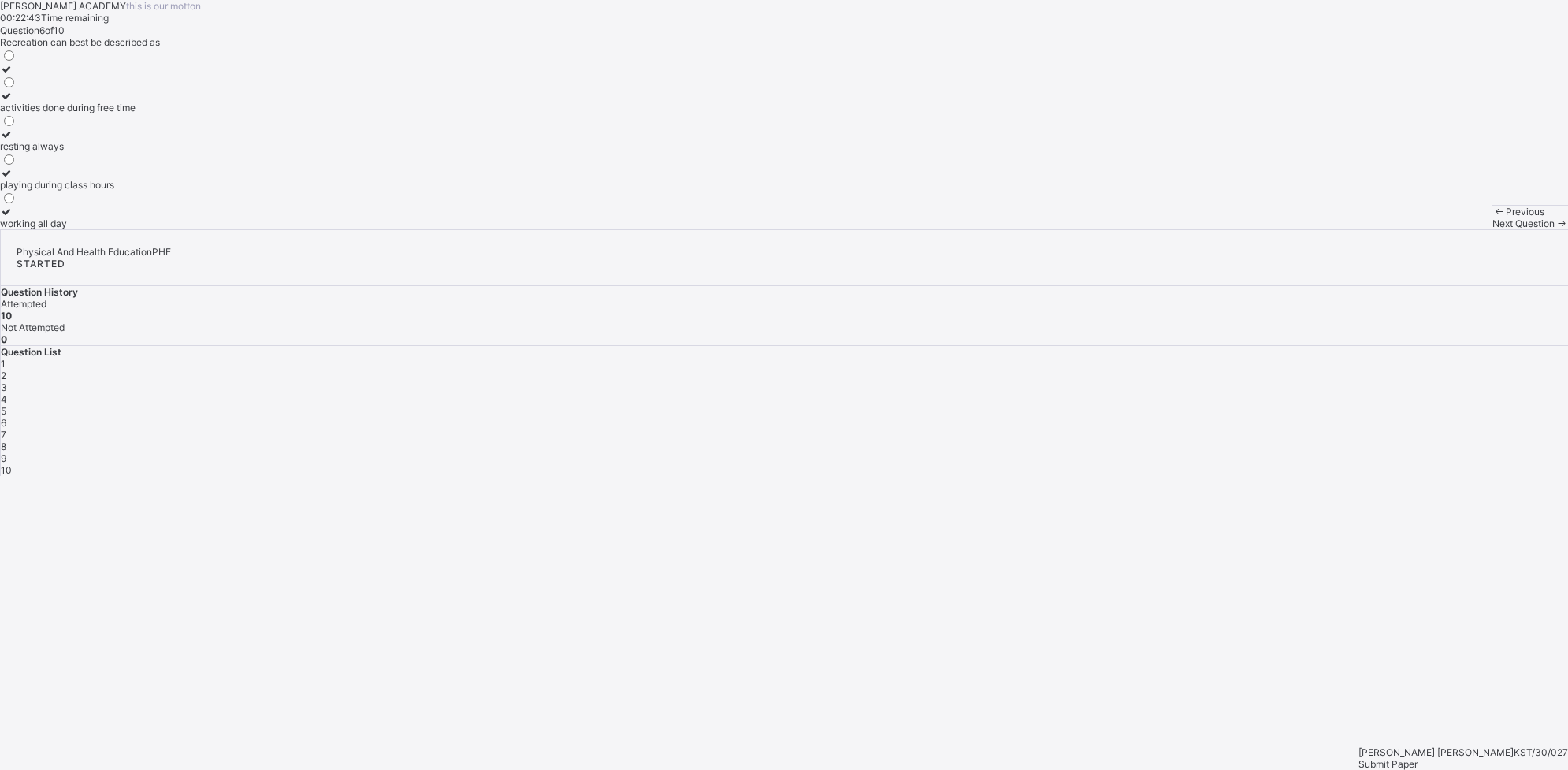
click at [1051, 229] on div "[PERSON_NAME] ACADEMY this is our [PERSON_NAME] 00:22:43 Time remaining Questio…" at bounding box center [784, 114] width 1568 height 229
click at [1254, 229] on span "Next Question" at bounding box center [1523, 223] width 62 height 12
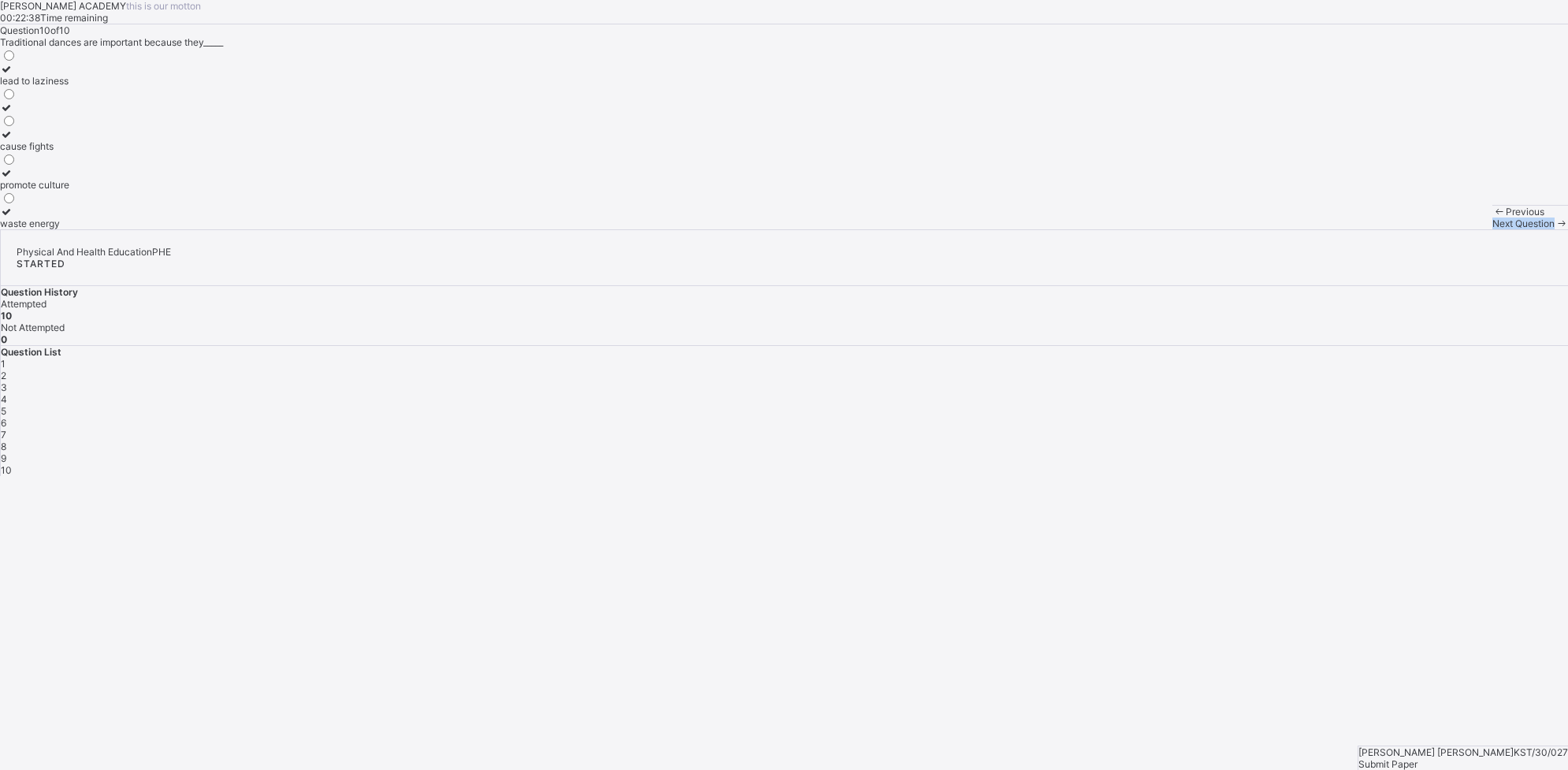
click at [1254, 229] on span "Next Question" at bounding box center [1523, 223] width 62 height 12
click at [1254, 616] on span "Submit Paper" at bounding box center [1387, 765] width 59 height 12
click at [843, 616] on div "Yes, Submit Paper" at bounding box center [784, 628] width 1568 height 12
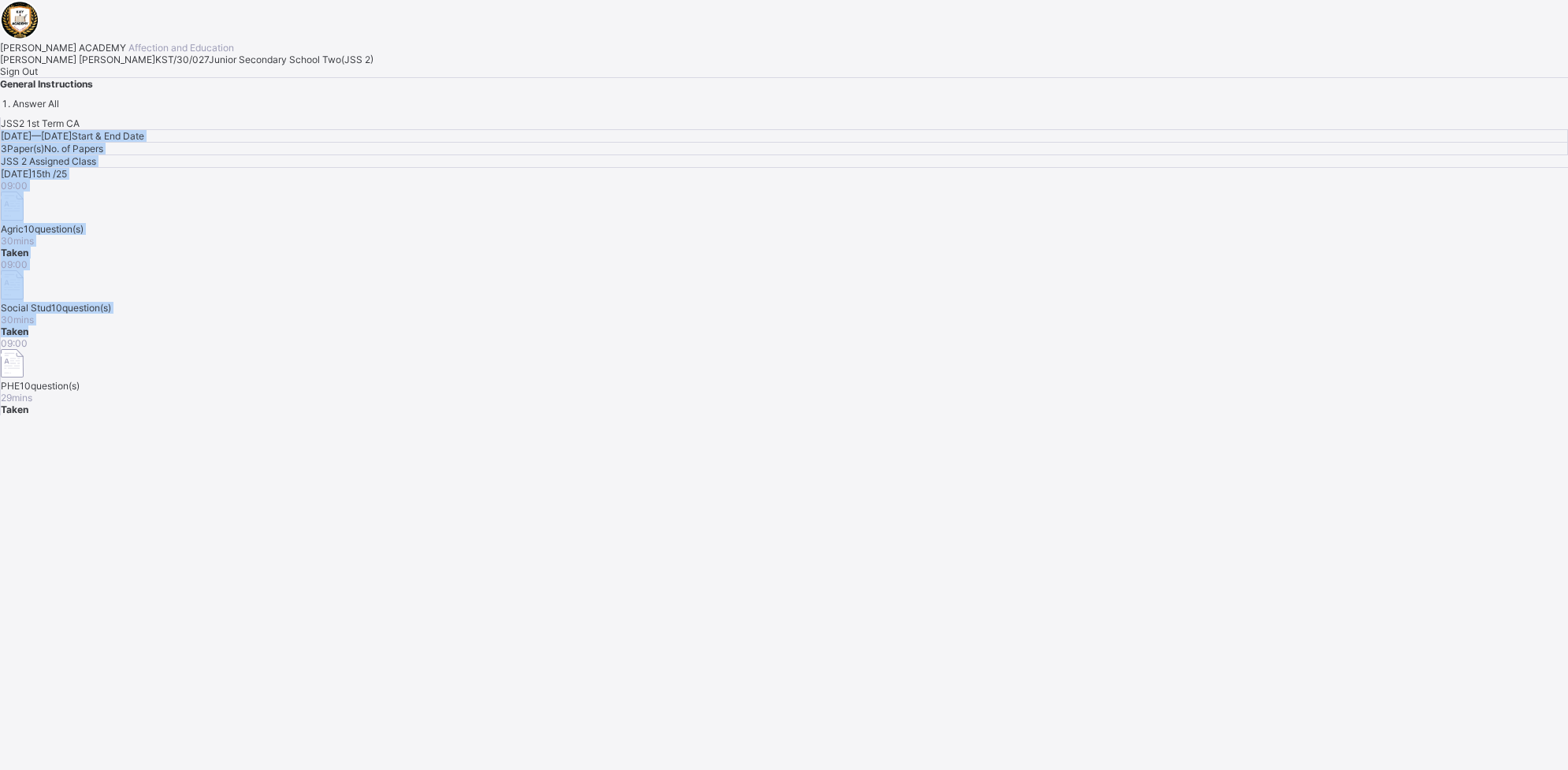
click at [1254, 0] on html "[PERSON_NAME] ACADEMY Affection and Education [PERSON_NAME] [PERSON_NAME] KST/3…" at bounding box center [784, 385] width 1568 height 770
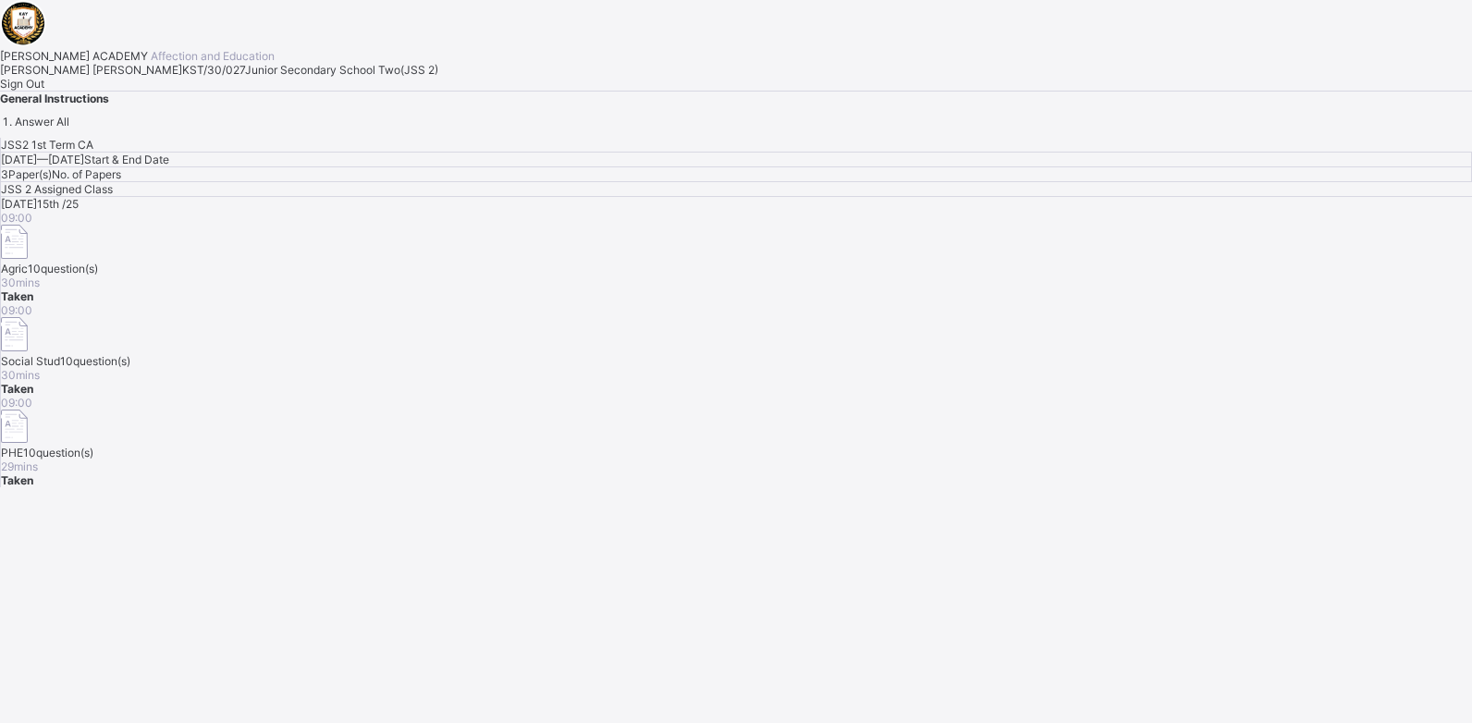
click at [44, 91] on span "Sign Out" at bounding box center [22, 84] width 44 height 14
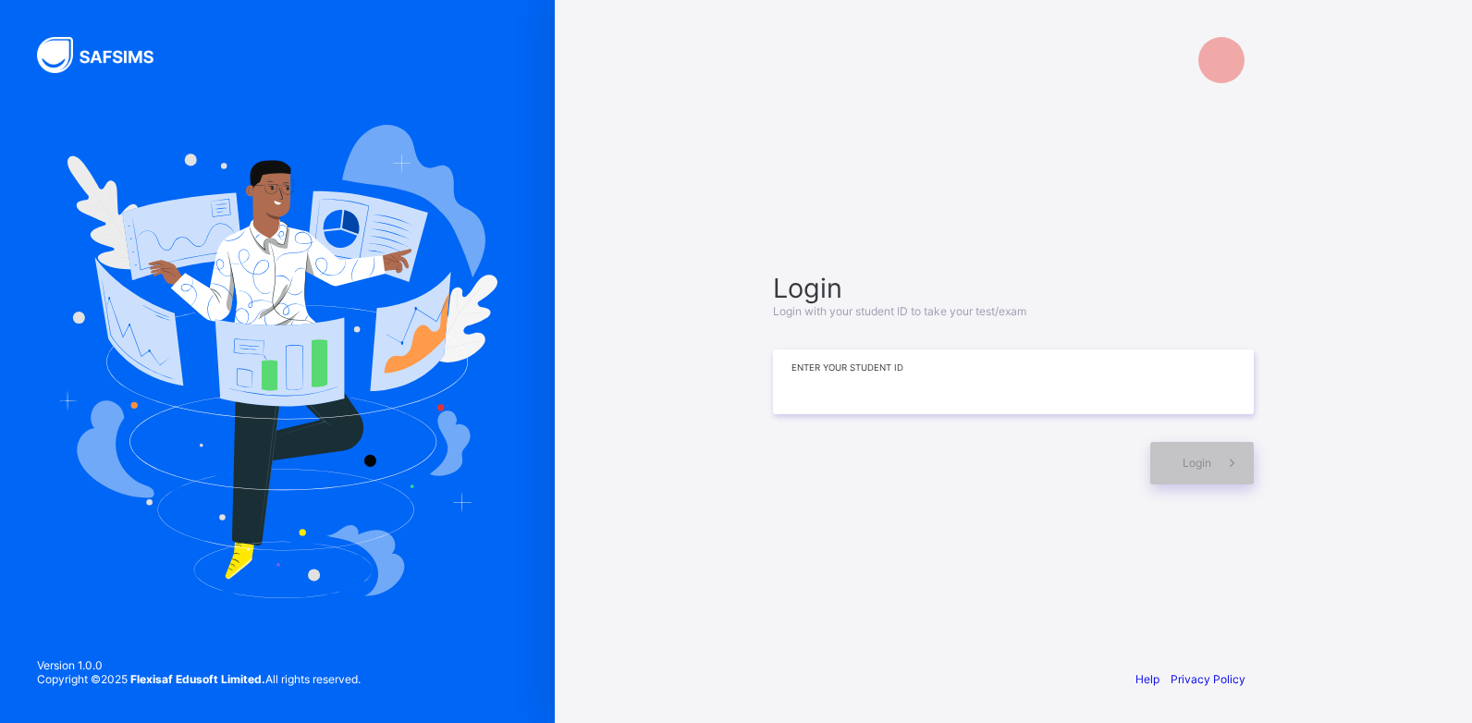
click at [822, 394] on input at bounding box center [1013, 382] width 481 height 65
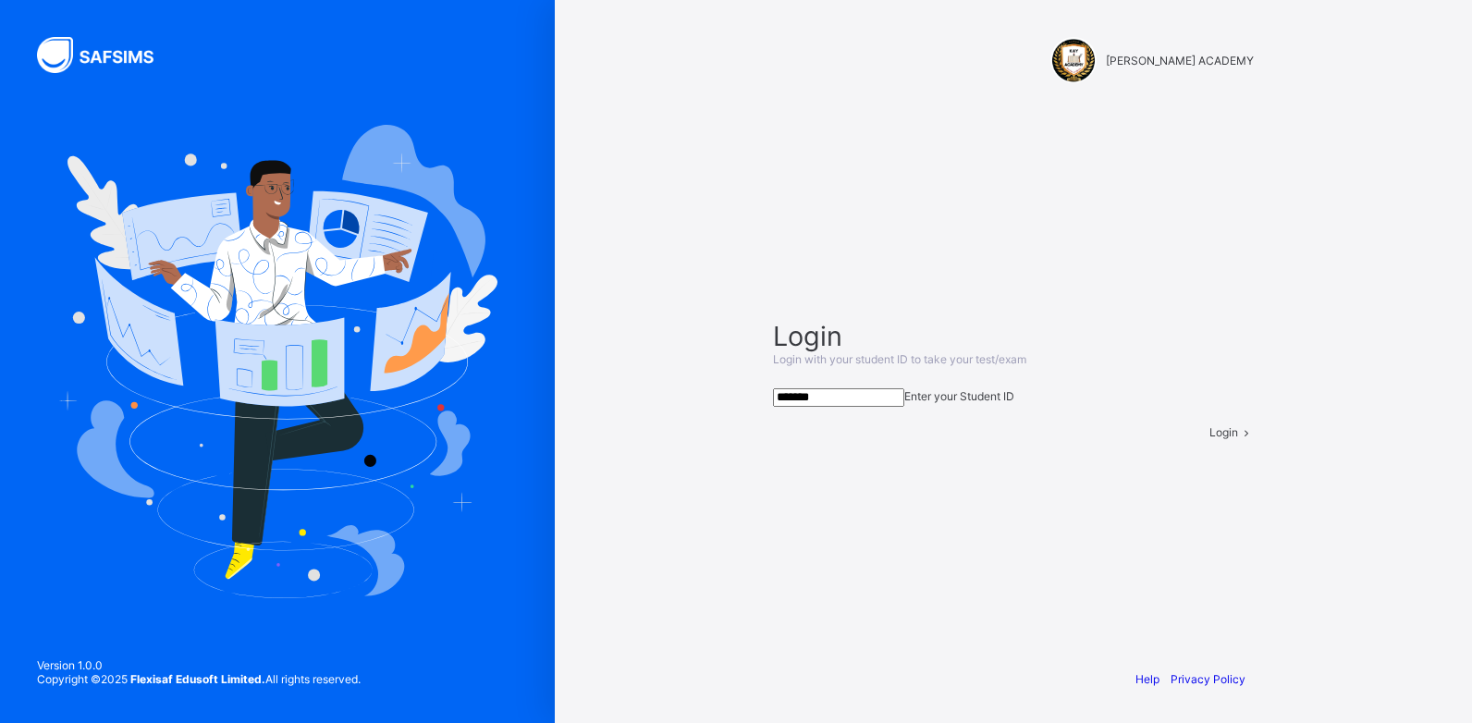
click at [904, 388] on input "*******" at bounding box center [838, 397] width 131 height 18
type input "**********"
click at [1238, 439] on span at bounding box center [1246, 432] width 16 height 14
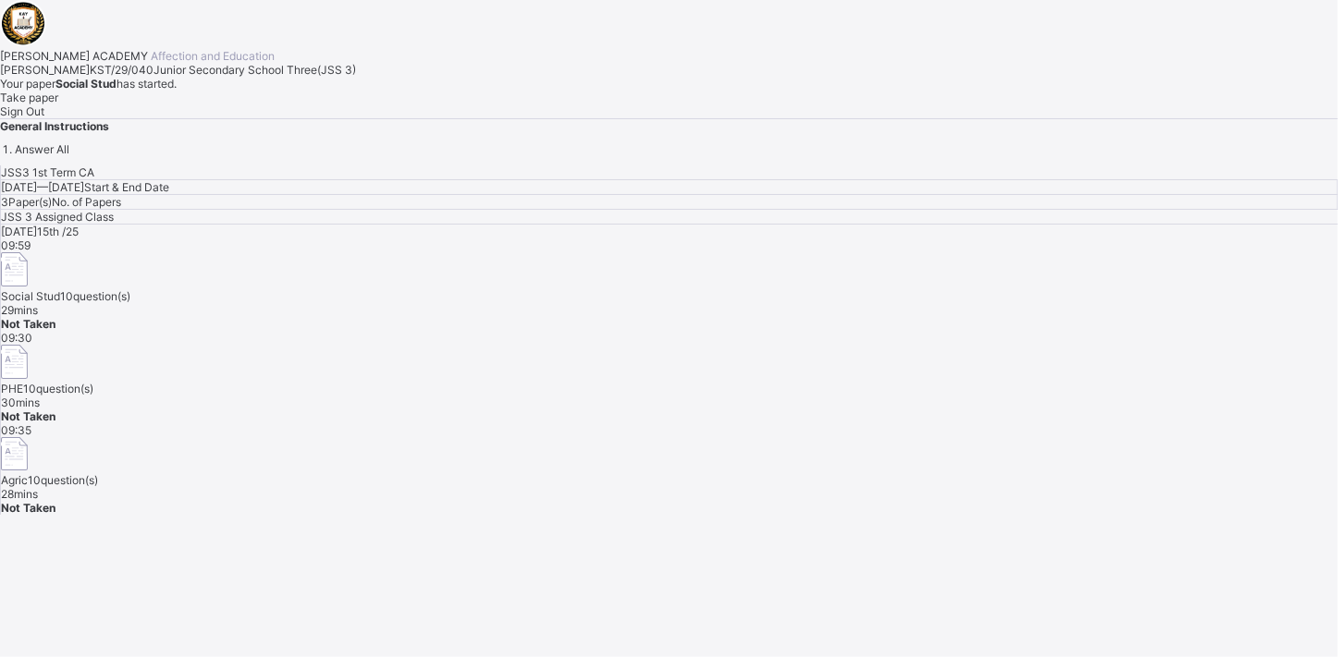
click at [58, 104] on span "Take paper" at bounding box center [29, 98] width 58 height 14
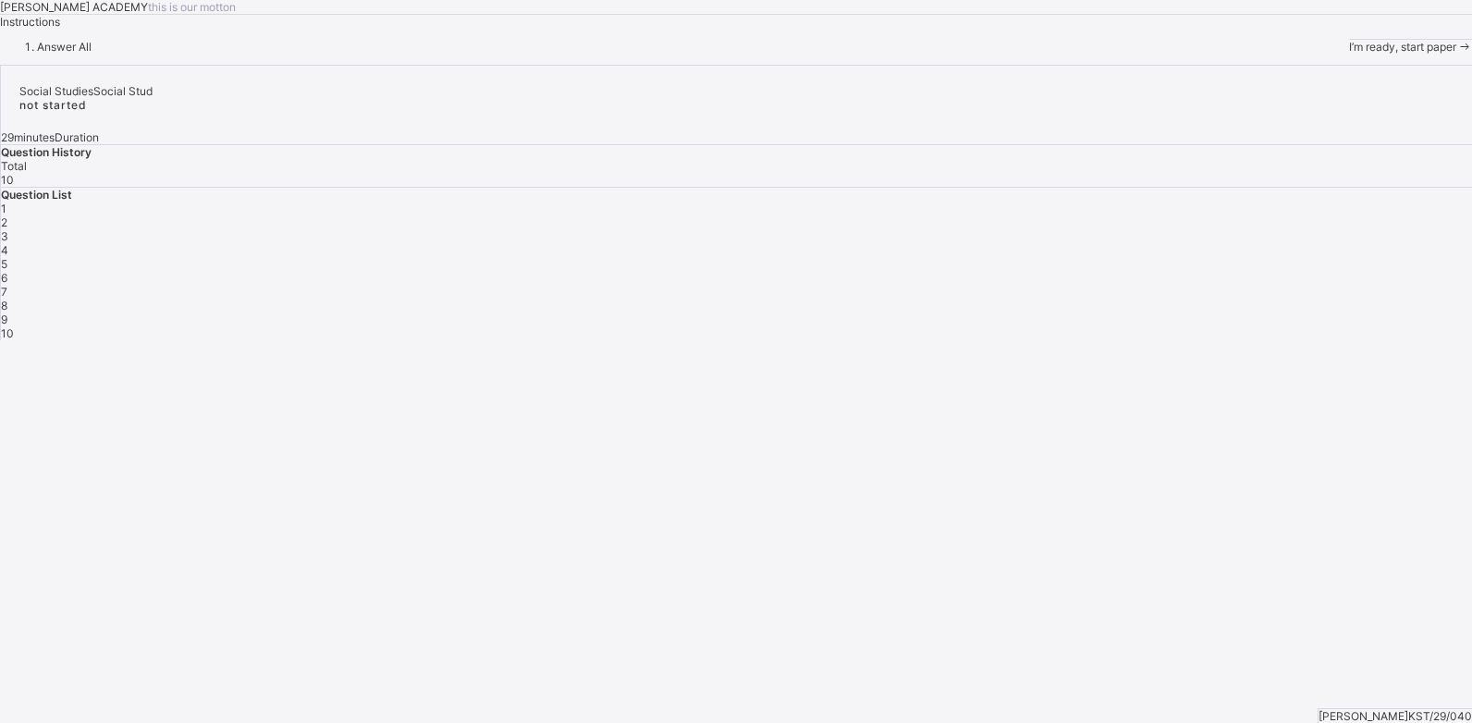
click at [1349, 54] on span "I’m ready, start paper" at bounding box center [1402, 47] width 107 height 14
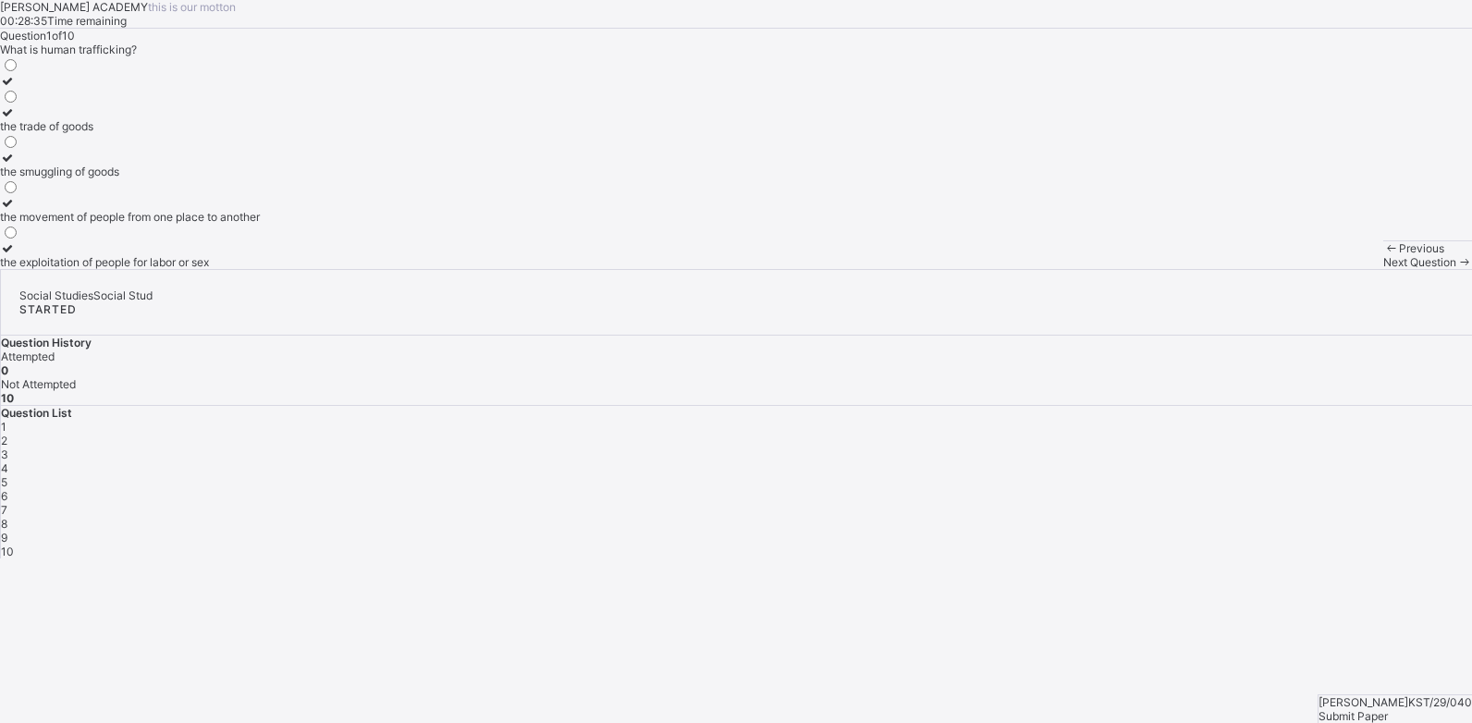
click at [16, 210] on icon at bounding box center [8, 203] width 16 height 14
click at [1383, 269] on span "Next Question" at bounding box center [1419, 262] width 73 height 14
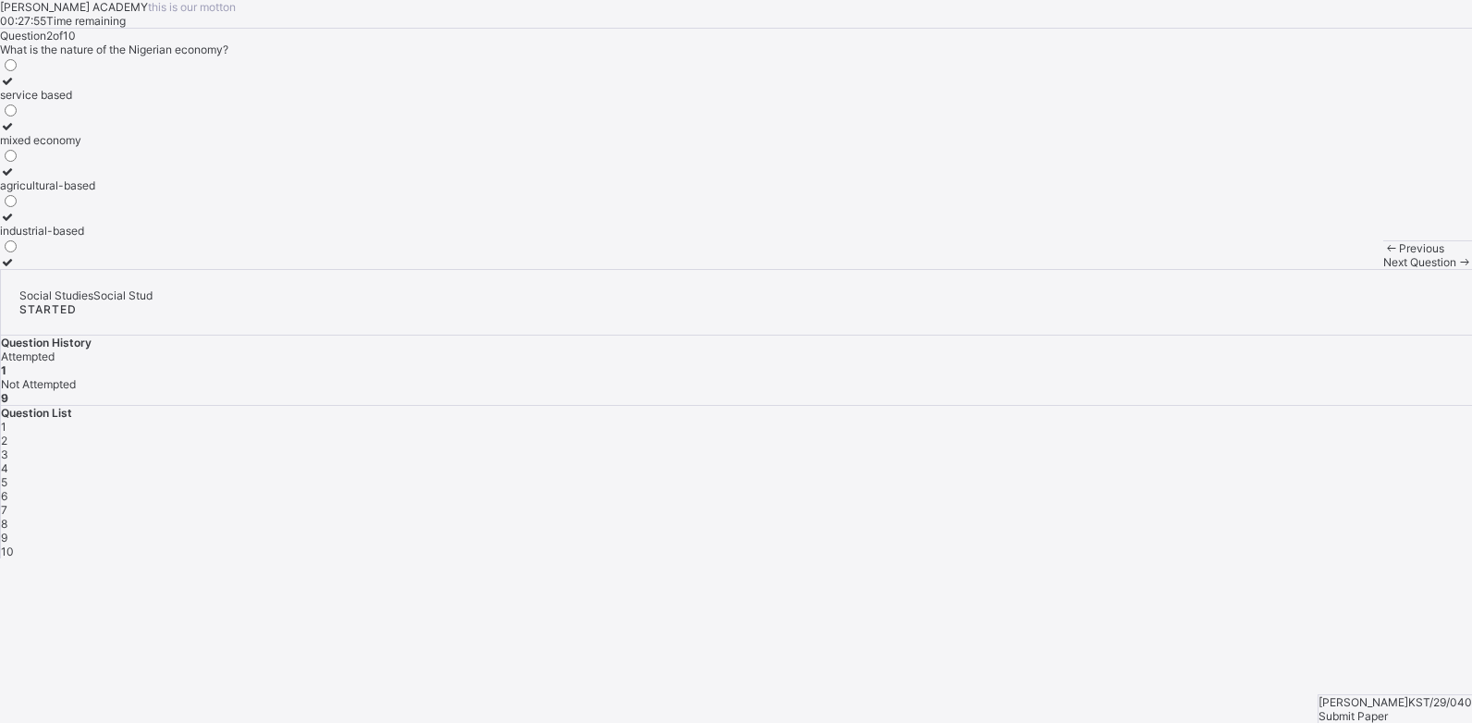
click at [16, 133] on icon at bounding box center [8, 126] width 16 height 14
click at [1383, 269] on span "Next Question" at bounding box center [1419, 262] width 73 height 14
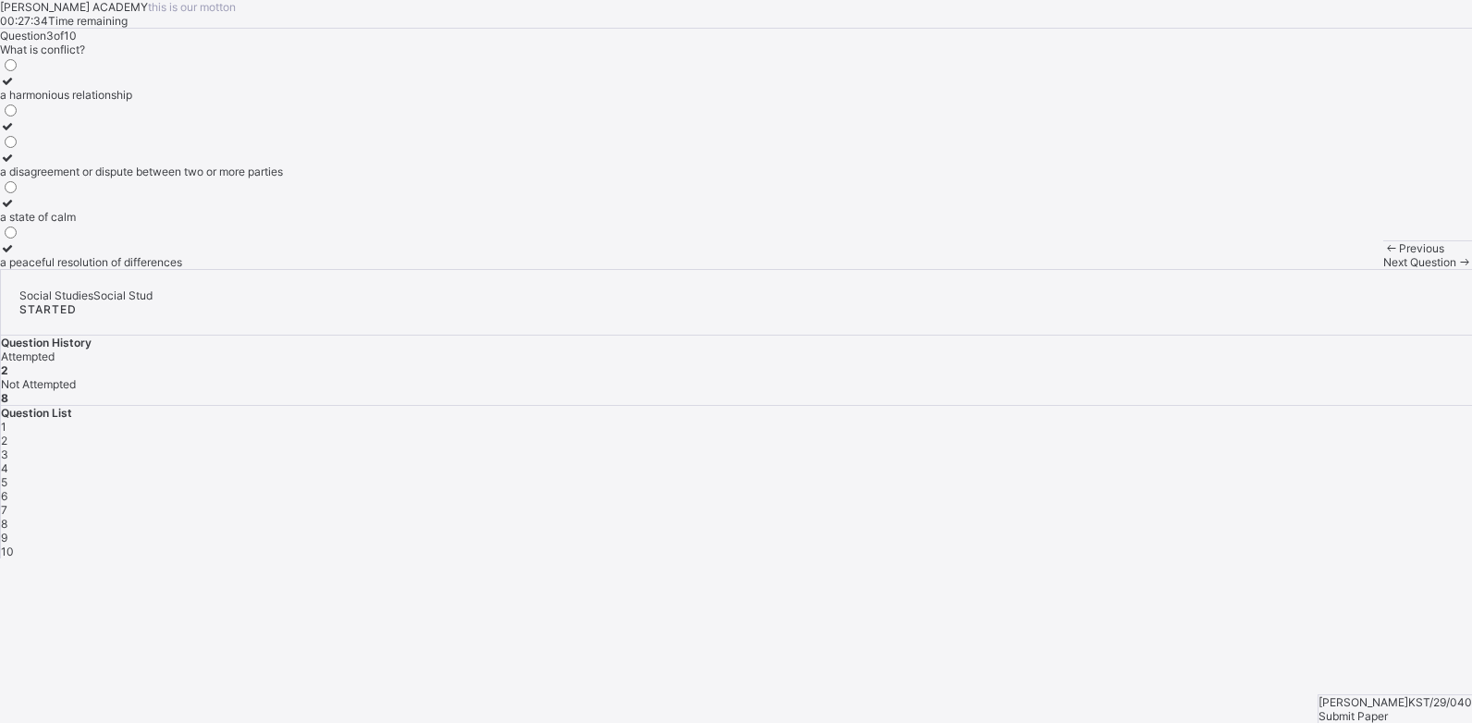
click at [92, 165] on div at bounding box center [141, 158] width 283 height 14
click at [1383, 269] on span "Next Question" at bounding box center [1419, 262] width 73 height 14
click at [16, 165] on icon at bounding box center [8, 158] width 16 height 14
click at [1383, 269] on span "Next Question" at bounding box center [1419, 262] width 73 height 14
click at [16, 255] on icon at bounding box center [8, 248] width 16 height 14
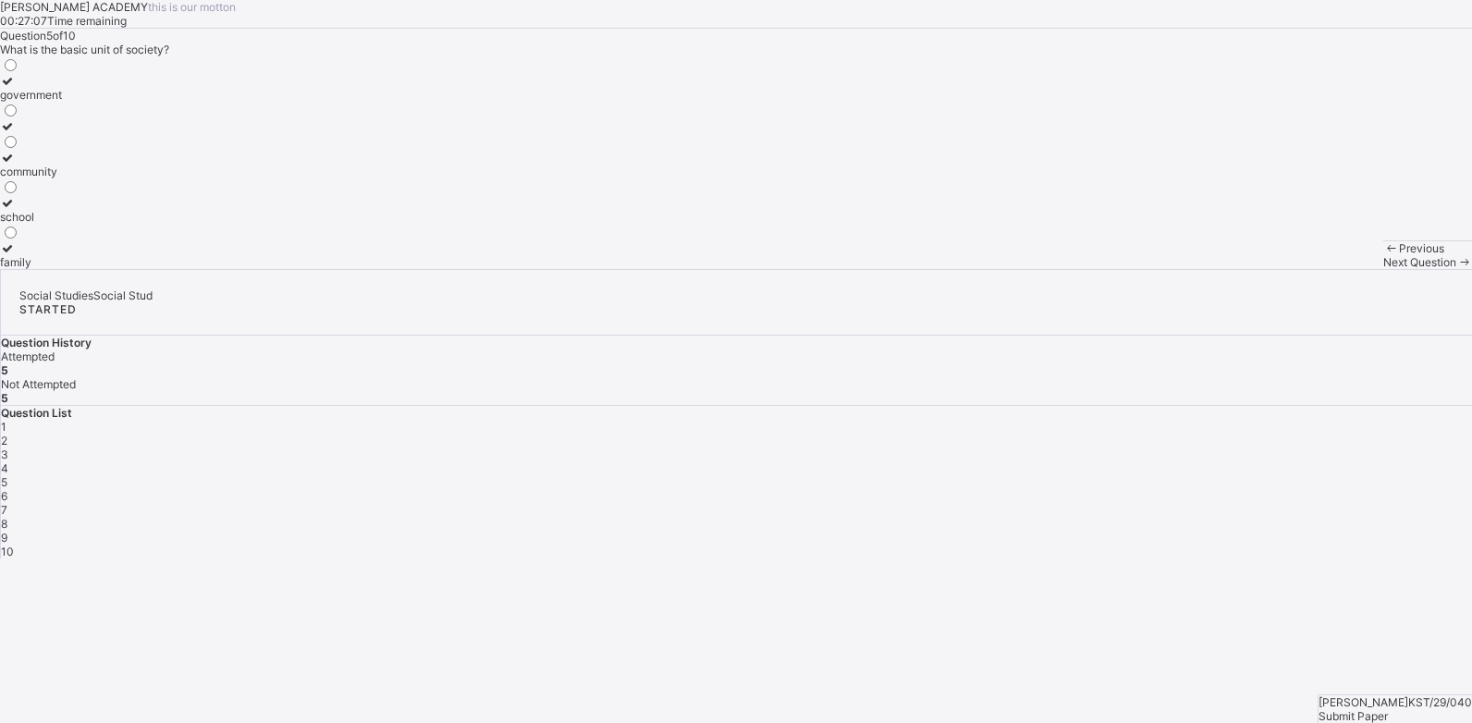
click at [1383, 269] on span "Next Question" at bounding box center [1419, 262] width 73 height 14
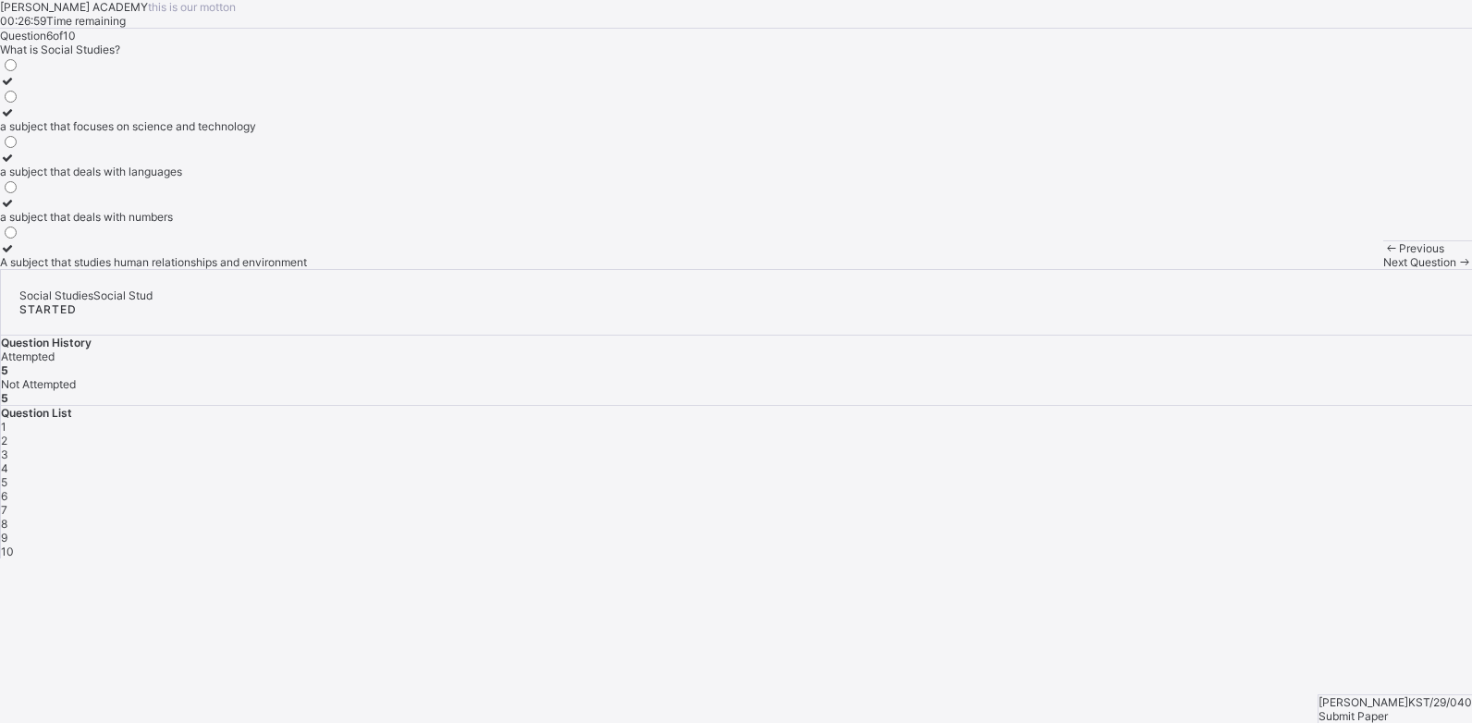
click at [16, 255] on icon at bounding box center [8, 248] width 16 height 14
click at [1383, 269] on span "Next Question" at bounding box center [1419, 262] width 73 height 14
click at [16, 255] on icon at bounding box center [8, 248] width 16 height 14
click at [1383, 269] on div "Next Question" at bounding box center [1427, 262] width 89 height 14
click at [16, 165] on icon at bounding box center [8, 158] width 16 height 14
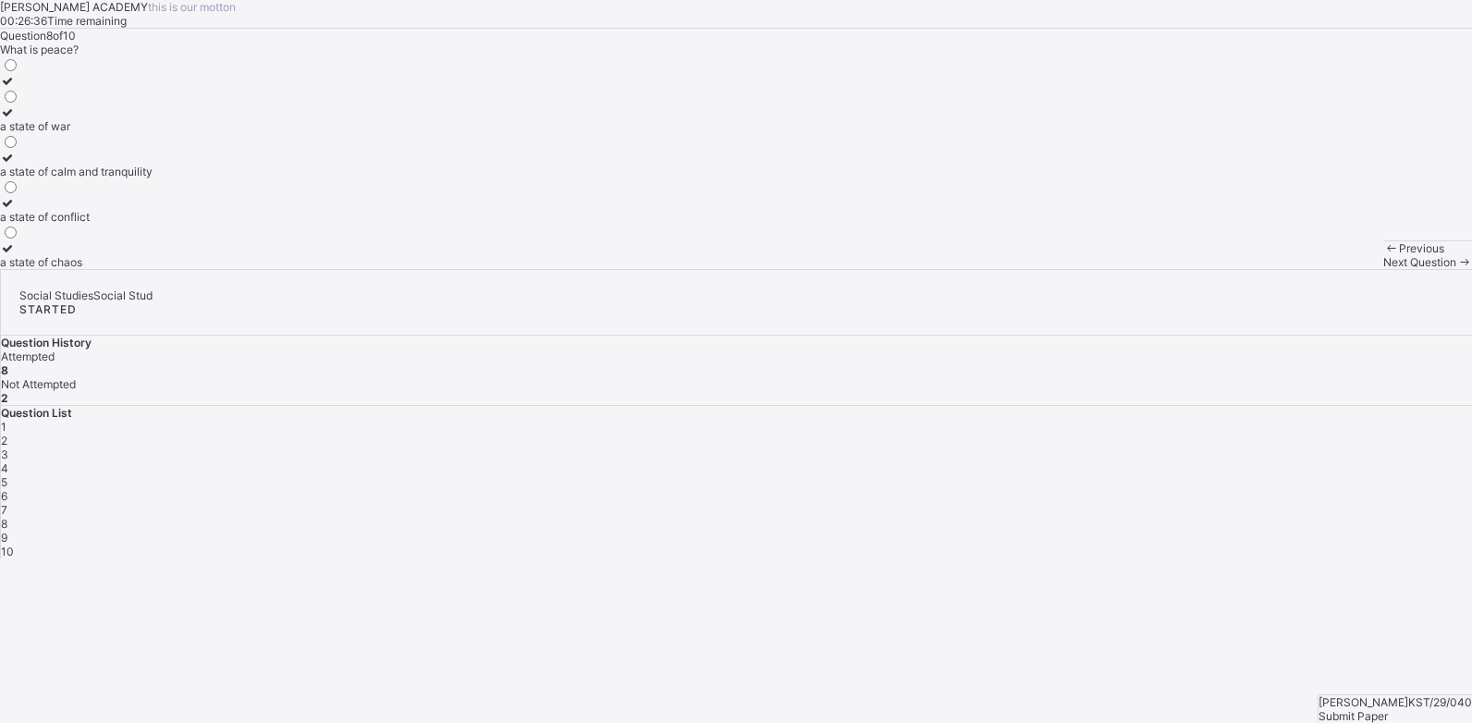
click at [1383, 269] on span "Next Question" at bounding box center [1419, 262] width 73 height 14
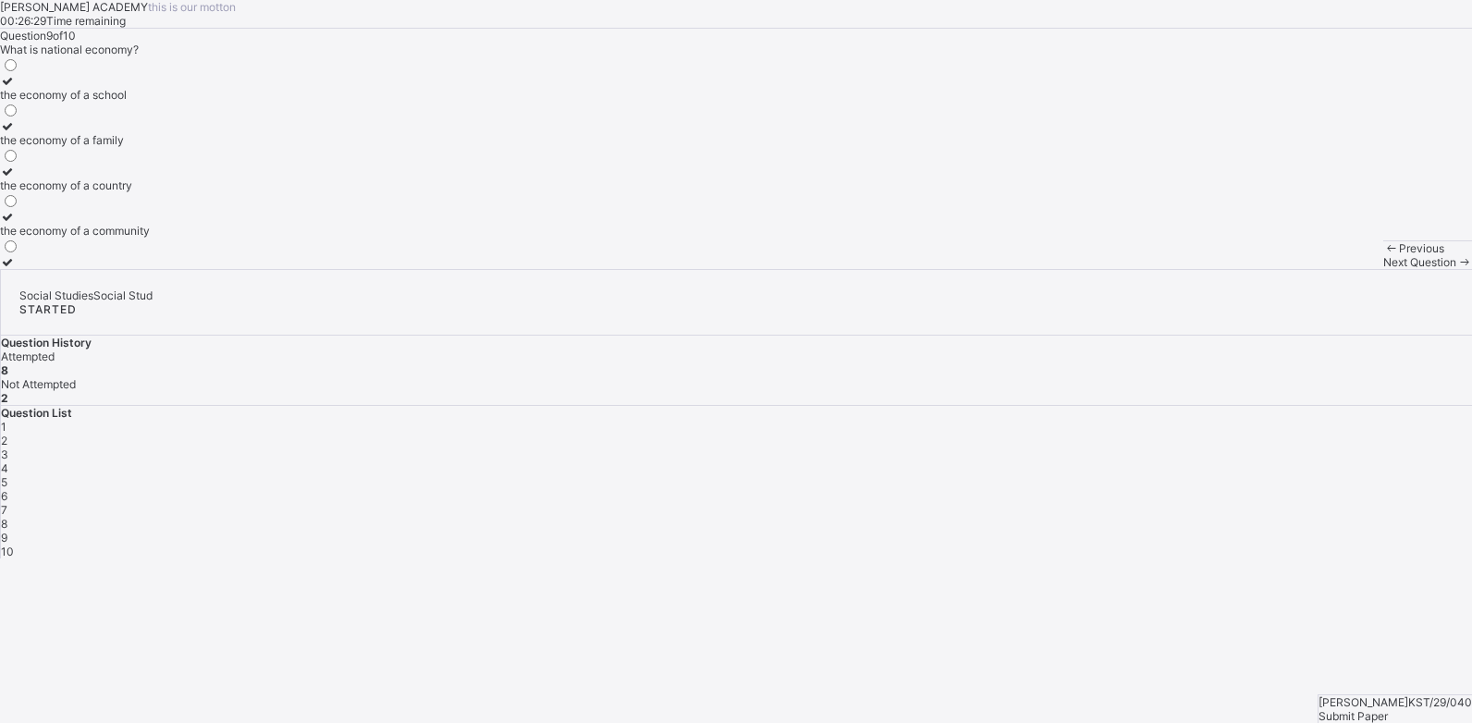
click at [16, 178] on icon at bounding box center [8, 172] width 16 height 14
click at [1383, 269] on span "Next Question" at bounding box center [1419, 262] width 73 height 14
click at [16, 88] on icon at bounding box center [8, 81] width 16 height 14
click at [1380, 709] on span "Submit Paper" at bounding box center [1353, 716] width 69 height 14
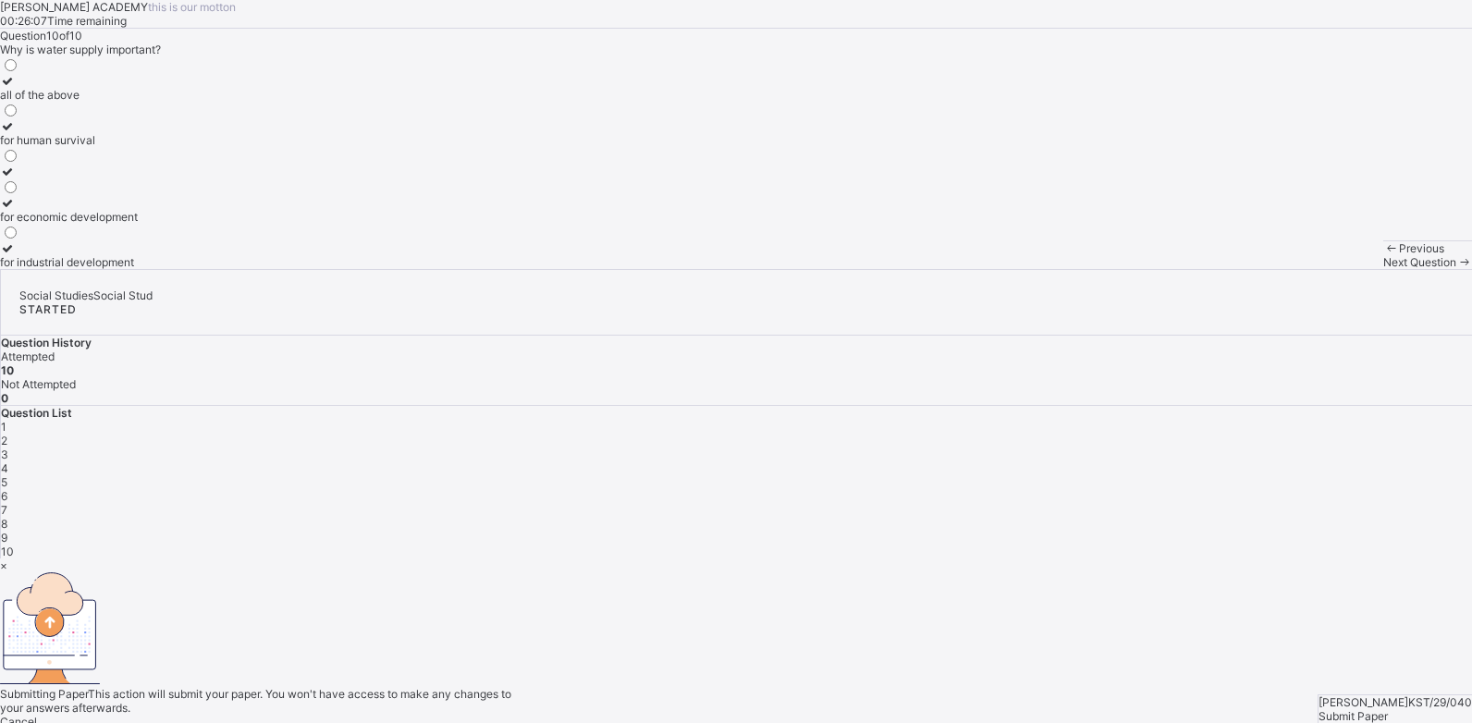
click at [959, 559] on div "×" at bounding box center [736, 566] width 1472 height 14
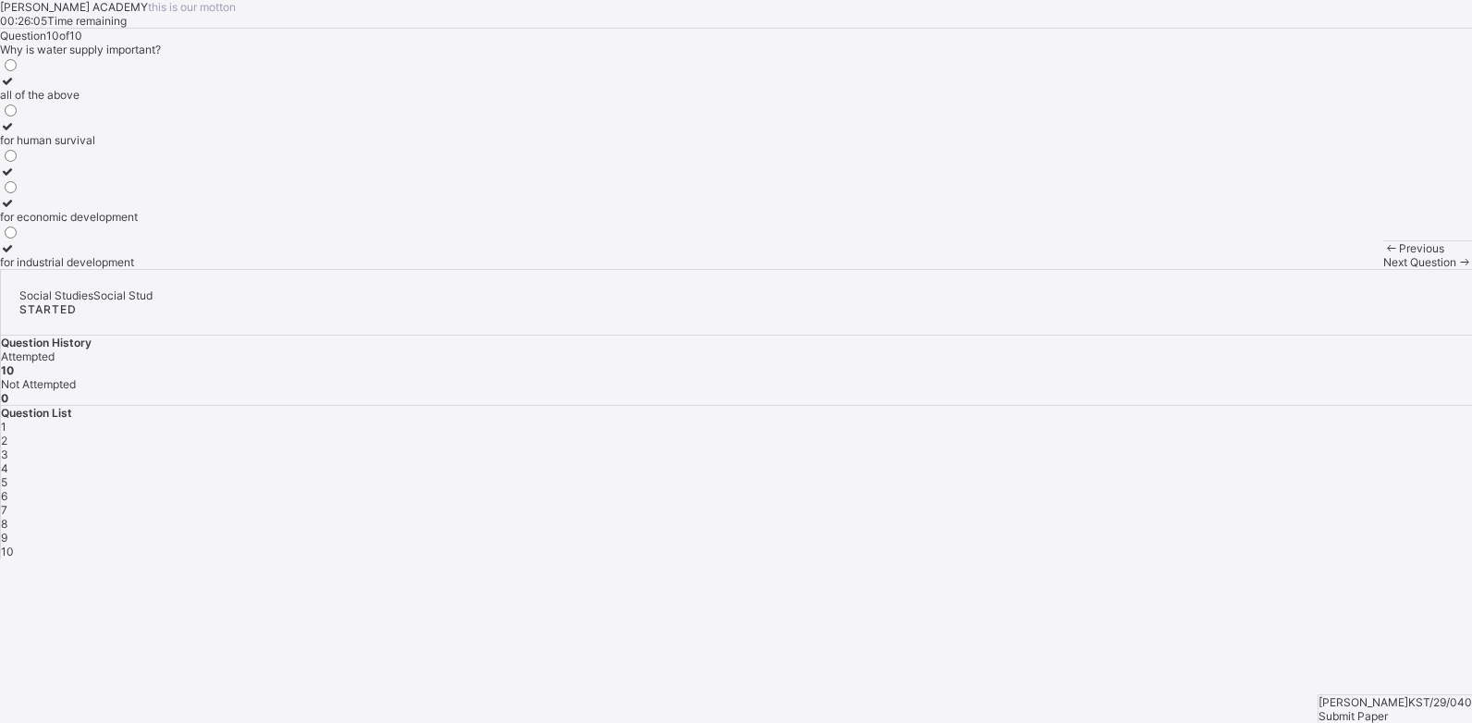
click at [1143, 420] on div "1" at bounding box center [736, 427] width 1471 height 14
click at [7, 434] on span "2" at bounding box center [4, 441] width 6 height 14
click at [1226, 448] on div "3" at bounding box center [736, 455] width 1471 height 14
click at [1388, 709] on span "Submit Paper" at bounding box center [1353, 716] width 69 height 14
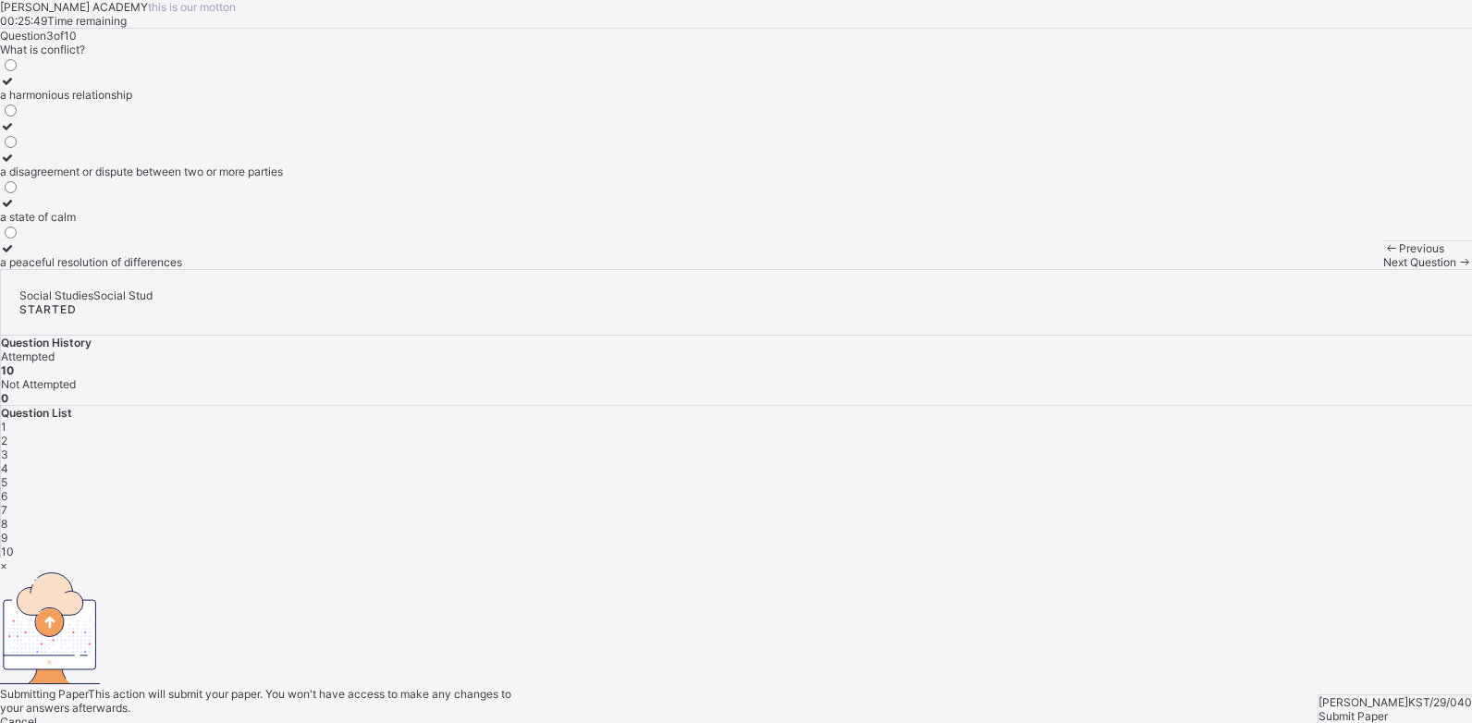
click at [770, 722] on div "Yes, Submit Paper" at bounding box center [736, 736] width 1472 height 14
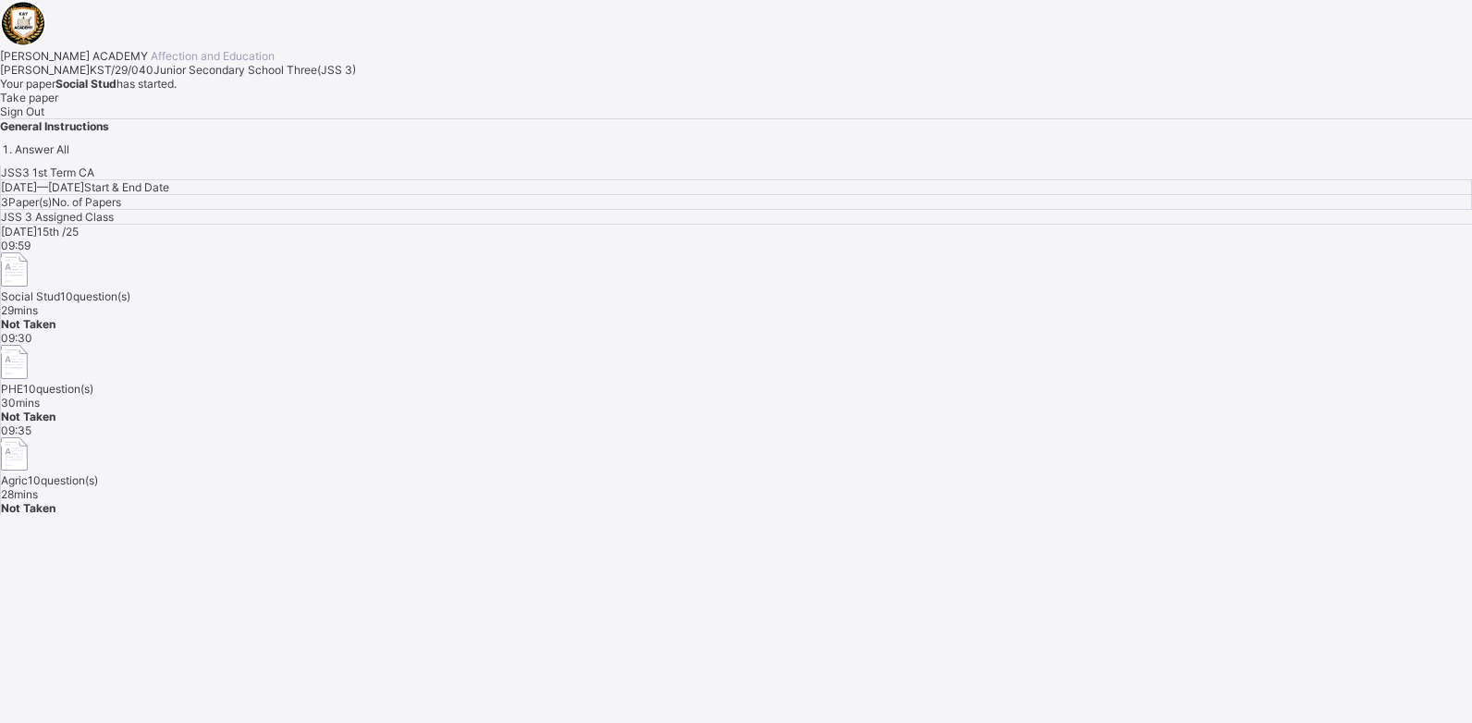
click at [93, 382] on span "10 question(s)" at bounding box center [58, 389] width 70 height 14
click at [58, 104] on span "Take paper" at bounding box center [29, 98] width 58 height 14
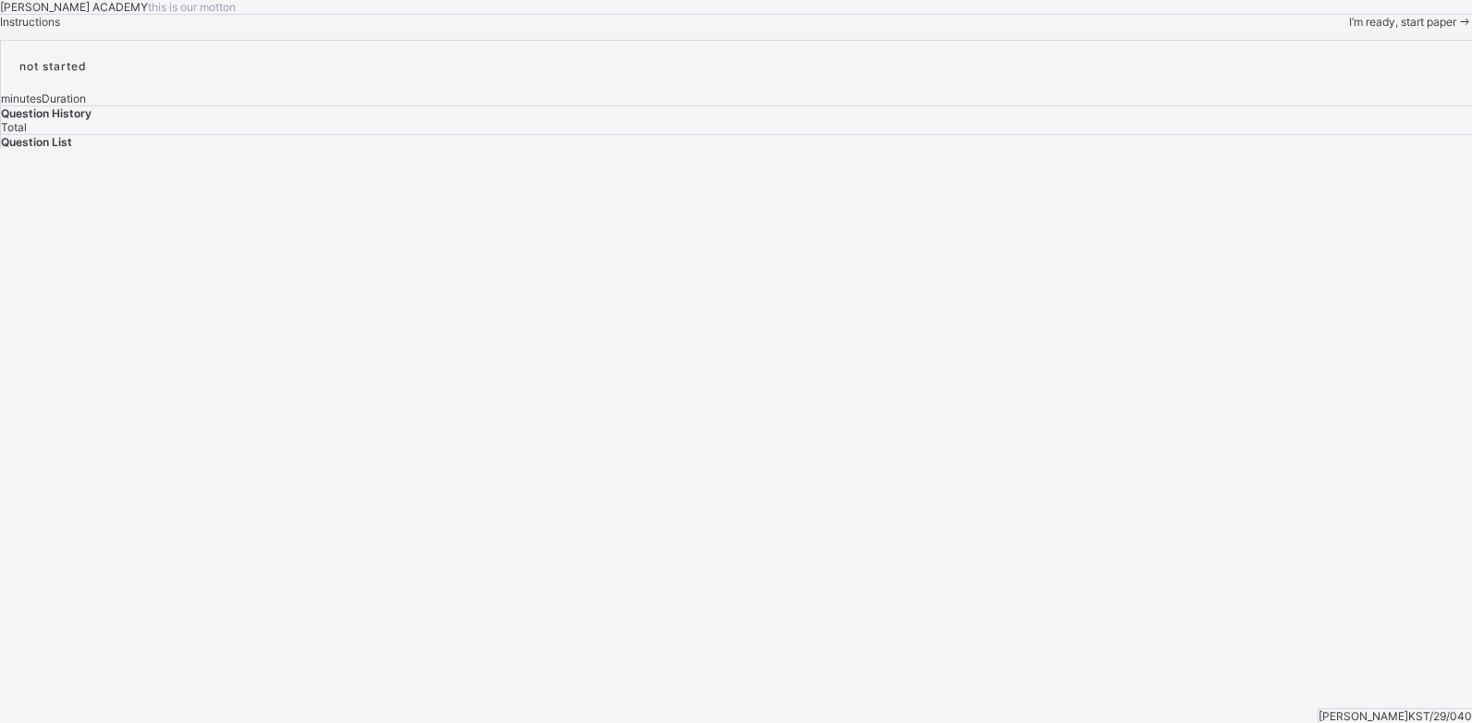
click at [1349, 29] on span "I’m ready, start paper" at bounding box center [1402, 22] width 107 height 14
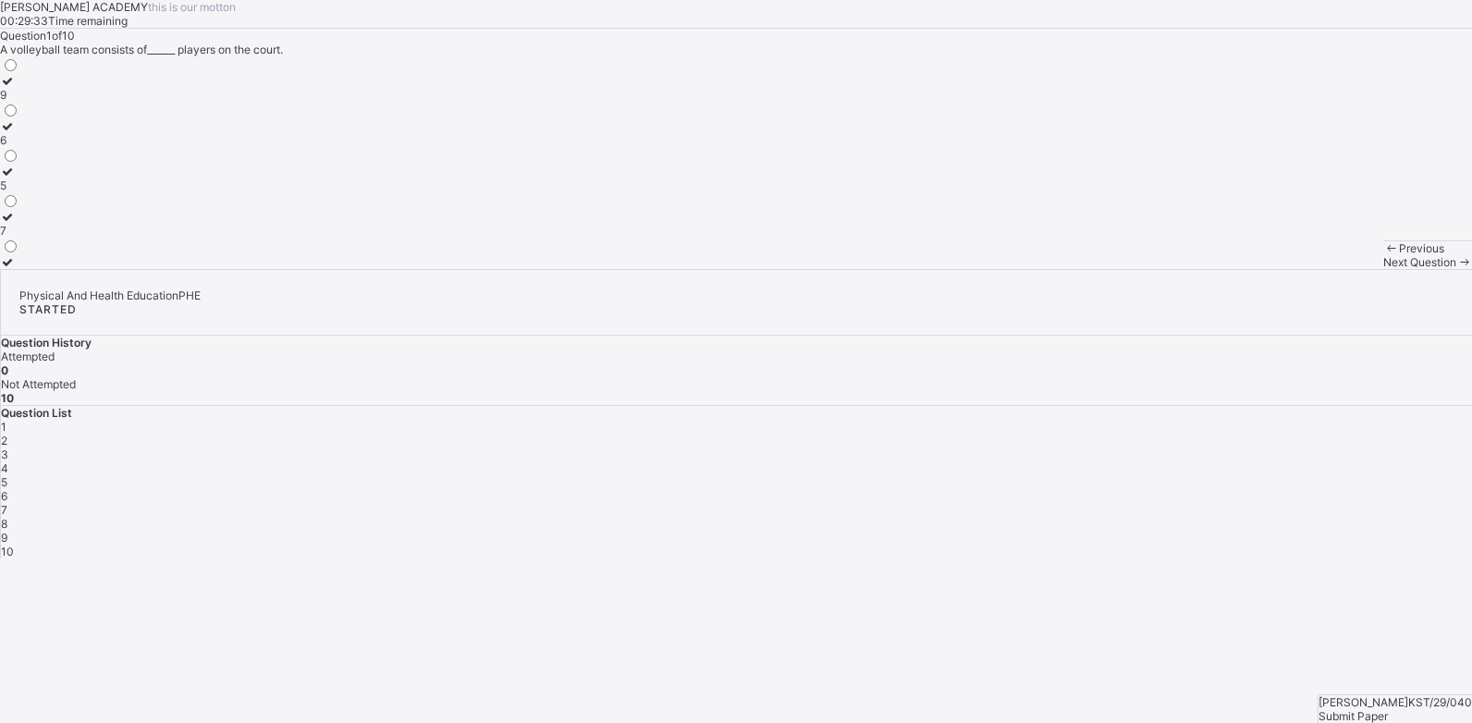
click at [19, 192] on label "5" at bounding box center [9, 179] width 19 height 28
click at [1383, 269] on span "Next Question" at bounding box center [1419, 262] width 73 height 14
click at [16, 178] on icon at bounding box center [8, 172] width 16 height 14
click at [1383, 269] on span "Next Question" at bounding box center [1419, 262] width 73 height 14
click at [16, 133] on icon at bounding box center [8, 126] width 16 height 14
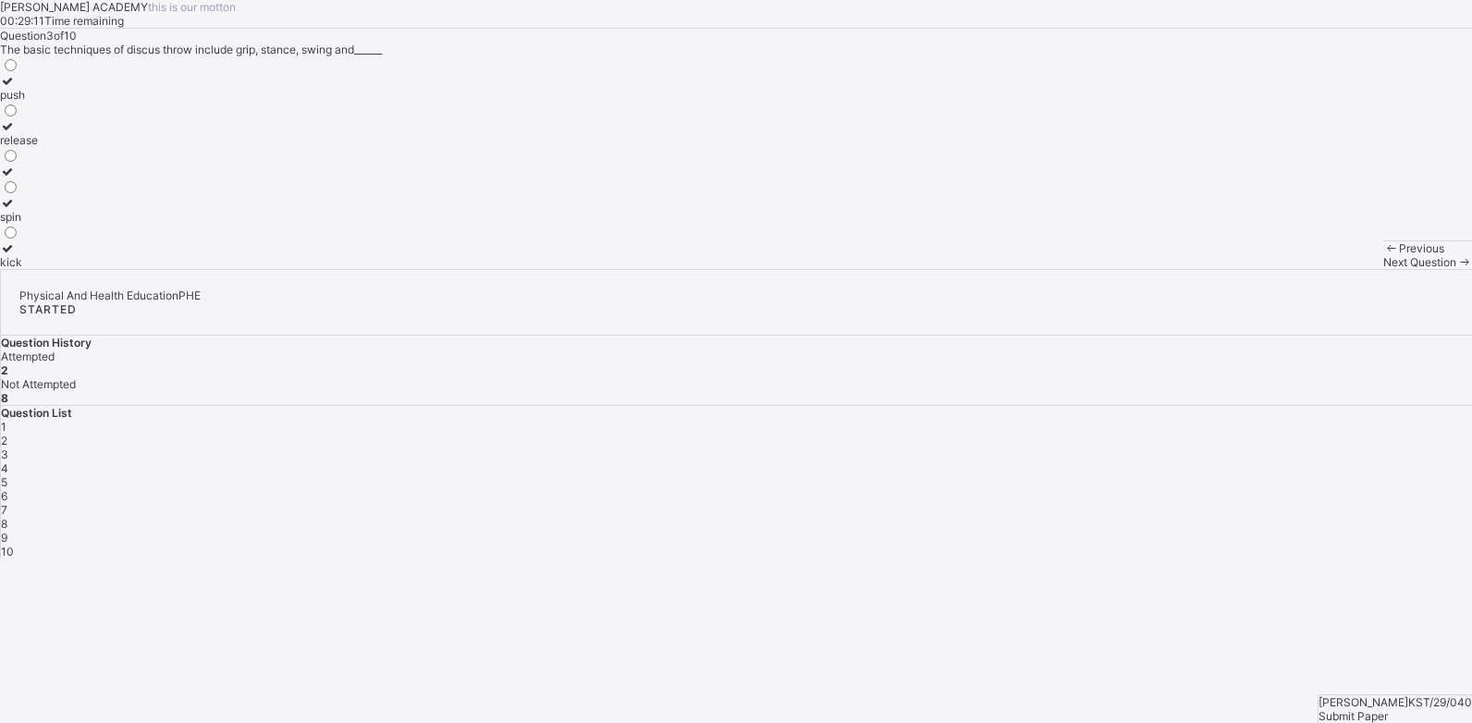
click at [1383, 269] on span "Next Question" at bounding box center [1419, 262] width 73 height 14
click at [16, 133] on icon at bounding box center [8, 126] width 16 height 14
click at [1383, 269] on span "Next Question" at bounding box center [1419, 262] width 73 height 14
click at [16, 165] on icon at bounding box center [8, 158] width 16 height 14
click at [1383, 269] on span "Next Question" at bounding box center [1419, 262] width 73 height 14
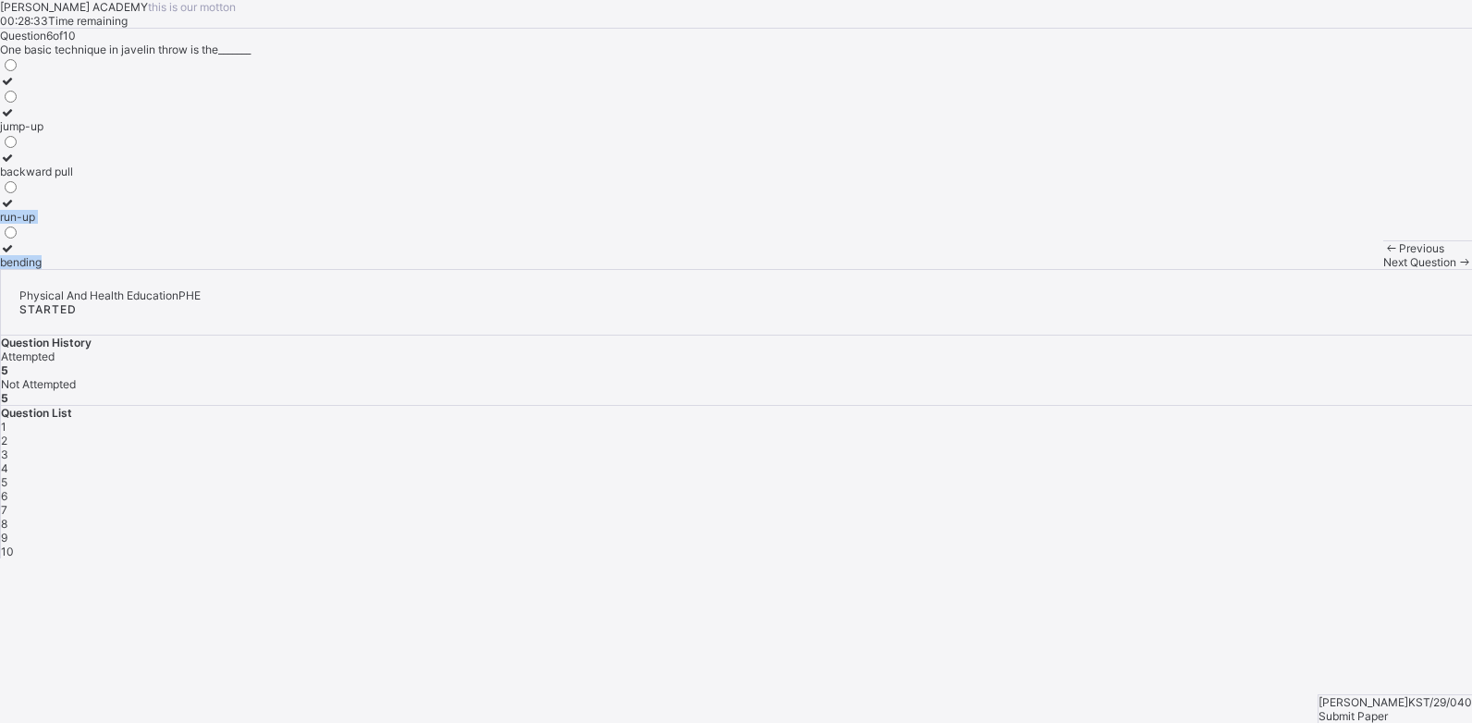
drag, startPoint x: 100, startPoint y: 438, endPoint x: 739, endPoint y: 723, distance: 699.6
click at [739, 722] on html "[PERSON_NAME] ACADEMY this is our [PERSON_NAME] 00:28:33 Time remaining Questio…" at bounding box center [736, 361] width 1472 height 723
click at [401, 269] on div "[PERSON_NAME] ACADEMY this is our [PERSON_NAME] 00:28:31 Time remaining Questio…" at bounding box center [736, 134] width 1472 height 269
click at [16, 210] on icon at bounding box center [8, 203] width 16 height 14
click at [1383, 269] on span "Next Question" at bounding box center [1419, 262] width 73 height 14
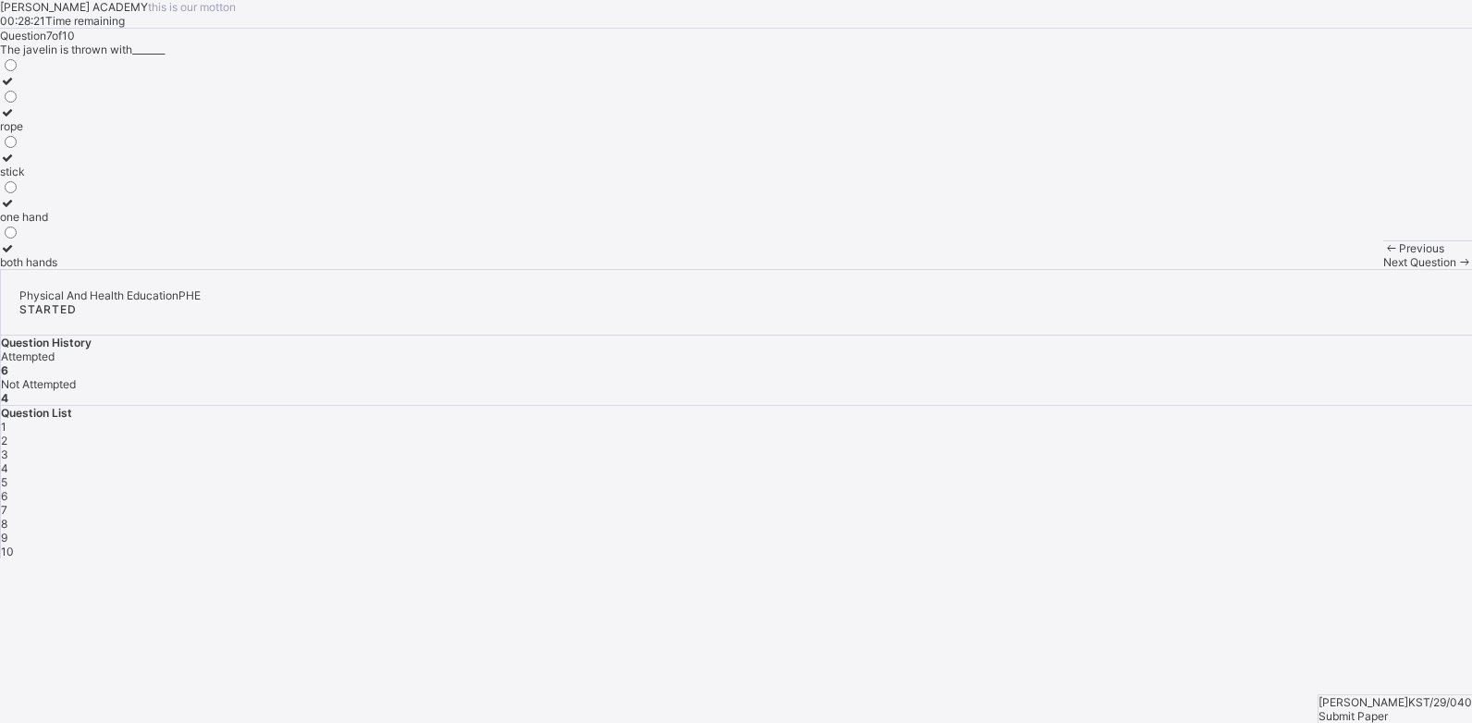
click at [16, 210] on icon at bounding box center [8, 203] width 16 height 14
click at [1383, 269] on span "Next Question" at bounding box center [1419, 262] width 73 height 14
click at [16, 133] on icon at bounding box center [8, 126] width 16 height 14
click at [1383, 269] on span "Next Question" at bounding box center [1419, 262] width 73 height 14
click at [16, 178] on icon at bounding box center [8, 172] width 16 height 14
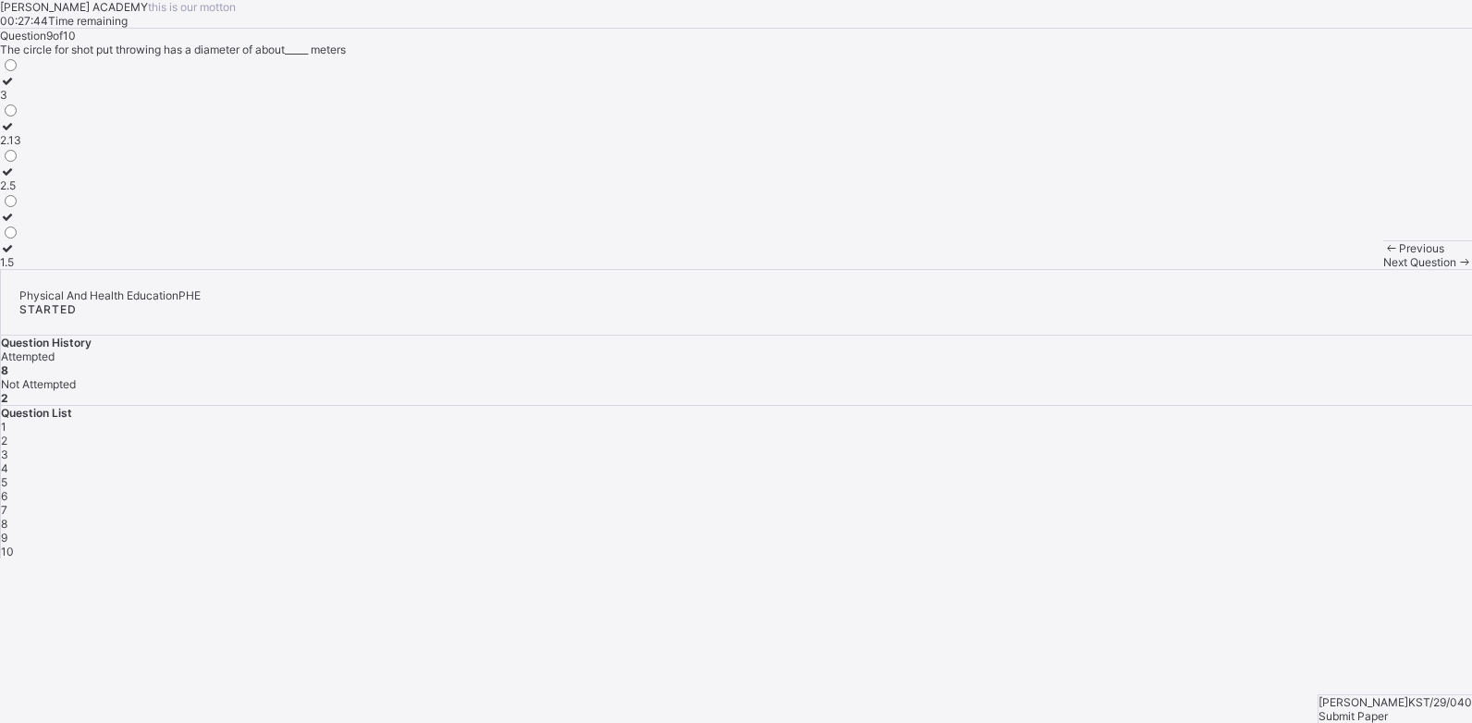
click at [1383, 269] on div "Next Question" at bounding box center [1427, 262] width 89 height 14
click at [16, 133] on icon at bounding box center [8, 126] width 16 height 14
click at [1388, 709] on span "Submit Paper" at bounding box center [1353, 716] width 69 height 14
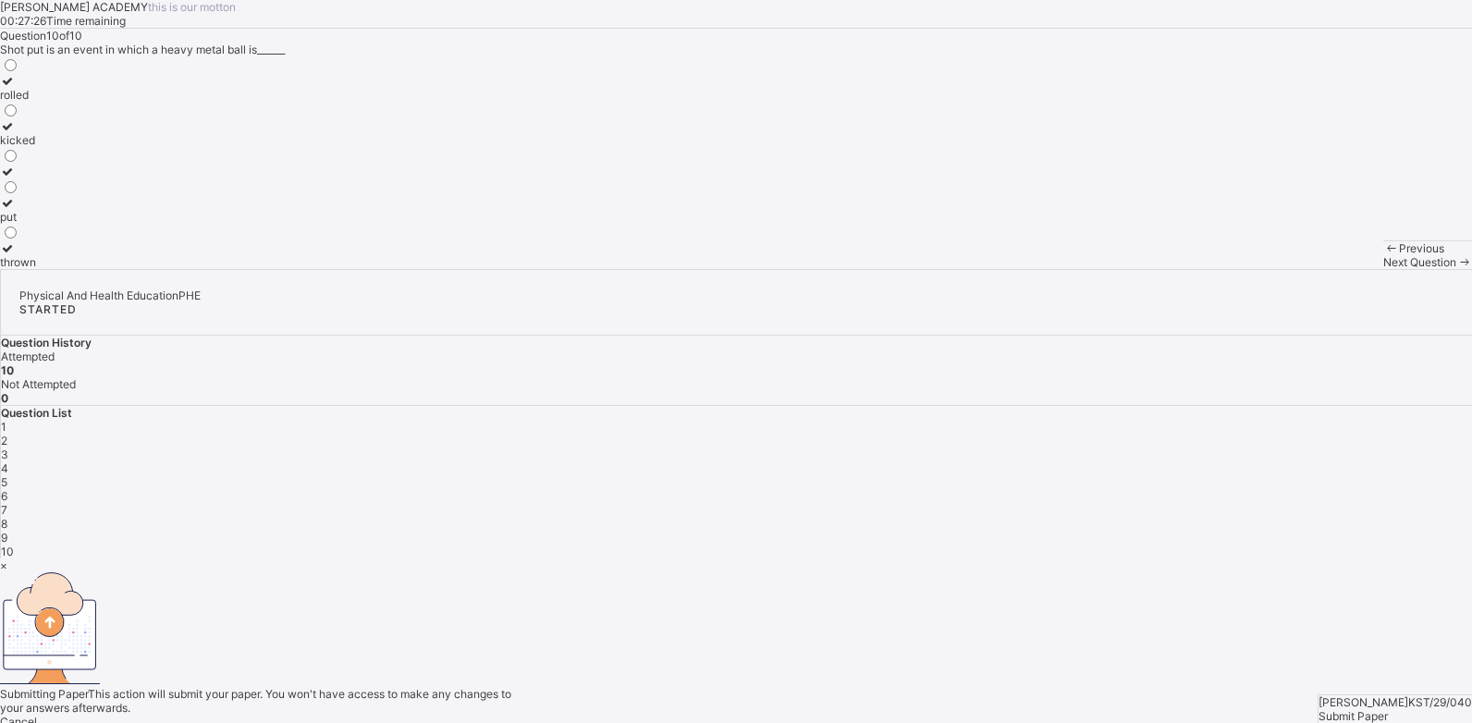
click at [93, 722] on span "Yes, Submit Paper" at bounding box center [46, 736] width 93 height 14
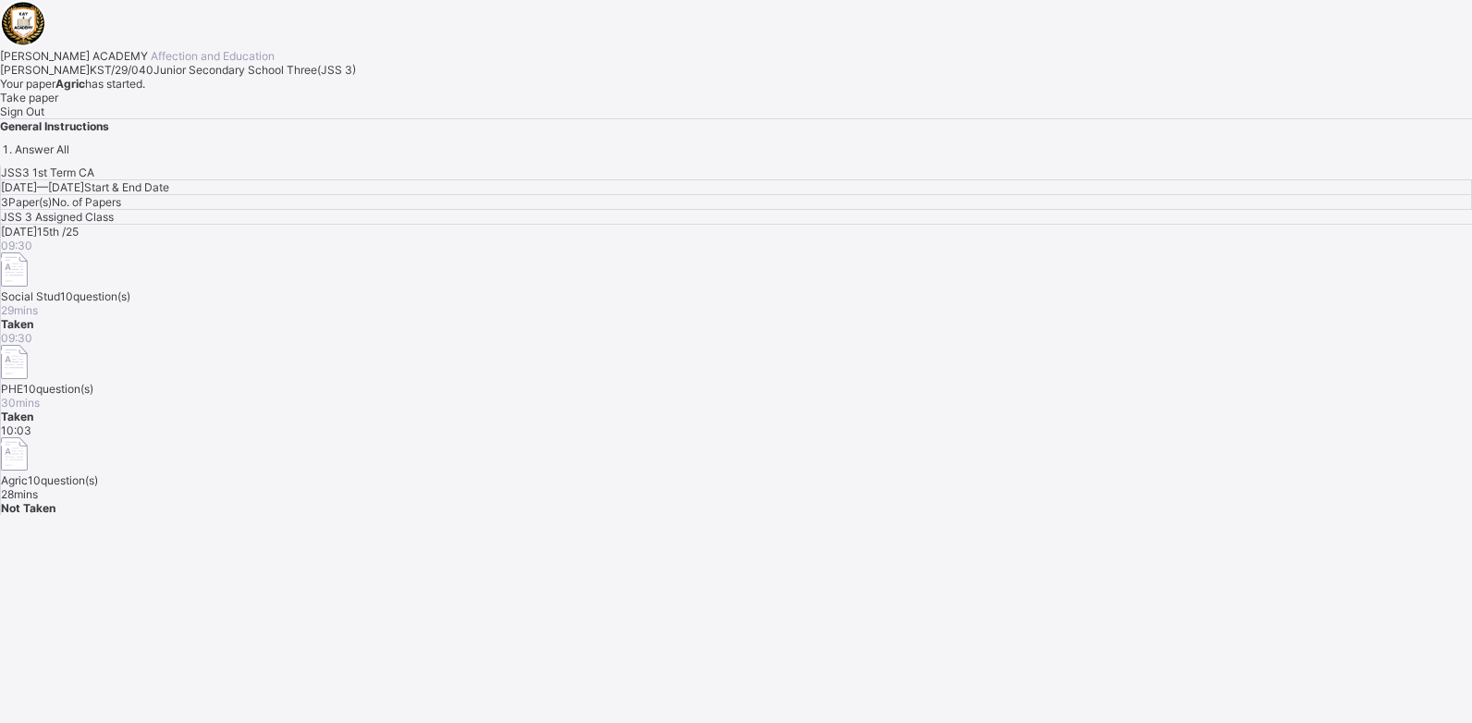
click at [98, 473] on span "10 question(s)" at bounding box center [63, 480] width 70 height 14
click at [58, 104] on span "Take paper" at bounding box center [29, 98] width 58 height 14
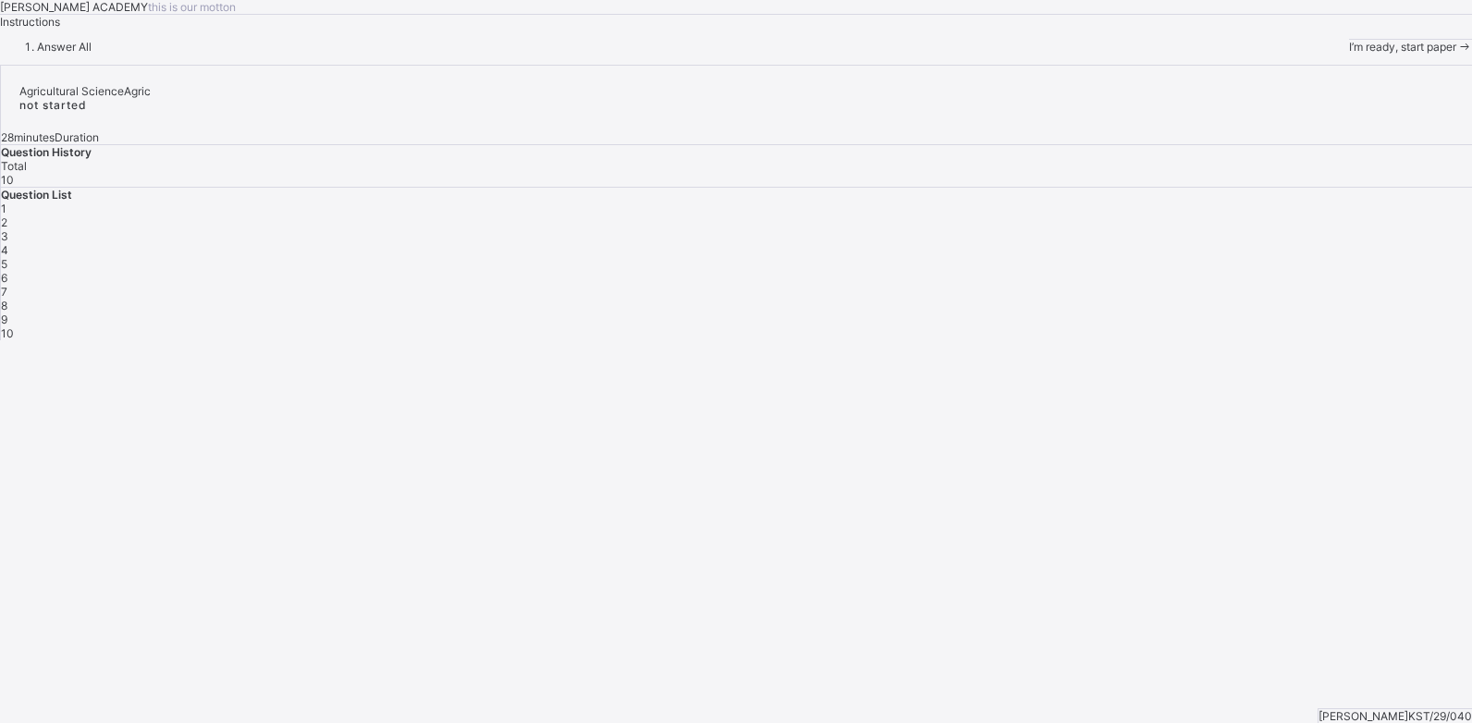
click at [1349, 54] on span "I’m ready, start paper" at bounding box center [1402, 47] width 107 height 14
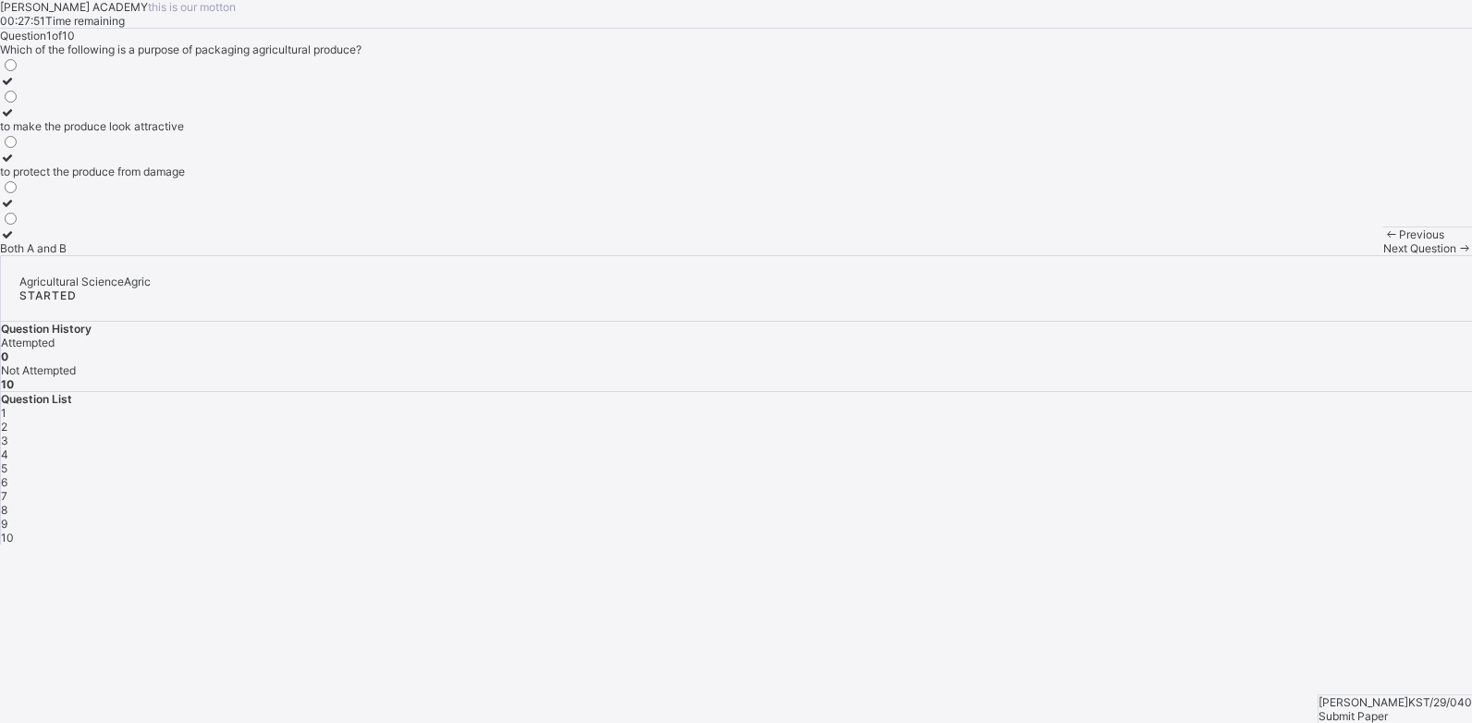
click at [16, 241] on icon at bounding box center [8, 234] width 16 height 14
click at [1383, 255] on span "Next Question" at bounding box center [1419, 248] width 73 height 14
click at [16, 151] on icon at bounding box center [8, 144] width 16 height 14
click at [1383, 255] on div "Next Question" at bounding box center [1427, 248] width 89 height 14
click at [90, 178] on label "Both A and B" at bounding box center [45, 165] width 90 height 28
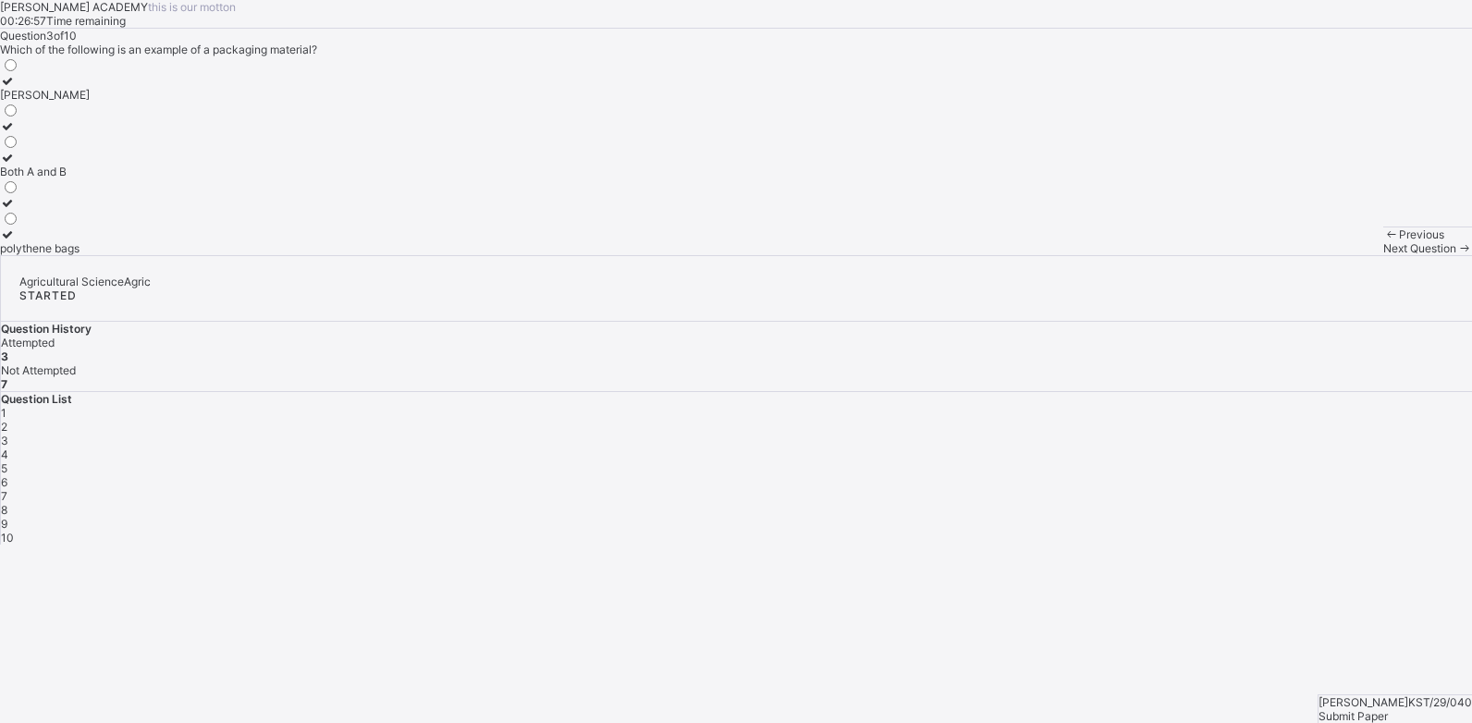
click at [1383, 255] on span "Next Question" at bounding box center [1419, 248] width 73 height 14
click at [16, 196] on icon at bounding box center [8, 189] width 16 height 14
click at [1383, 255] on span "Next Question" at bounding box center [1419, 248] width 73 height 14
click at [16, 241] on icon at bounding box center [8, 234] width 16 height 14
click at [1383, 255] on span "Next Question" at bounding box center [1419, 248] width 73 height 14
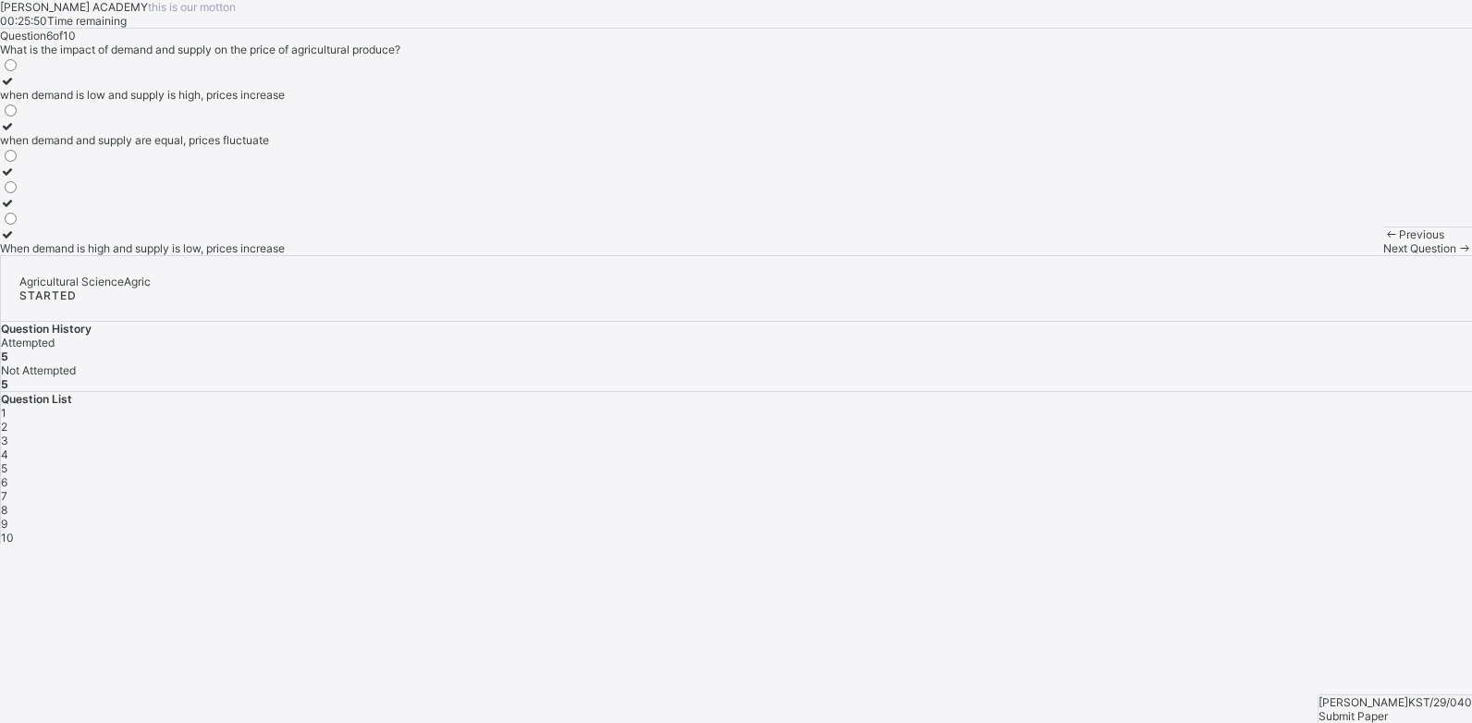
click at [16, 88] on icon at bounding box center [8, 81] width 16 height 14
click at [1383, 255] on span "Next Question" at bounding box center [1419, 248] width 73 height 14
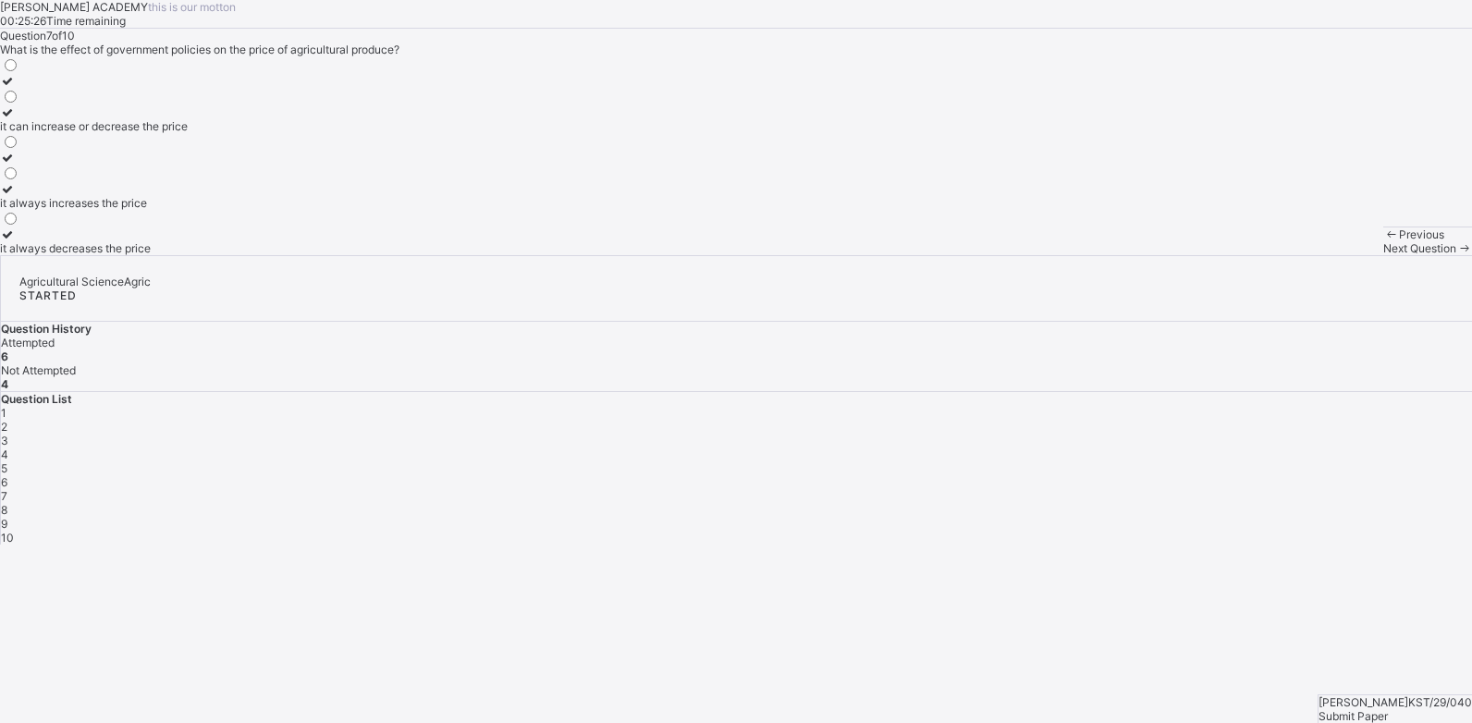
click at [16, 119] on icon at bounding box center [8, 112] width 16 height 14
click at [1383, 255] on span "Next Question" at bounding box center [1419, 248] width 73 height 14
click at [16, 210] on icon at bounding box center [8, 203] width 16 height 14
click at [1383, 255] on div "Next Question" at bounding box center [1427, 248] width 89 height 14
click at [16, 165] on icon at bounding box center [8, 158] width 16 height 14
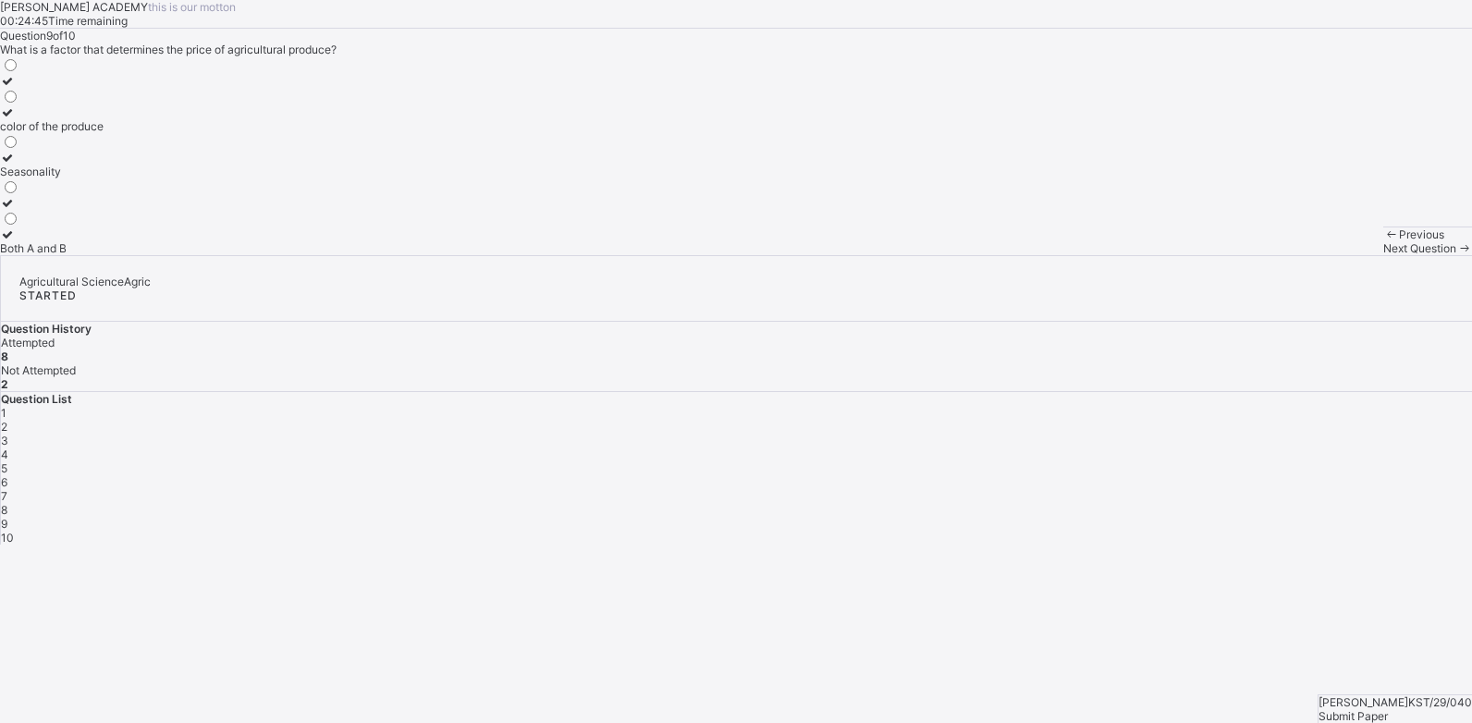
click at [1383, 255] on span "Next Question" at bounding box center [1419, 248] width 73 height 14
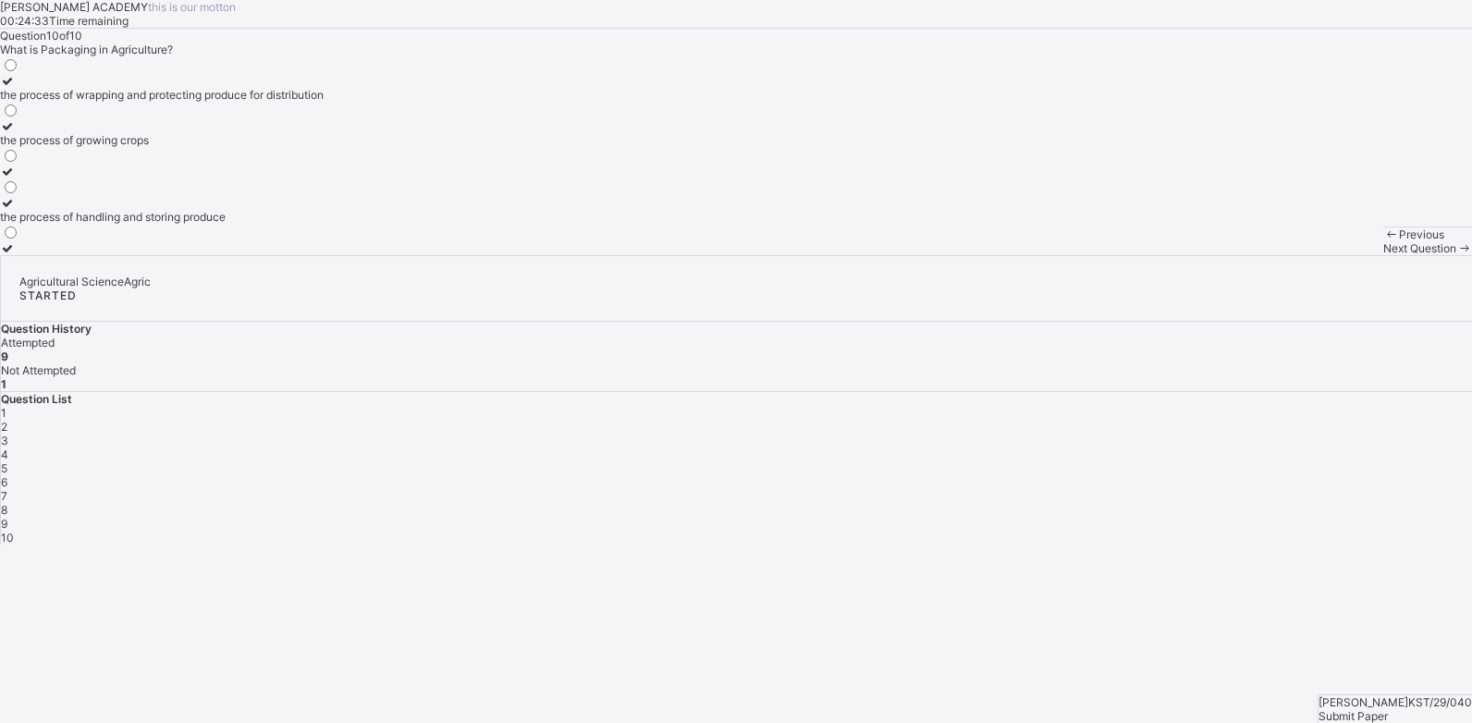
click at [16, 88] on icon at bounding box center [8, 81] width 16 height 14
click at [1384, 709] on span "Submit Paper" at bounding box center [1353, 716] width 69 height 14
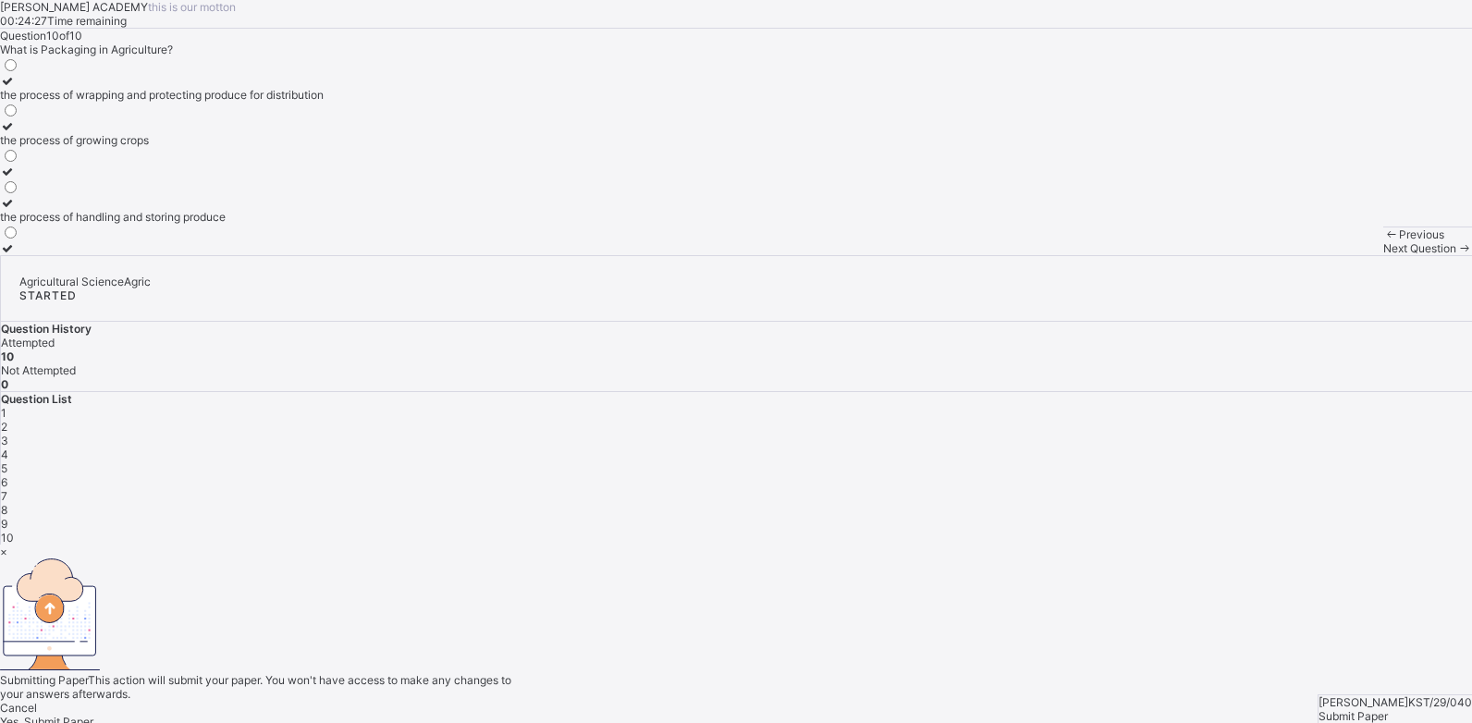
click at [781, 715] on div "Yes, Submit Paper" at bounding box center [736, 722] width 1472 height 14
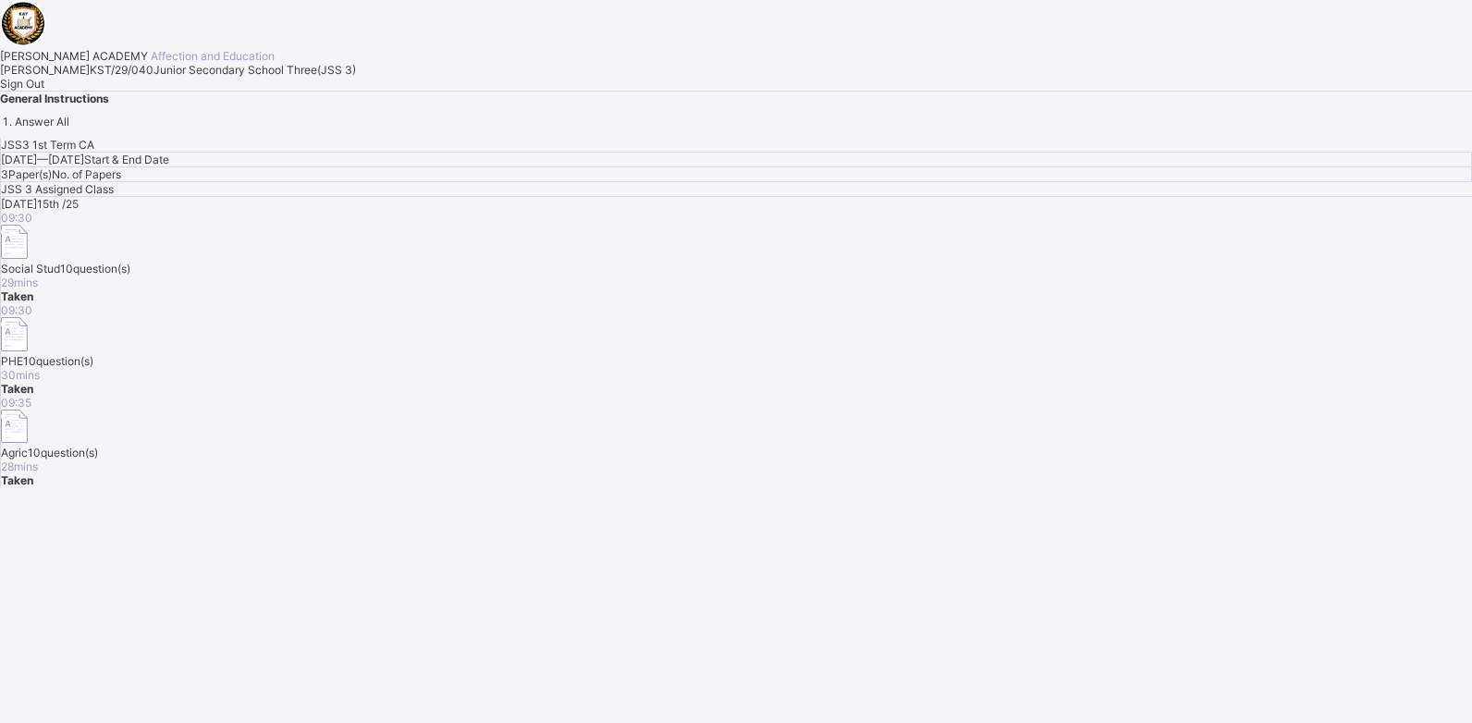
click at [44, 91] on span "Sign Out" at bounding box center [22, 84] width 44 height 14
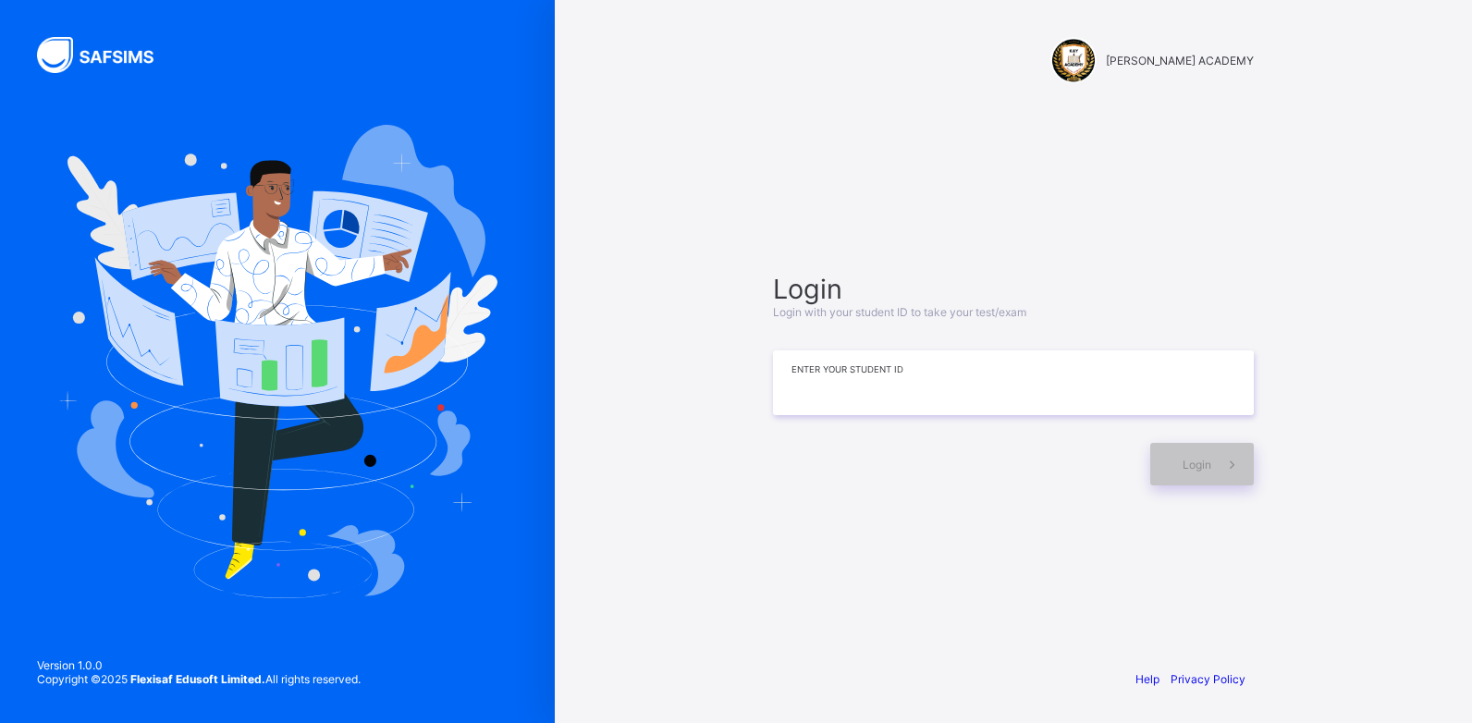
click at [800, 390] on input at bounding box center [1013, 382] width 481 height 65
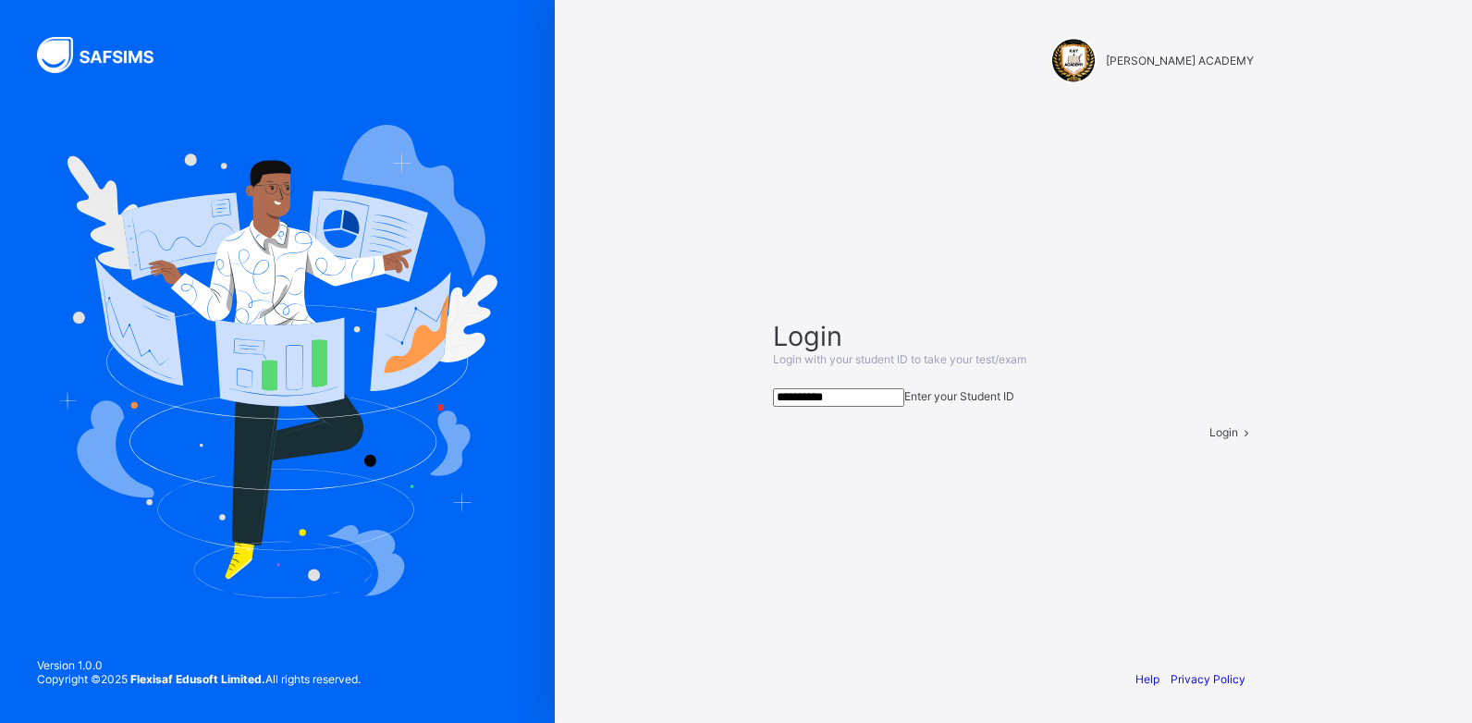
type input "**********"
click at [1210, 439] on div "Login" at bounding box center [1232, 432] width 44 height 14
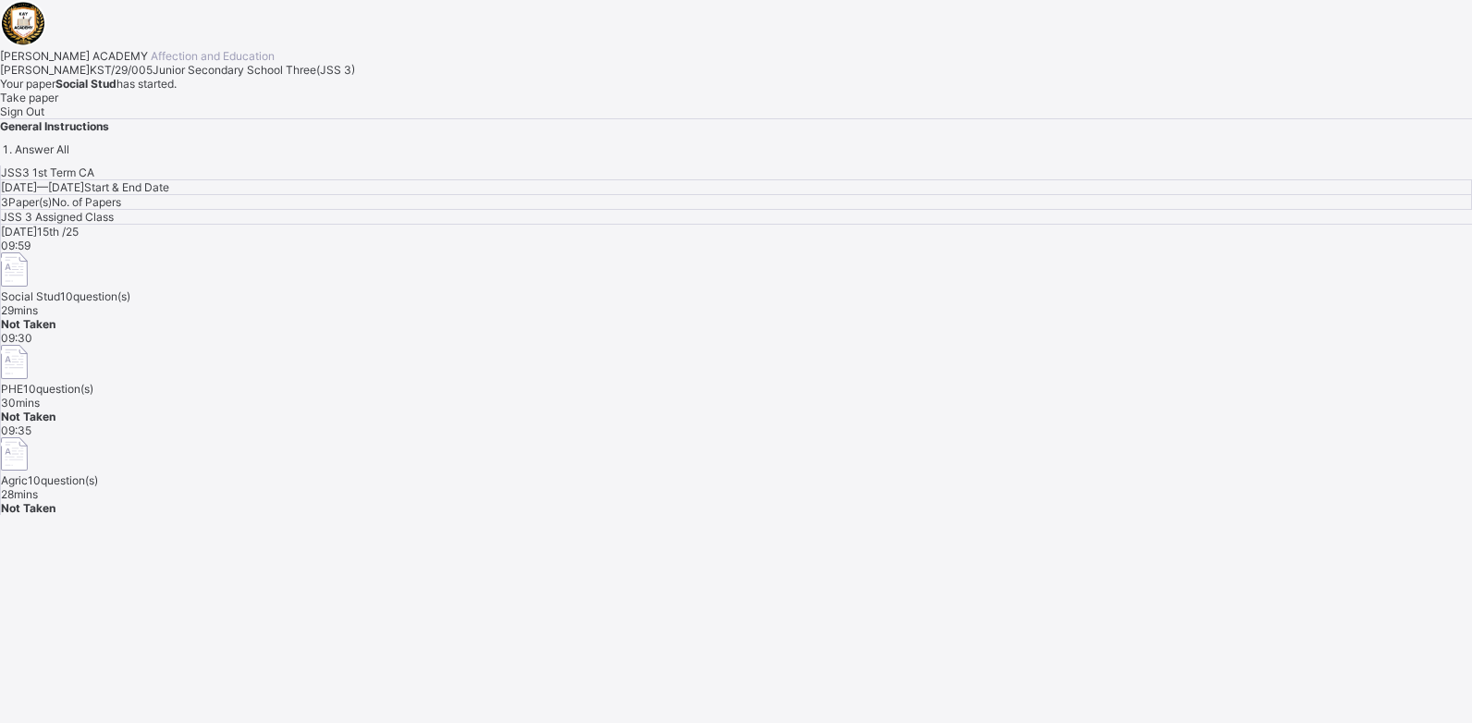
click at [228, 104] on div "Take paper" at bounding box center [736, 98] width 1472 height 14
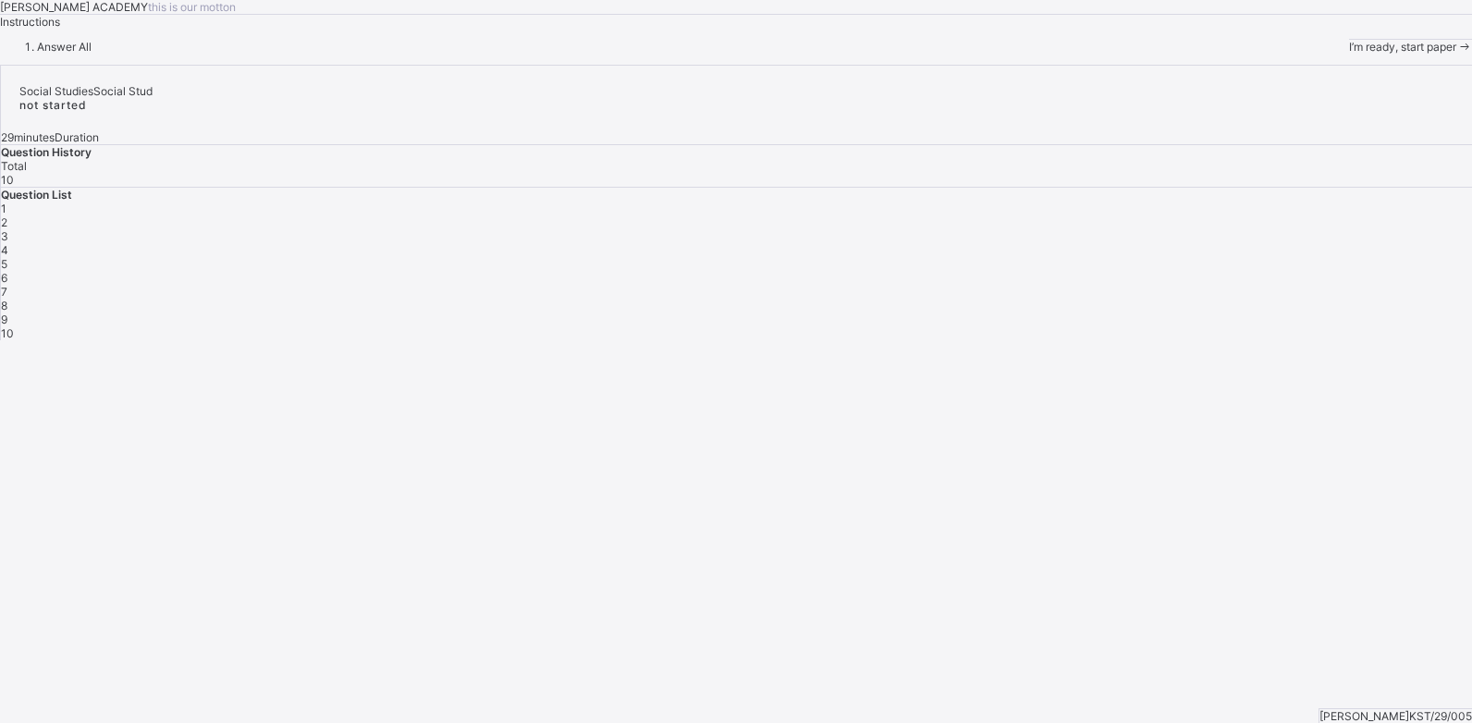
click at [1138, 215] on div "1" at bounding box center [736, 209] width 1471 height 14
click at [6, 215] on span "1" at bounding box center [4, 209] width 6 height 14
click at [1138, 215] on div "1" at bounding box center [736, 209] width 1471 height 14
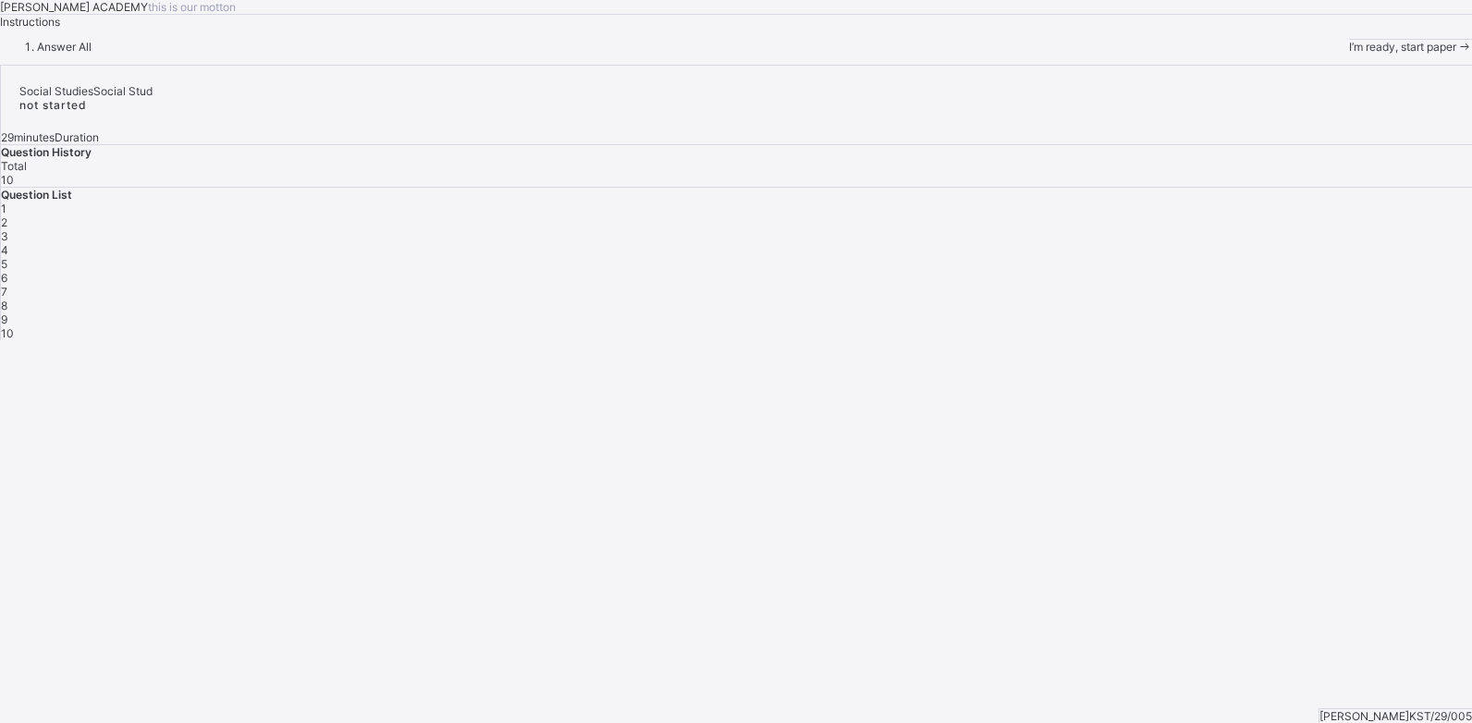
click at [1138, 215] on div "1" at bounding box center [736, 209] width 1471 height 14
click at [150, 54] on div "Answer All" at bounding box center [736, 47] width 1472 height 14
click at [140, 54] on div "Answer All" at bounding box center [736, 47] width 1472 height 14
click at [1139, 215] on div "1" at bounding box center [736, 209] width 1471 height 14
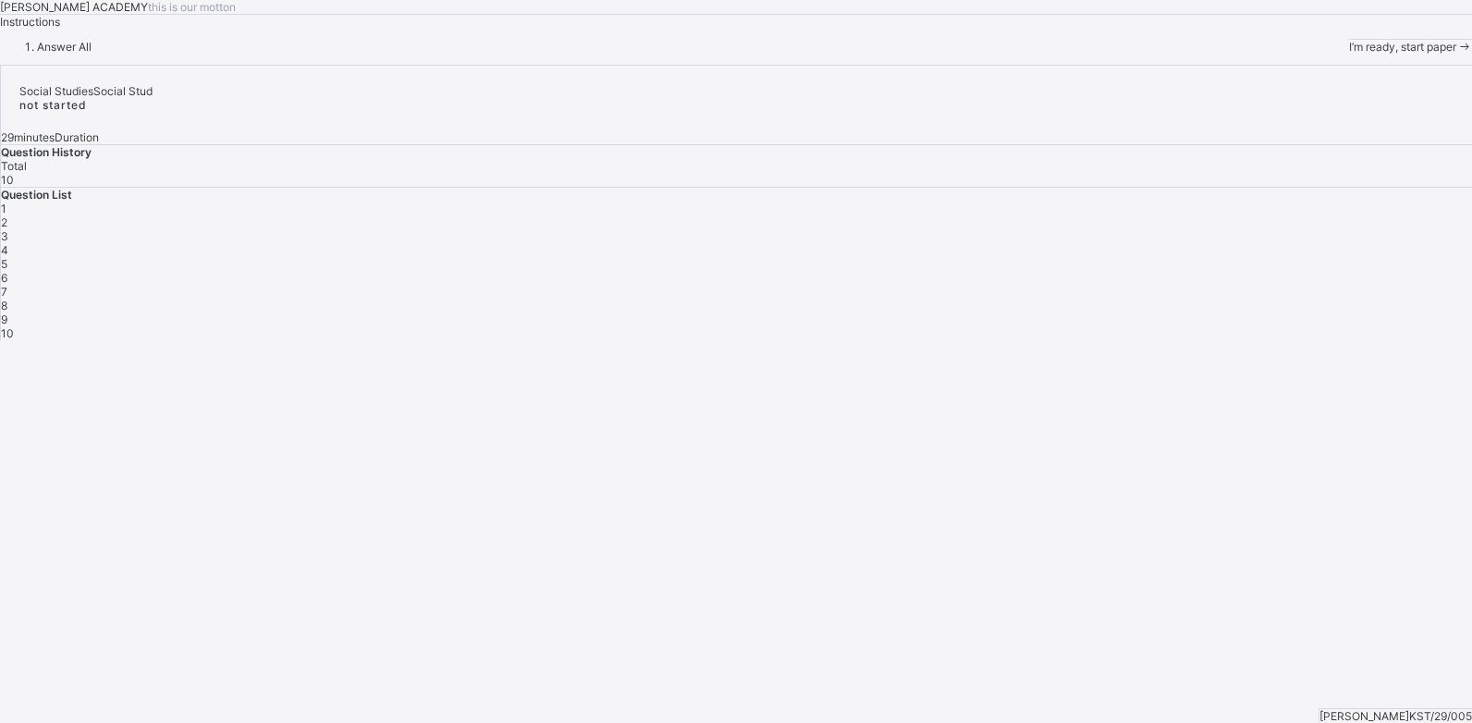
drag, startPoint x: 1138, startPoint y: 401, endPoint x: 1161, endPoint y: 530, distance: 130.6
click at [1161, 340] on div "Social Studies Social Stud not started 29 minutes Duration Question History Tot…" at bounding box center [736, 203] width 1472 height 276
drag, startPoint x: 1223, startPoint y: 656, endPoint x: 1217, endPoint y: 688, distance: 33.0
click at [1217, 340] on div "Social Studies Social Stud not started 29 minutes Duration Question History Tot…" at bounding box center [736, 203] width 1472 height 276
click at [14, 340] on span "10" at bounding box center [7, 333] width 13 height 14
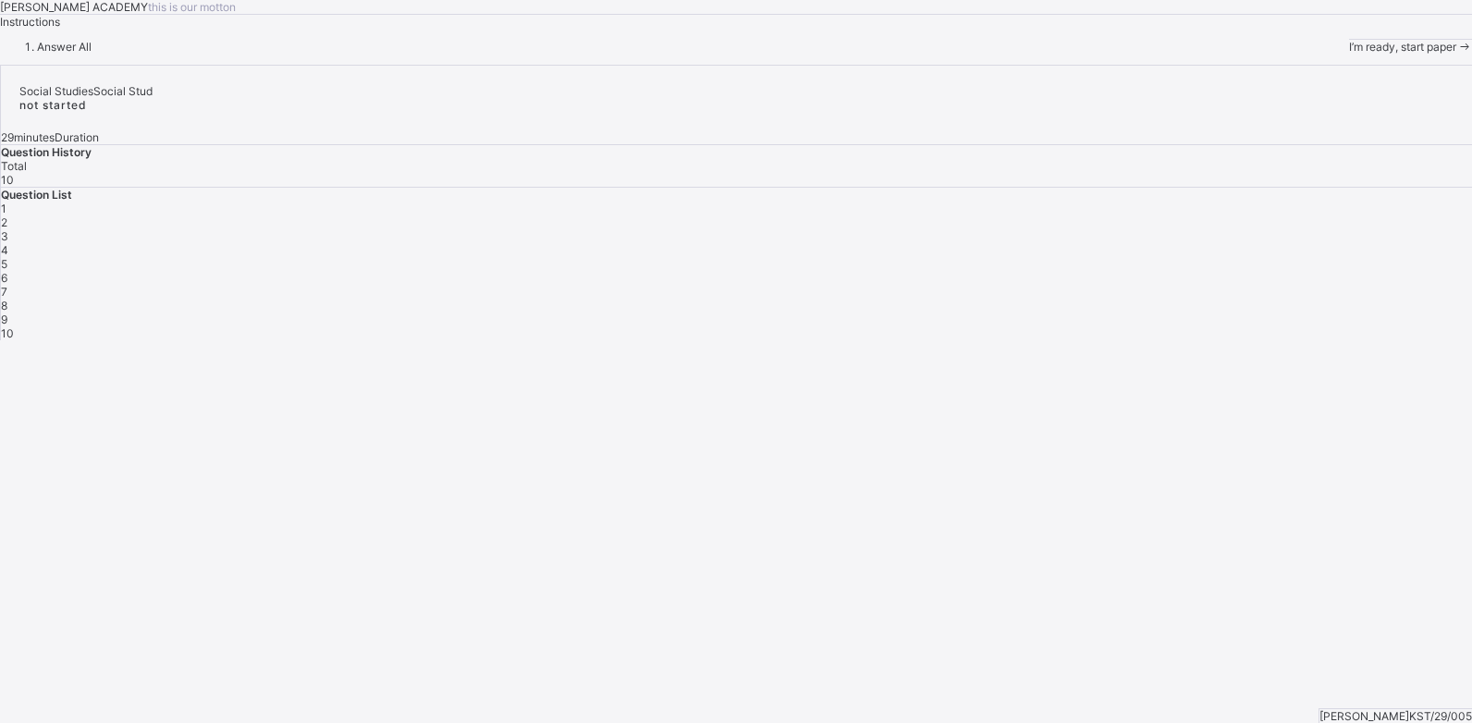
click at [1228, 340] on div "10" at bounding box center [736, 333] width 1471 height 14
click at [6, 215] on span "1" at bounding box center [4, 209] width 6 height 14
click at [1040, 54] on div "[PERSON_NAME] ACADEMY this is our [PERSON_NAME] Instructions Answer All I’m rea…" at bounding box center [736, 27] width 1472 height 54
click at [989, 54] on div "[PERSON_NAME] ACADEMY this is our [PERSON_NAME] Instructions Answer All I’m rea…" at bounding box center [736, 27] width 1472 height 54
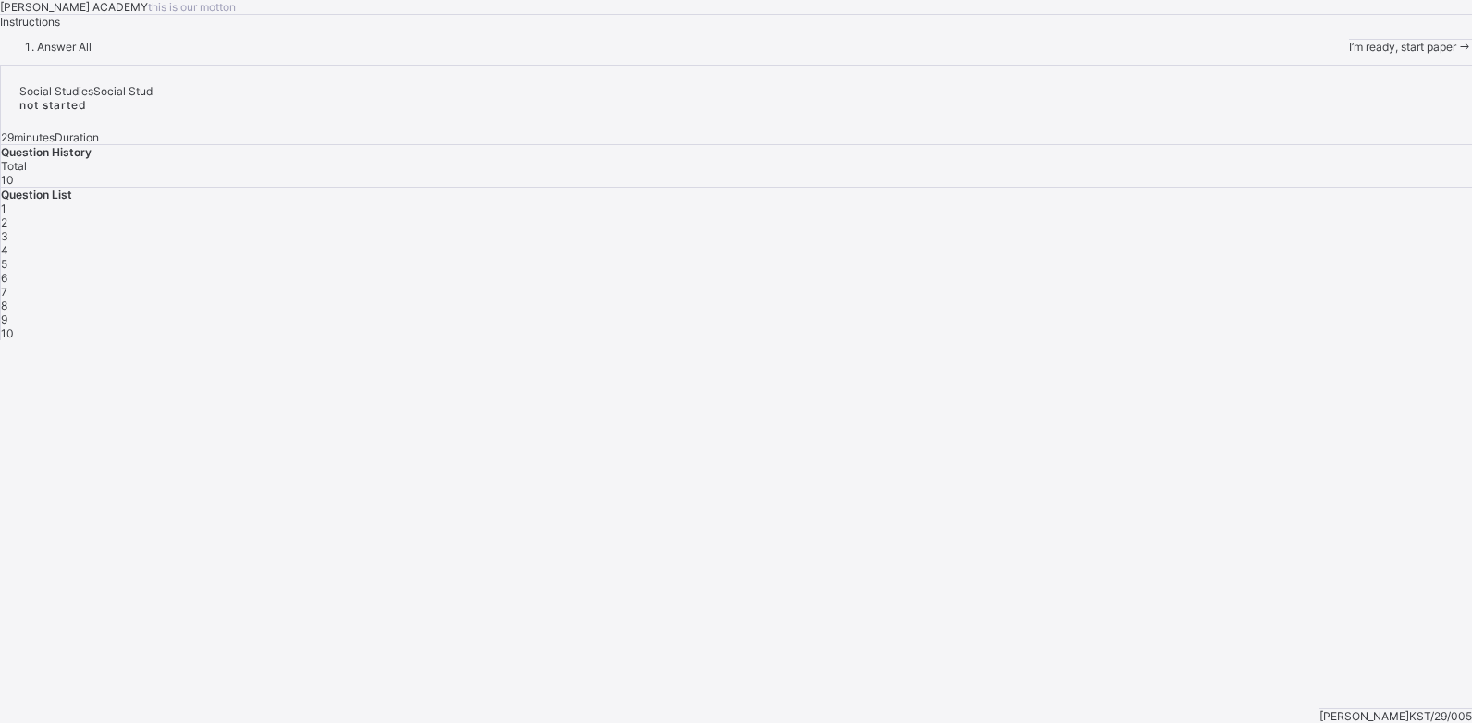
click at [1349, 54] on span "I’m ready, start paper" at bounding box center [1402, 47] width 107 height 14
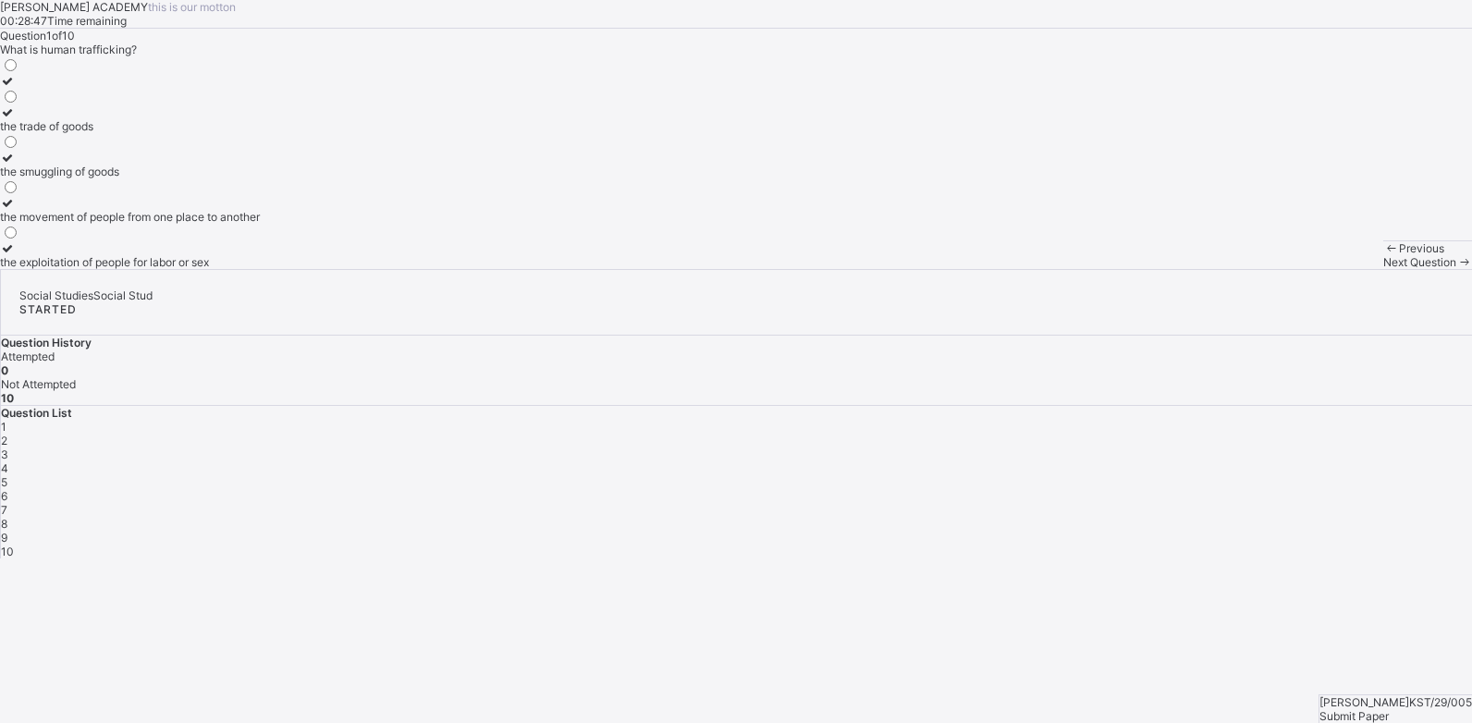
click at [229, 224] on div "the movement of people from one place to another" at bounding box center [130, 217] width 260 height 14
click at [7, 434] on span "2" at bounding box center [4, 441] width 6 height 14
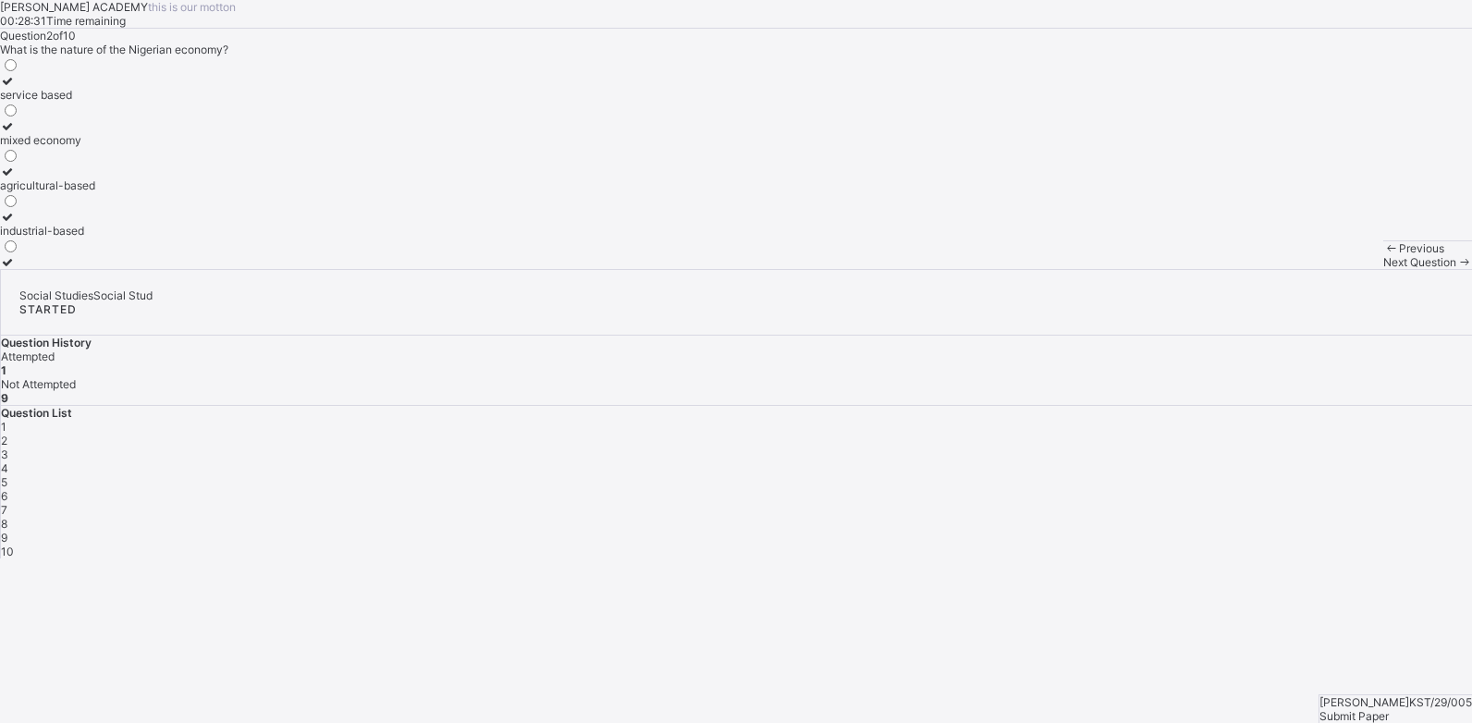
click at [95, 192] on div "agricultural-based" at bounding box center [47, 185] width 95 height 14
click at [1238, 448] on div "3" at bounding box center [736, 455] width 1471 height 14
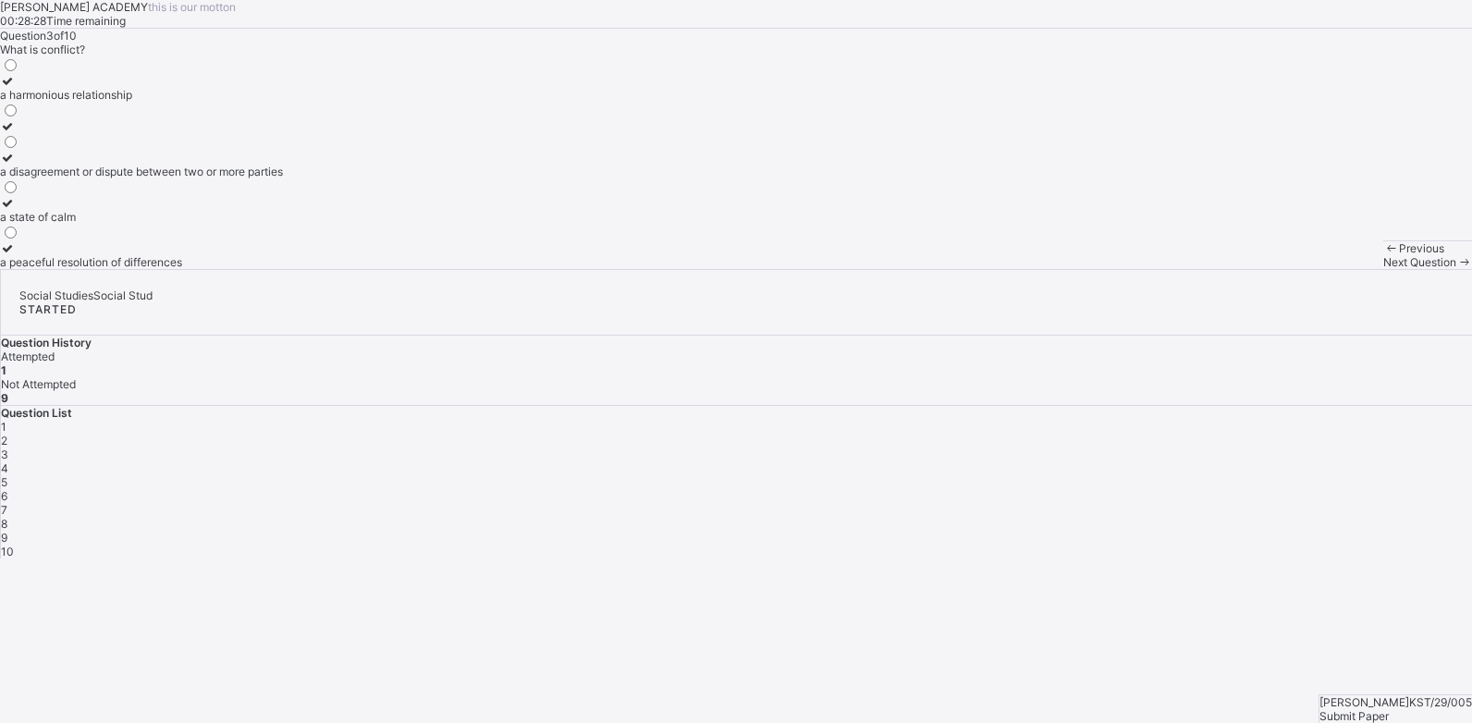
click at [1158, 420] on div "1 2 3 4 5 6 7 8 9 10" at bounding box center [736, 489] width 1471 height 139
click at [1186, 434] on div "2" at bounding box center [736, 441] width 1471 height 14
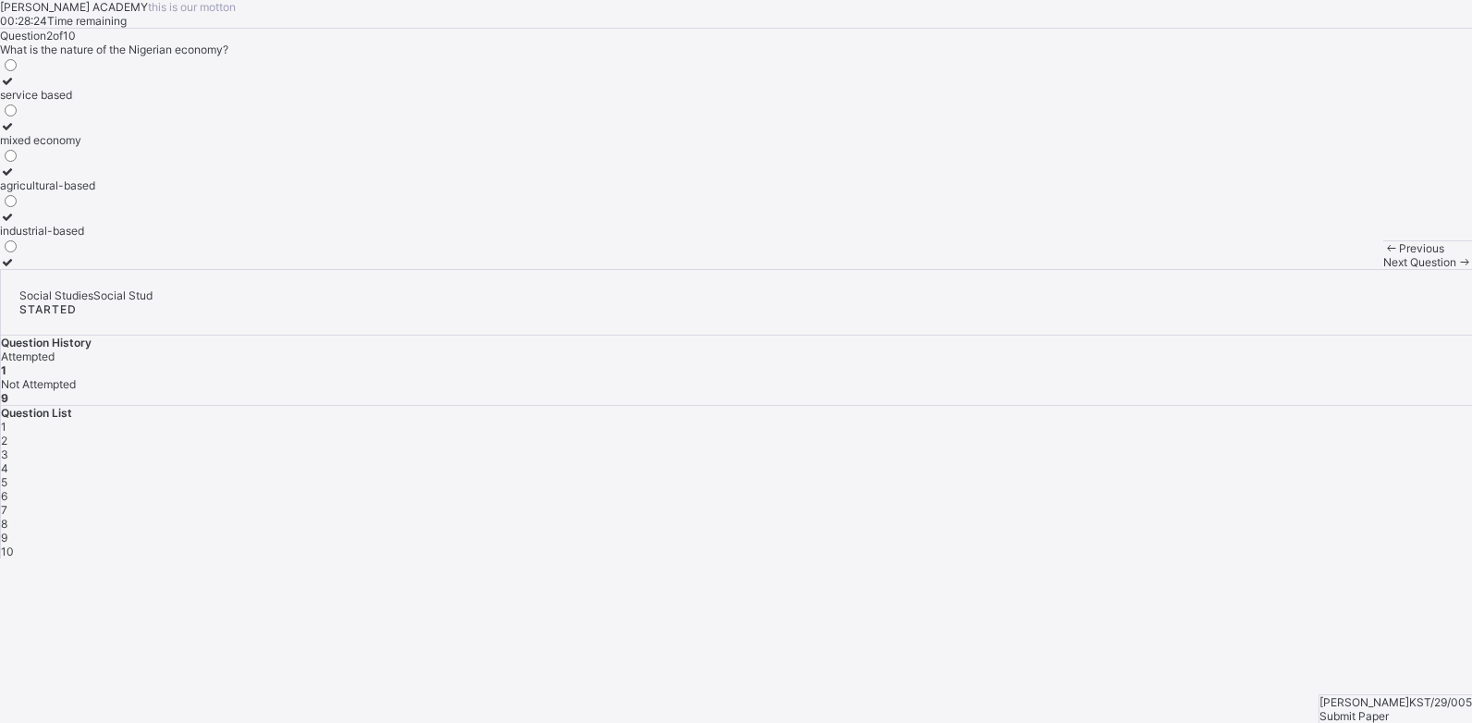
click at [1383, 269] on span "Next Question" at bounding box center [1419, 262] width 73 height 14
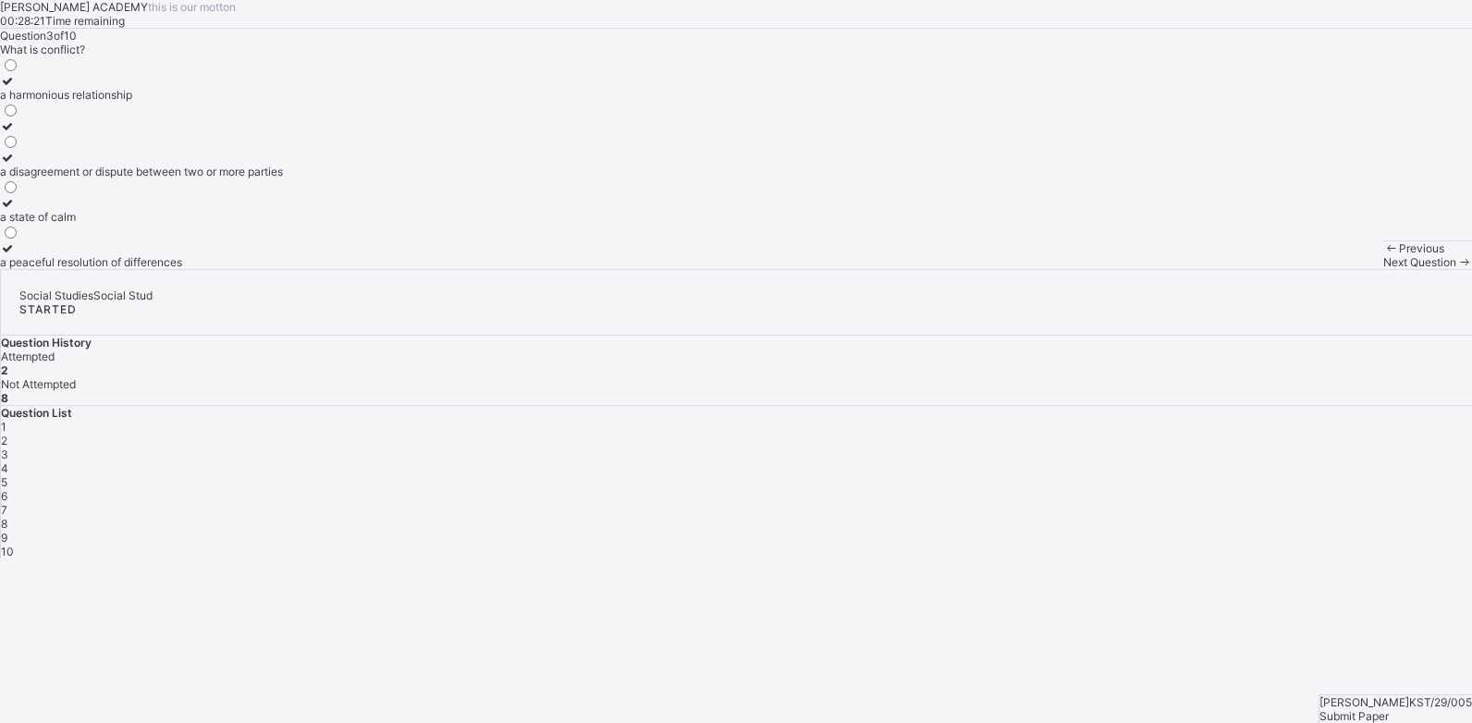
click at [1178, 434] on div "2" at bounding box center [736, 441] width 1471 height 14
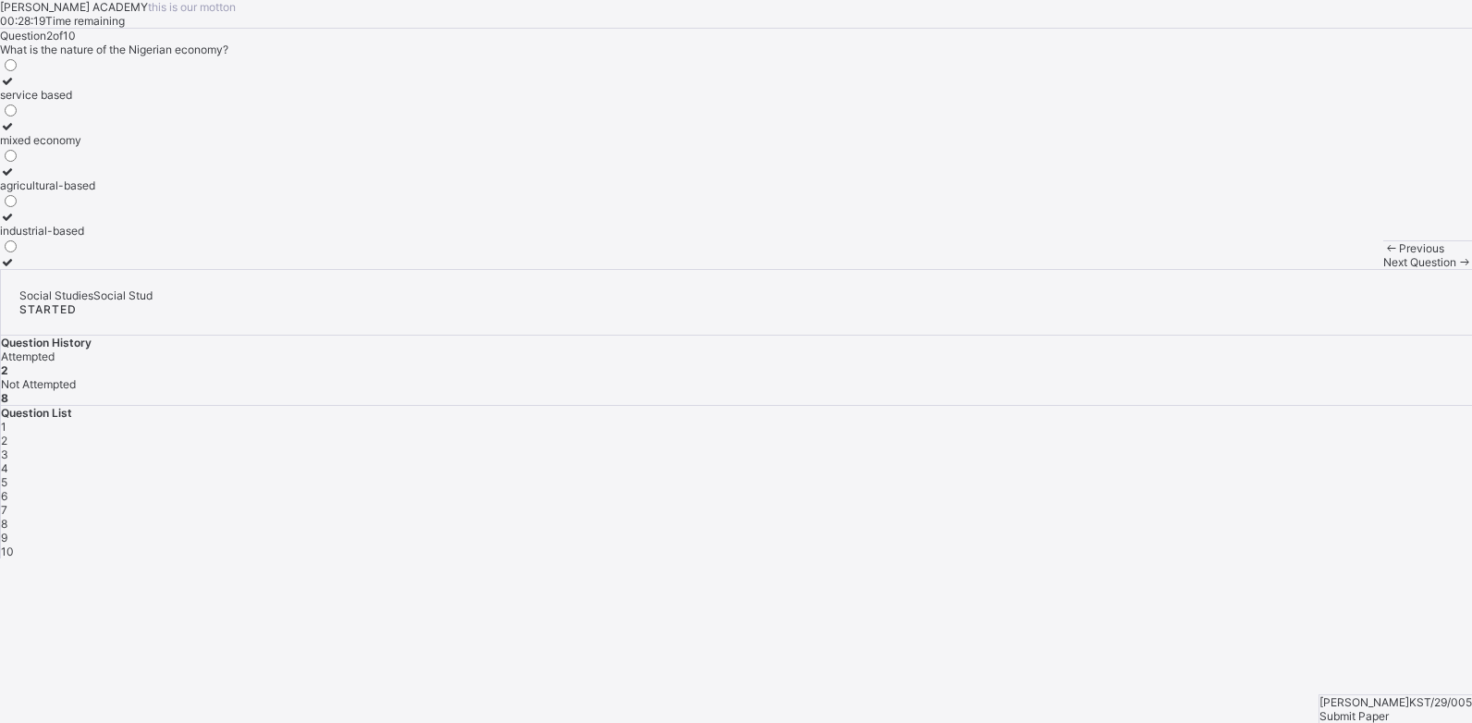
click at [1222, 448] on div "3" at bounding box center [736, 455] width 1471 height 14
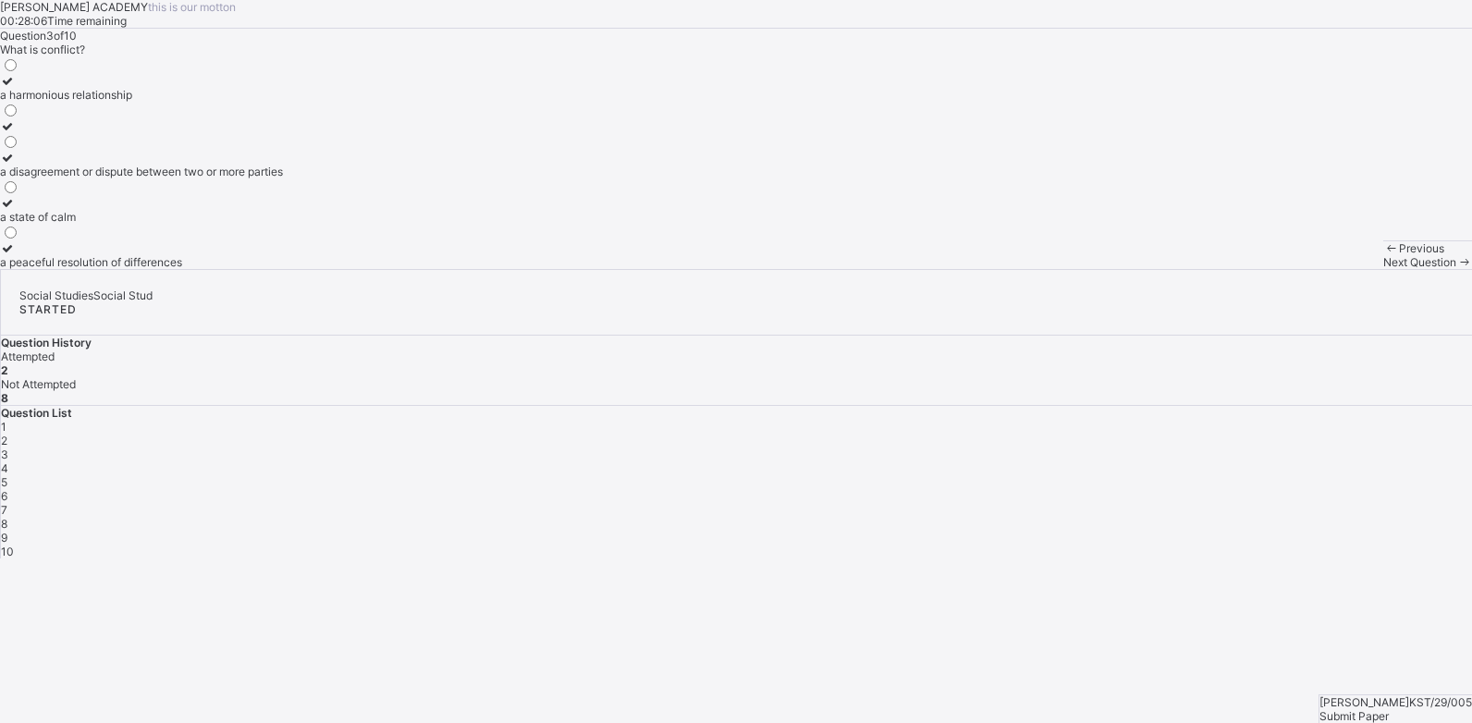
click at [267, 178] on div "a disagreement or dispute between two or more parties" at bounding box center [141, 172] width 283 height 14
click at [1383, 269] on span "Next Question" at bounding box center [1419, 262] width 73 height 14
click at [1227, 448] on div "3" at bounding box center [736, 455] width 1471 height 14
click at [279, 178] on label "a disagreement or dispute between two or more parties" at bounding box center [141, 165] width 283 height 28
click at [281, 178] on div "a disagreement or dispute between two or more parties" at bounding box center [141, 172] width 283 height 14
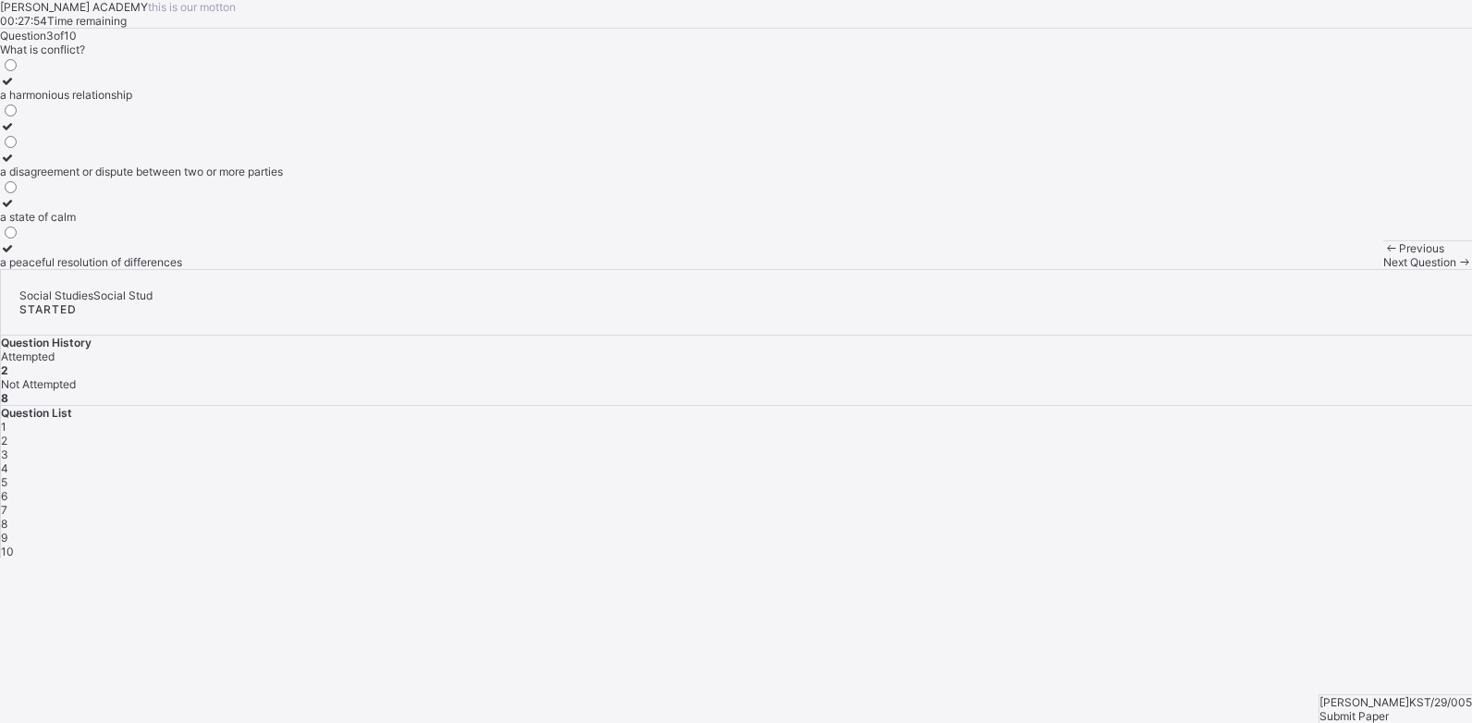
click at [8, 461] on span "4" at bounding box center [4, 468] width 7 height 14
click at [1236, 448] on div "3" at bounding box center [736, 455] width 1471 height 14
click at [283, 178] on div "a disagreement or dispute between two or more parties" at bounding box center [141, 172] width 283 height 14
click at [1383, 269] on span "Next Question" at bounding box center [1419, 262] width 73 height 14
click at [221, 178] on div "all of the above" at bounding box center [110, 172] width 221 height 14
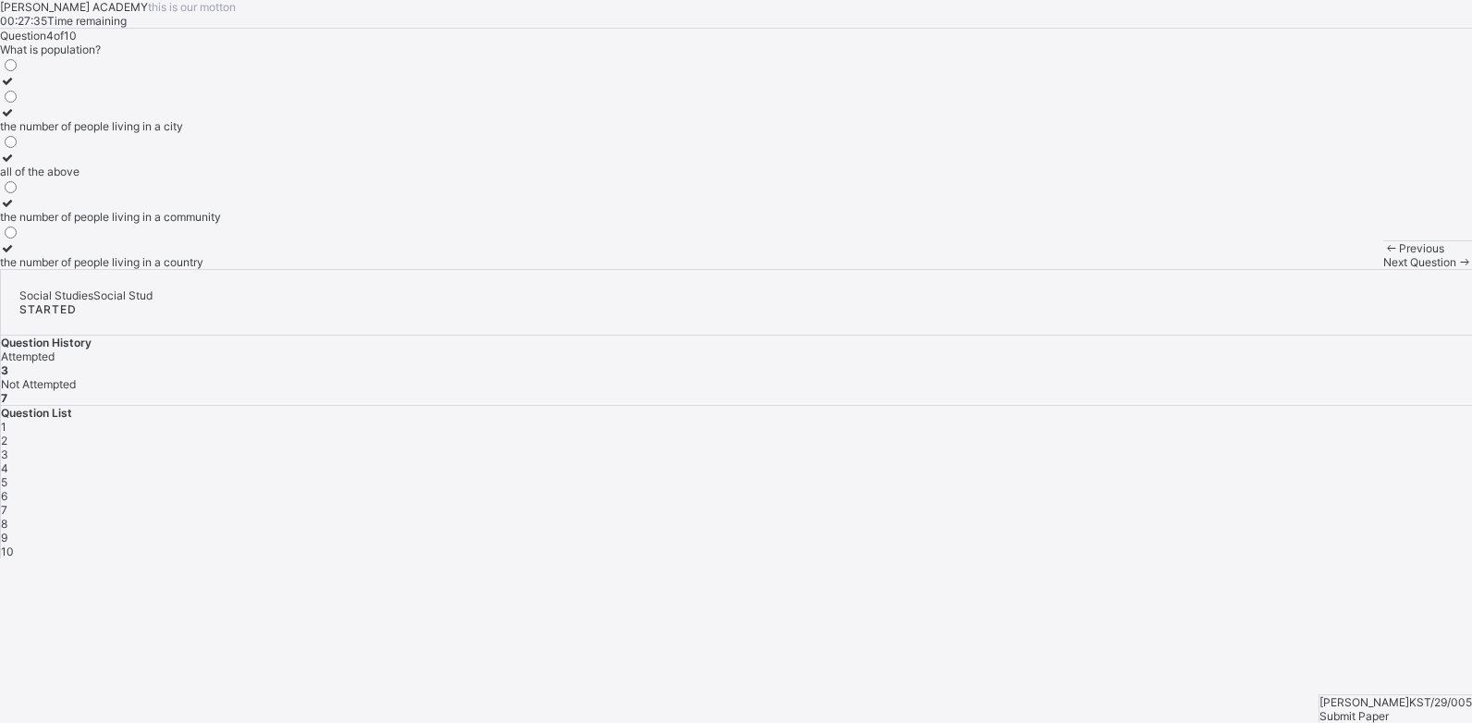
click at [1383, 269] on span "Next Question" at bounding box center [1419, 262] width 73 height 14
click at [1062, 394] on div "Social Studies Social Stud STARTED Question History Attempted 3 Not Attempted 7…" at bounding box center [736, 413] width 1472 height 289
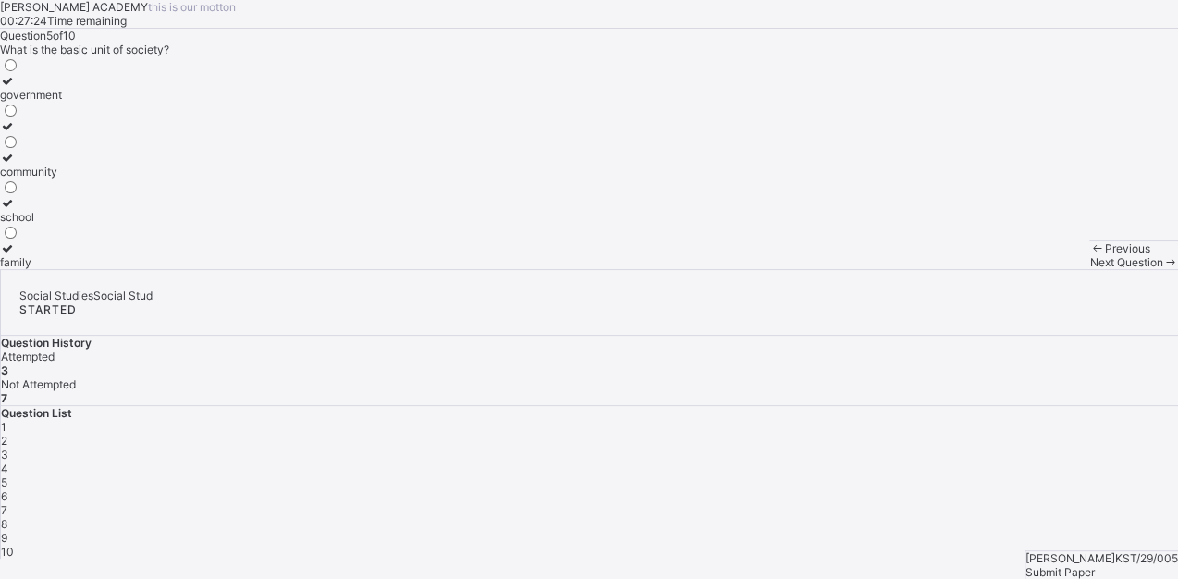
click at [8, 448] on span "3" at bounding box center [4, 455] width 7 height 14
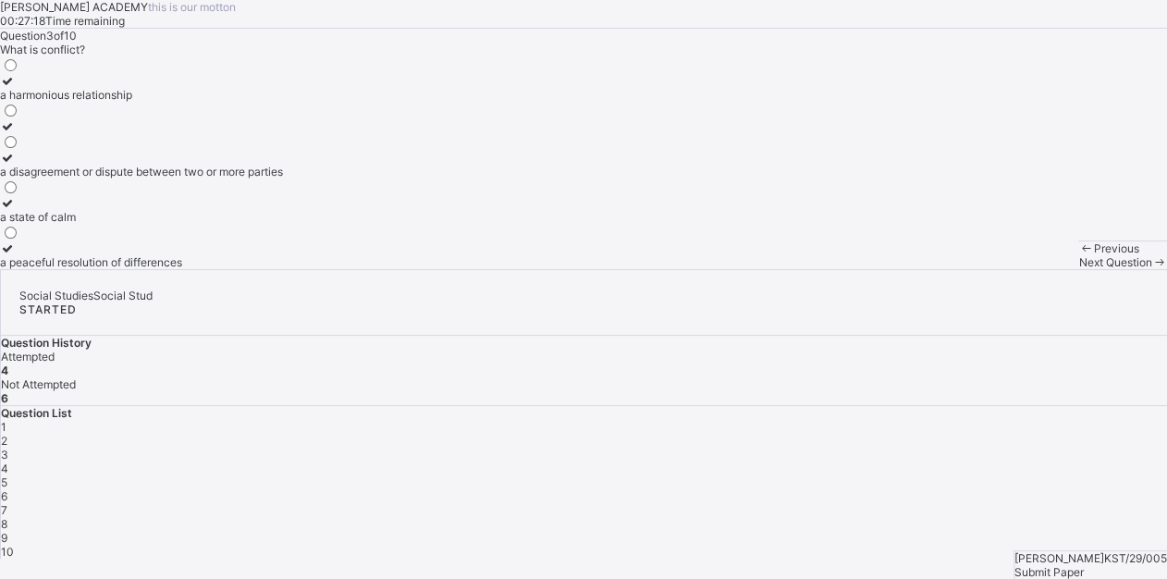
click at [941, 448] on div "3" at bounding box center [584, 455] width 1166 height 14
click at [8, 448] on span "3" at bounding box center [4, 455] width 7 height 14
click at [8, 461] on span "4" at bounding box center [4, 468] width 7 height 14
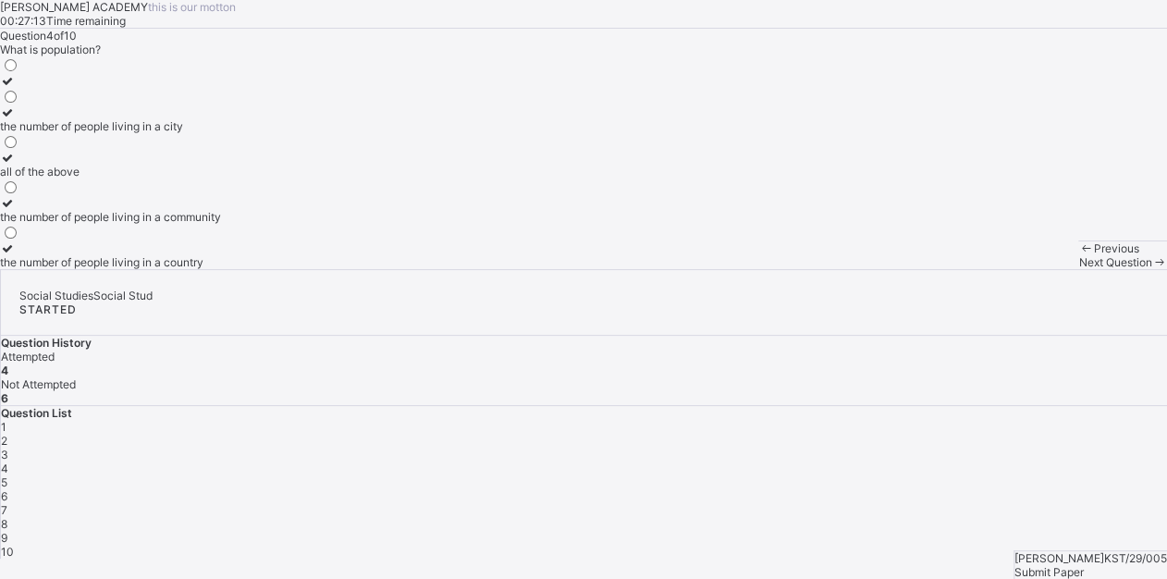
click at [7, 475] on span "5" at bounding box center [4, 482] width 6 height 14
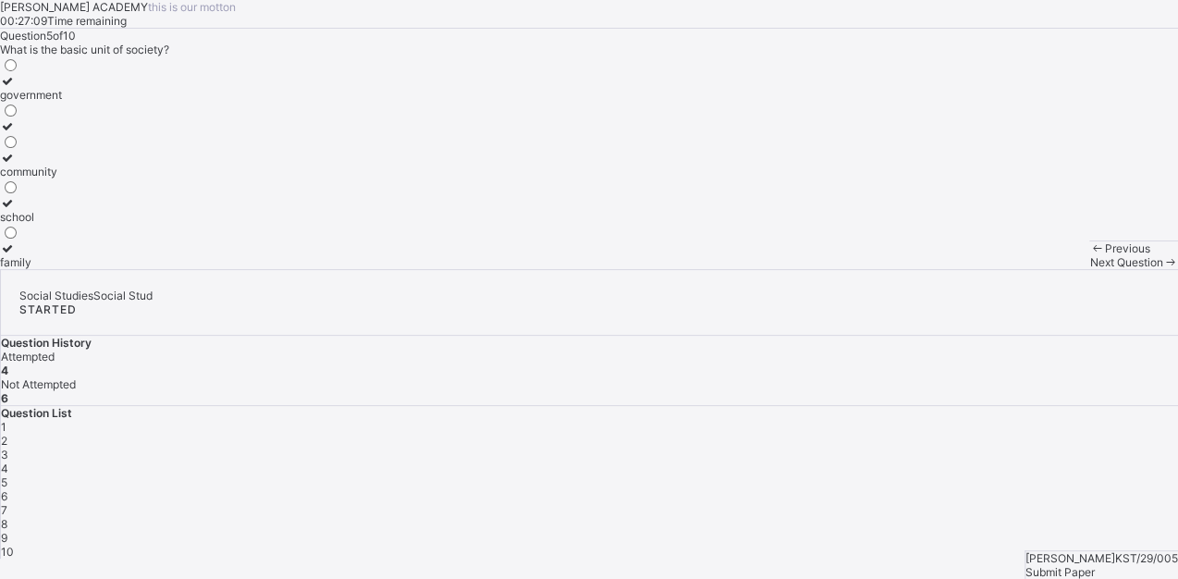
click at [62, 269] on label "family" at bounding box center [31, 255] width 62 height 28
click at [1089, 269] on span "Next Question" at bounding box center [1125, 262] width 73 height 14
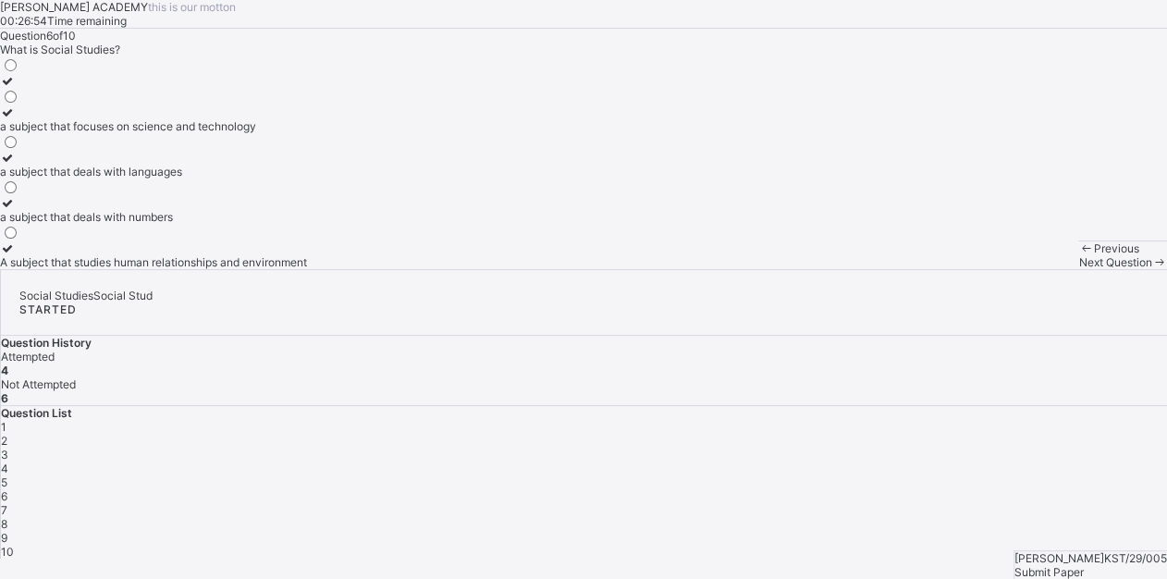
drag, startPoint x: 334, startPoint y: 496, endPoint x: 337, endPoint y: 525, distance: 29.7
click at [337, 269] on div "a subject that focuses on science and technology a subject that deals with lang…" at bounding box center [583, 162] width 1167 height 213
drag, startPoint x: 337, startPoint y: 525, endPoint x: 350, endPoint y: 553, distance: 30.6
click at [350, 269] on div "[PERSON_NAME] ACADEMY this is our [PERSON_NAME] 00:26:53 Time remaining Questio…" at bounding box center [583, 134] width 1167 height 269
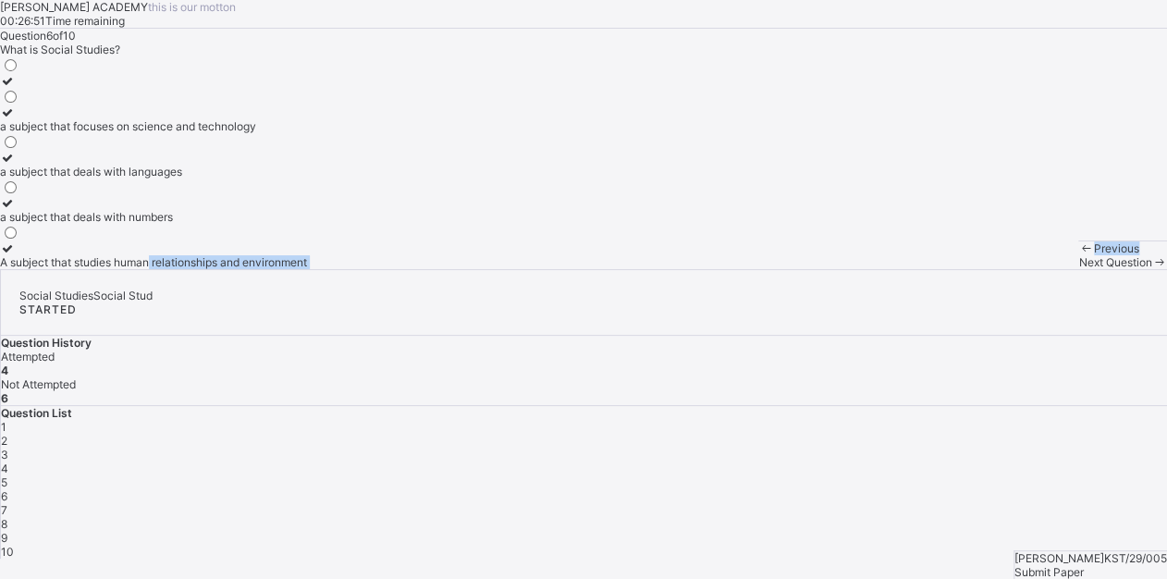
drag, startPoint x: 350, startPoint y: 553, endPoint x: 339, endPoint y: 466, distance: 87.5
click at [339, 269] on div "a subject that focuses on science and technology a subject that deals with lang…" at bounding box center [583, 162] width 1167 height 213
click at [207, 269] on div "A subject that studies human relationships and environment" at bounding box center [153, 262] width 307 height 14
click at [1078, 269] on span "Next Question" at bounding box center [1114, 262] width 73 height 14
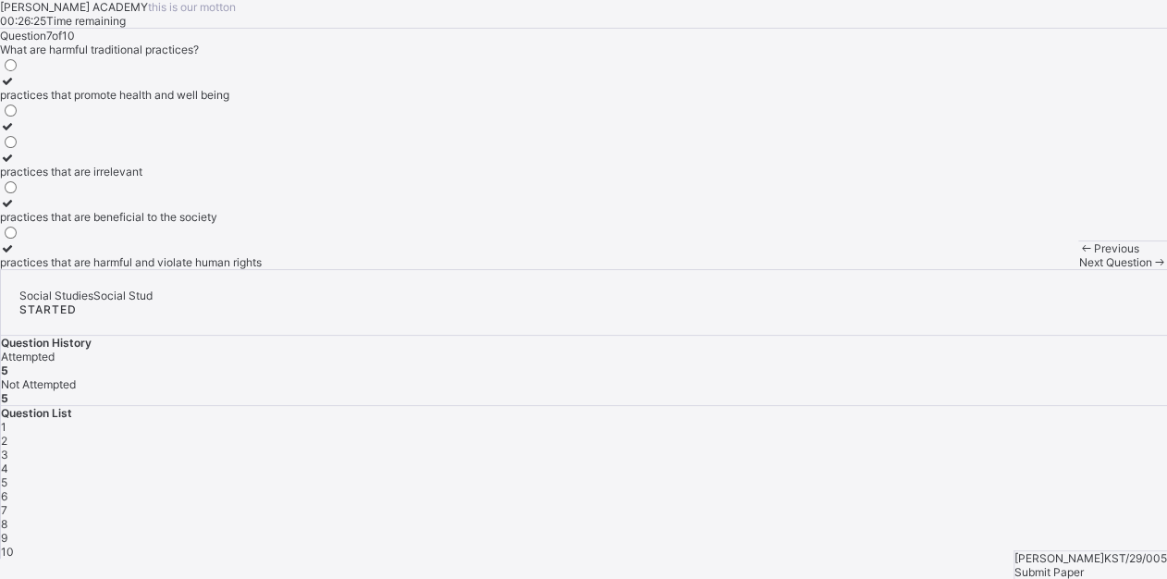
click at [236, 269] on div "practices that are harmful and violate human rights" at bounding box center [131, 262] width 262 height 14
click at [549, 269] on div "Question 7 of 10 What are harmful traditional practices? practices that promote…" at bounding box center [583, 149] width 1167 height 240
click at [1078, 269] on span "Next Question" at bounding box center [1114, 262] width 73 height 14
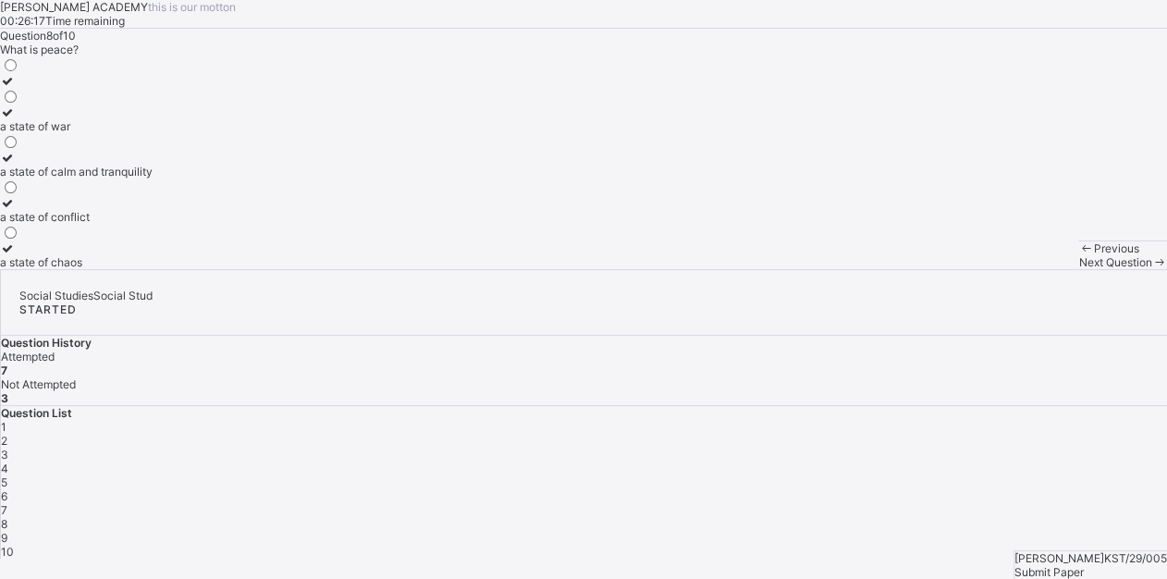
drag, startPoint x: 1090, startPoint y: 355, endPoint x: 1090, endPoint y: 380, distance: 25.0
click at [1090, 420] on div "1 2 3 4 5 6 7 8 9 10" at bounding box center [584, 489] width 1166 height 139
click at [322, 269] on div "Question 8 of 10 What is peace? a state of war a state of calm and tranquility …" at bounding box center [583, 149] width 1167 height 240
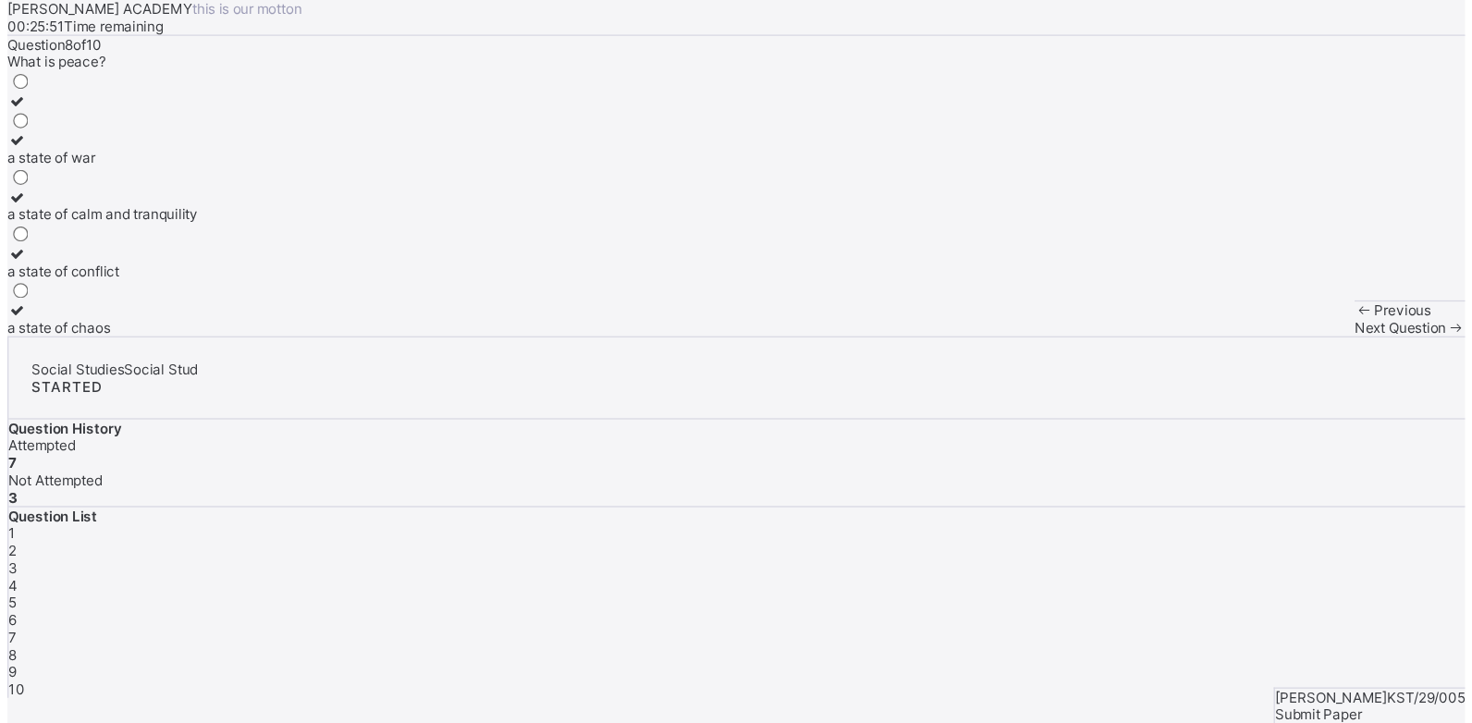
scroll to position [0, 0]
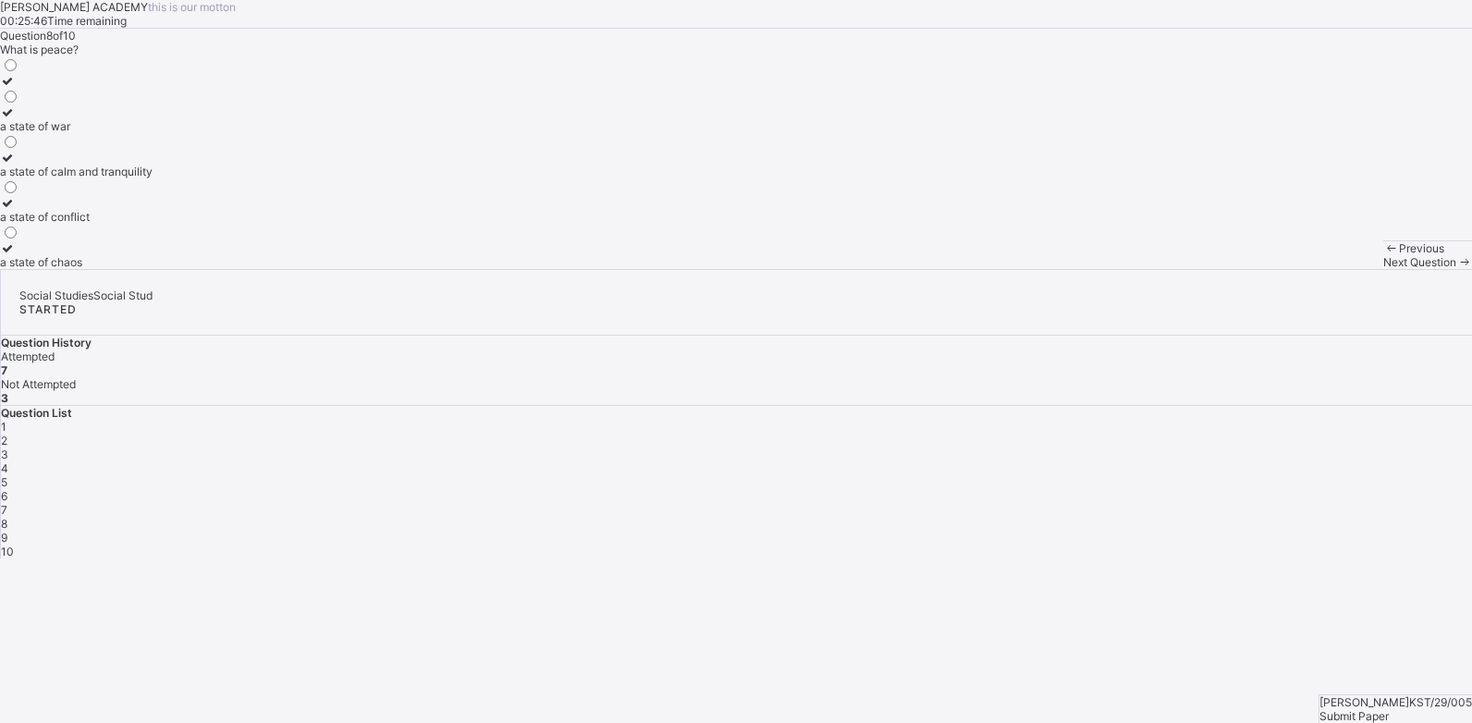
click at [153, 178] on div "a state of calm and tranquility" at bounding box center [76, 172] width 153 height 14
click at [1383, 269] on span "Next Question" at bounding box center [1419, 262] width 73 height 14
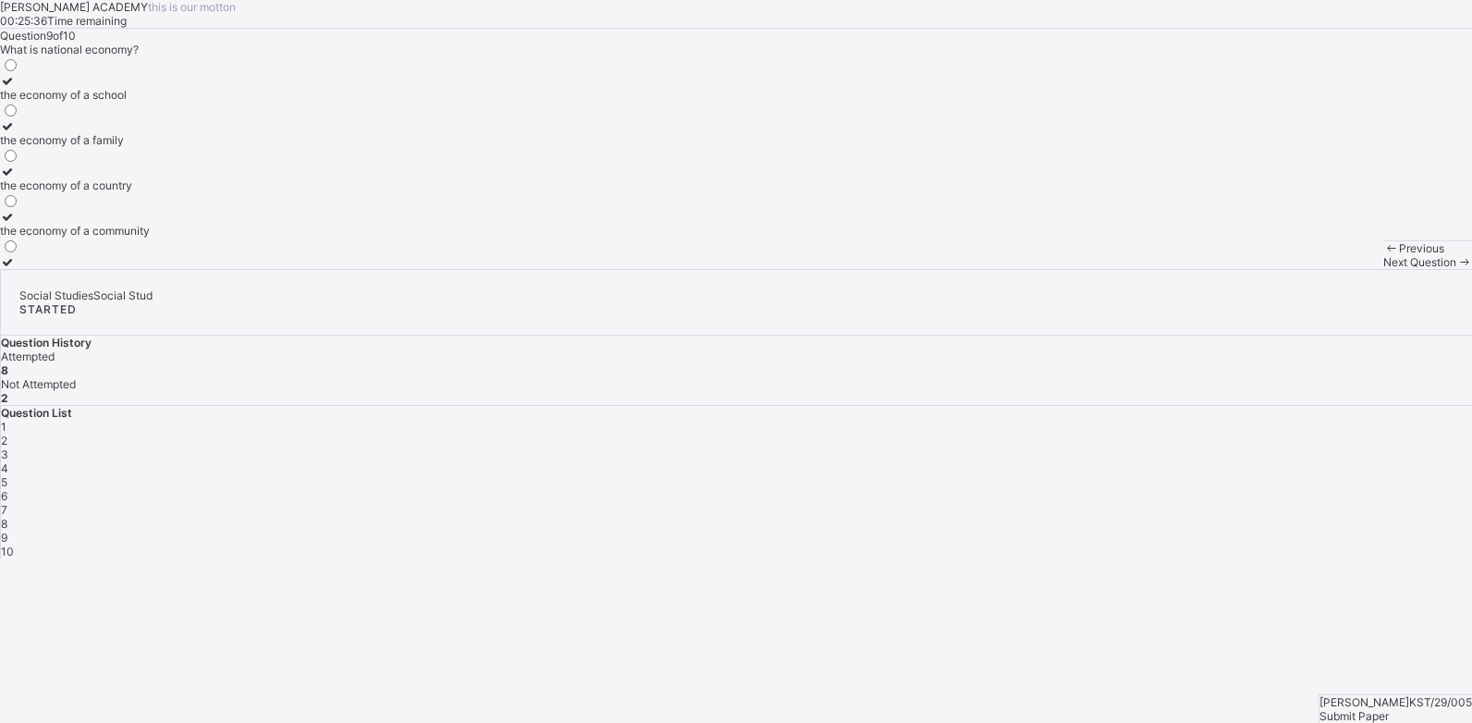
click at [150, 192] on label "the economy of a country" at bounding box center [75, 179] width 150 height 28
click at [1383, 269] on span "Next Question" at bounding box center [1419, 262] width 73 height 14
click at [138, 102] on label "all of the above" at bounding box center [69, 88] width 138 height 28
click at [138, 102] on div "all of the above" at bounding box center [69, 95] width 138 height 14
click at [138, 178] on div at bounding box center [69, 178] width 138 height 0
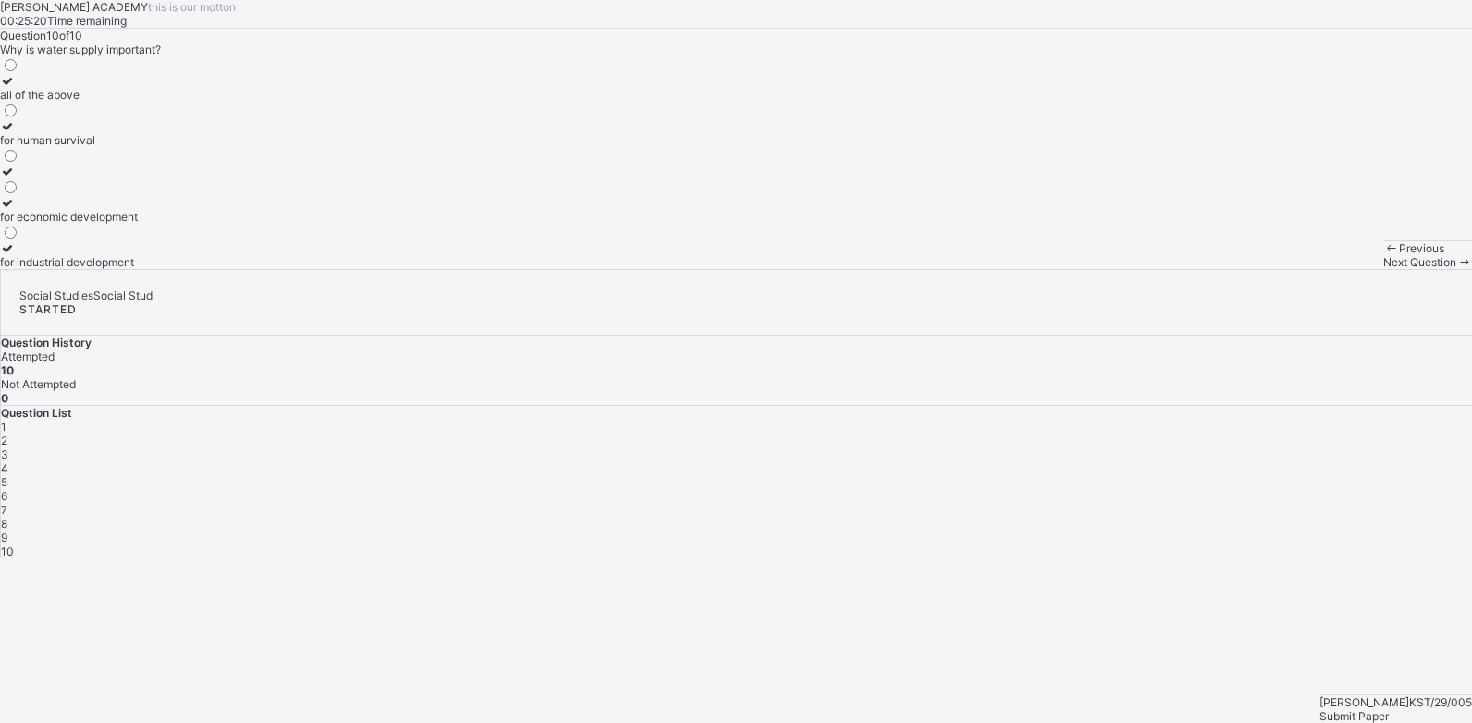
click at [138, 102] on label "all of the above" at bounding box center [69, 88] width 138 height 28
click at [1389, 709] on span "Submit Paper" at bounding box center [1354, 716] width 69 height 14
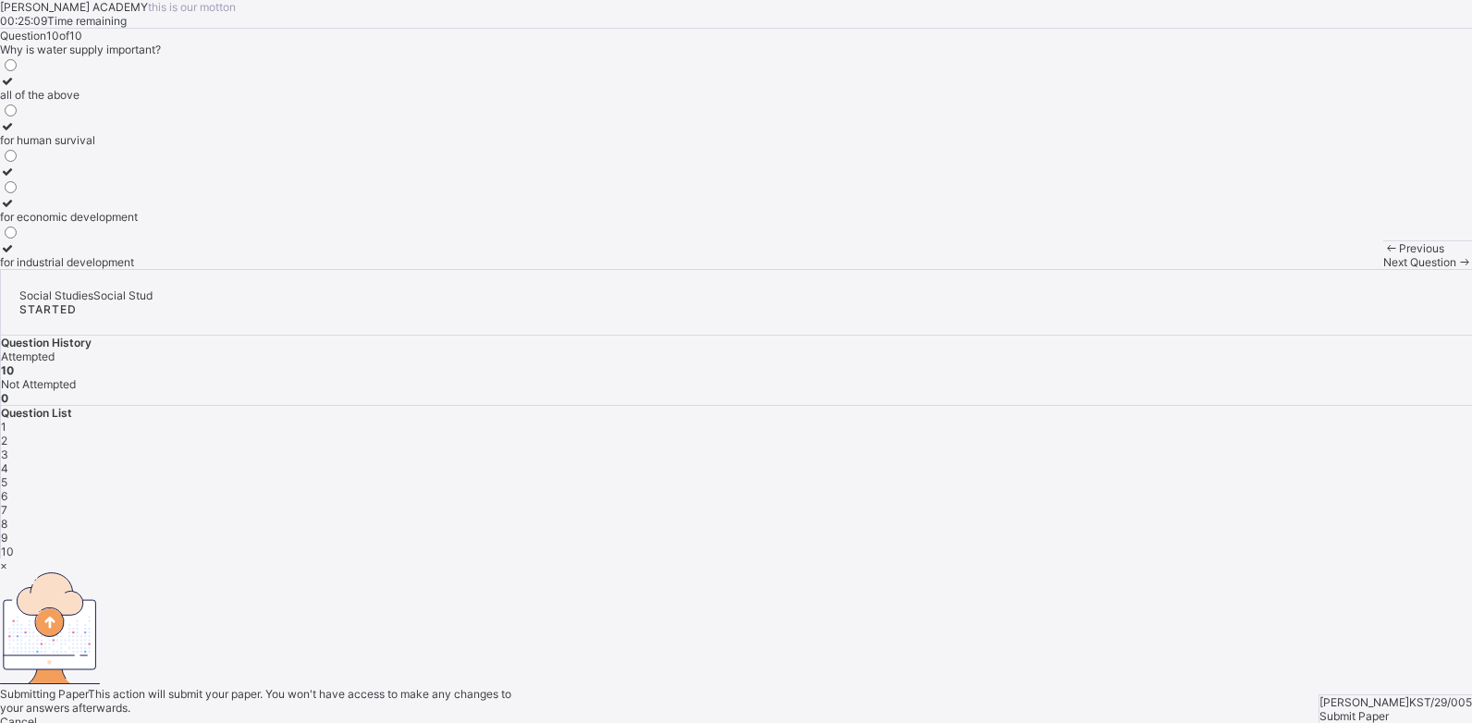
click at [93, 722] on span "Yes, Submit Paper" at bounding box center [46, 736] width 93 height 14
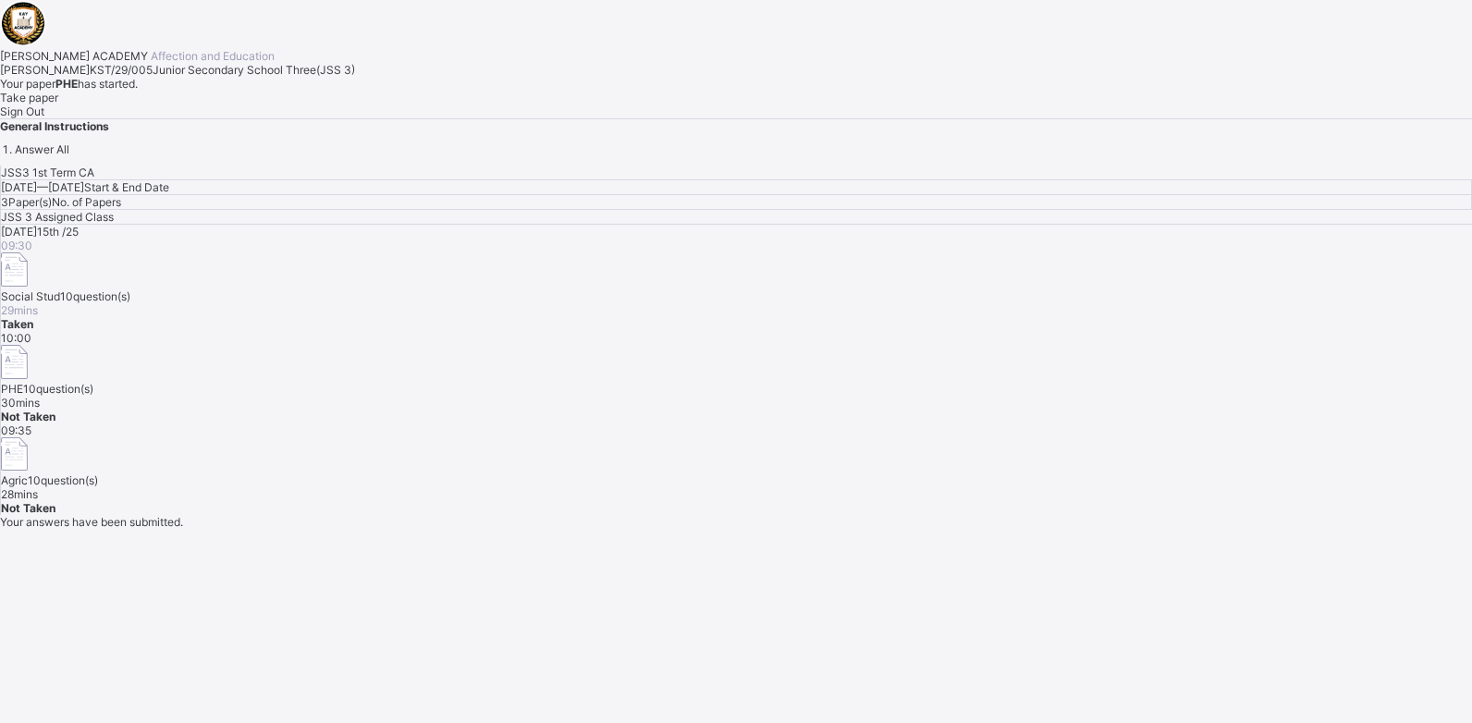
click at [55, 410] on span "Not Taken" at bounding box center [28, 417] width 55 height 14
drag, startPoint x: 1186, startPoint y: 332, endPoint x: 1117, endPoint y: 324, distance: 69.9
click at [1117, 331] on div "10:00 PHE 10 question(s) 30 mins Not Taken" at bounding box center [736, 377] width 1471 height 92
click at [1063, 342] on div "10:00 PHE 10 question(s) 30 mins Not Taken" at bounding box center [736, 377] width 1471 height 92
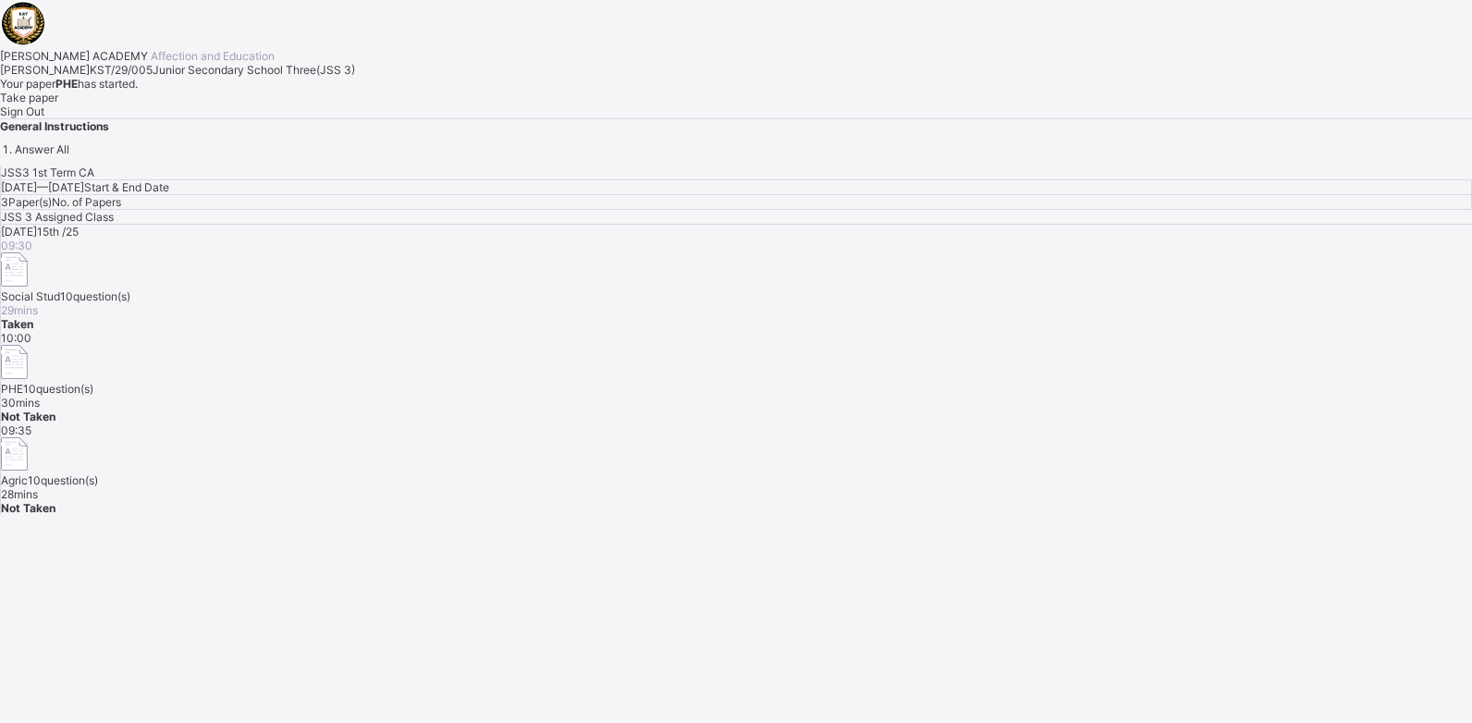
click at [58, 104] on span "Take paper" at bounding box center [29, 98] width 58 height 14
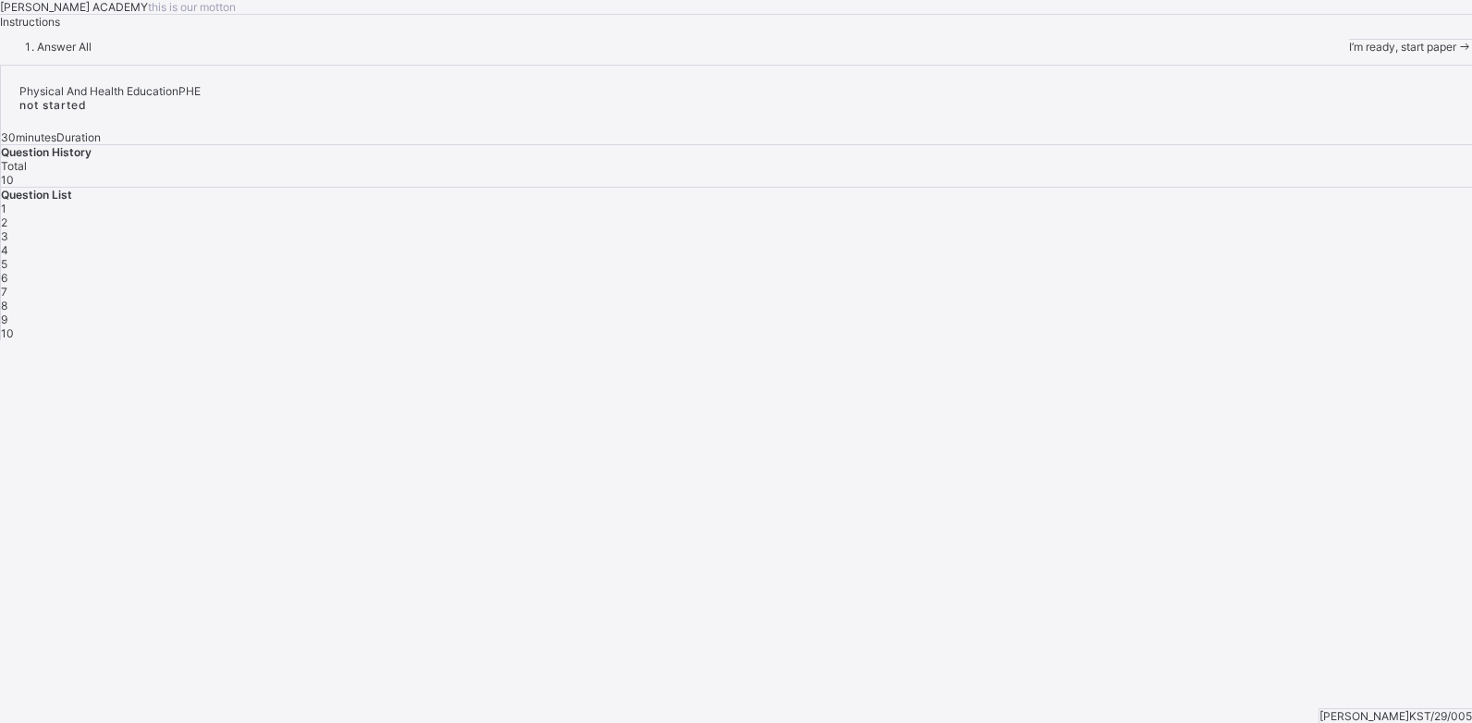
click at [1349, 54] on span "I’m ready, start paper" at bounding box center [1402, 47] width 107 height 14
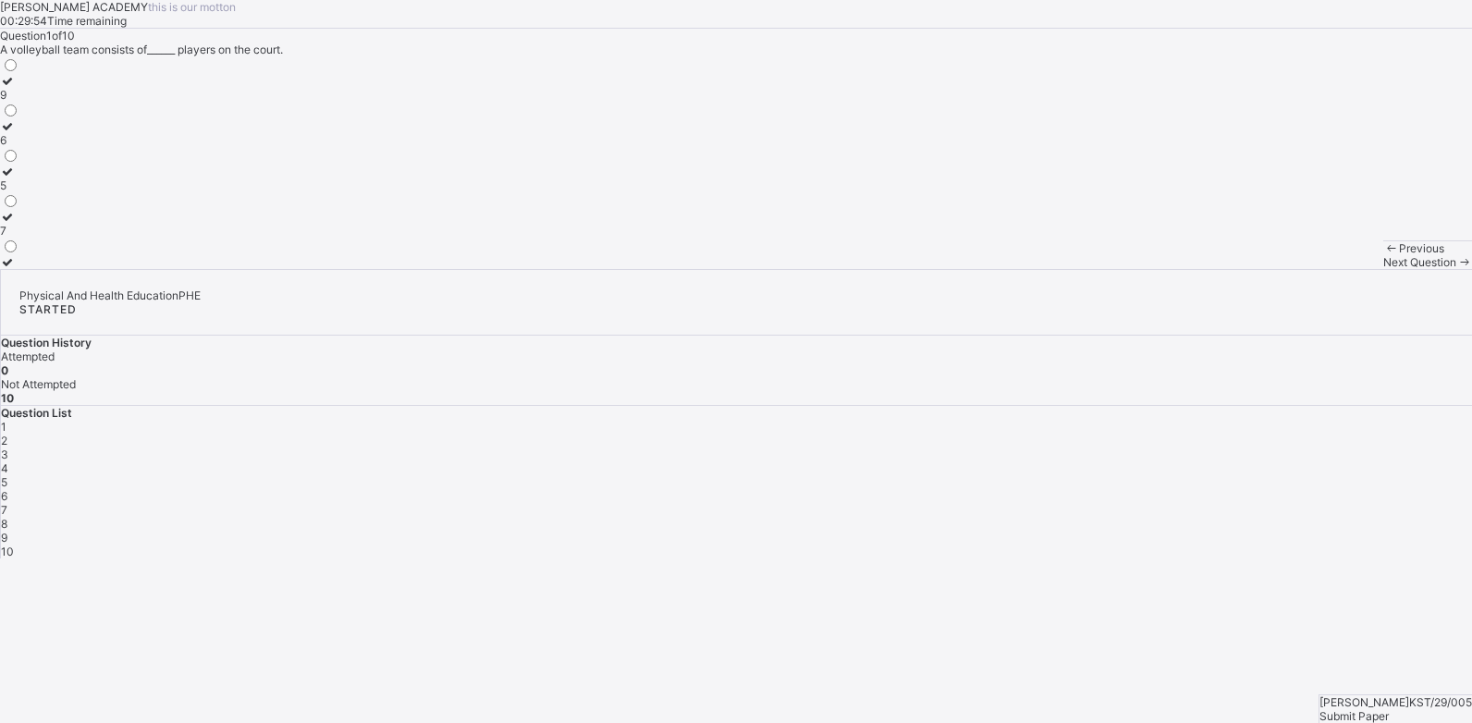
click at [19, 147] on div "6" at bounding box center [9, 140] width 19 height 14
click at [1383, 269] on span "Next Question" at bounding box center [1419, 262] width 73 height 14
click at [35, 192] on div "tip" at bounding box center [17, 185] width 35 height 14
click at [1383, 269] on span "Next Question" at bounding box center [1419, 262] width 73 height 14
click at [38, 147] on div "release" at bounding box center [19, 140] width 38 height 14
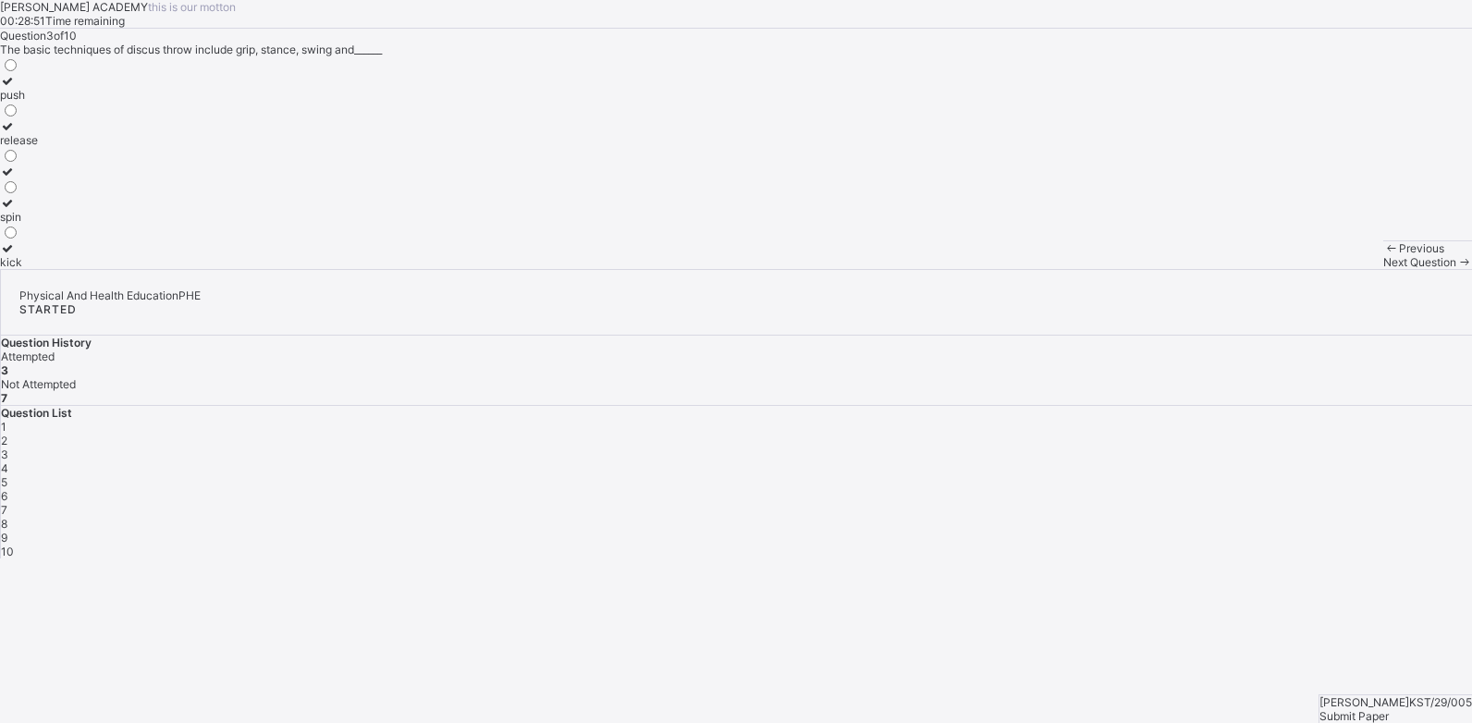
click at [1383, 269] on div "Previous Next Question" at bounding box center [1427, 254] width 89 height 29
drag, startPoint x: 978, startPoint y: 704, endPoint x: 959, endPoint y: 678, distance: 32.4
click at [1383, 269] on div "Next Question" at bounding box center [1427, 262] width 89 height 14
click at [101, 147] on div "rubber and iron" at bounding box center [50, 140] width 101 height 14
click at [1456, 269] on span at bounding box center [1464, 262] width 16 height 14
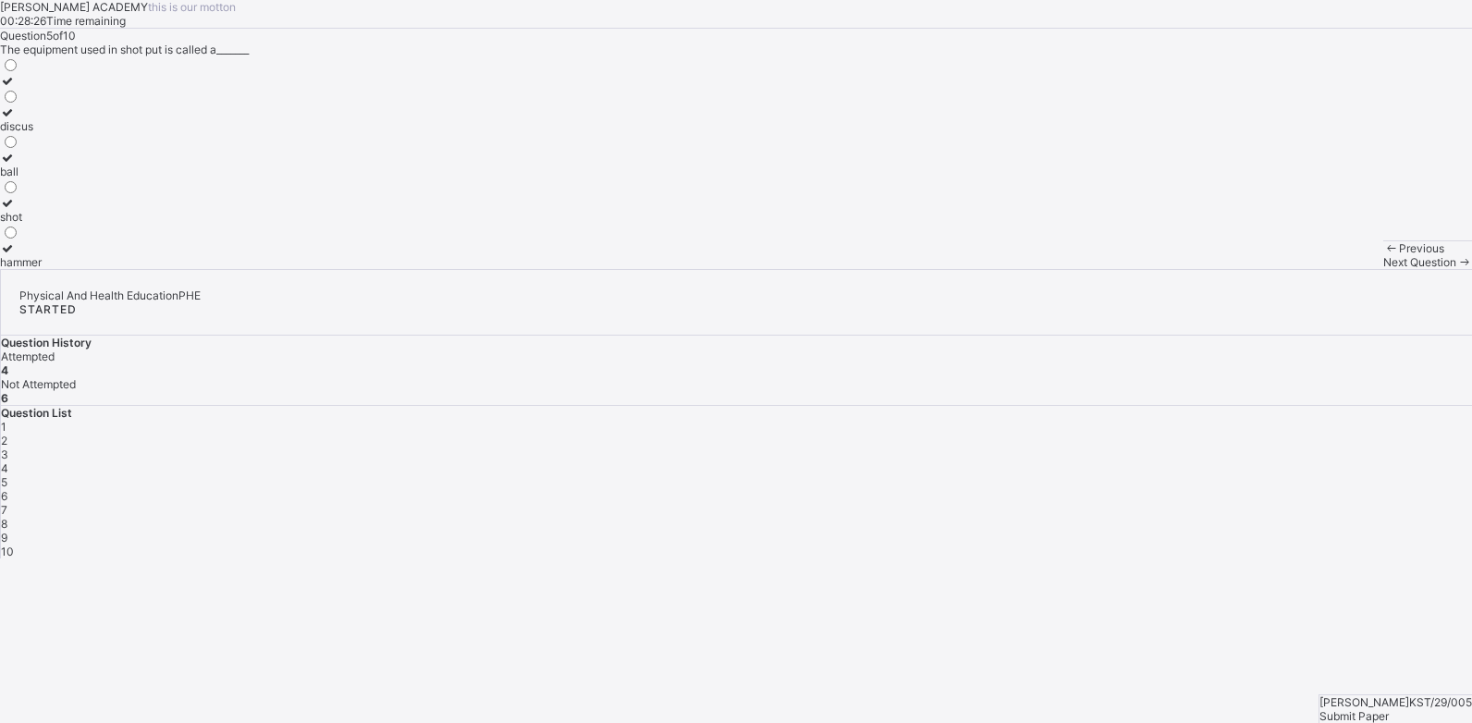
click at [42, 133] on div "discus" at bounding box center [21, 126] width 42 height 14
click at [1383, 269] on span "Next Question" at bounding box center [1419, 262] width 73 height 14
click at [73, 224] on div "run-up" at bounding box center [36, 217] width 73 height 14
click at [1383, 269] on div "Next Question" at bounding box center [1427, 262] width 89 height 14
drag, startPoint x: 239, startPoint y: 427, endPoint x: 478, endPoint y: 489, distance: 247.4
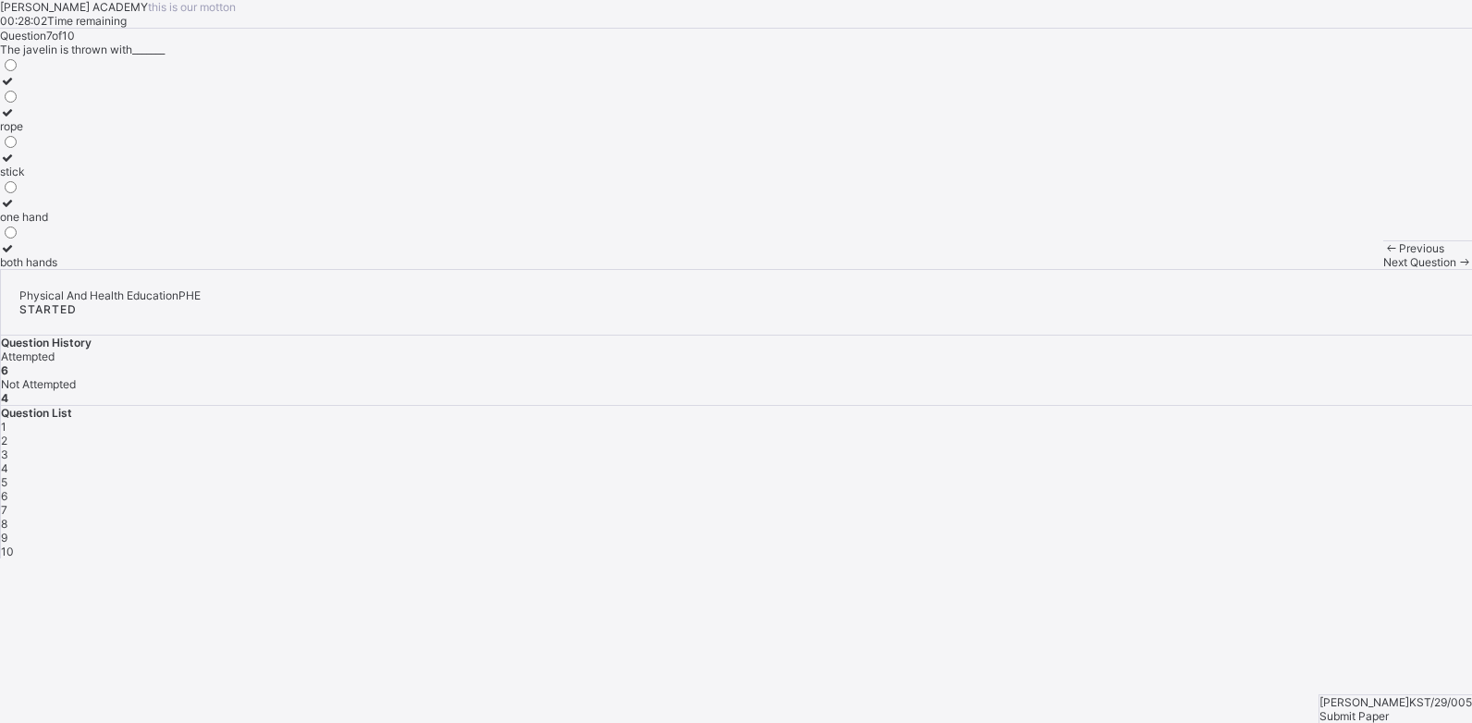
click at [57, 224] on div "one hand" at bounding box center [28, 217] width 57 height 14
click at [1383, 269] on span "Next Question" at bounding box center [1419, 262] width 73 height 14
click at [89, 147] on div "outside the circle" at bounding box center [44, 140] width 89 height 14
click at [1383, 269] on span "Next Question" at bounding box center [1419, 262] width 73 height 14
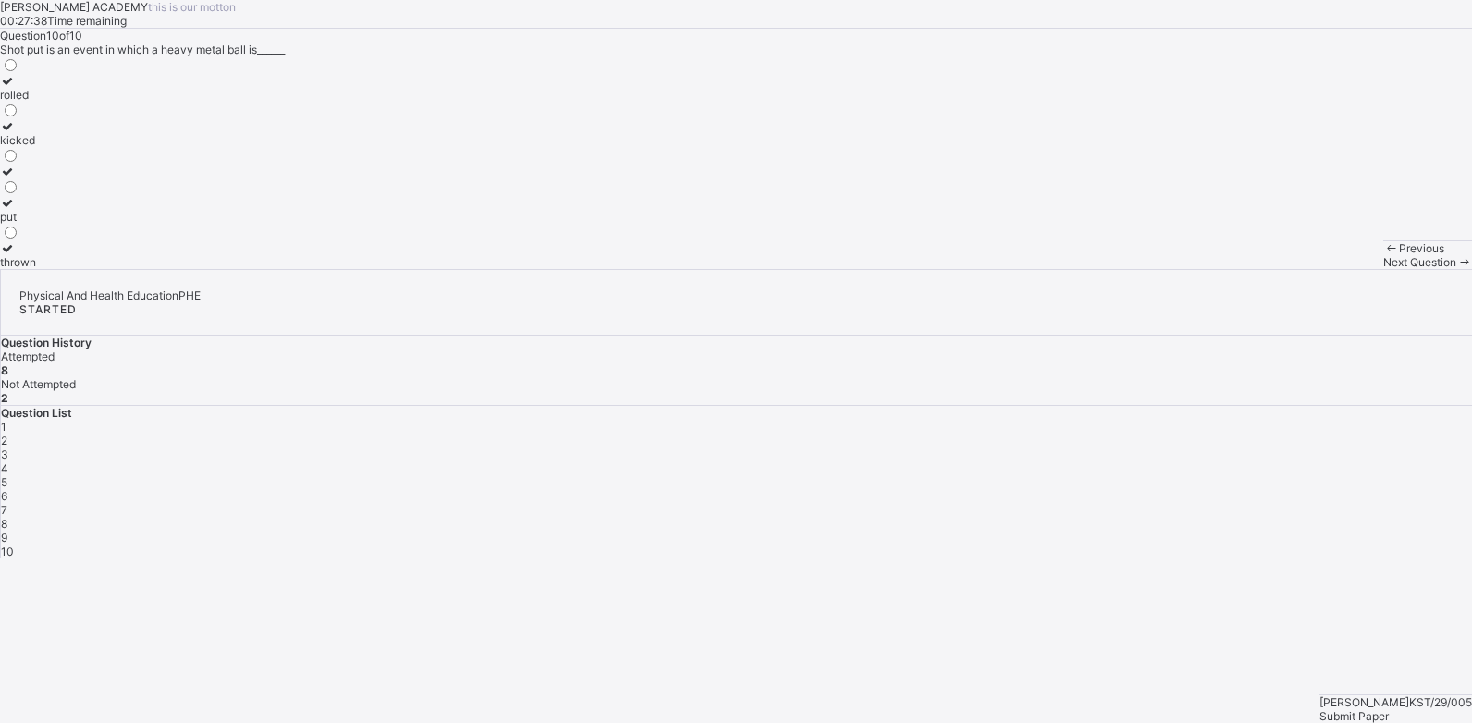
click at [1173, 531] on div "9" at bounding box center [736, 538] width 1471 height 14
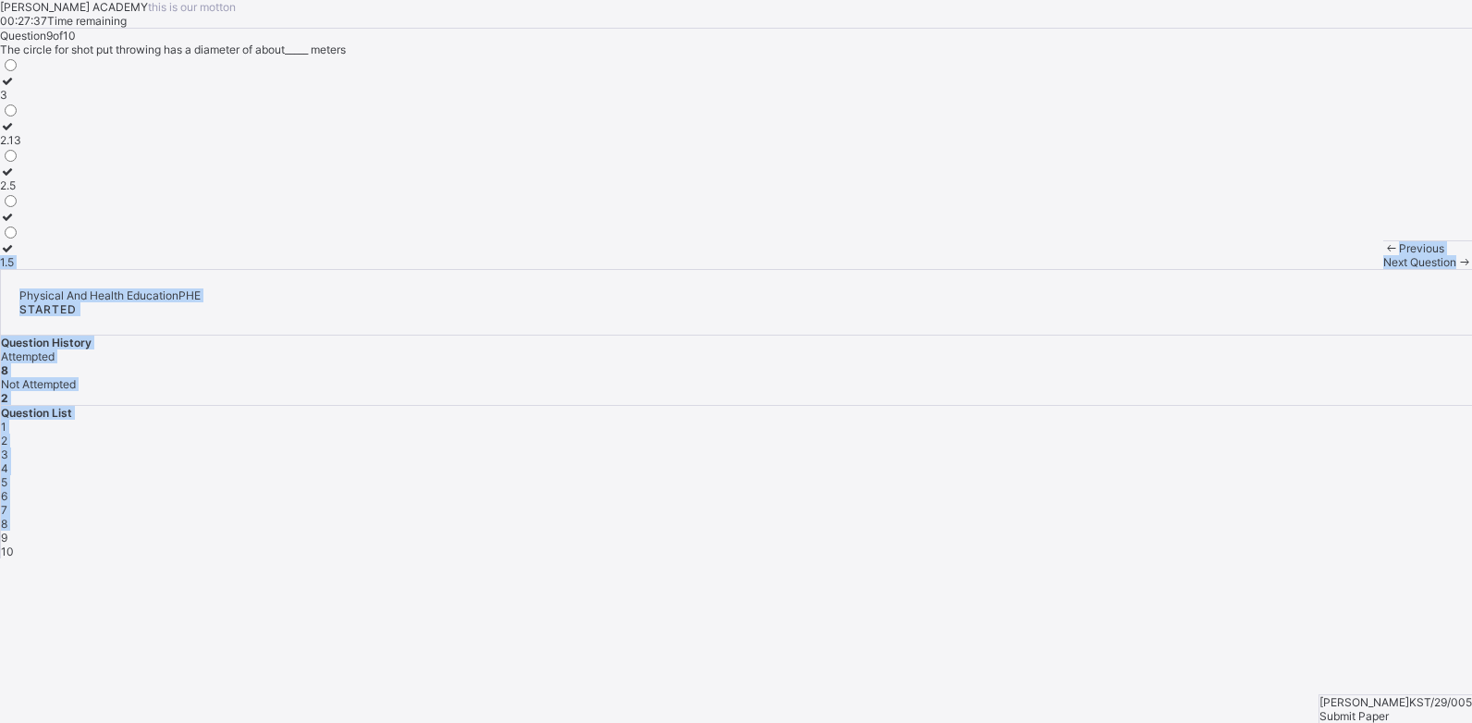
drag, startPoint x: 1173, startPoint y: 425, endPoint x: 925, endPoint y: 435, distance: 248.0
click at [925, 435] on div "[PERSON_NAME] ACADEMY this is our [PERSON_NAME] 00:27:37 Time remaining Questio…" at bounding box center [736, 279] width 1472 height 559
drag, startPoint x: 925, startPoint y: 435, endPoint x: 805, endPoint y: 452, distance: 120.6
click at [805, 269] on div "Question 9 of 10 The circle for shot put throwing has a diameter of about_____ …" at bounding box center [736, 149] width 1472 height 240
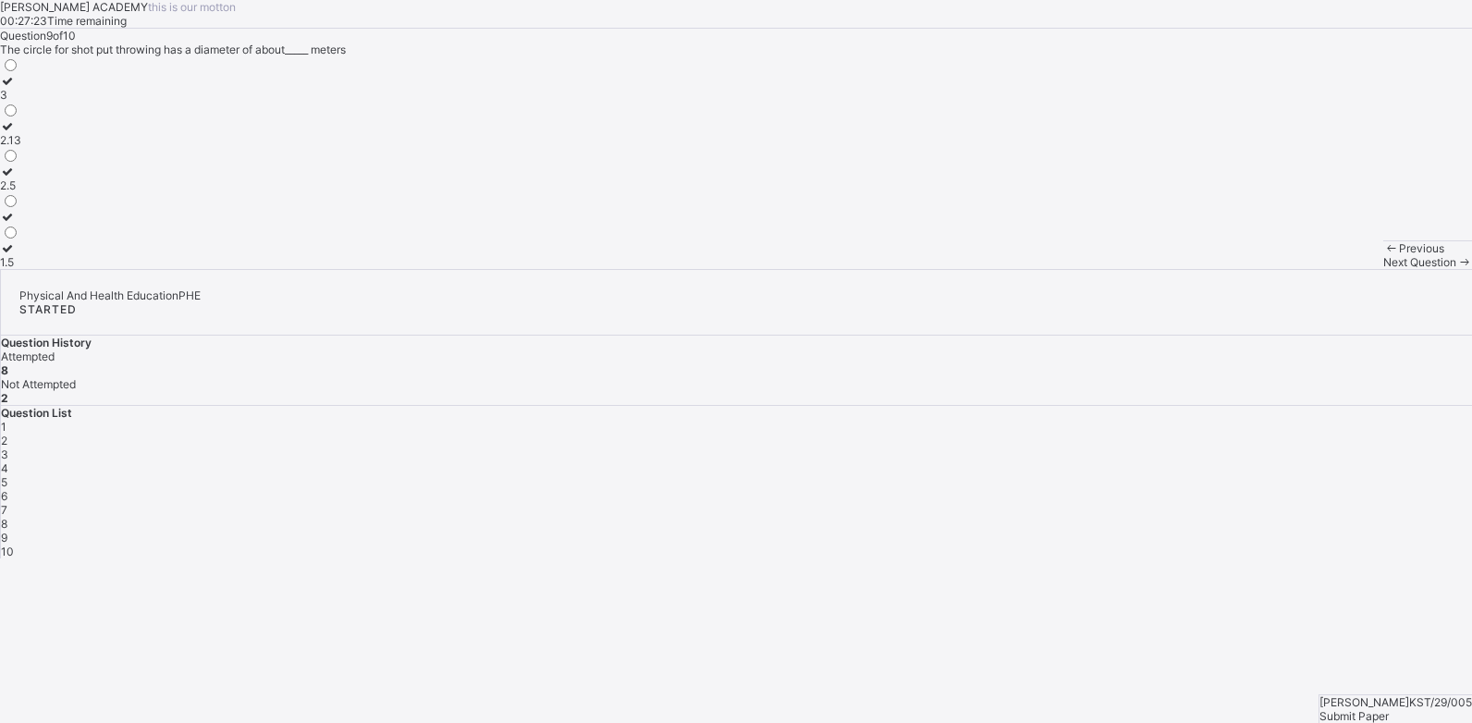
click at [21, 192] on div "2.5" at bounding box center [10, 185] width 21 height 14
click at [1383, 269] on span "Next Question" at bounding box center [1419, 262] width 73 height 14
click at [36, 269] on label "thrown" at bounding box center [18, 255] width 36 height 28
click at [1389, 709] on span "Submit Paper" at bounding box center [1354, 716] width 69 height 14
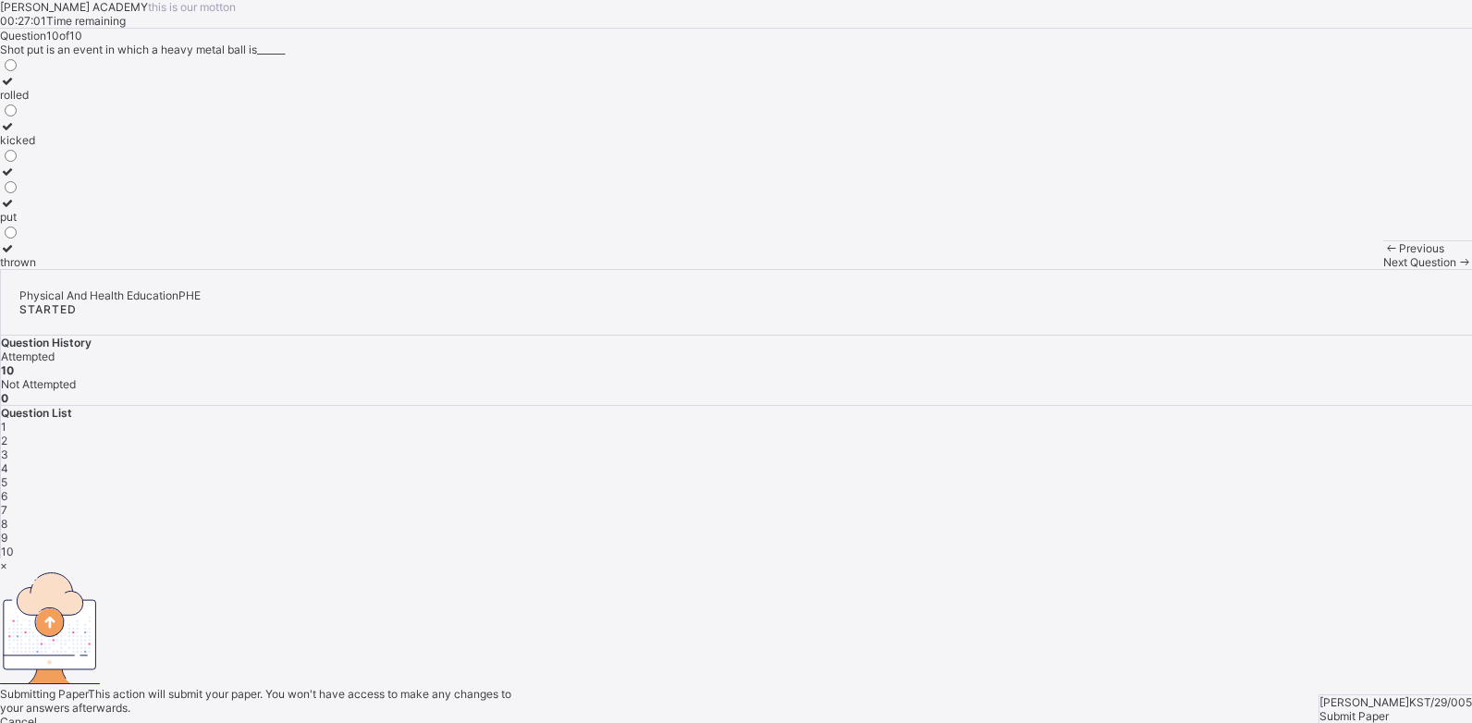
click at [789, 722] on div "Yes, Submit Paper" at bounding box center [736, 736] width 1472 height 14
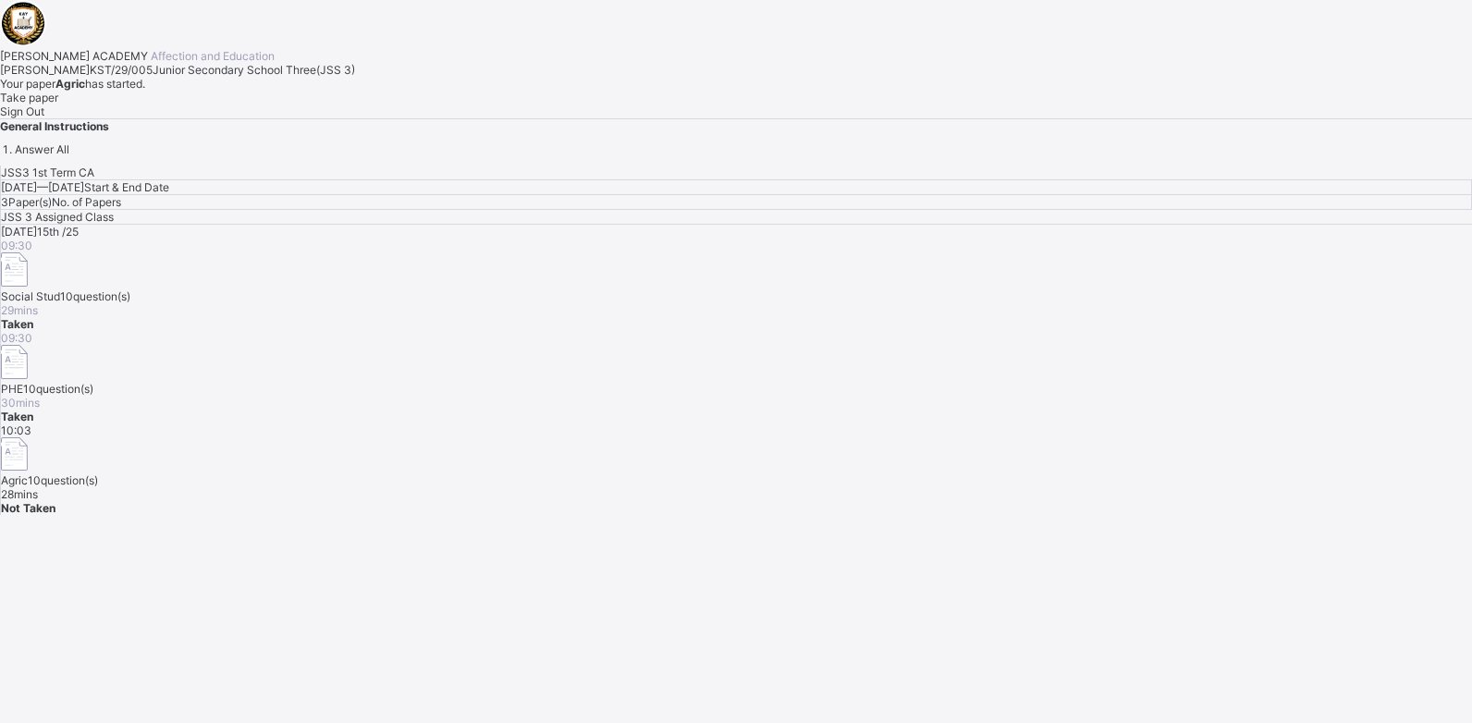
click at [0, 91] on span at bounding box center [0, 91] width 0 height 0
click at [58, 104] on span "Take paper" at bounding box center [29, 98] width 58 height 14
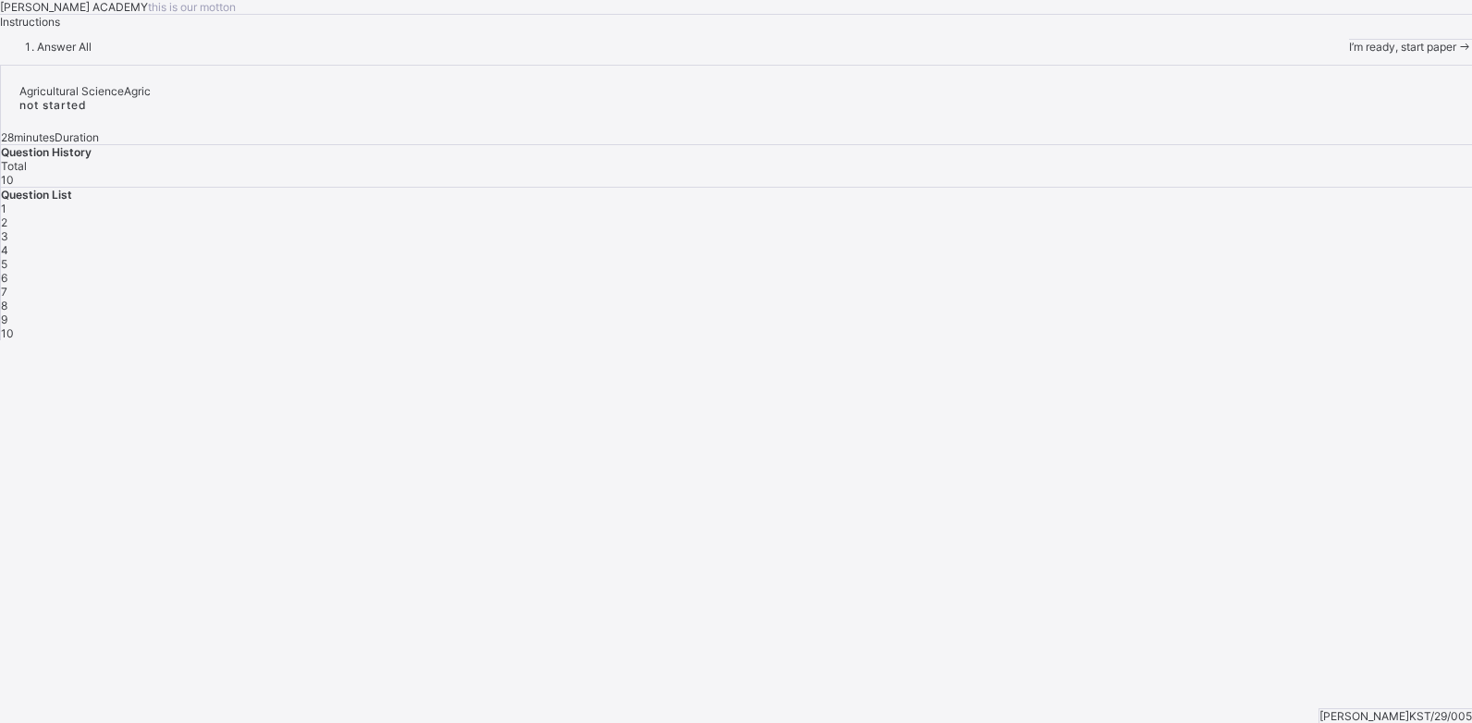
click at [1349, 54] on div "I’m ready, start paper" at bounding box center [1410, 47] width 123 height 14
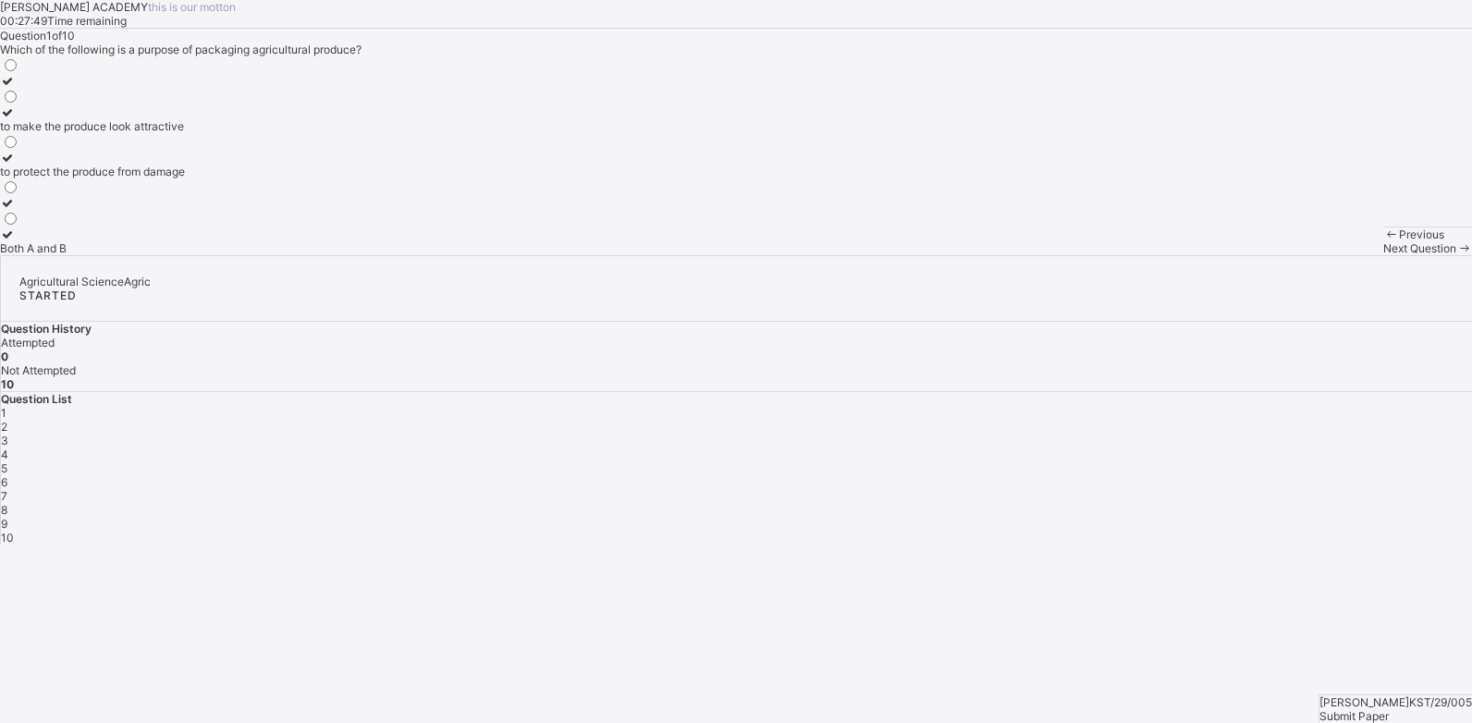
click at [157, 178] on div "to protect the produce from damage" at bounding box center [92, 172] width 185 height 14
click at [185, 255] on div "Both A and B" at bounding box center [92, 248] width 185 height 14
click at [1383, 255] on span "Next Question" at bounding box center [1419, 248] width 73 height 14
click at [141, 255] on label "it increases the price" at bounding box center [70, 241] width 141 height 28
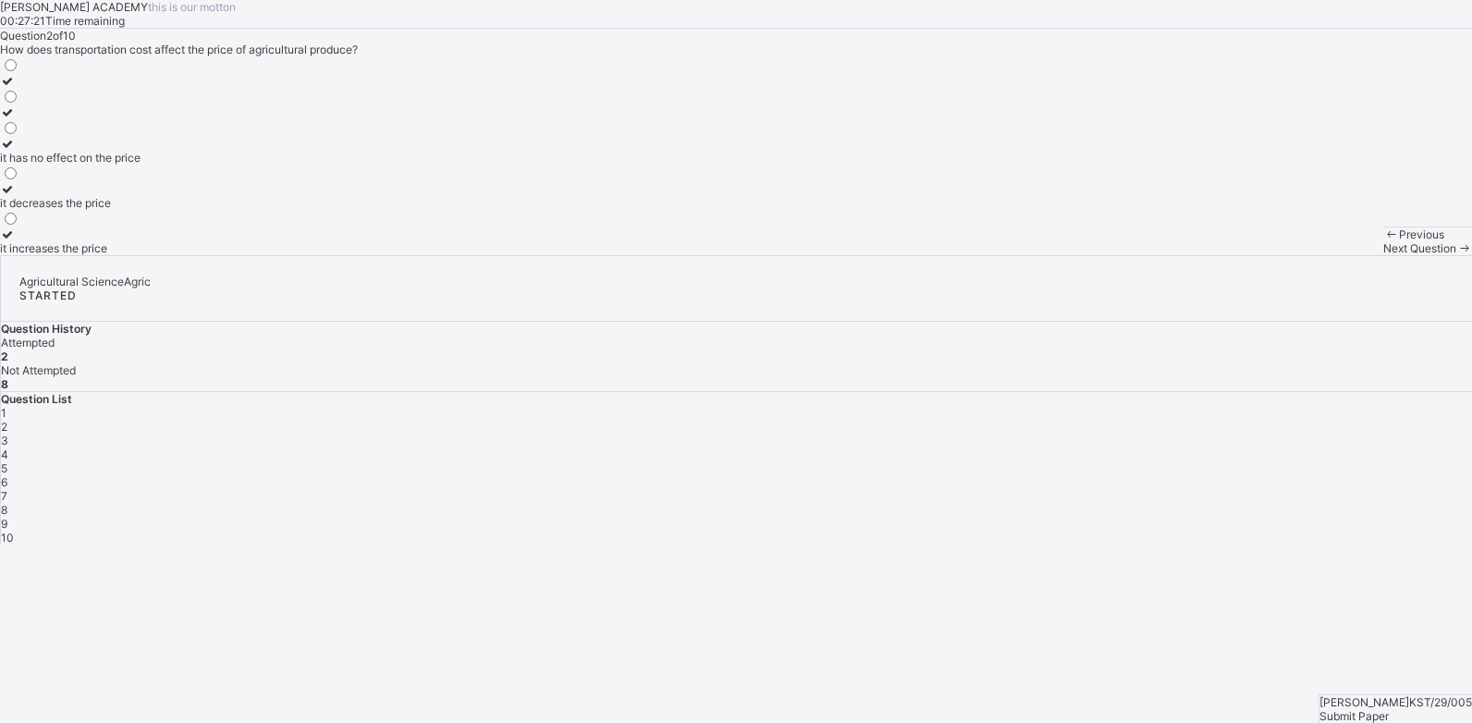
click at [1383, 255] on span "Next Question" at bounding box center [1419, 248] width 73 height 14
click at [90, 255] on div "polythene bags" at bounding box center [45, 248] width 90 height 14
click at [1383, 255] on div "Next Question" at bounding box center [1427, 248] width 89 height 14
click at [132, 255] on div "it decreases the price" at bounding box center [66, 248] width 132 height 14
click at [132, 210] on label "it increases the price" at bounding box center [66, 196] width 132 height 28
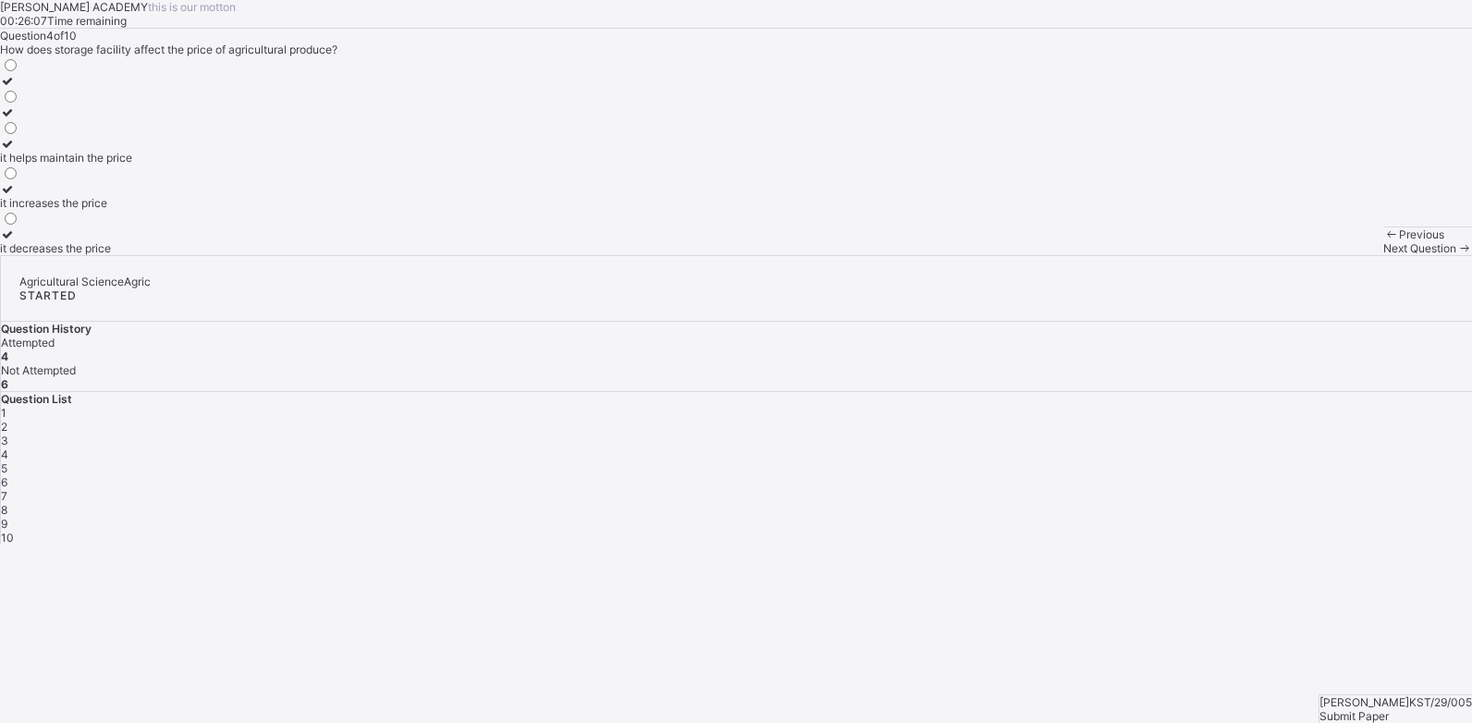
click at [1389, 709] on span "Submit Paper" at bounding box center [1354, 716] width 69 height 14
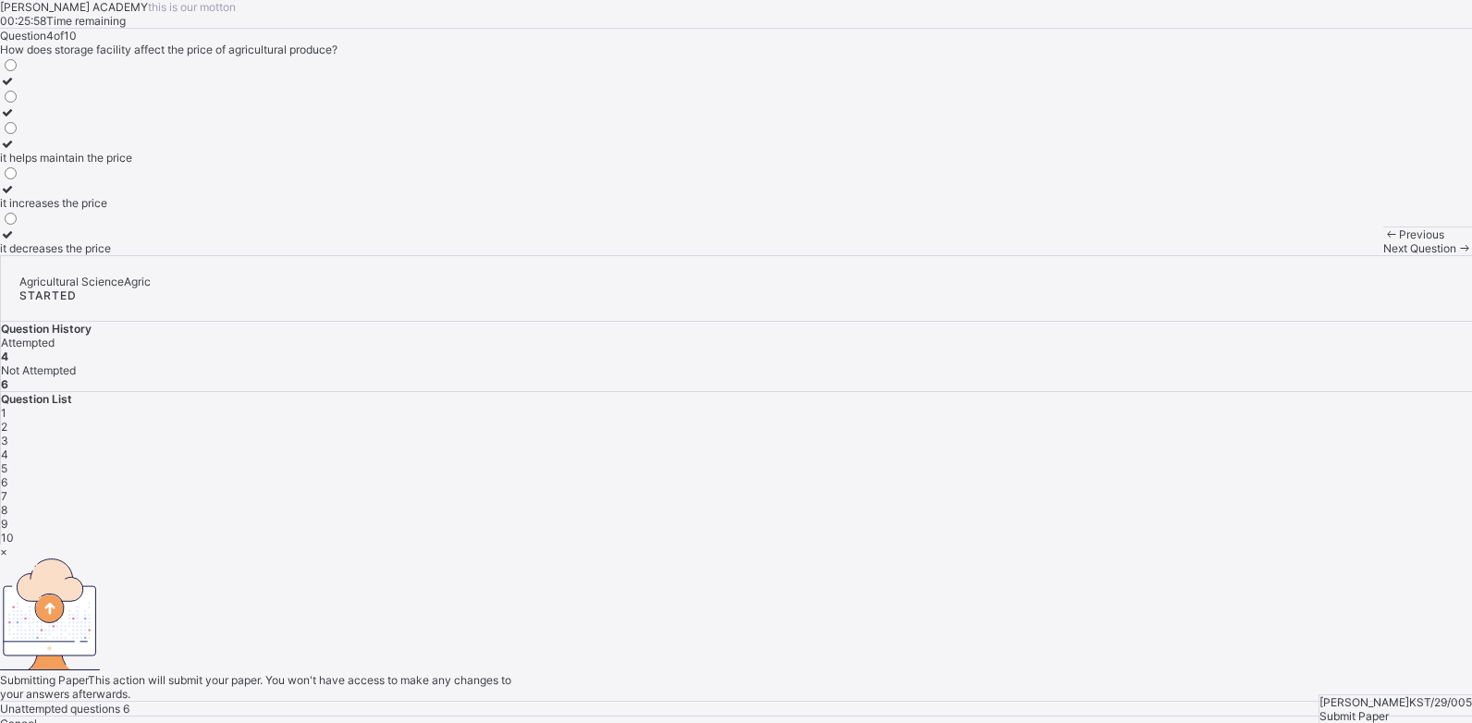
drag, startPoint x: 973, startPoint y: 195, endPoint x: 659, endPoint y: 528, distance: 457.3
click at [37, 717] on span "Cancel" at bounding box center [18, 724] width 37 height 14
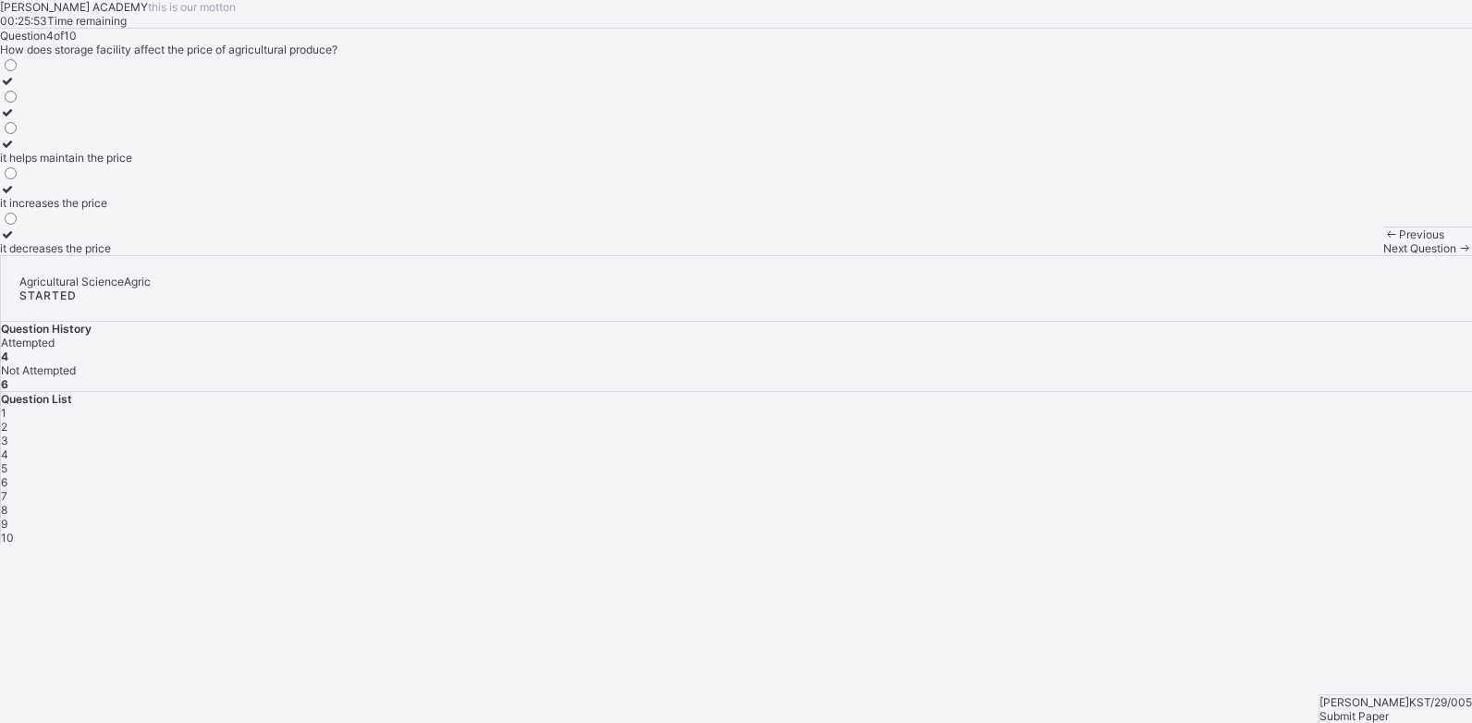
click at [1383, 255] on span "Next Question" at bounding box center [1419, 248] width 73 height 14
click at [185, 255] on div "to protect the produce from damage" at bounding box center [92, 248] width 185 height 14
click at [1383, 255] on span "Next Question" at bounding box center [1419, 248] width 73 height 14
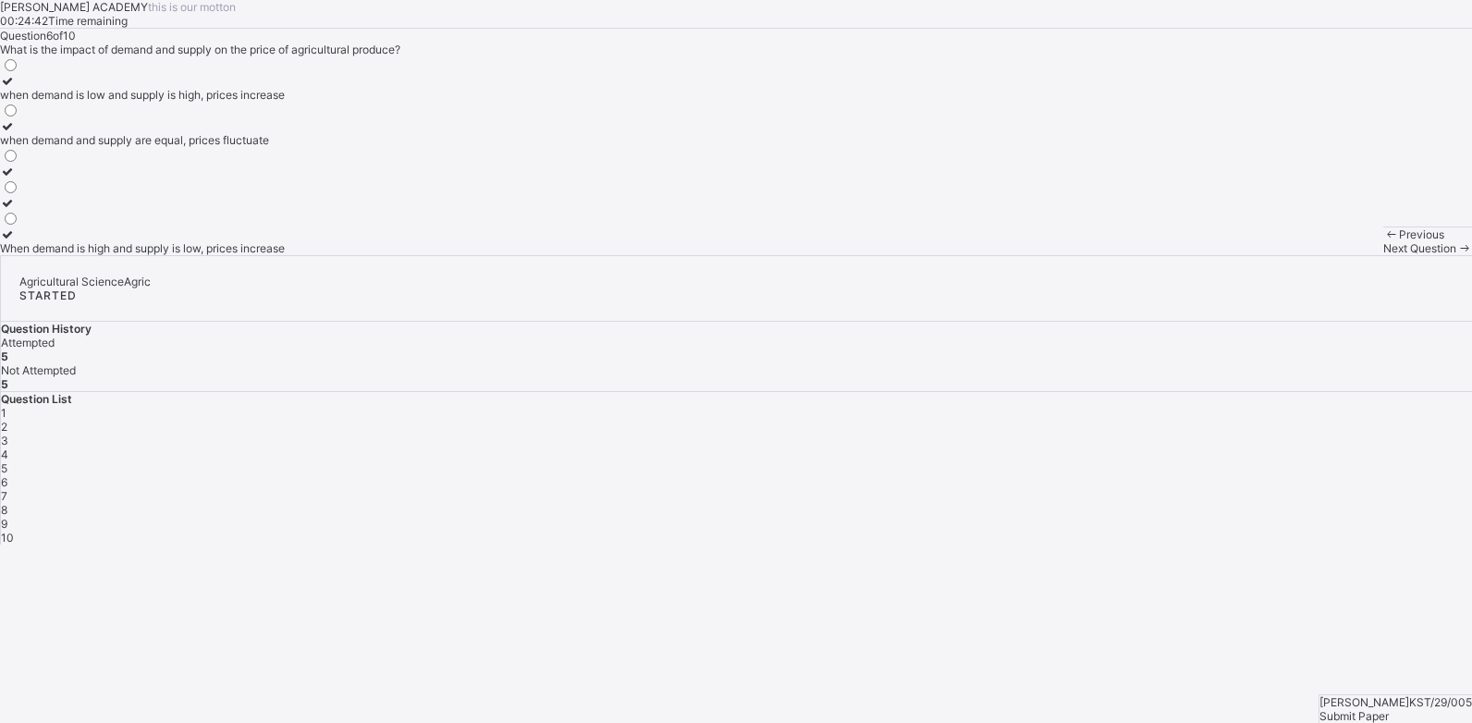
click at [211, 255] on div "When demand is high and supply is low, prices increase" at bounding box center [142, 248] width 285 height 14
click at [1456, 255] on span at bounding box center [1464, 248] width 16 height 14
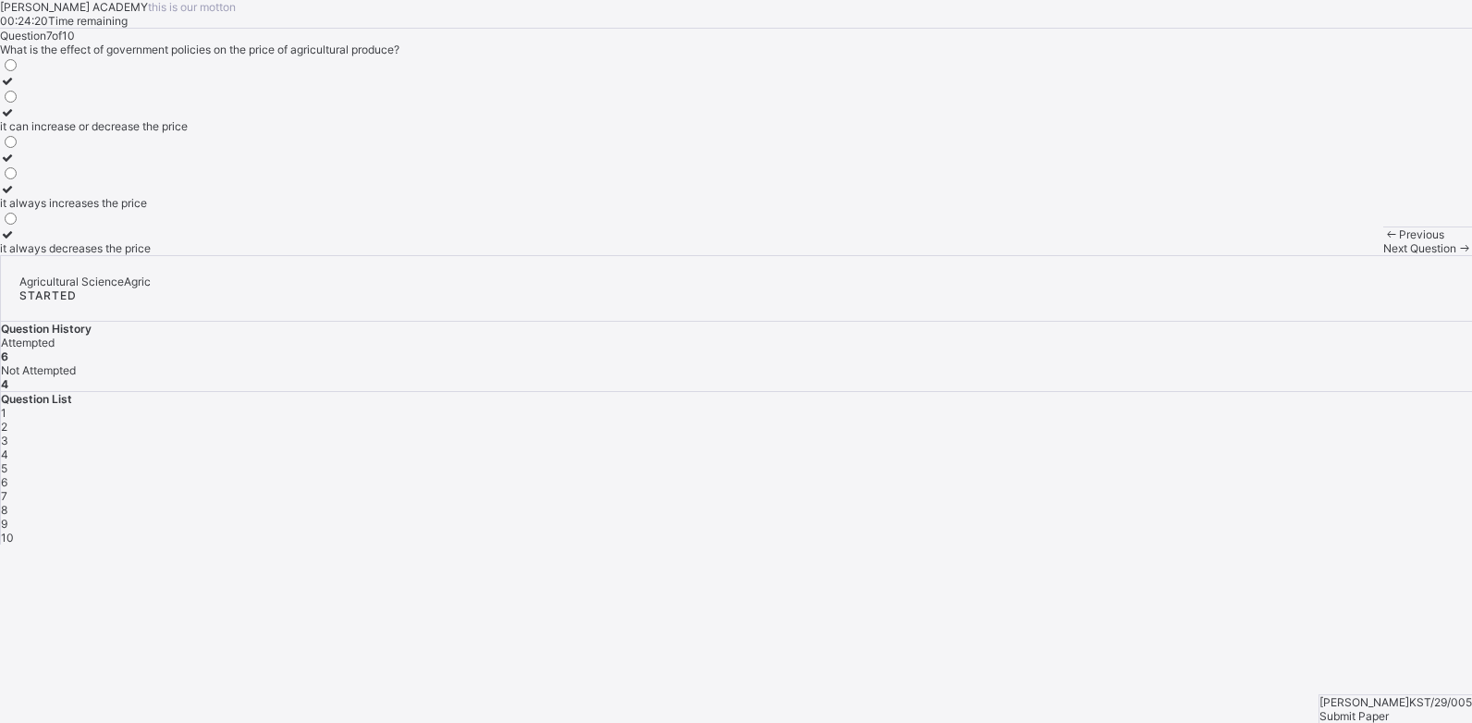
click at [188, 133] on div "it can increase or decrease the price" at bounding box center [94, 126] width 188 height 14
click at [1383, 255] on span "Next Question" at bounding box center [1419, 248] width 73 height 14
click at [165, 102] on div "they have no effect on the price" at bounding box center [82, 95] width 165 height 14
drag, startPoint x: 266, startPoint y: 323, endPoint x: 292, endPoint y: 380, distance: 62.9
click at [165, 255] on div "they have no effect on the price they decrease the price they increase the price" at bounding box center [82, 155] width 165 height 199
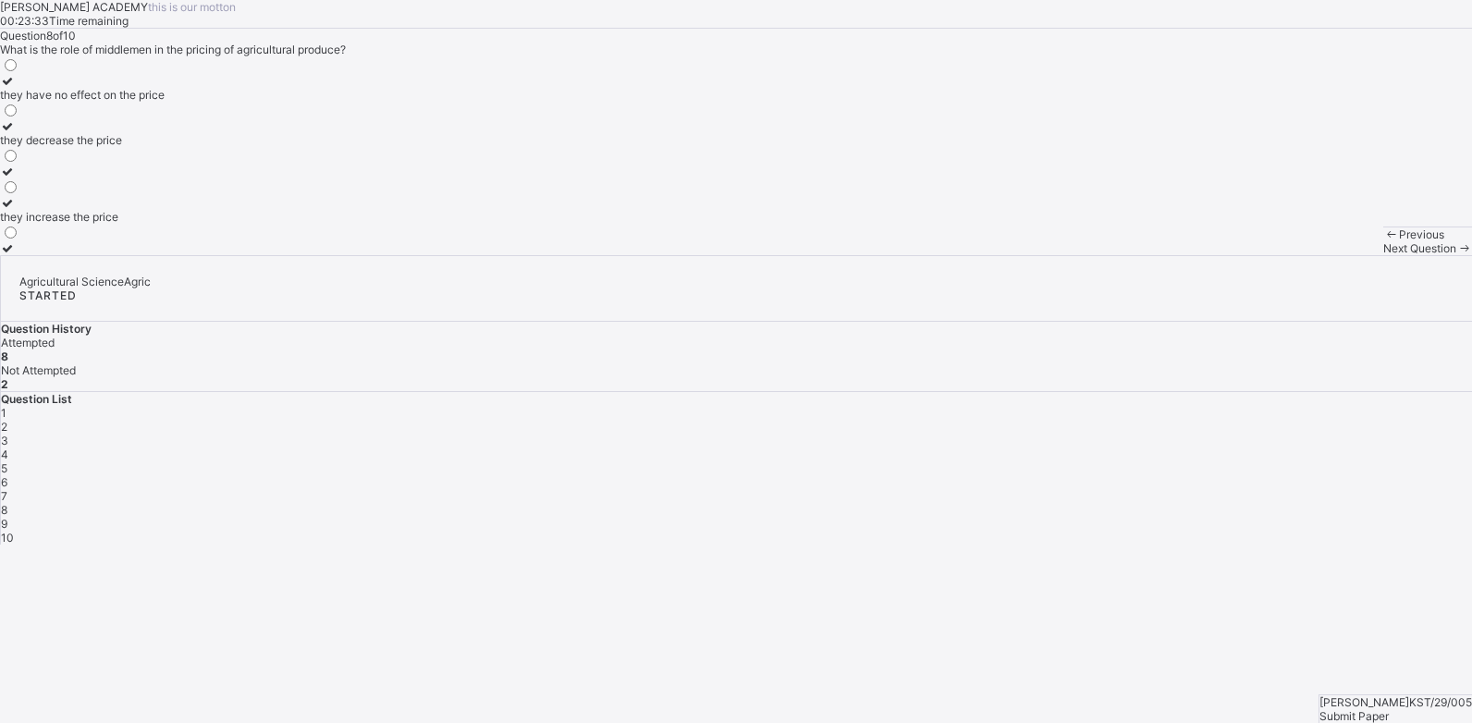
click at [1383, 255] on span "Next Question" at bounding box center [1419, 248] width 73 height 14
click at [104, 178] on label "Seasonality" at bounding box center [52, 165] width 104 height 28
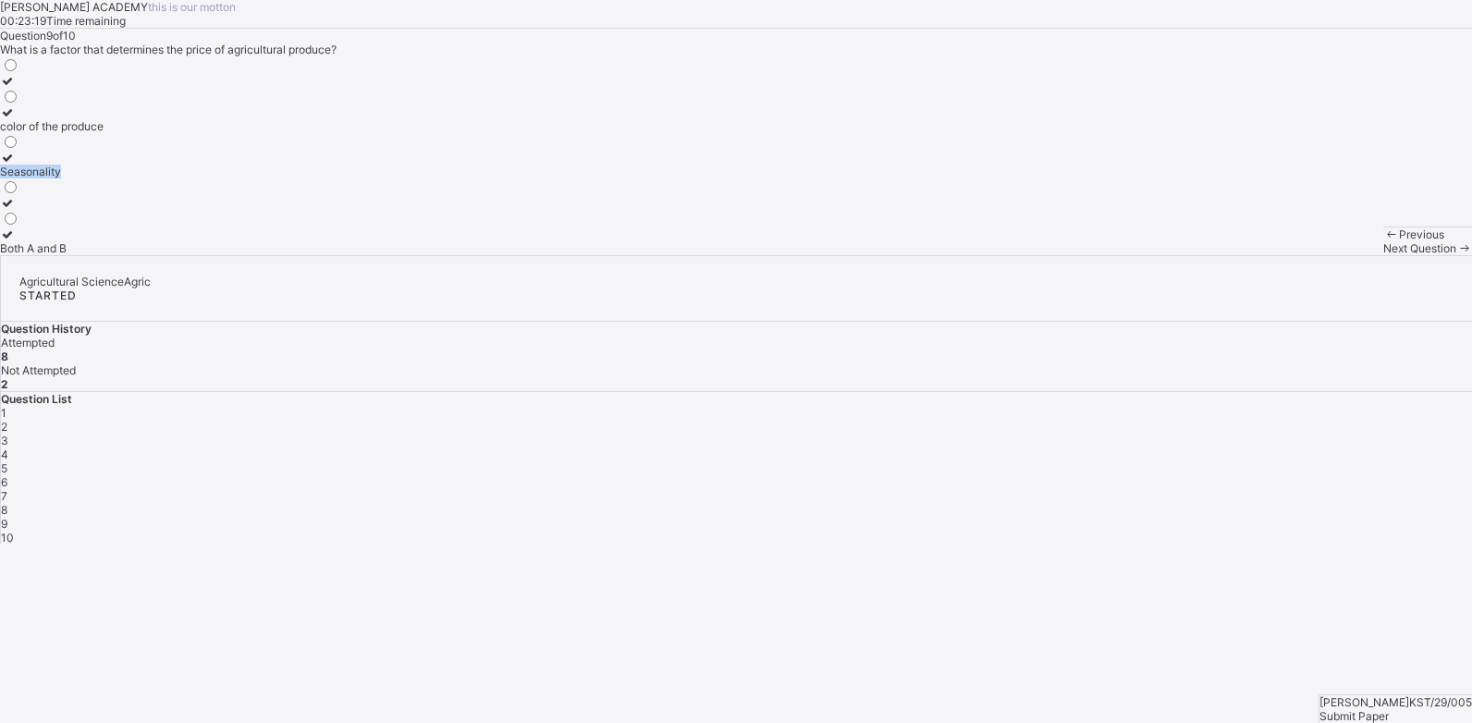
click at [104, 178] on label "Seasonality" at bounding box center [52, 165] width 104 height 28
click at [571, 255] on div "Question 9 of 10 What is a factor that determines the price of agricultural pro…" at bounding box center [736, 142] width 1472 height 227
click at [585, 255] on div "Question 9 of 10 What is a factor that determines the price of agricultural pro…" at bounding box center [736, 142] width 1472 height 227
click at [1383, 255] on div "Next Question" at bounding box center [1427, 248] width 89 height 14
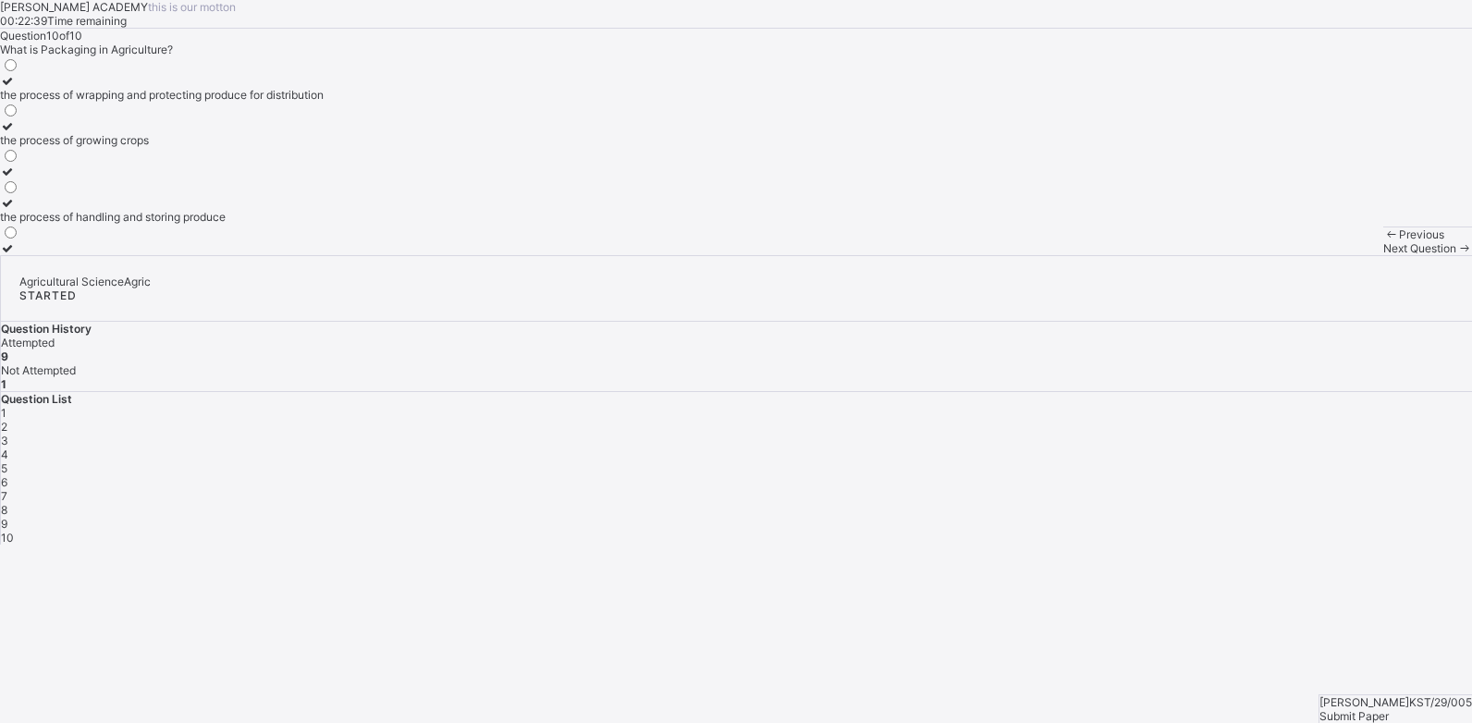
drag, startPoint x: 272, startPoint y: 301, endPoint x: 482, endPoint y: 182, distance: 241.4
click at [82, 43] on span at bounding box center [82, 36] width 0 height 14
click at [214, 102] on div "the process of wrapping and protecting produce for distribution" at bounding box center [162, 95] width 324 height 14
click at [1389, 709] on span "Submit Paper" at bounding box center [1354, 716] width 69 height 14
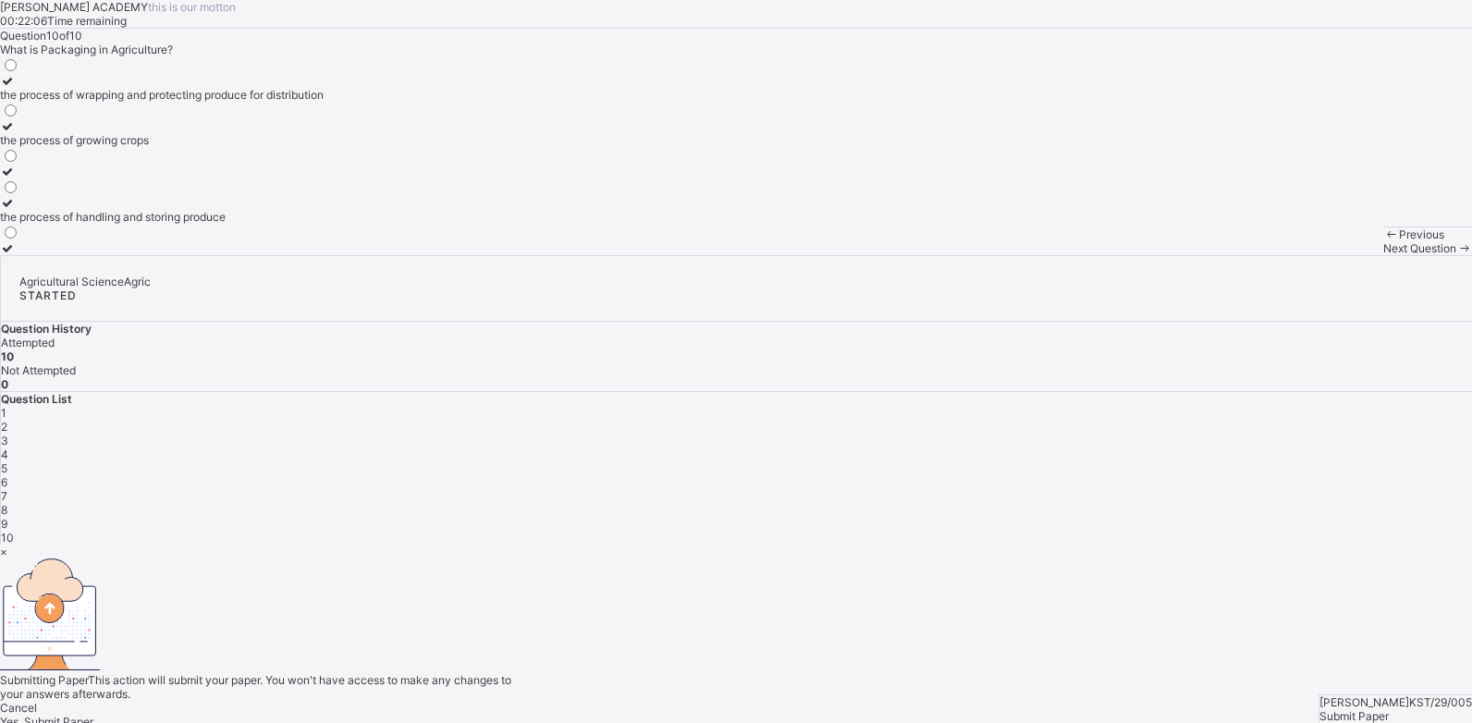
click at [93, 715] on span "Yes, Submit Paper" at bounding box center [46, 722] width 93 height 14
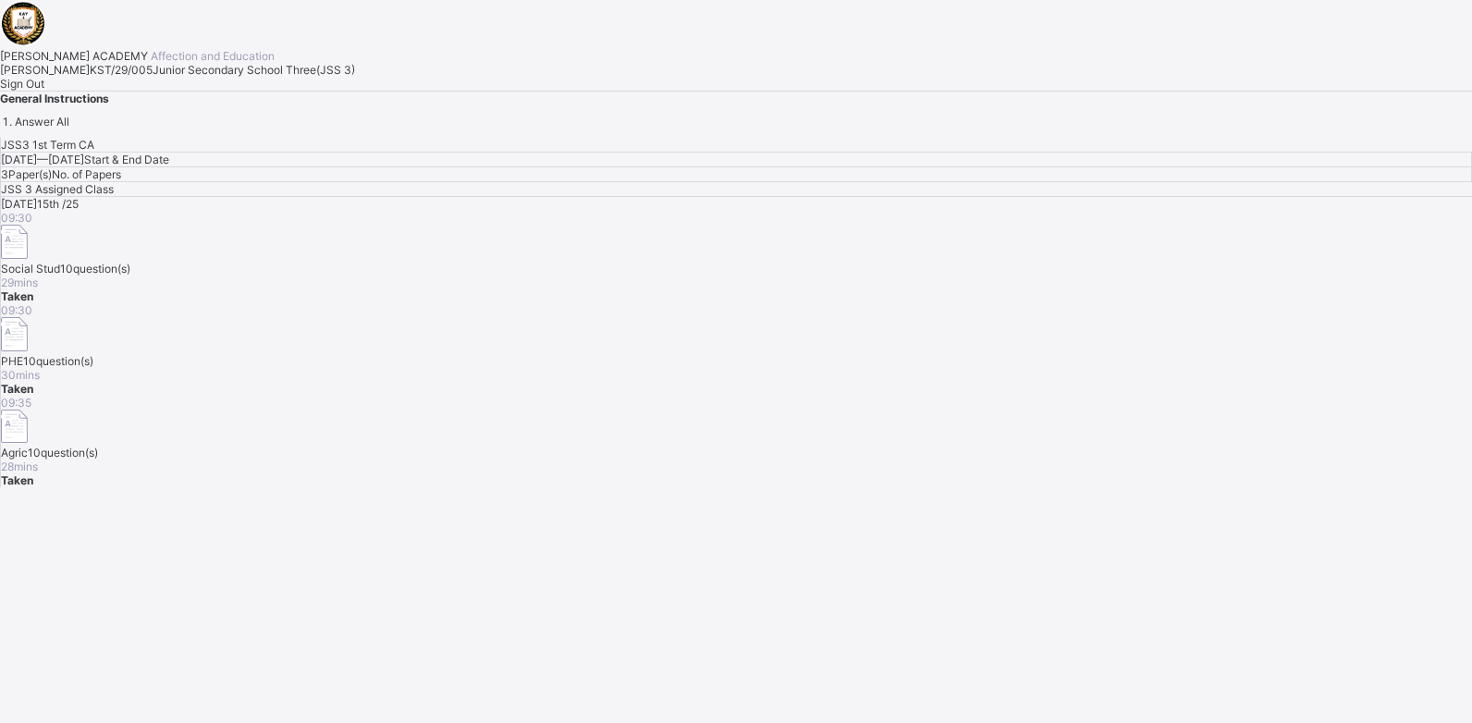
click at [250, 91] on div "Sign Out" at bounding box center [736, 84] width 1472 height 14
